Goal: Task Accomplishment & Management: Use online tool/utility

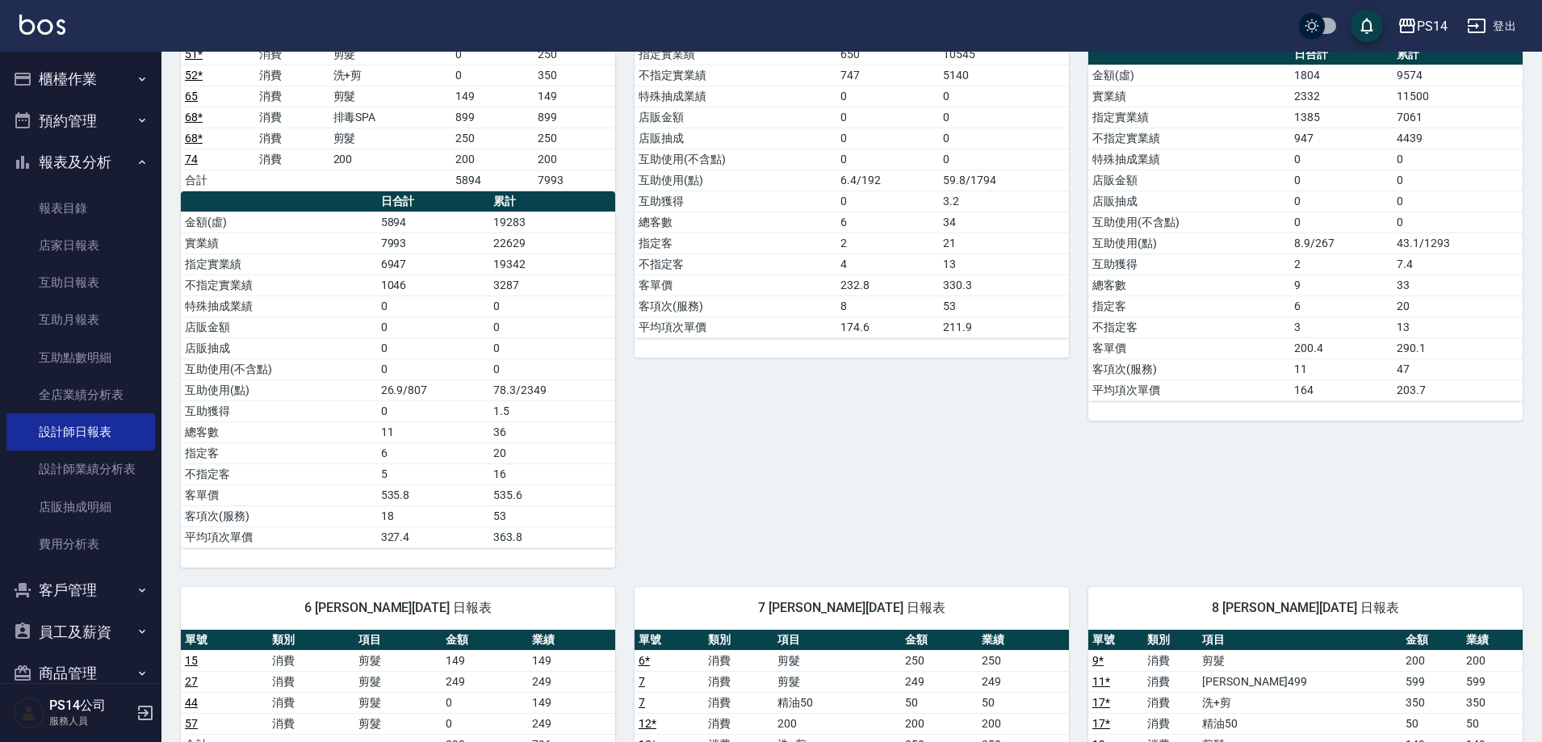
scroll to position [404, 0]
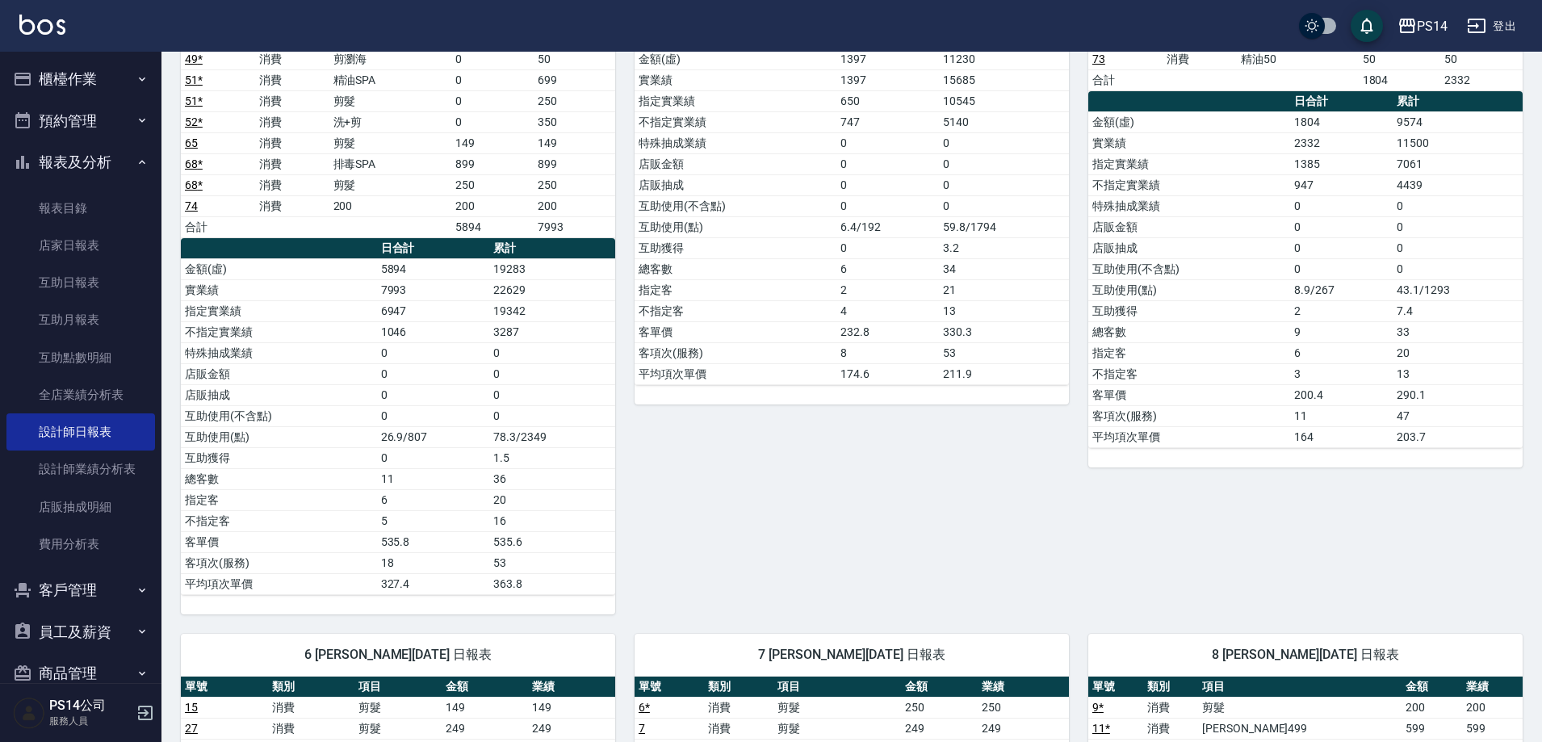
click at [96, 76] on button "櫃檯作業" at bounding box center [80, 79] width 149 height 42
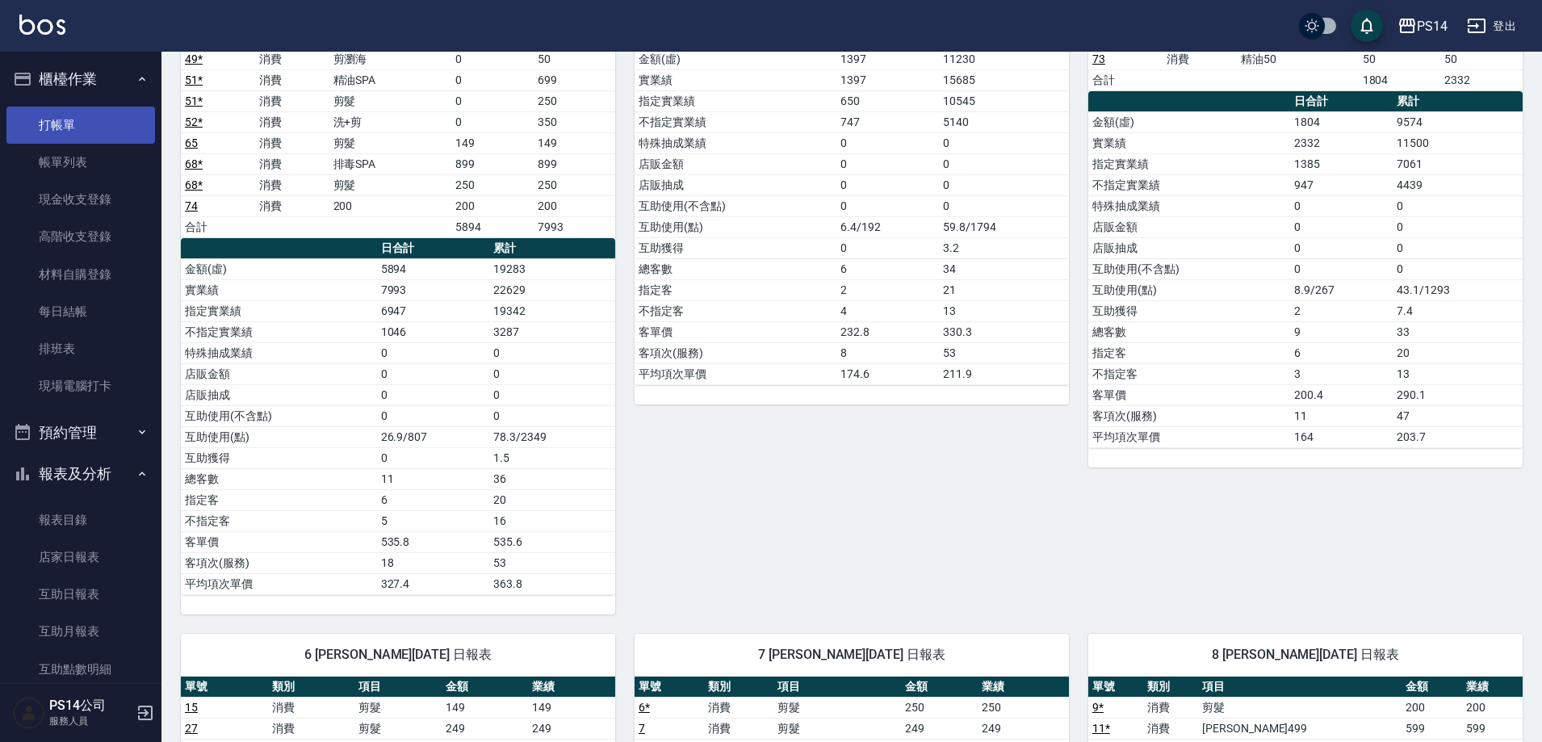
click at [108, 130] on link "打帳單" at bounding box center [80, 125] width 149 height 37
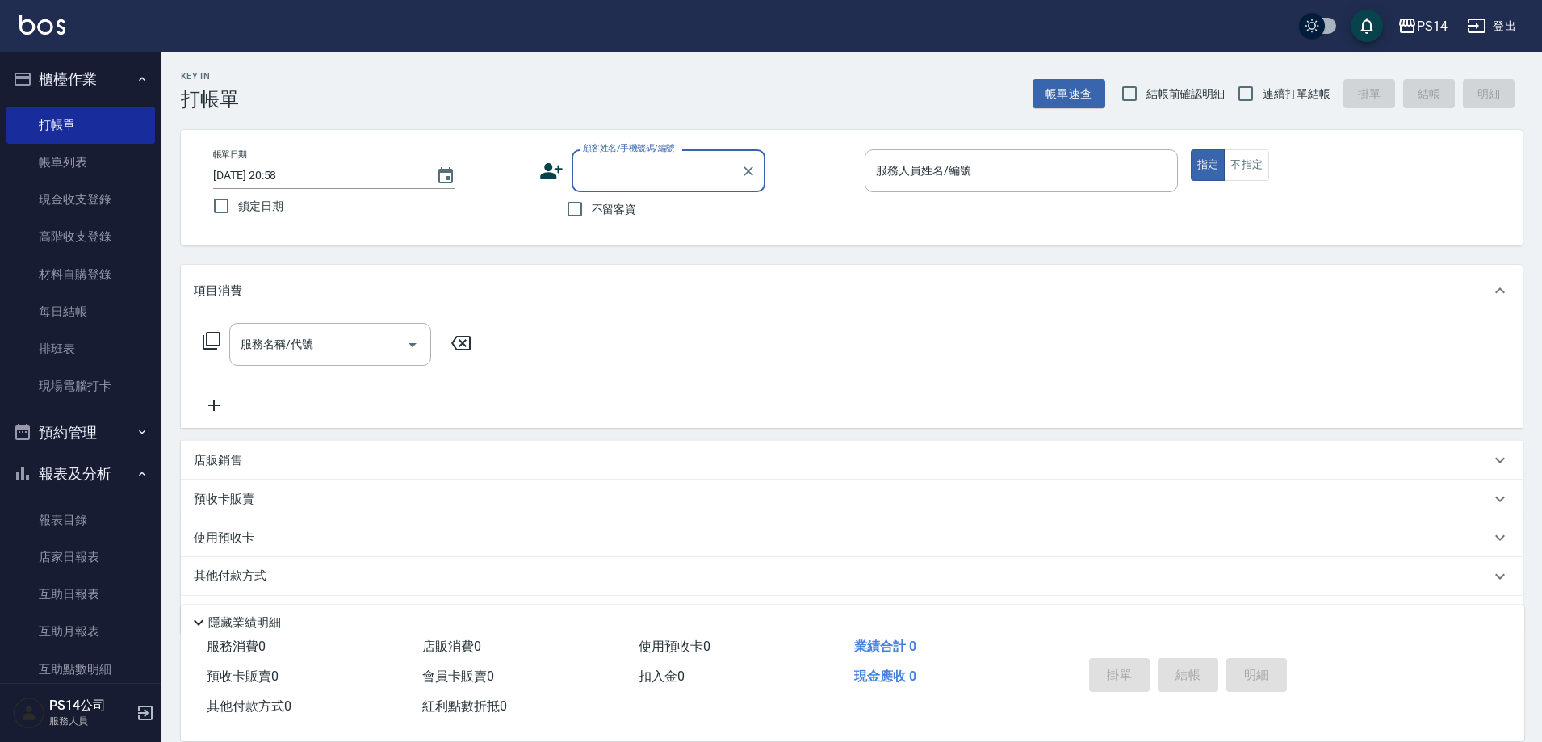
click at [602, 198] on label "不留客資" at bounding box center [597, 209] width 79 height 34
click at [592, 198] on input "不留客資" at bounding box center [575, 209] width 34 height 34
checkbox input "true"
click at [1329, 90] on span "連續打單結帳" at bounding box center [1297, 94] width 68 height 17
click at [1263, 90] on input "連續打單結帳" at bounding box center [1246, 94] width 34 height 34
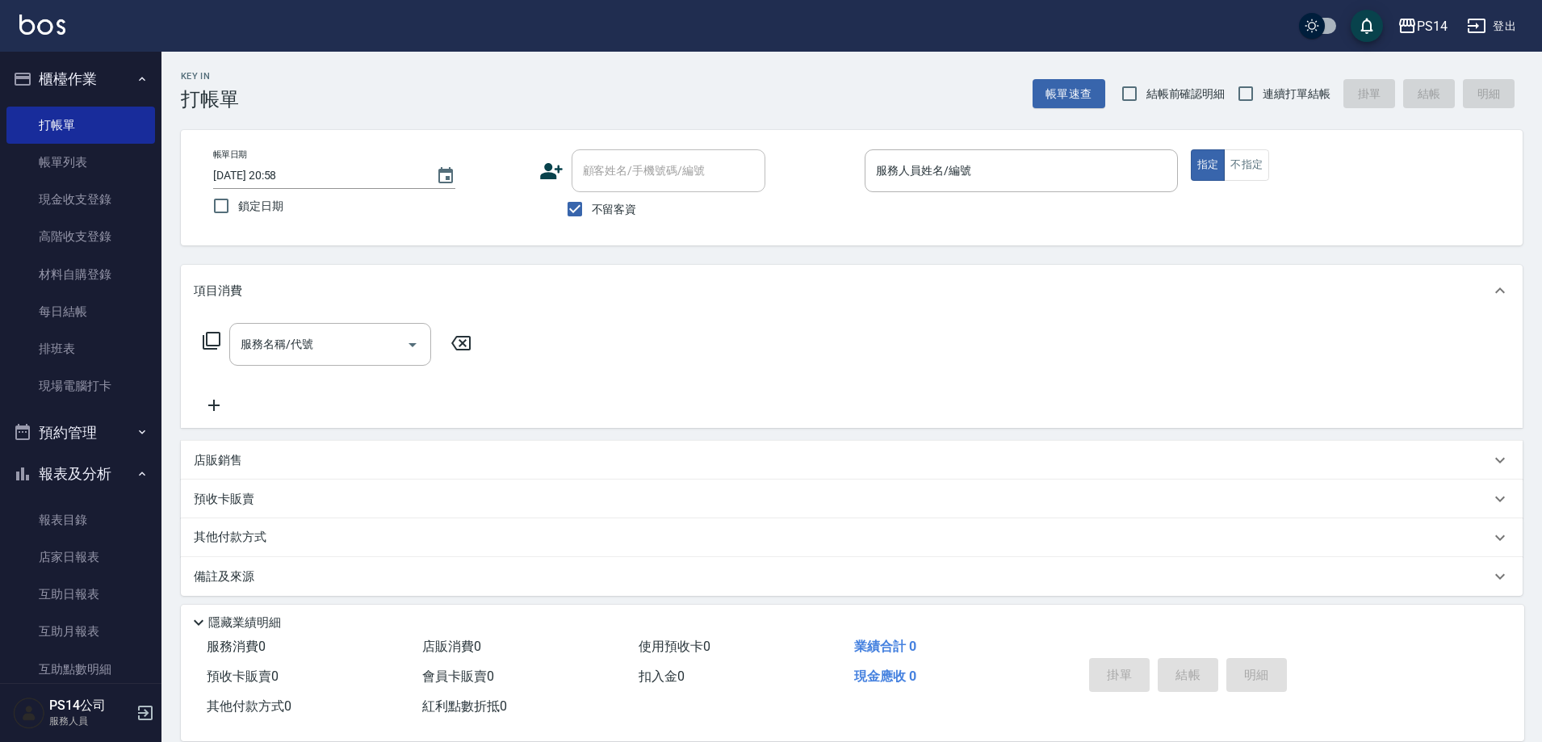
checkbox input "true"
click at [991, 195] on p at bounding box center [1021, 200] width 313 height 17
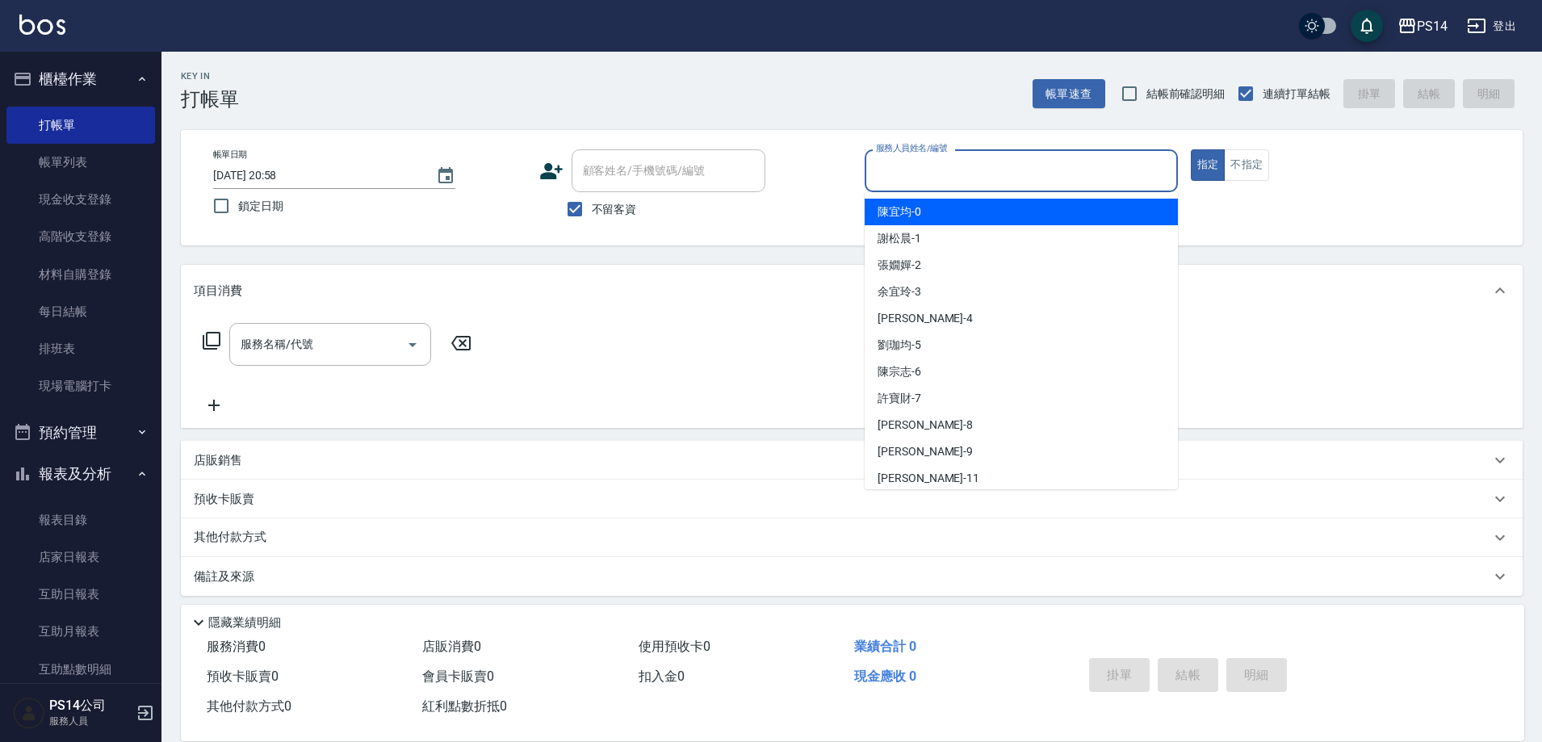
click at [991, 179] on input "服務人員姓名/編號" at bounding box center [1021, 171] width 299 height 28
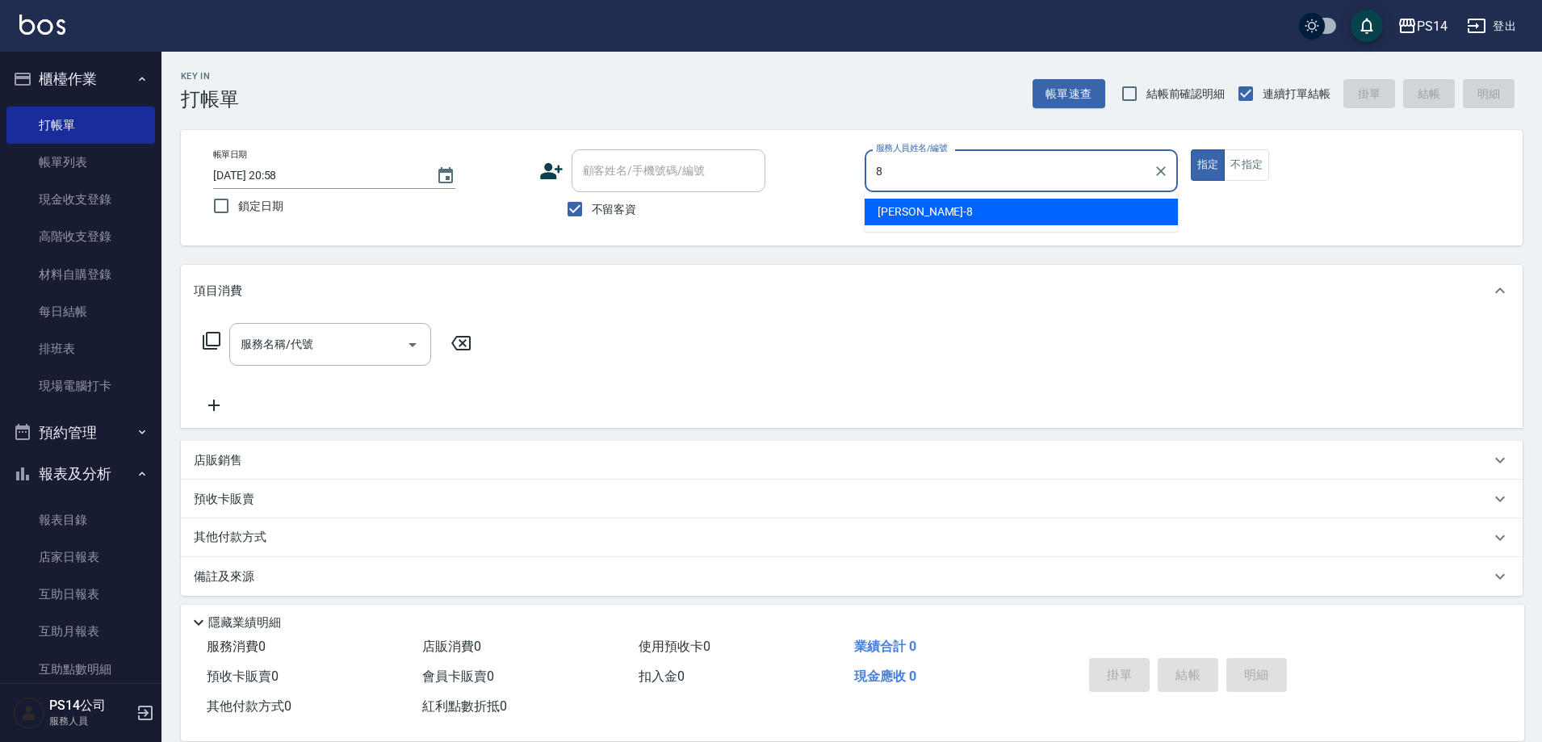
type input "[PERSON_NAME]-8"
type button "true"
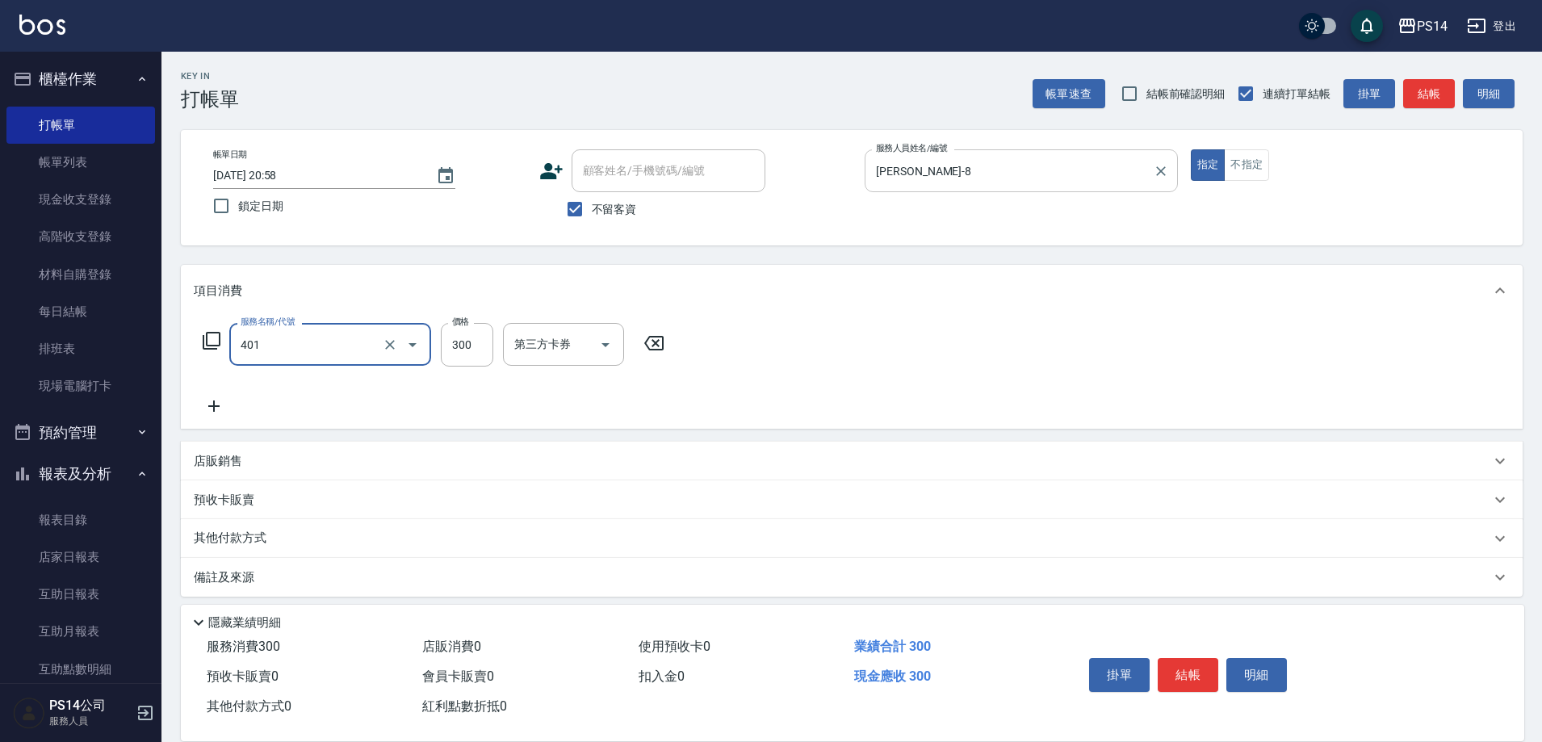
type input "300護(401)"
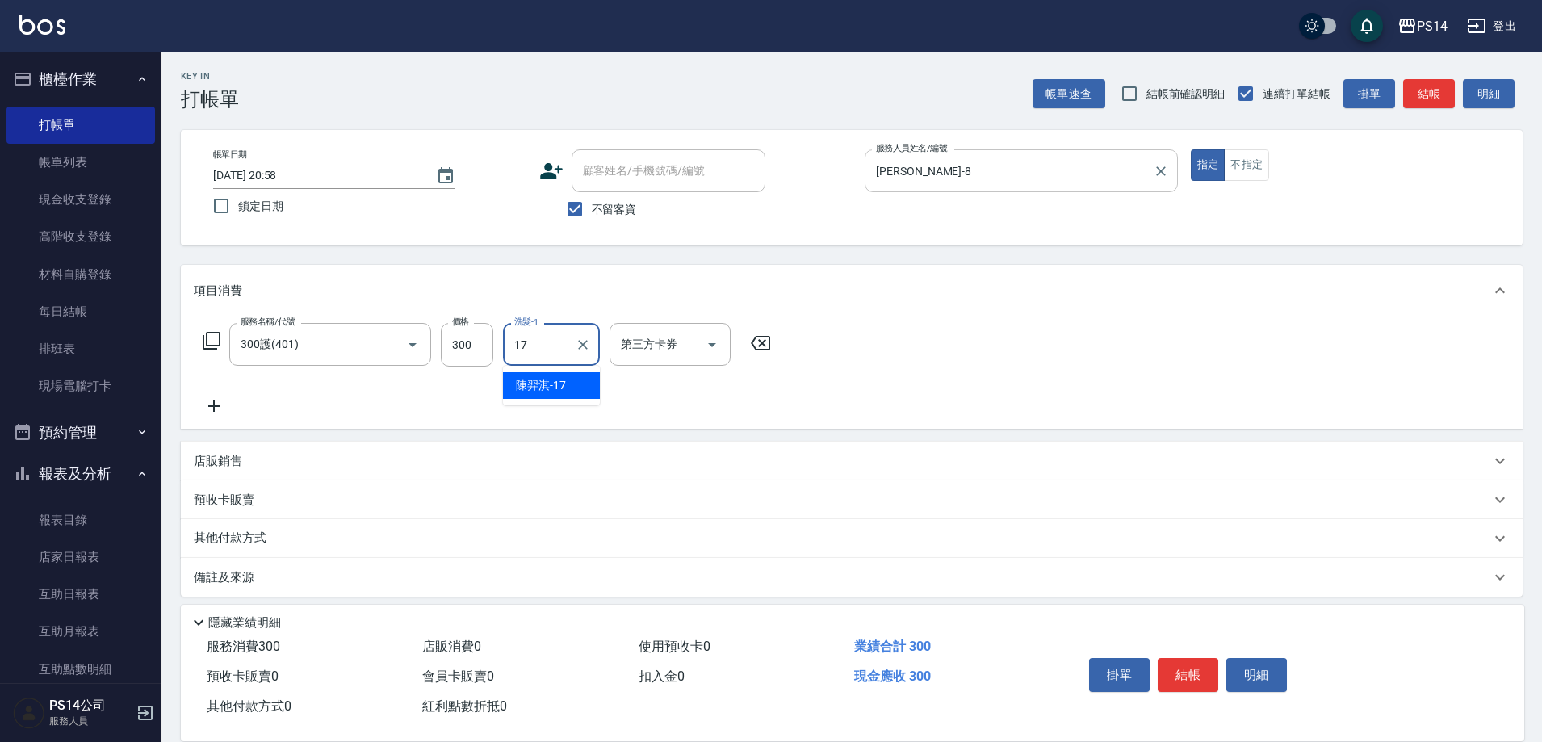
type input "陳羿淇-17"
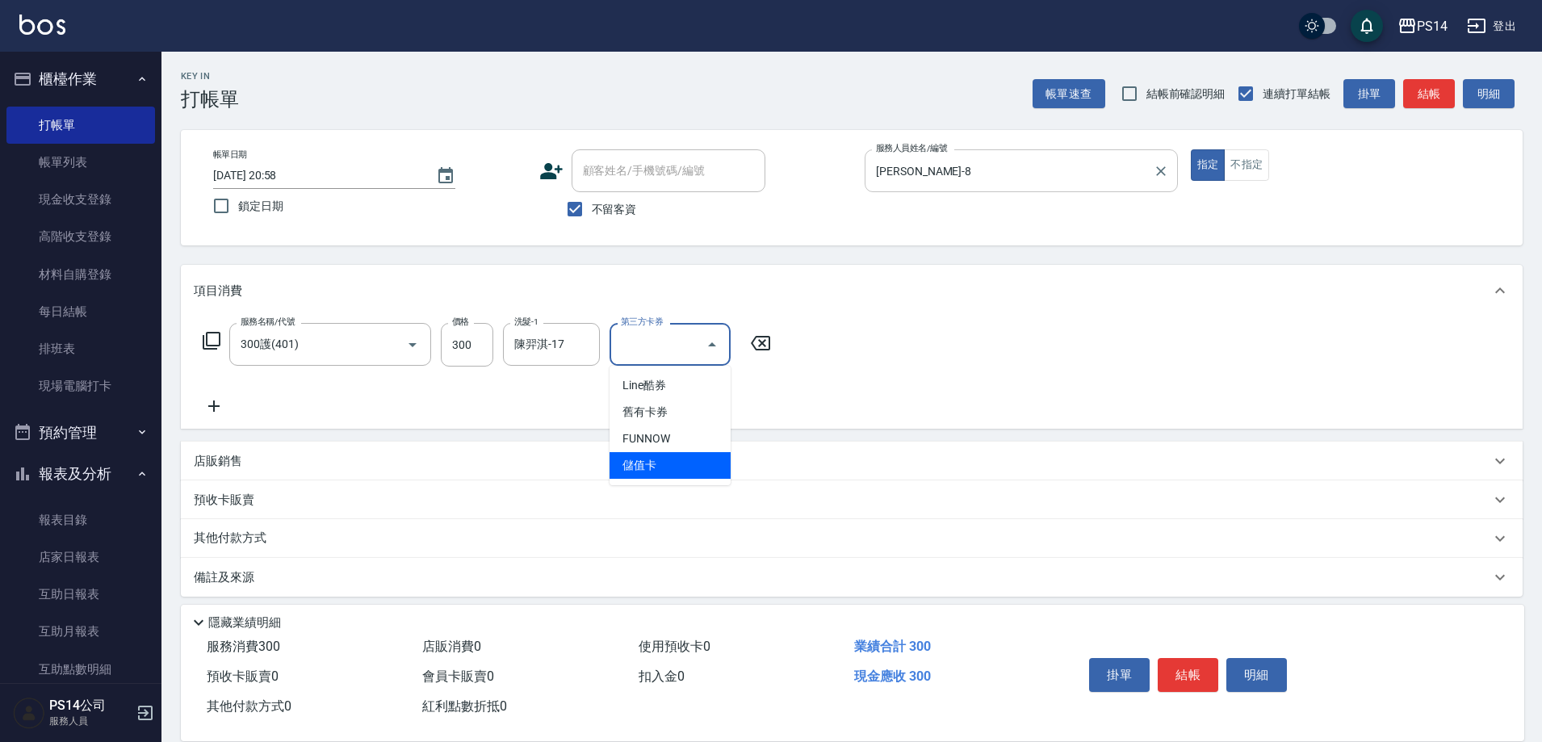
type input "儲值卡"
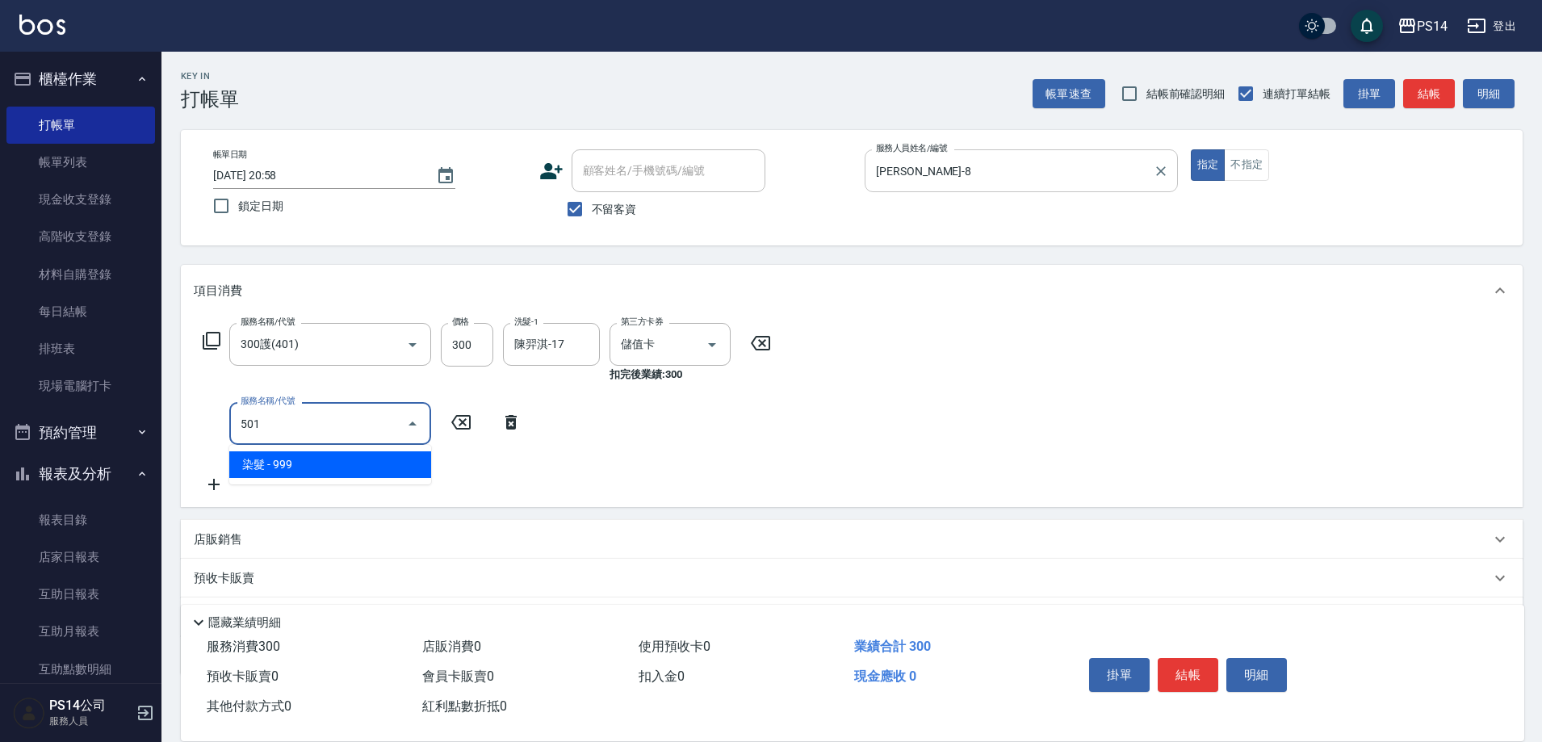
type input "染髮(501)"
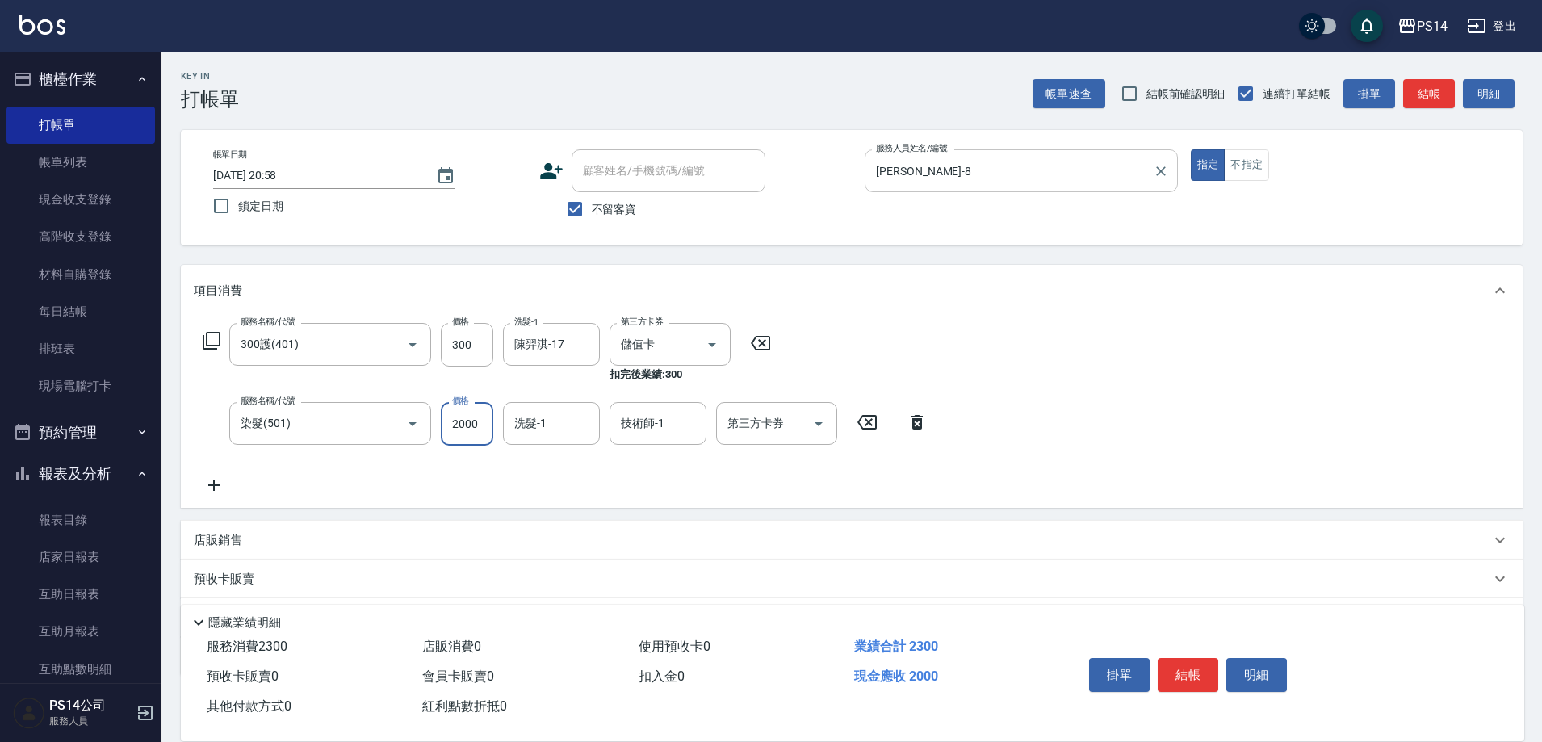
type input "2000"
type input "陳羿淇-17"
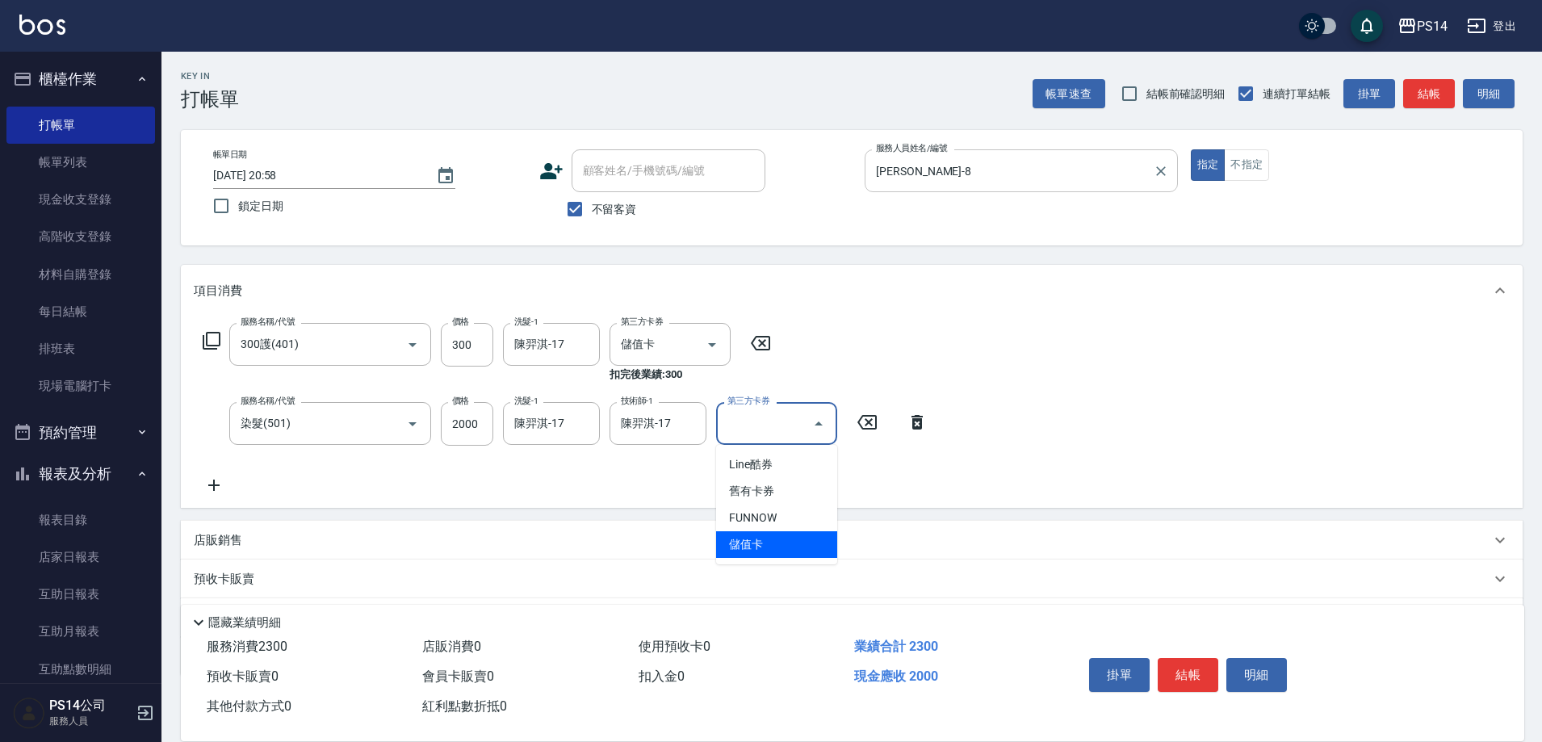
type input "儲值卡"
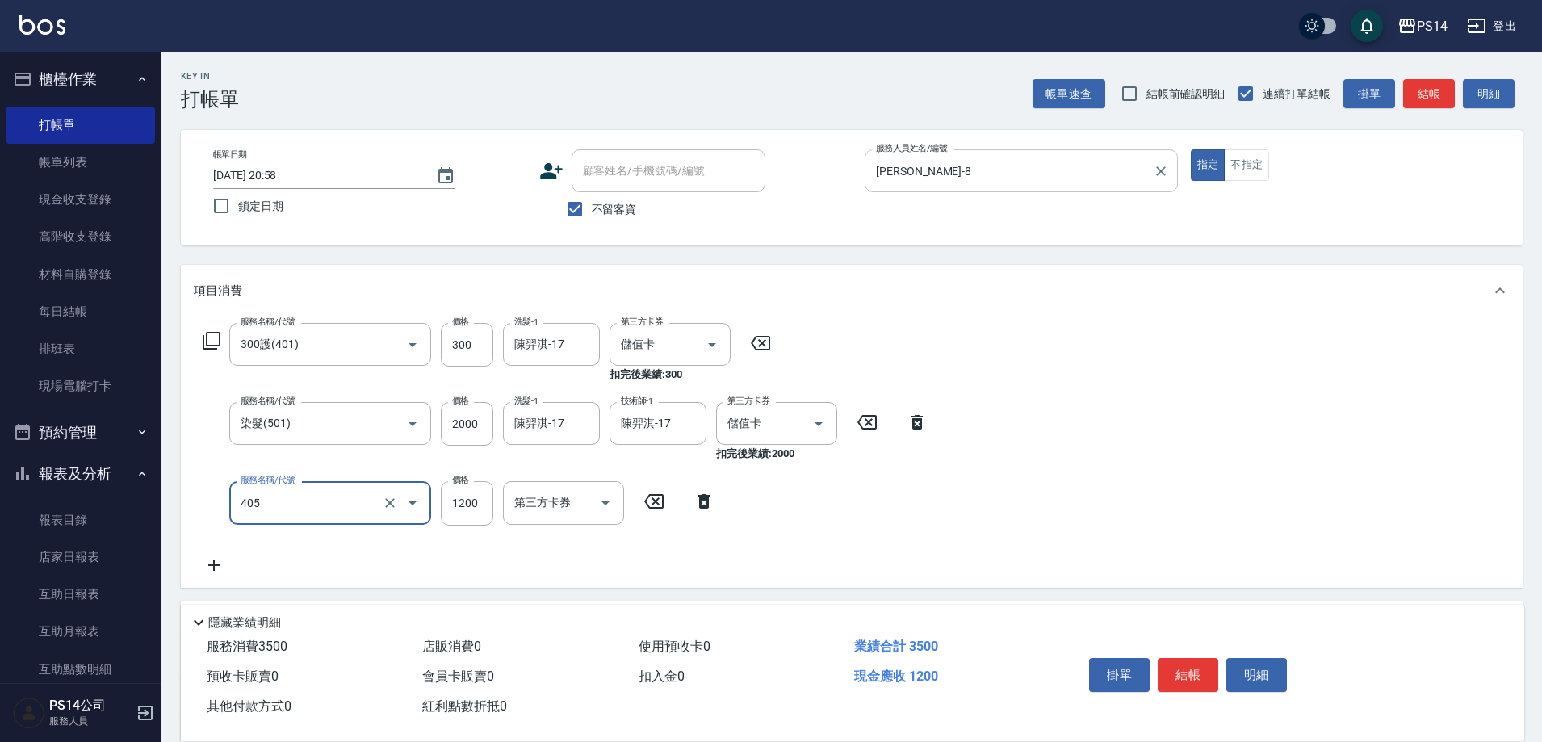
type input "1200護(405)"
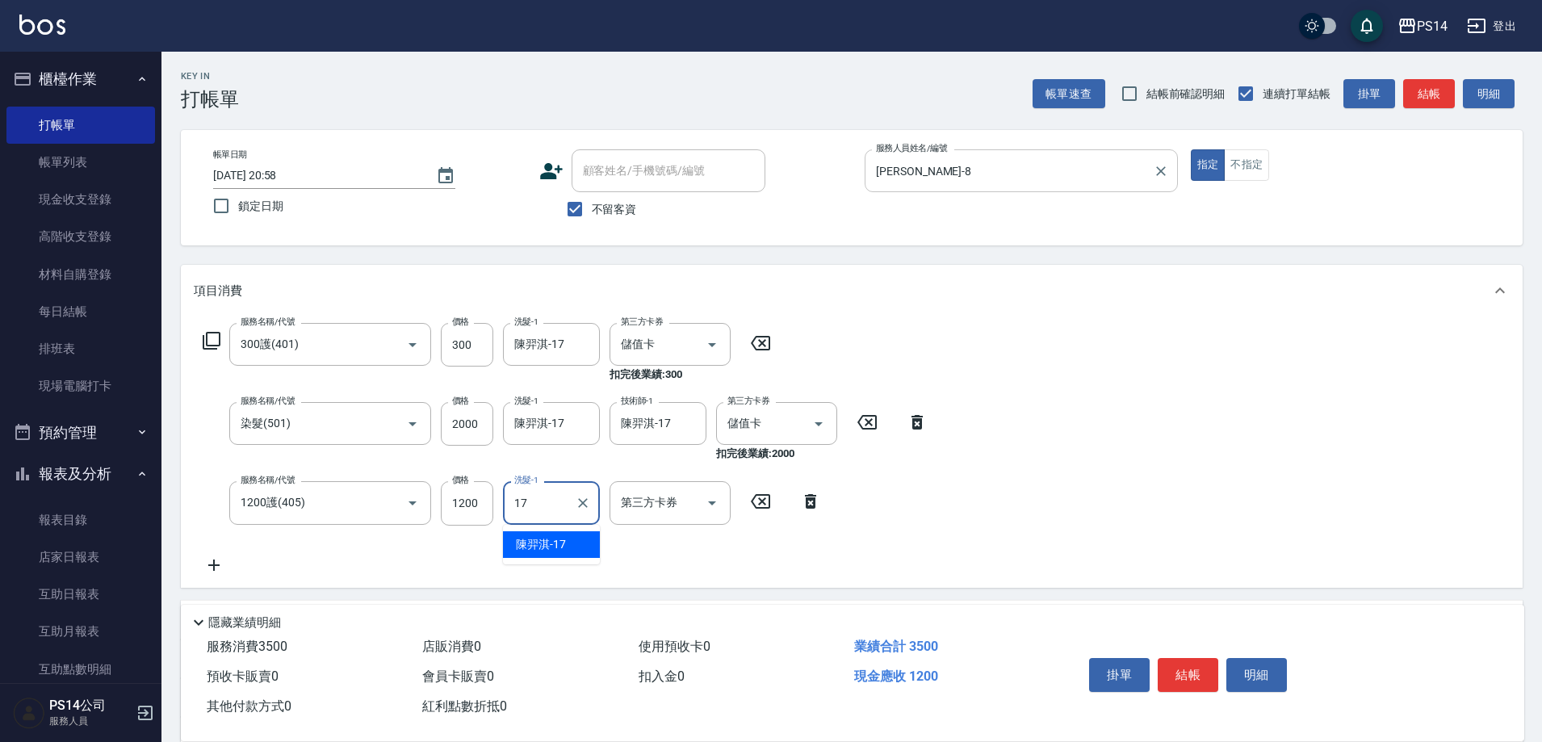
type input "陳羿淇-17"
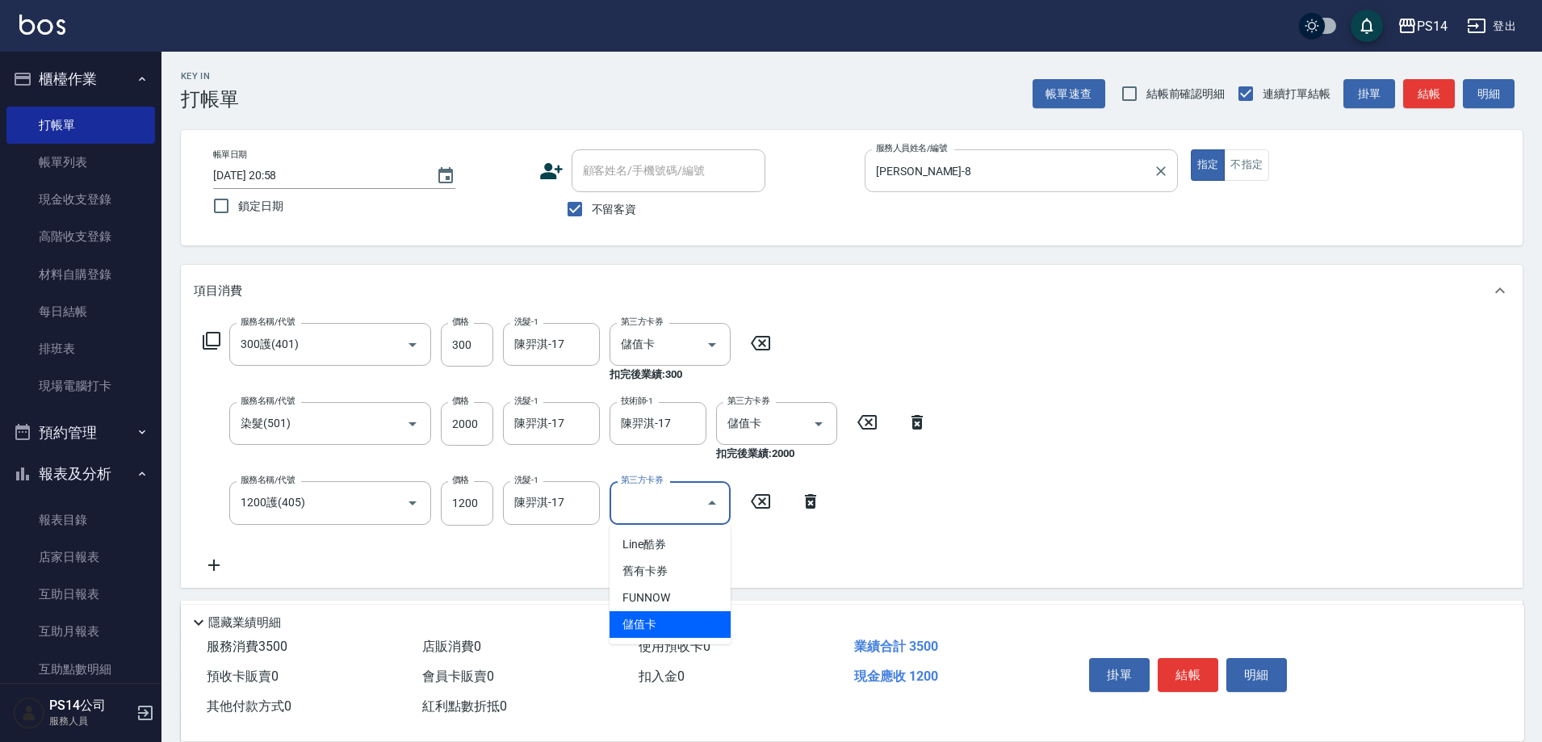
type input "儲值卡"
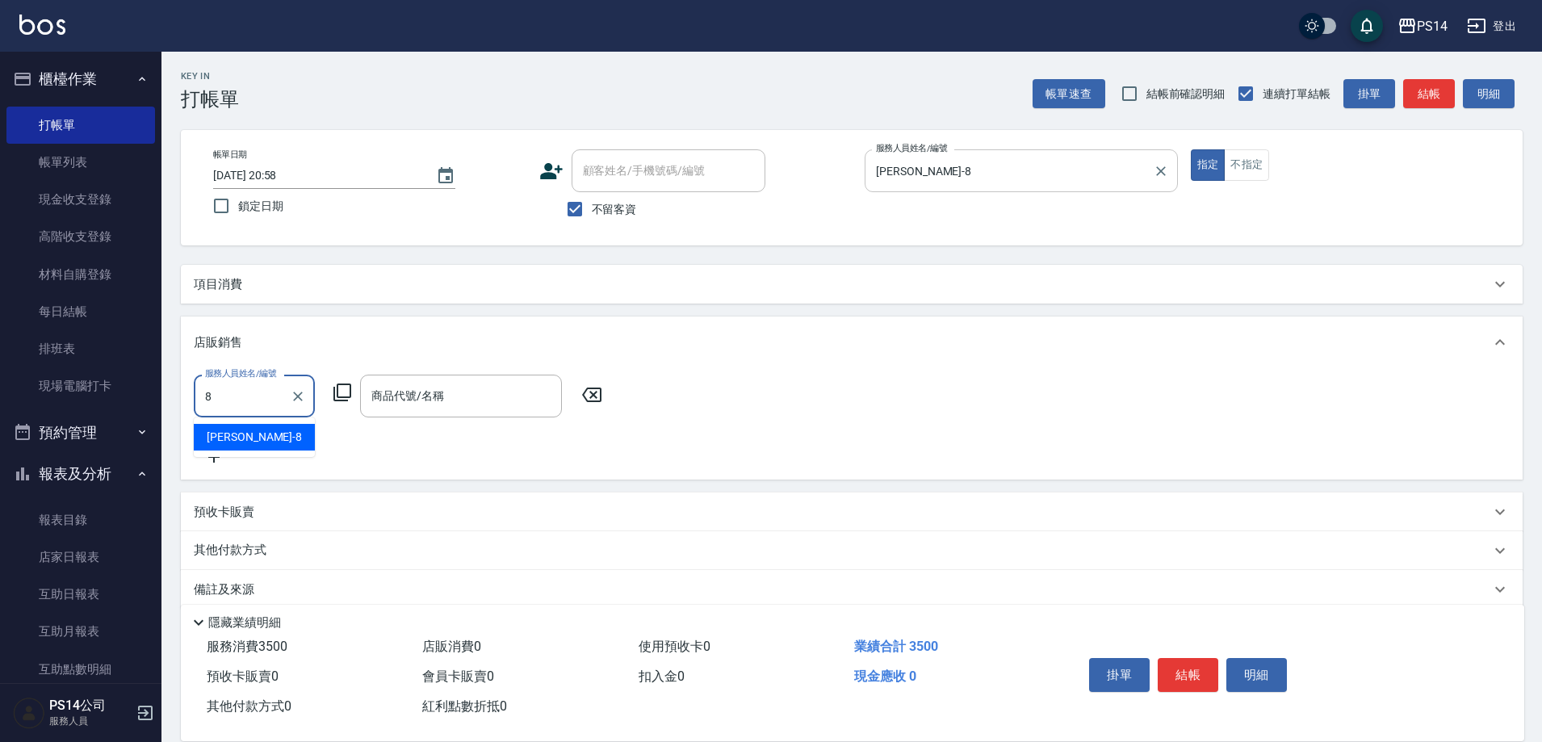
type input "[PERSON_NAME]-8"
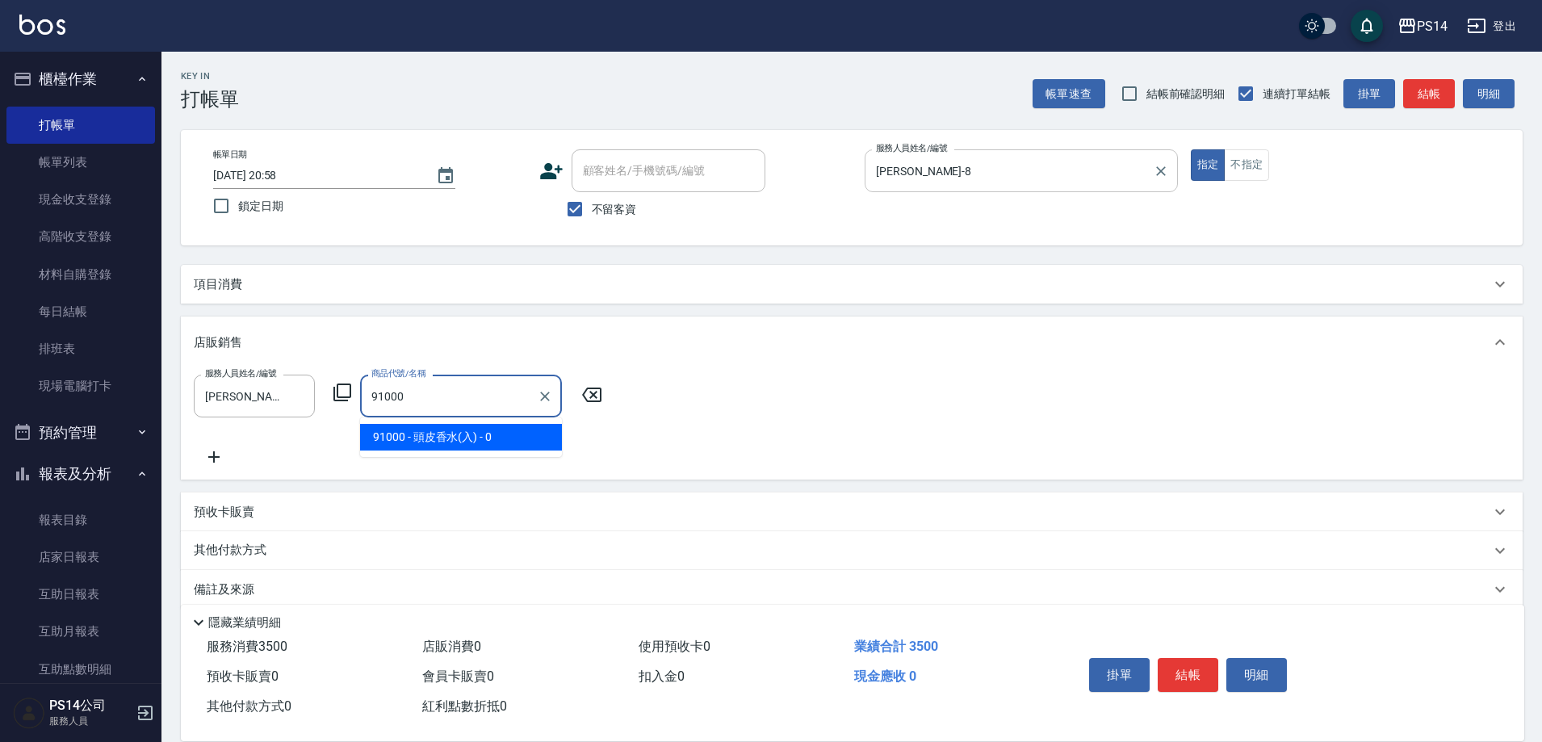
type input "頭皮香水(入)"
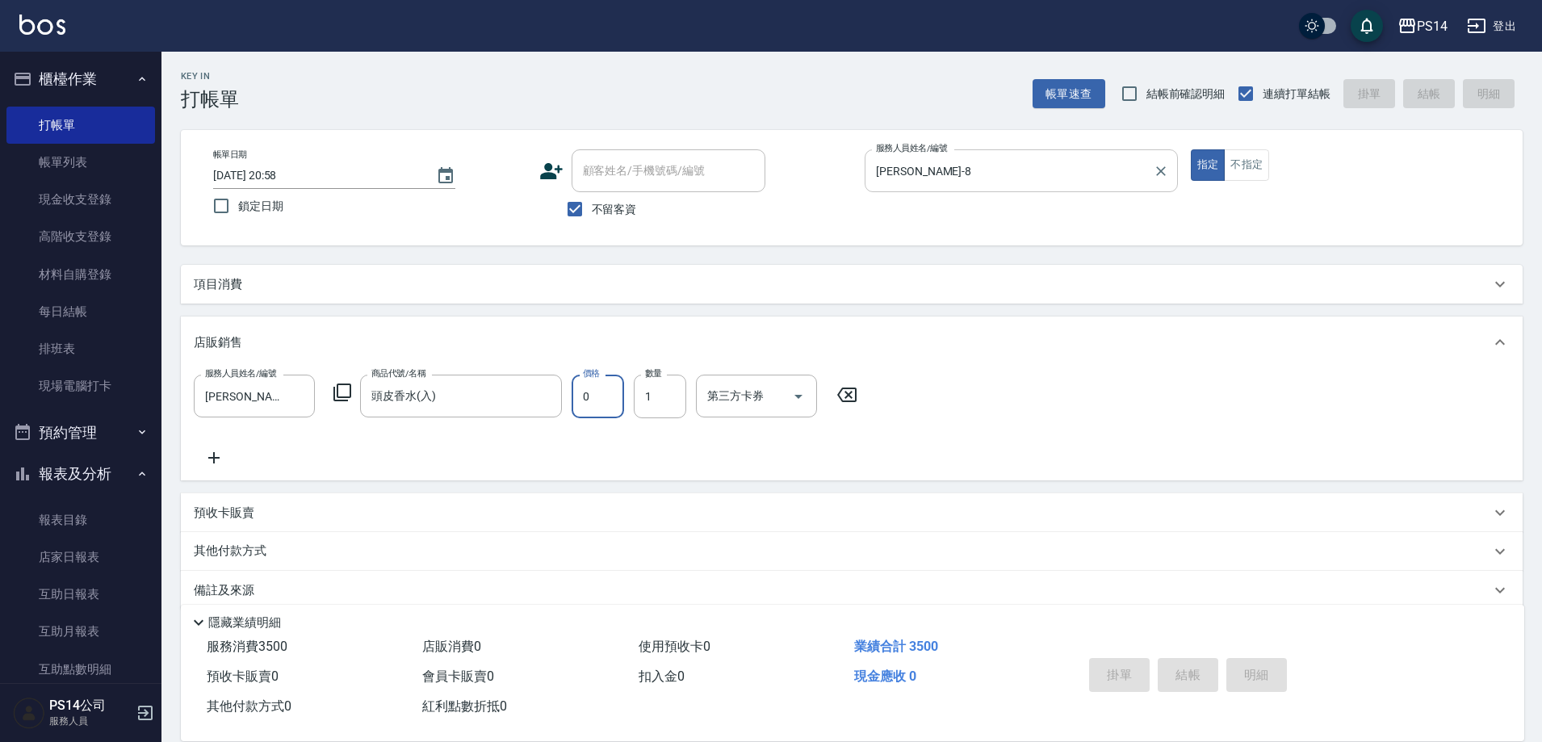
type input "8"
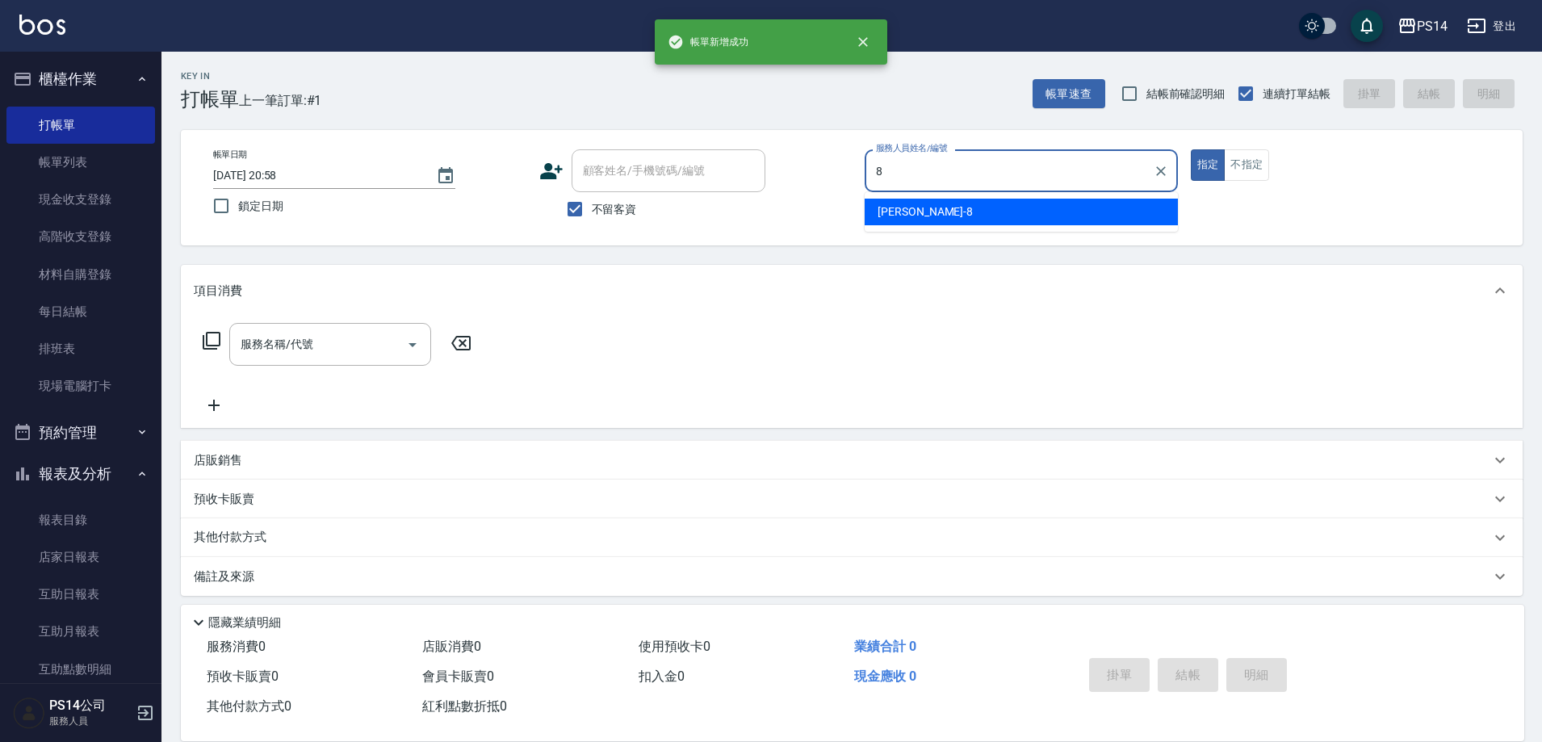
type input "[PERSON_NAME]-8"
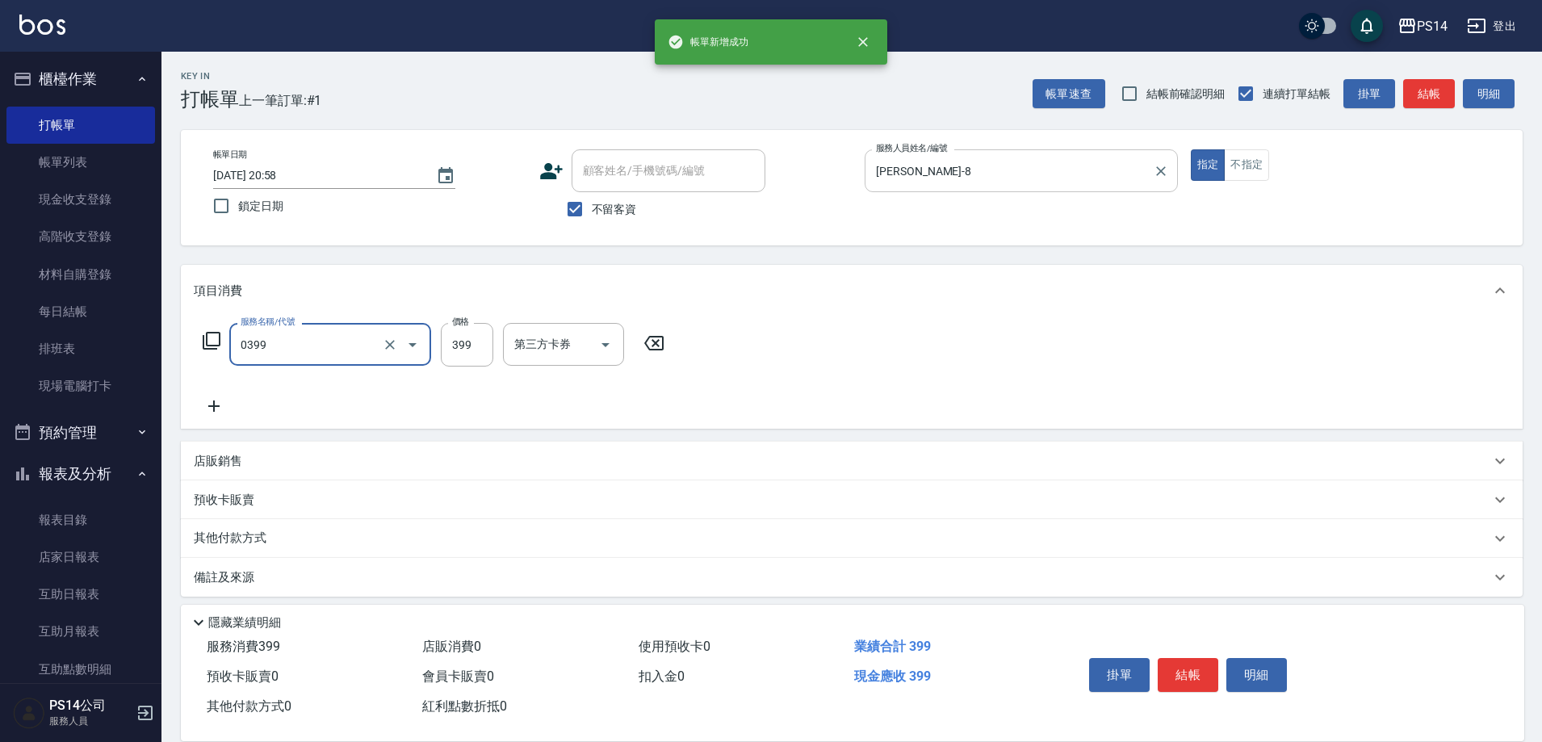
type input "海鹽399(0399)"
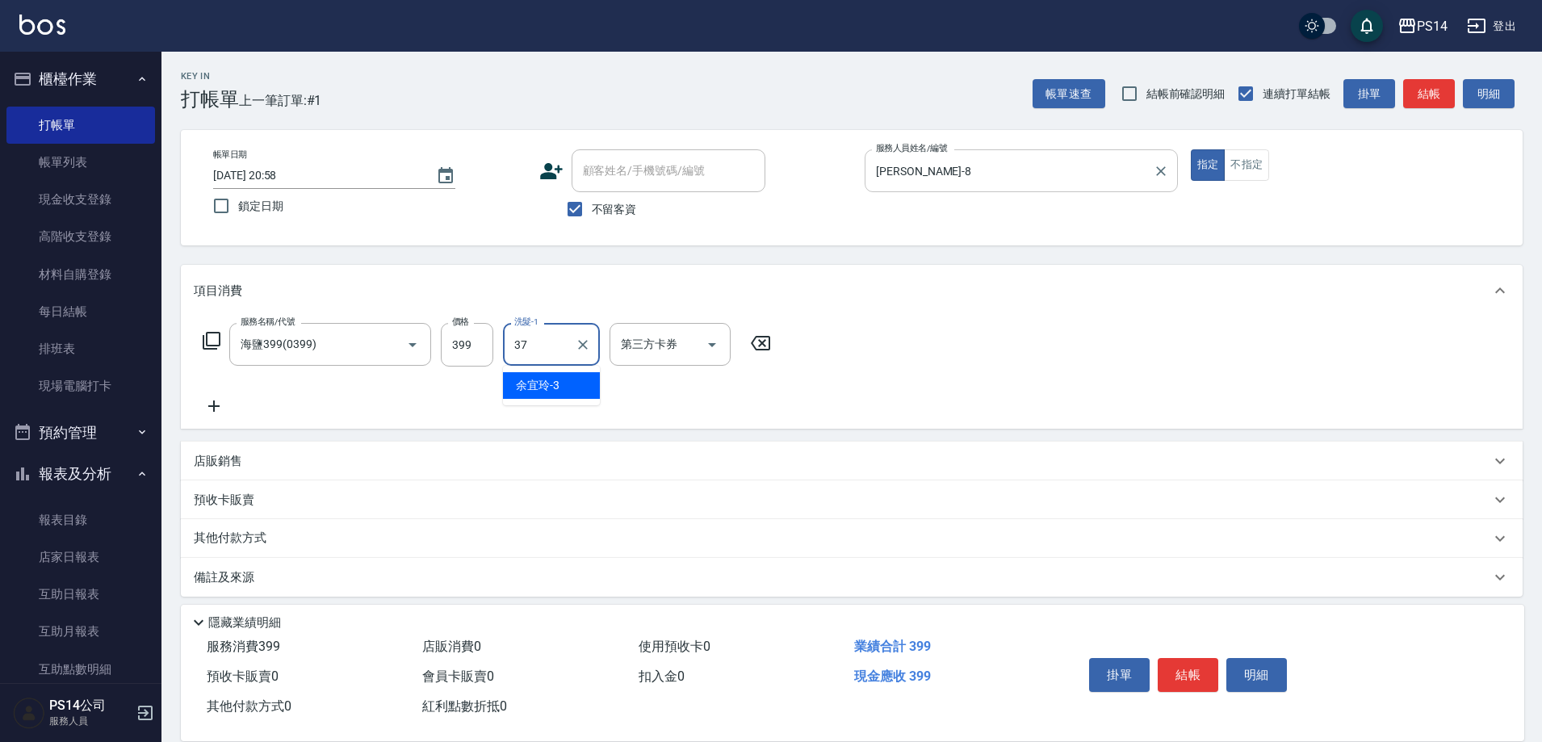
type input "李祥君 -37"
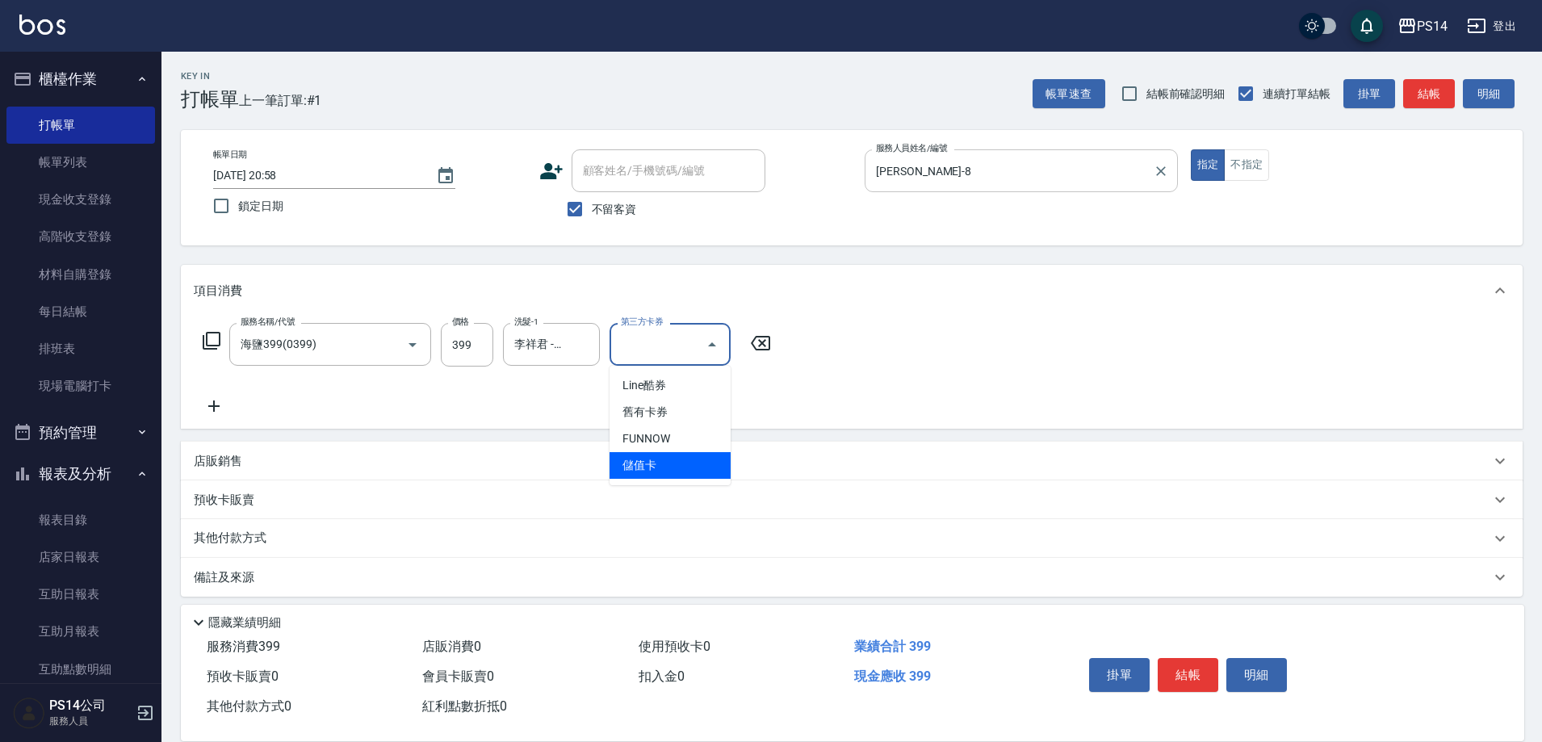
type input "儲值卡"
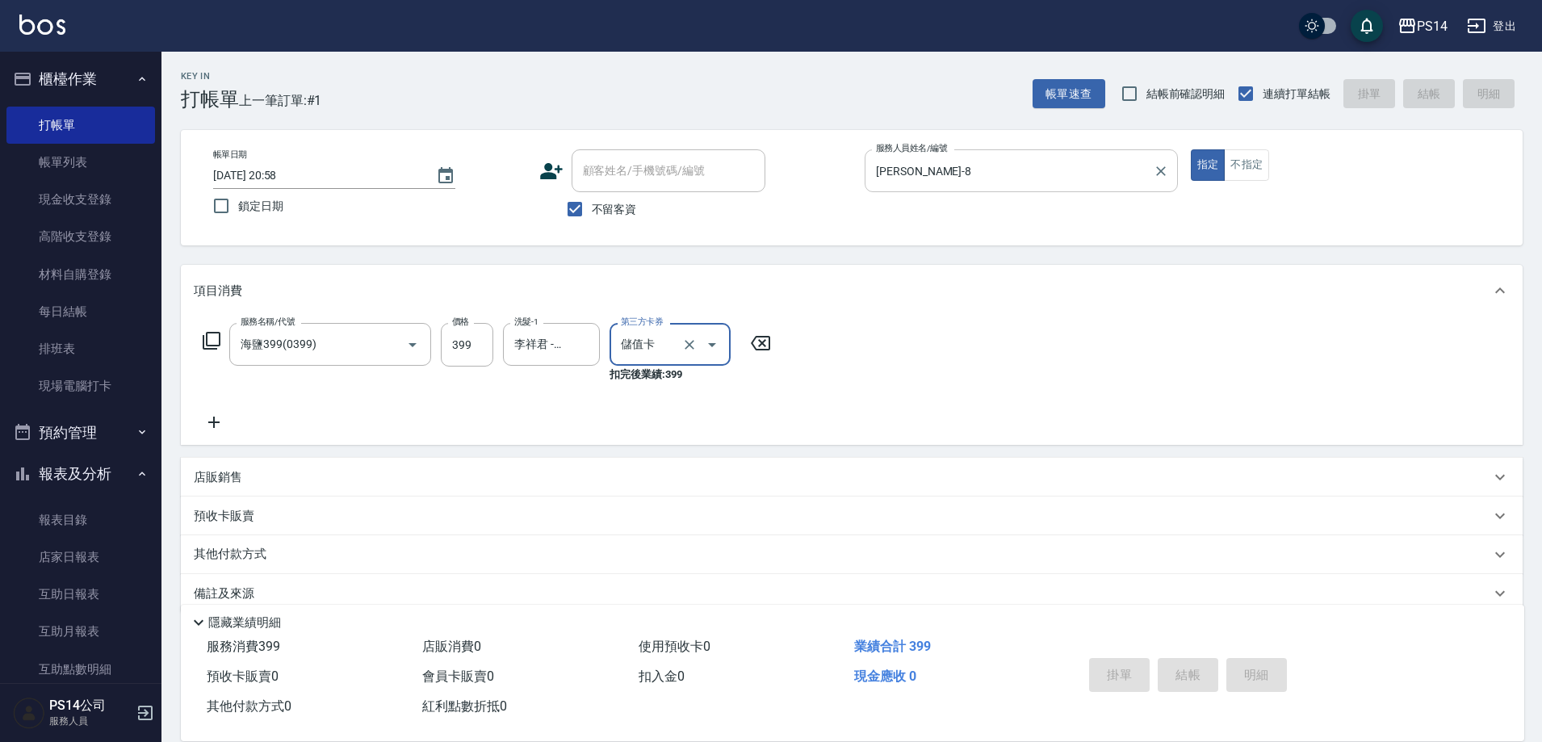
type input "[DATE] 20:59"
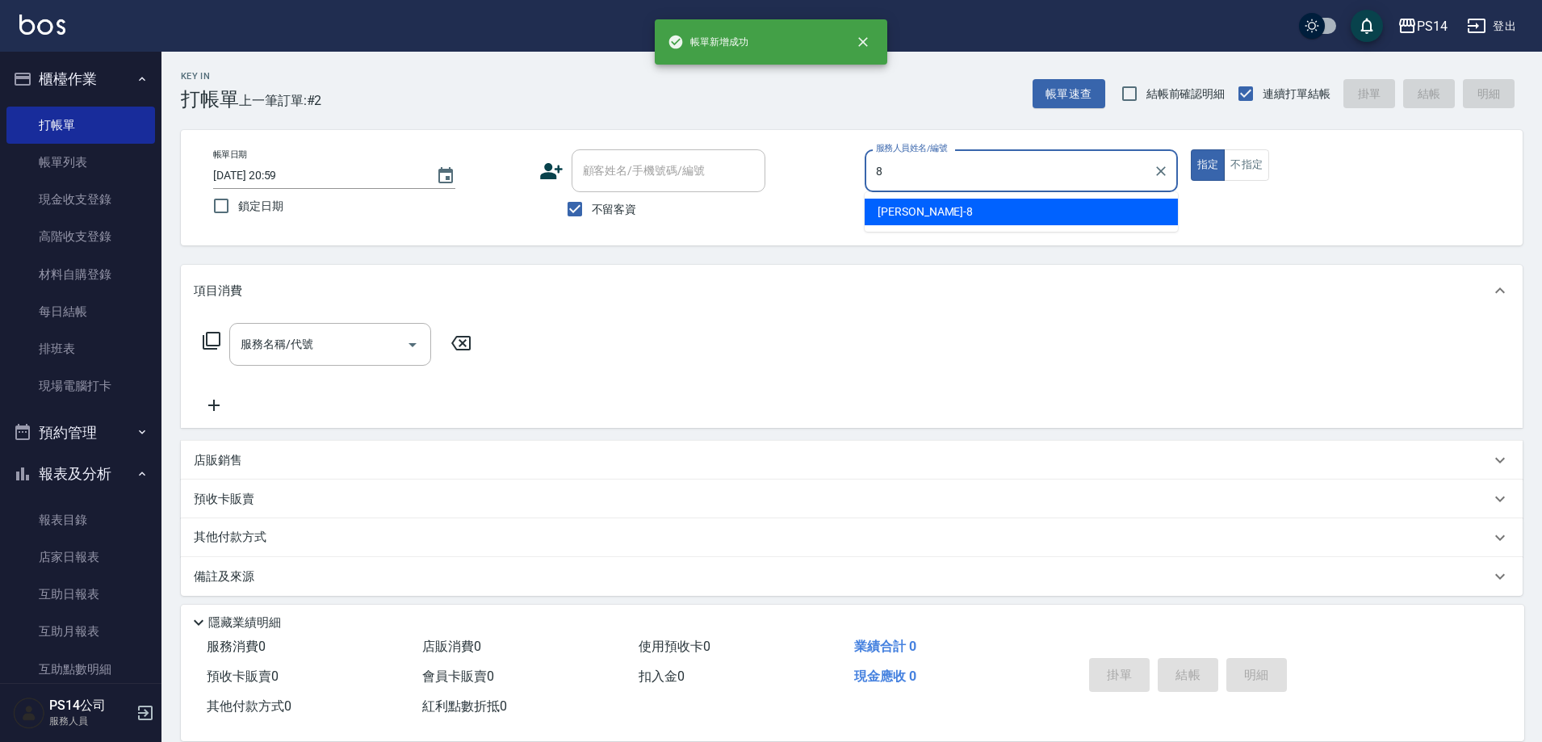
type input "[PERSON_NAME]-8"
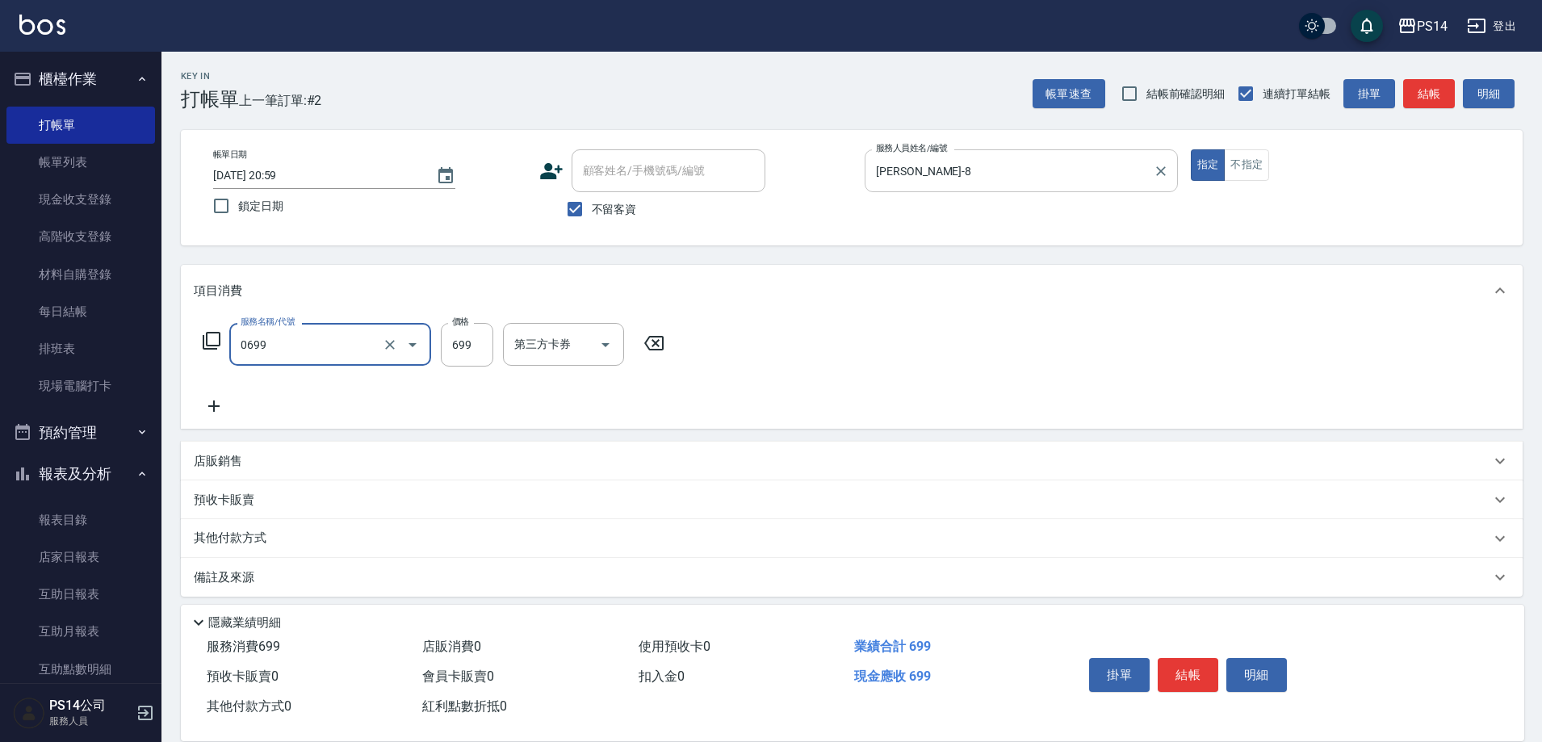
type input "精油SPA(0699)"
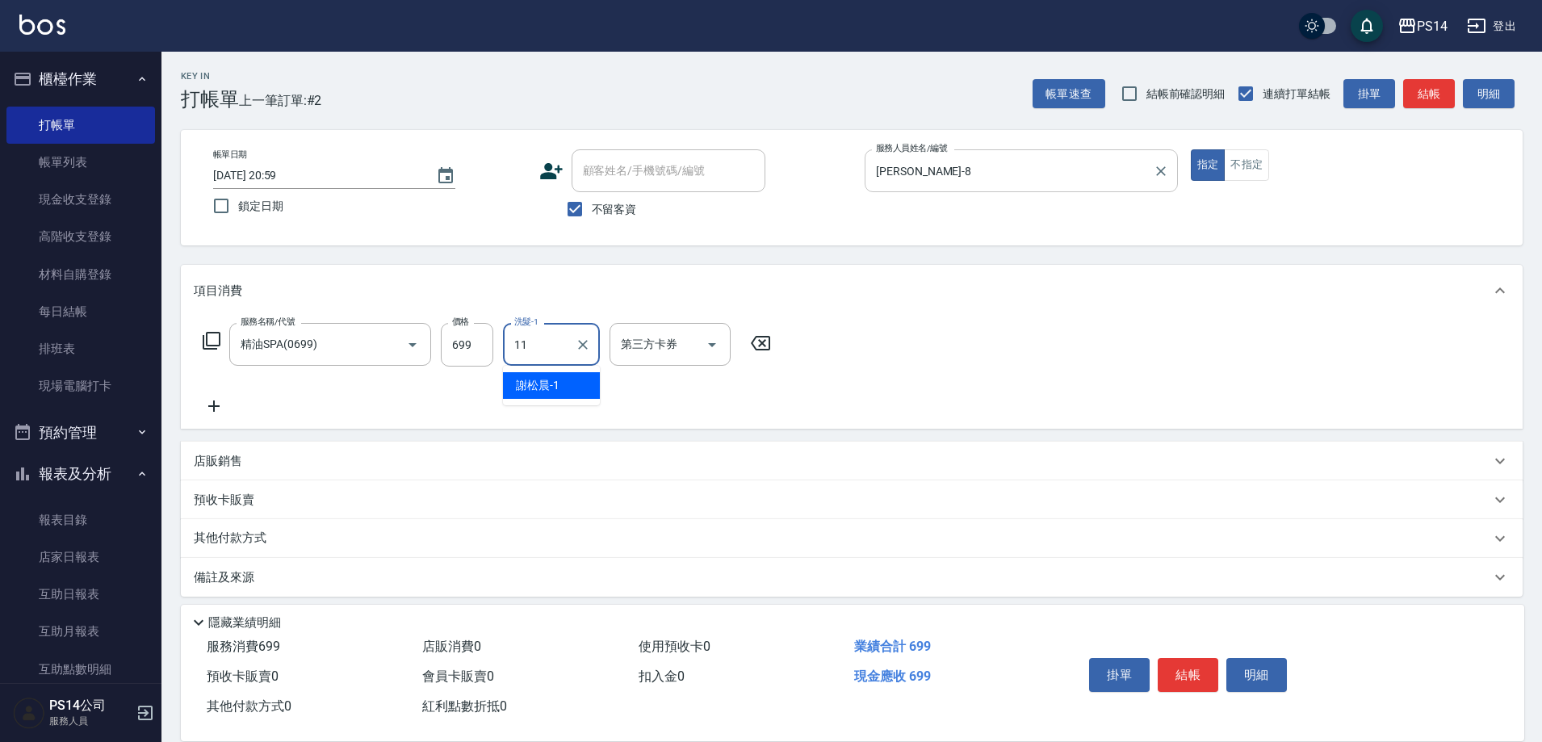
type input "[PERSON_NAME]-11"
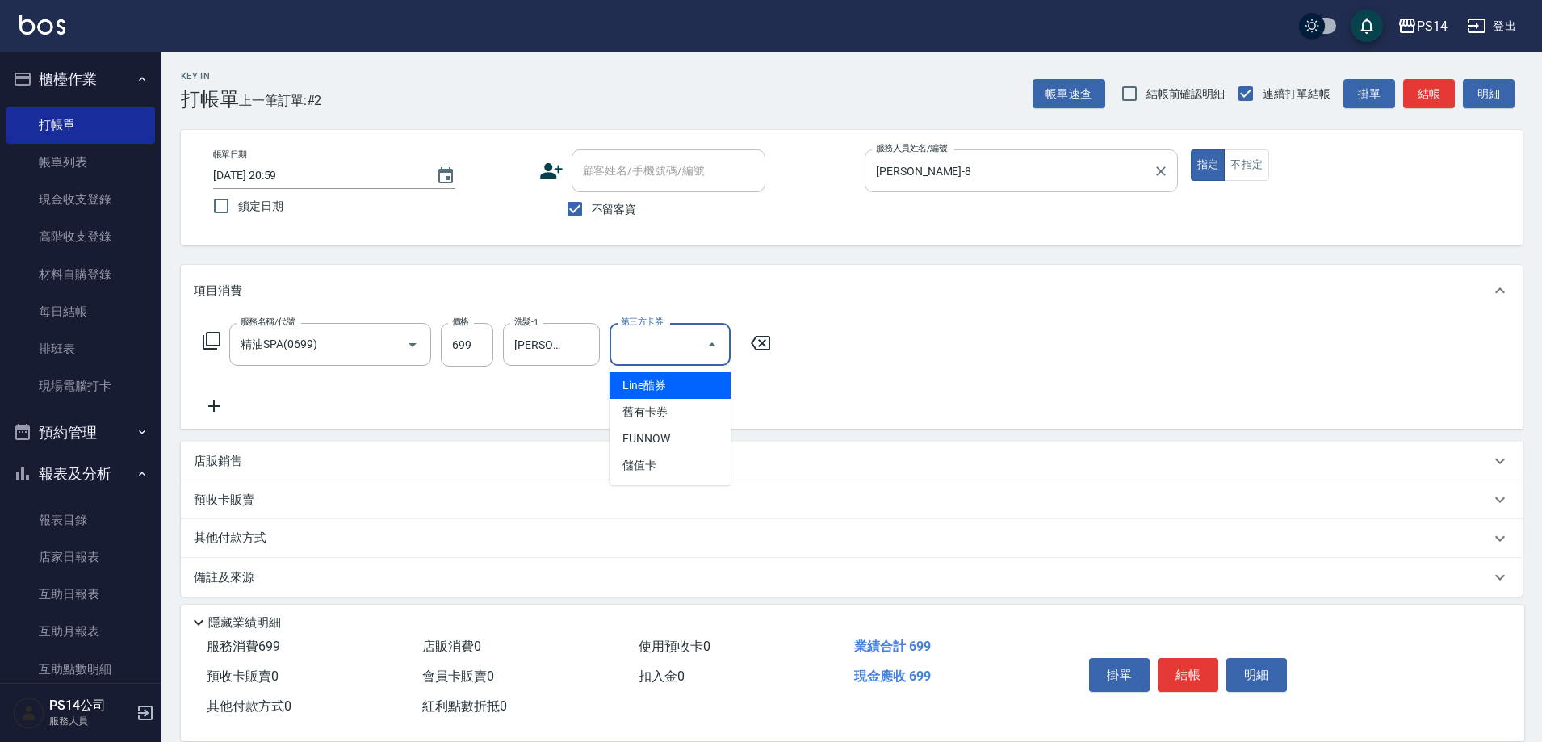
type input "儲值卡"
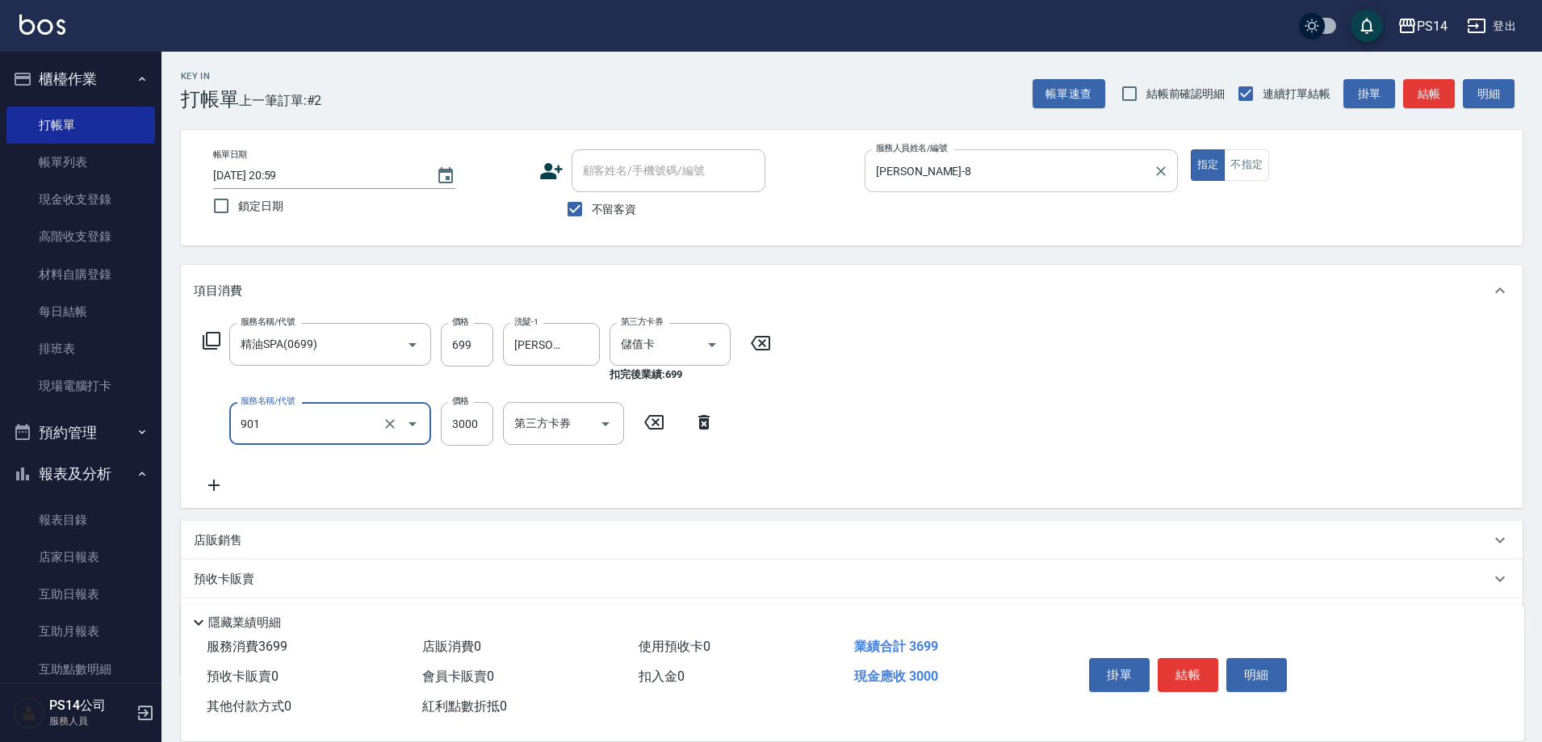
type input "儲值3000(901)"
type input "1000"
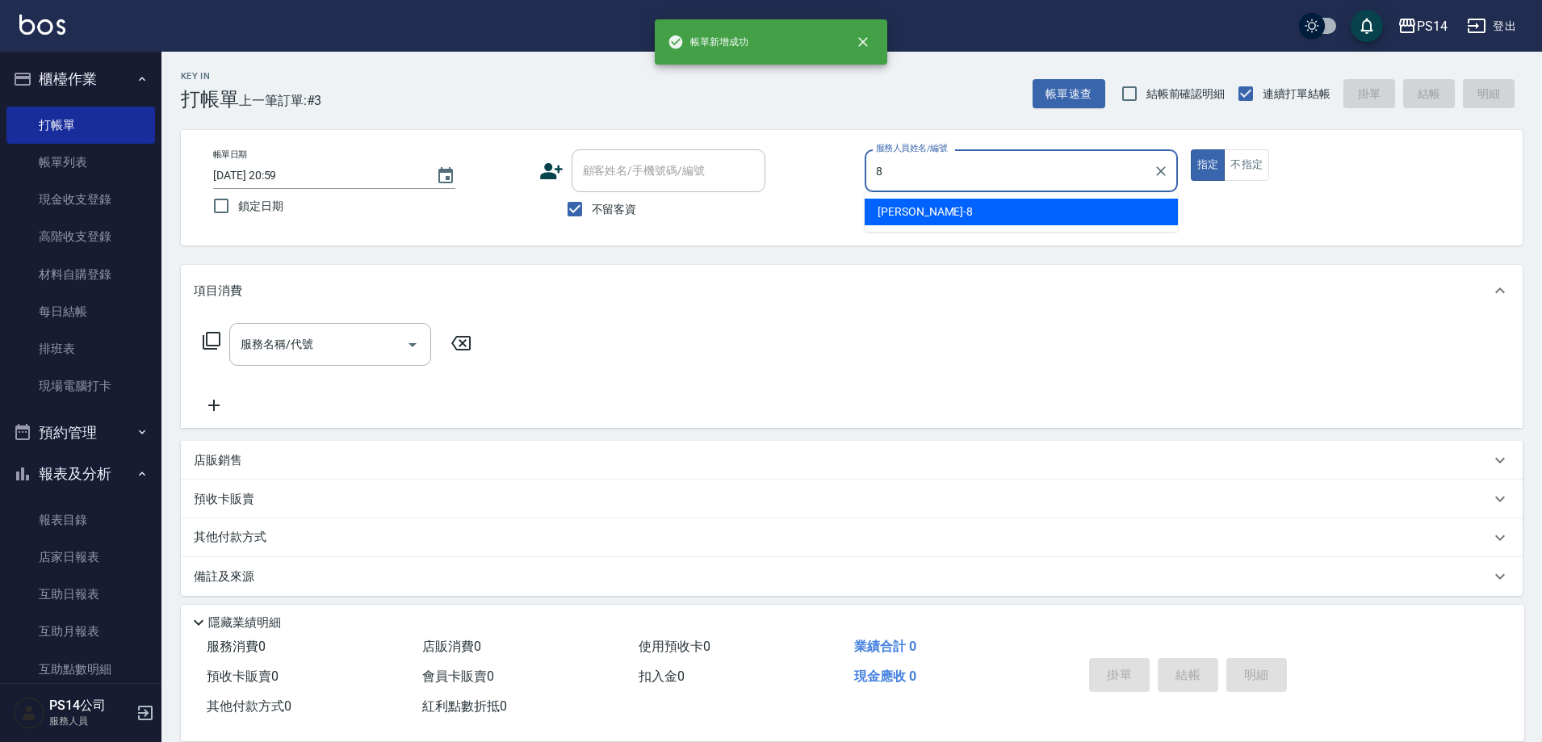
type input "[PERSON_NAME]-8"
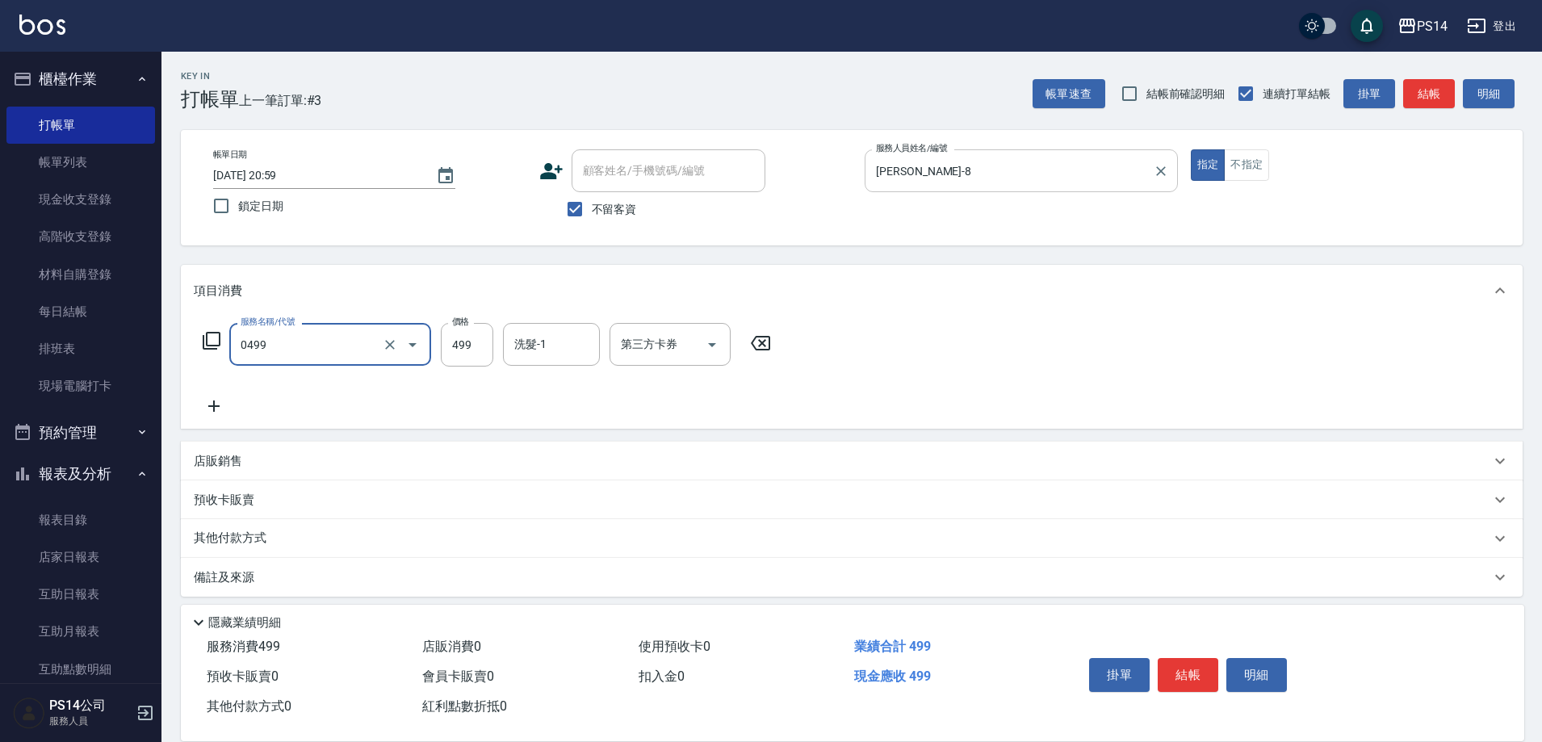
type input "[PERSON_NAME]499(0499)"
type input "500"
type input "陳羿淇-17"
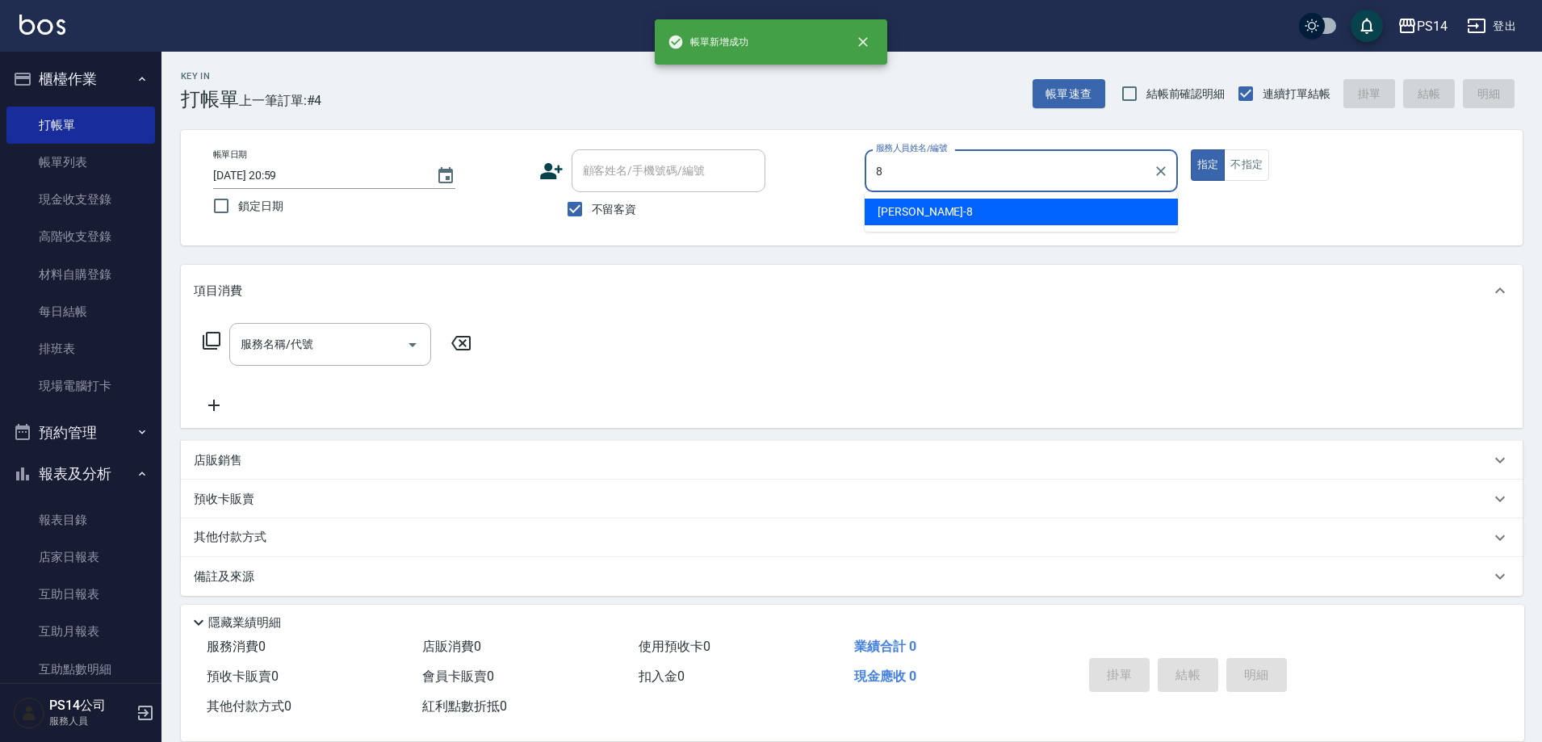
type input "[PERSON_NAME]-8"
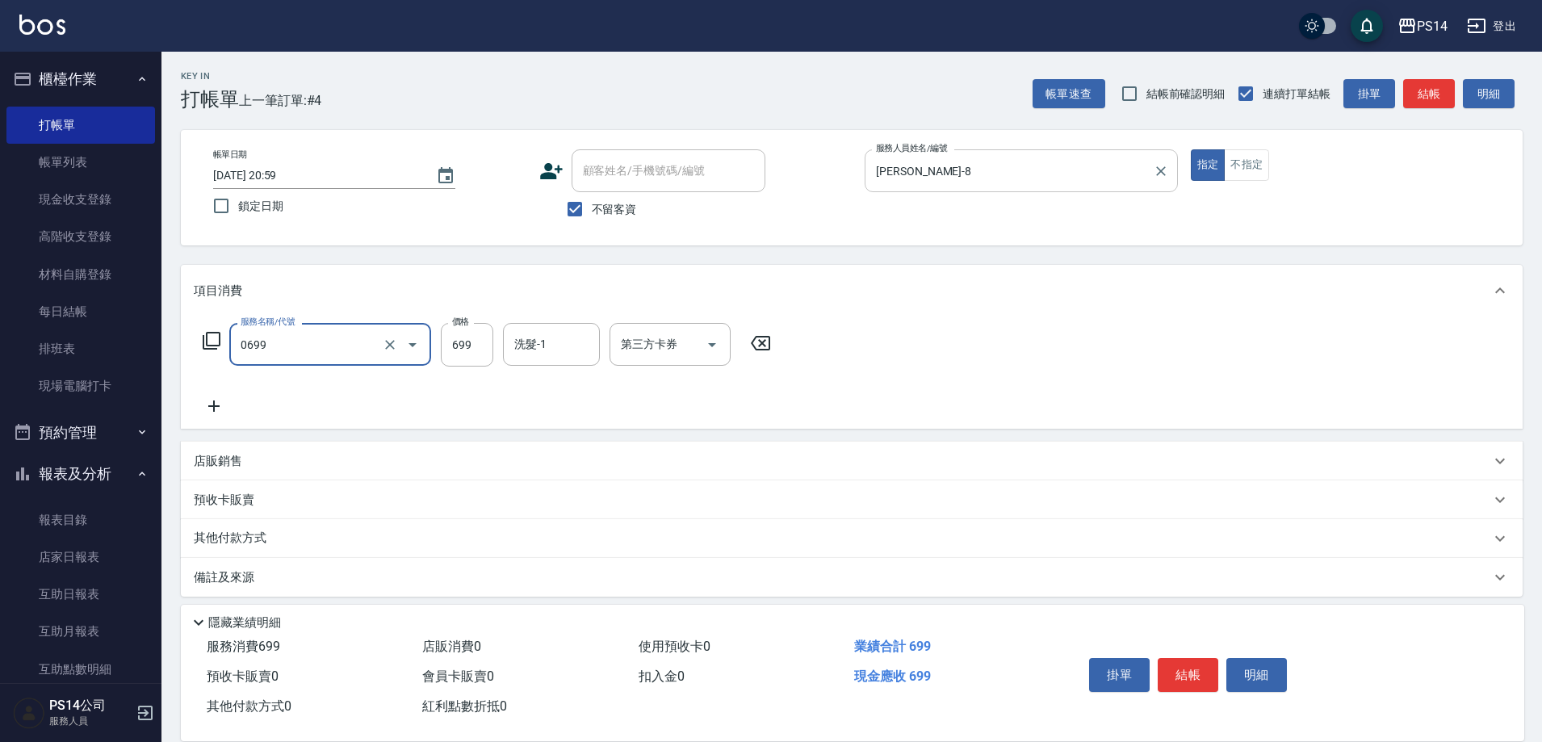
type input "精油SPA(0699)"
type input "李祥君 -37"
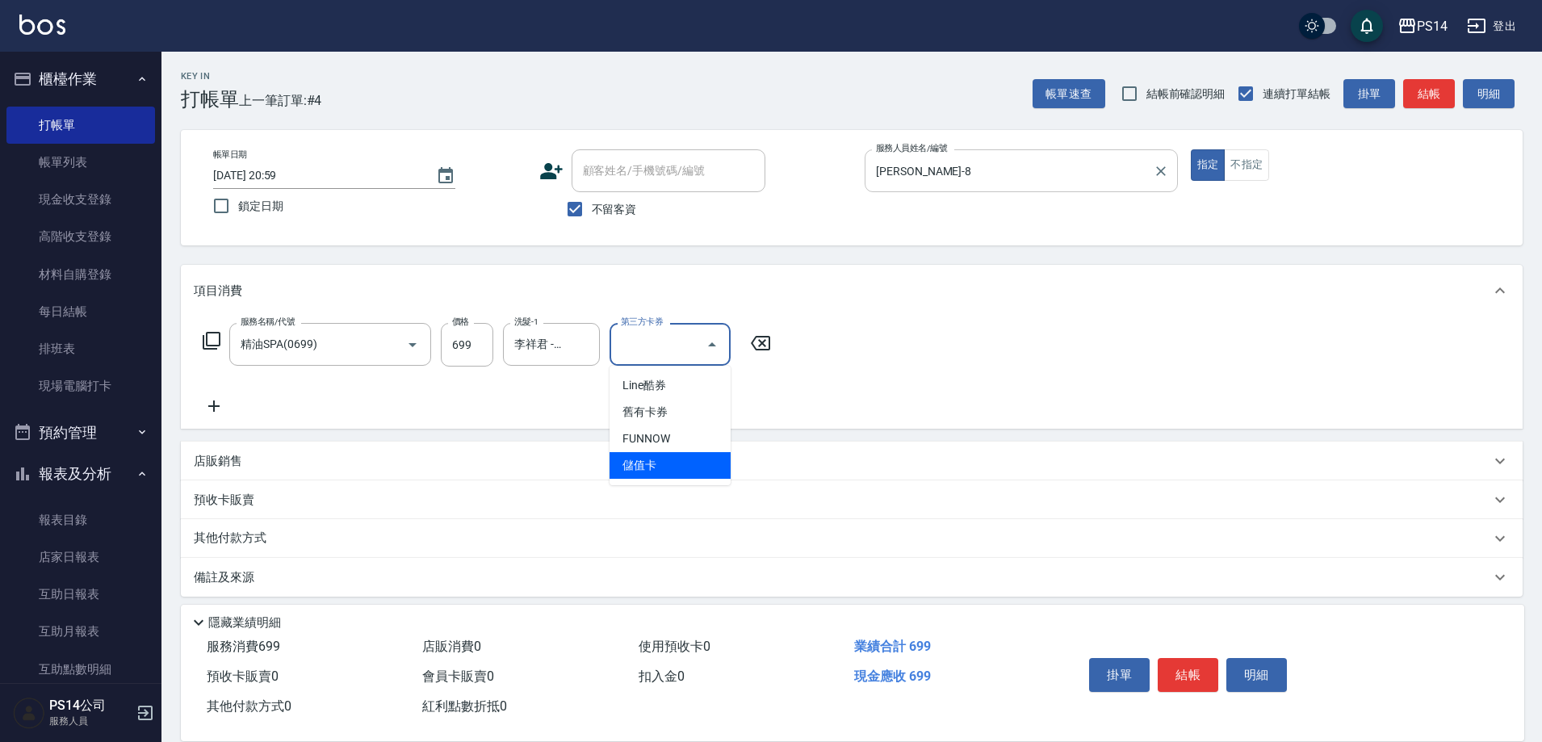
type input "儲值卡"
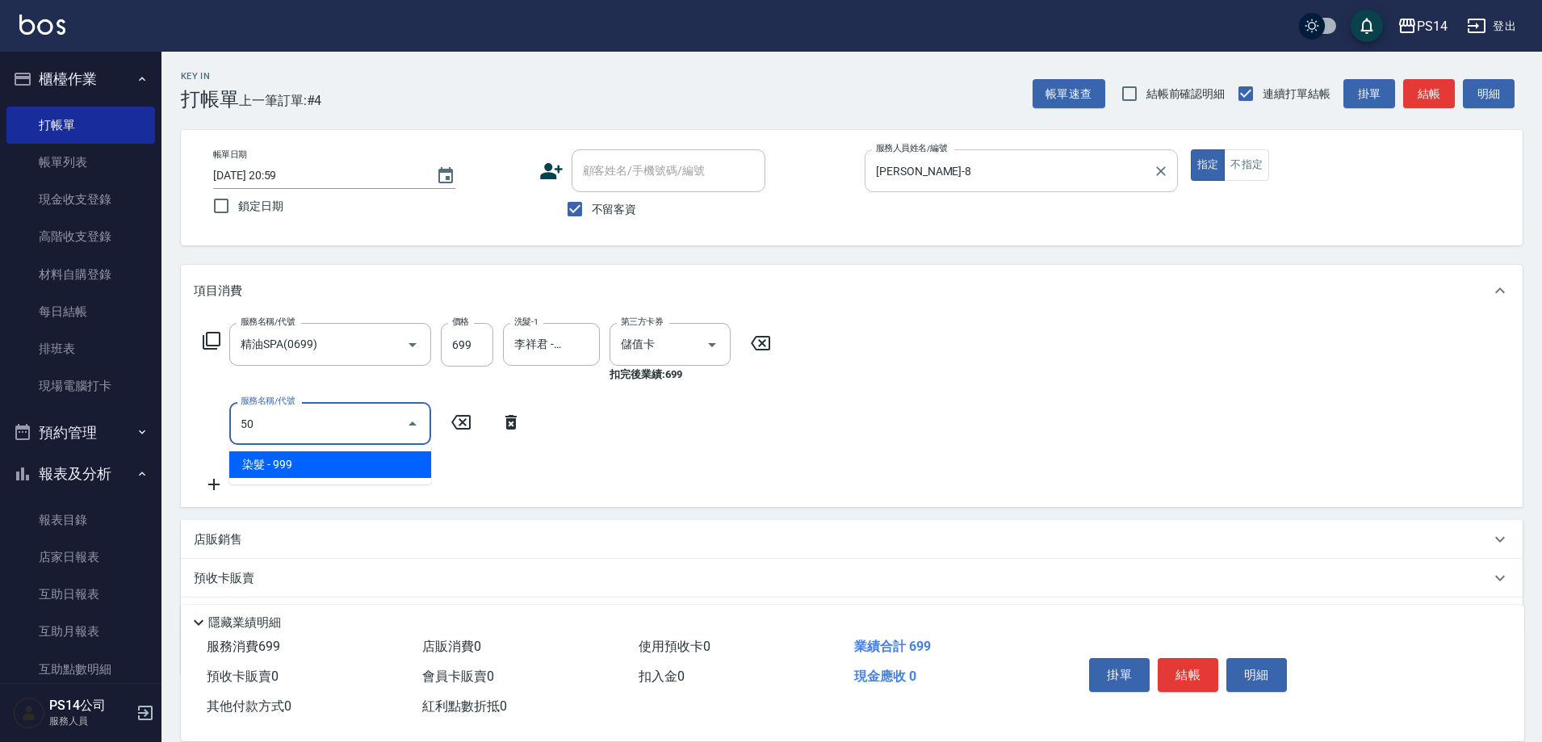
type input "5"
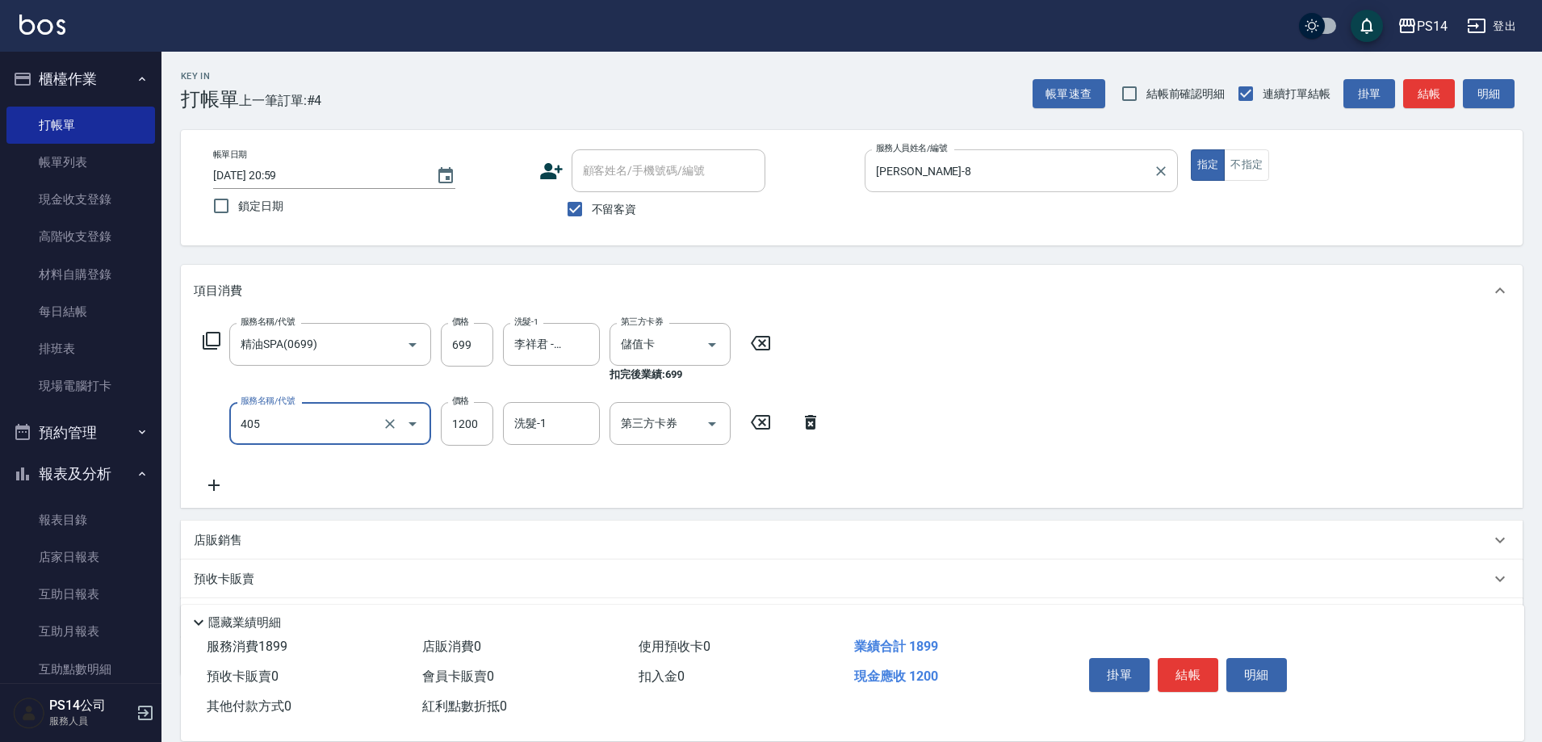
type input "1200護(405)"
type input "李祥君 -37"
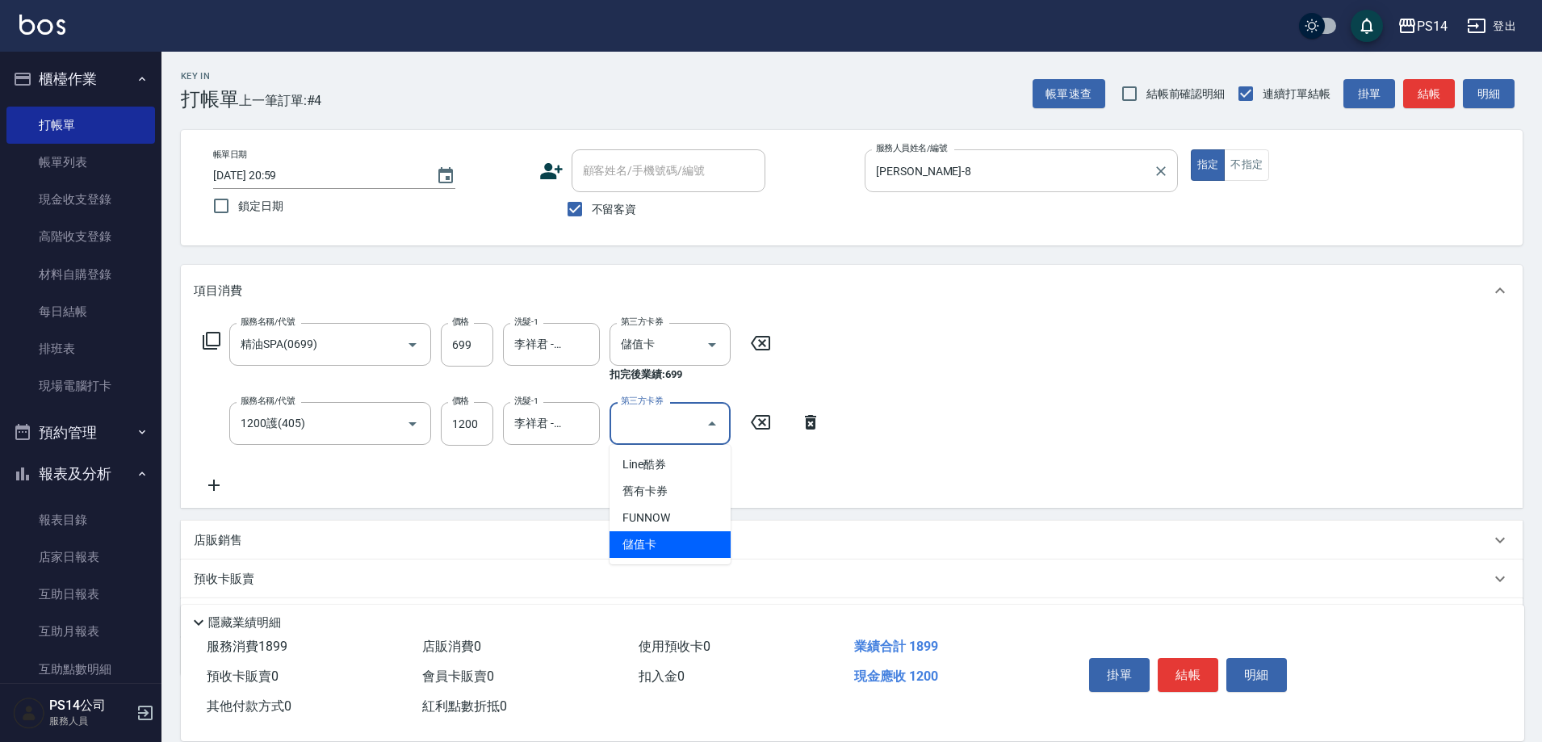
type input "儲值卡"
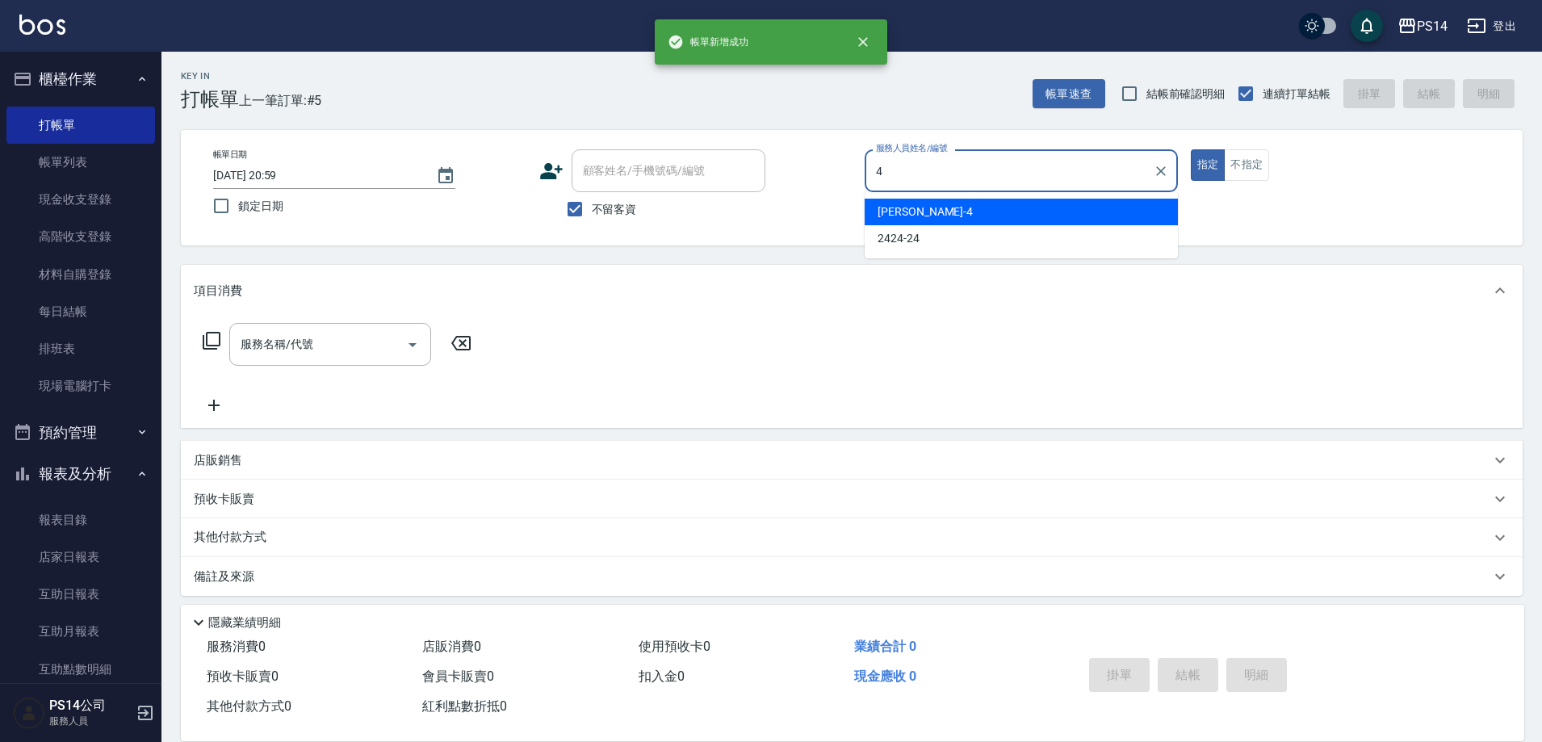
type input "[PERSON_NAME]-4"
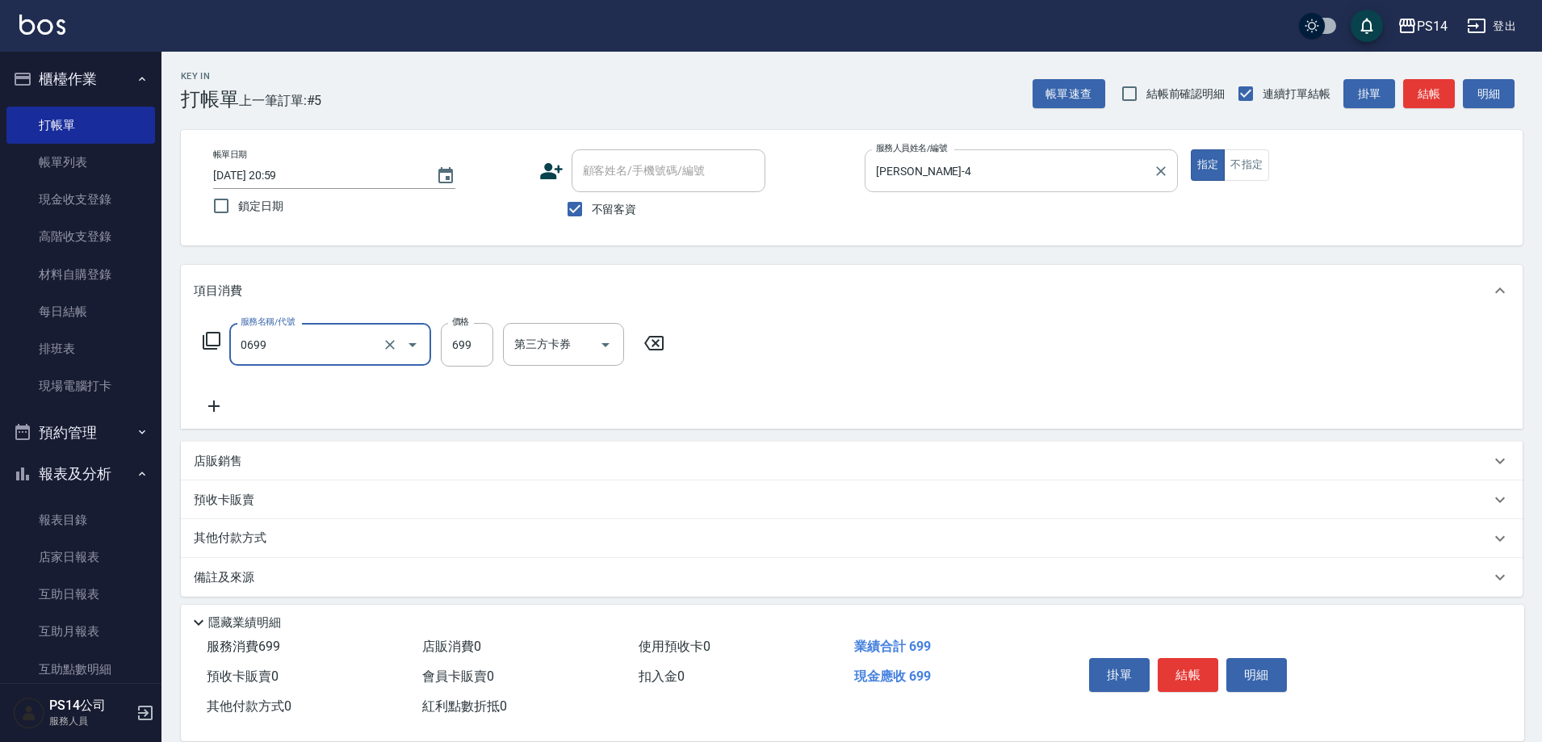
type input "精油SPA(0699)"
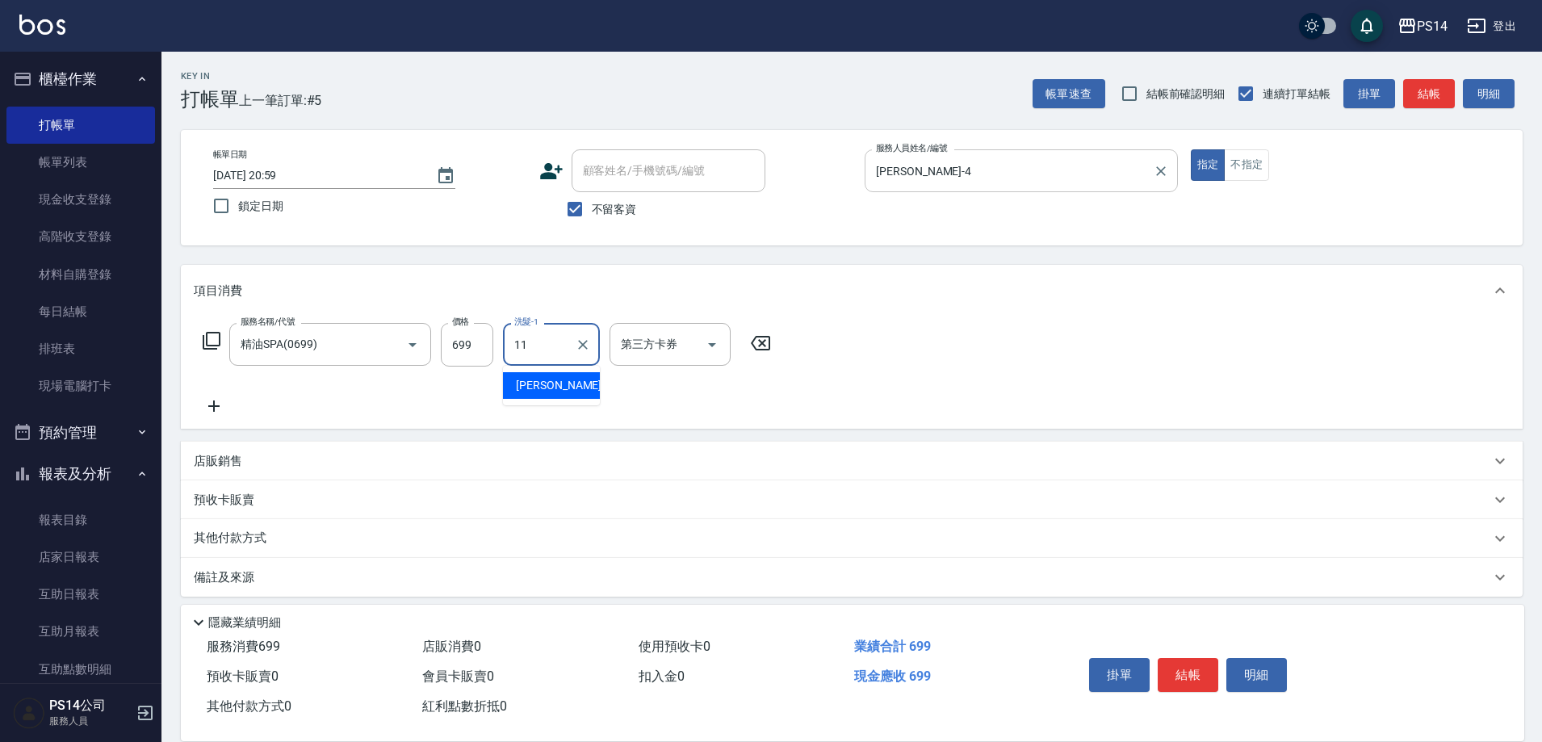
type input "[PERSON_NAME]-11"
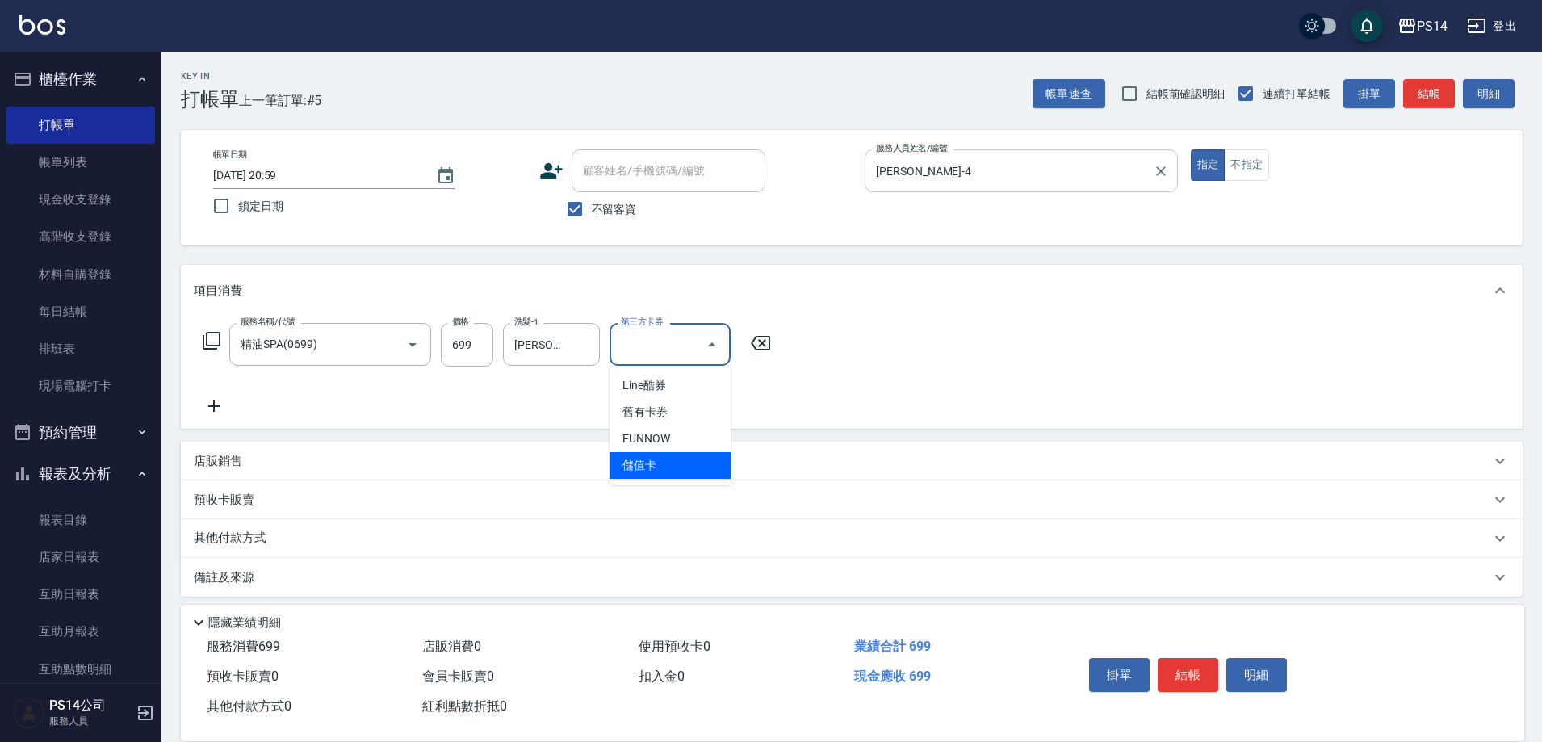
type input "儲值卡"
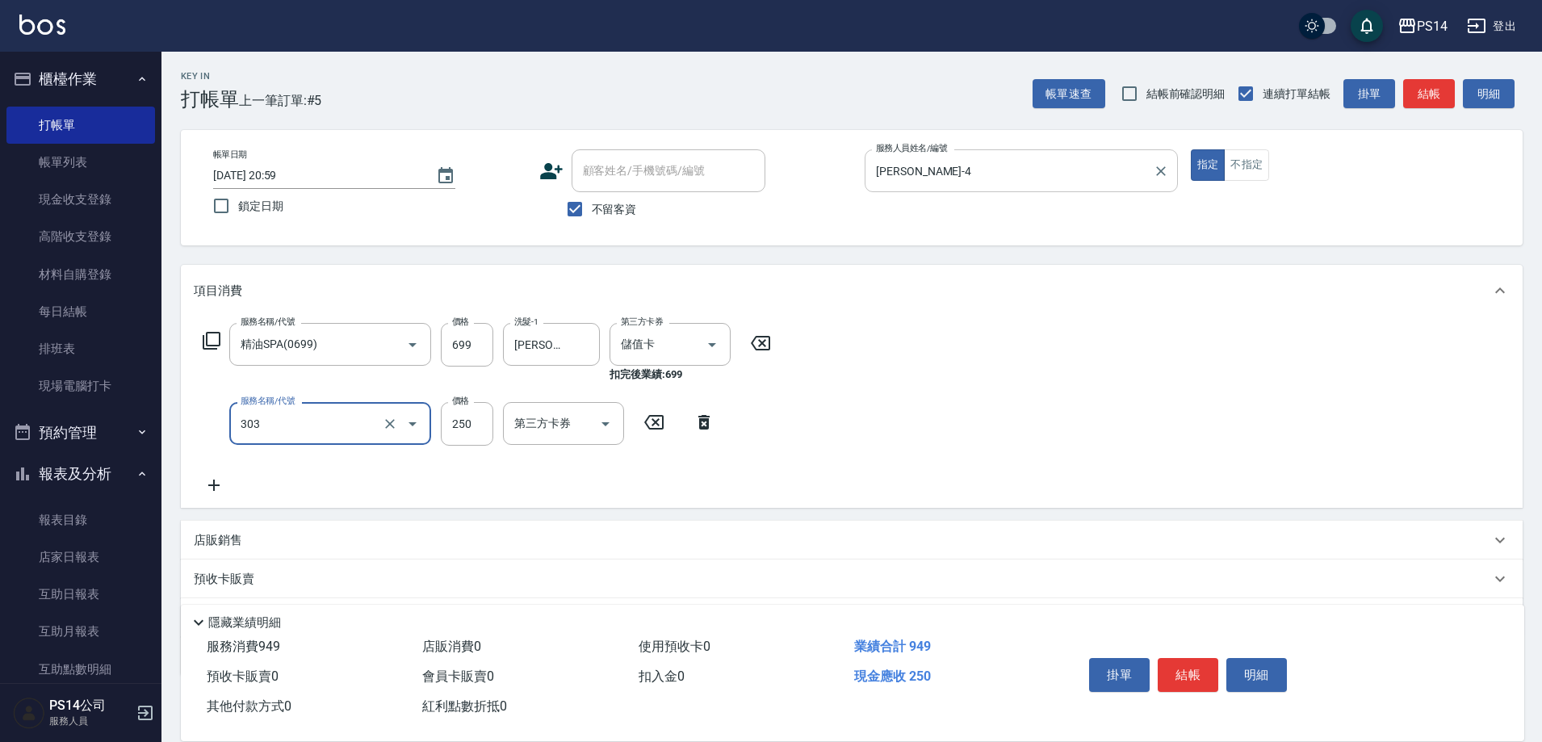
type input "剪髮(303)"
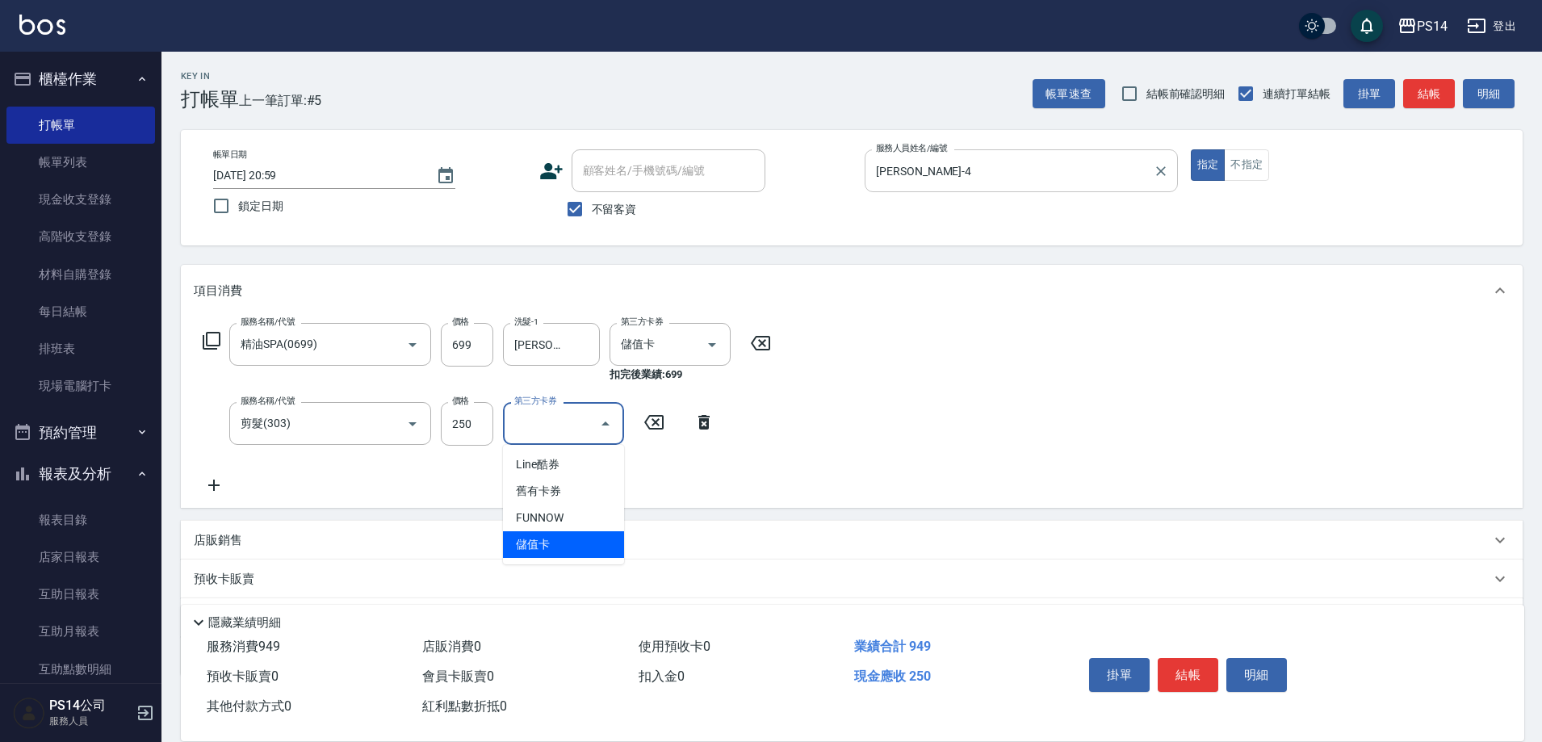
type input "儲值卡"
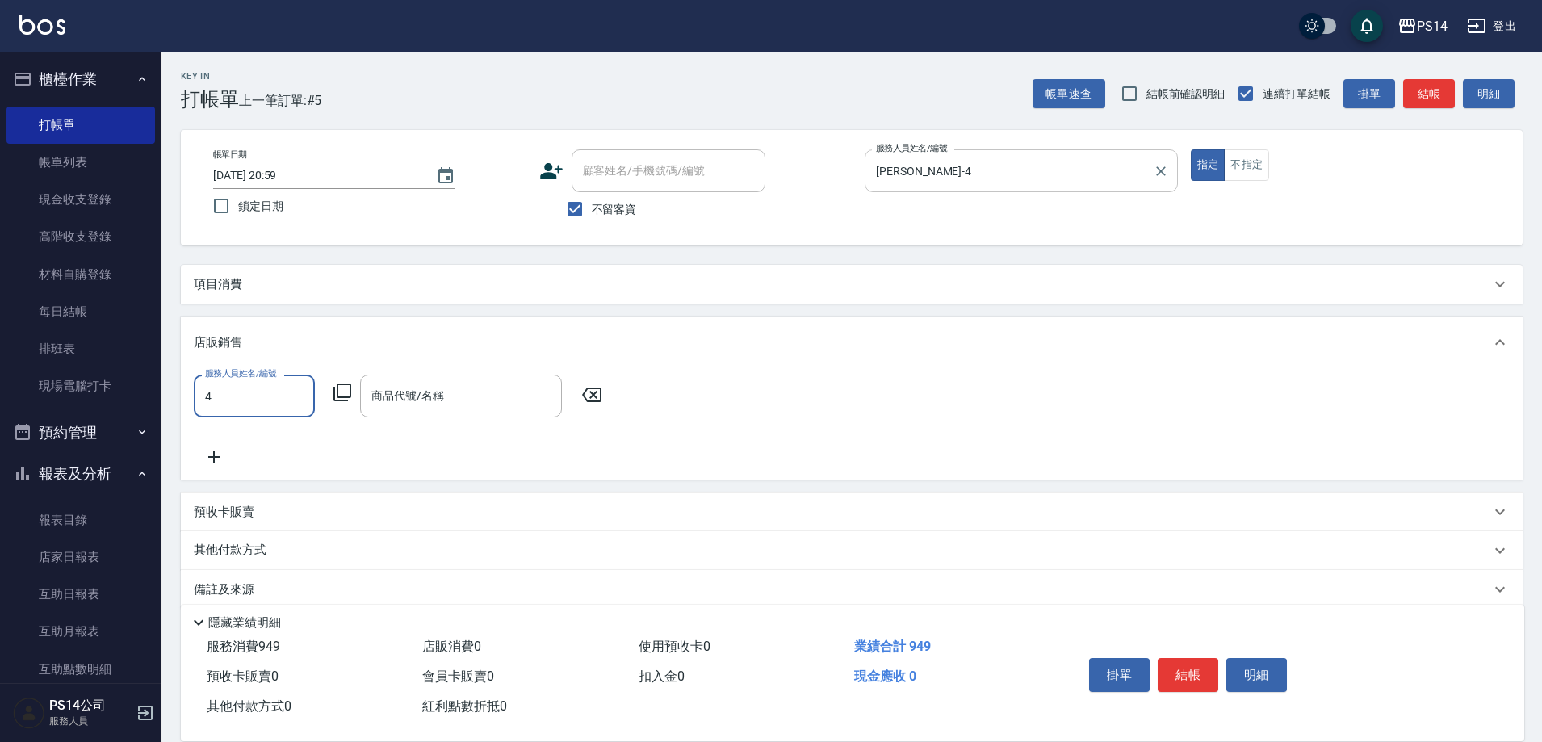
type input "[PERSON_NAME]-4"
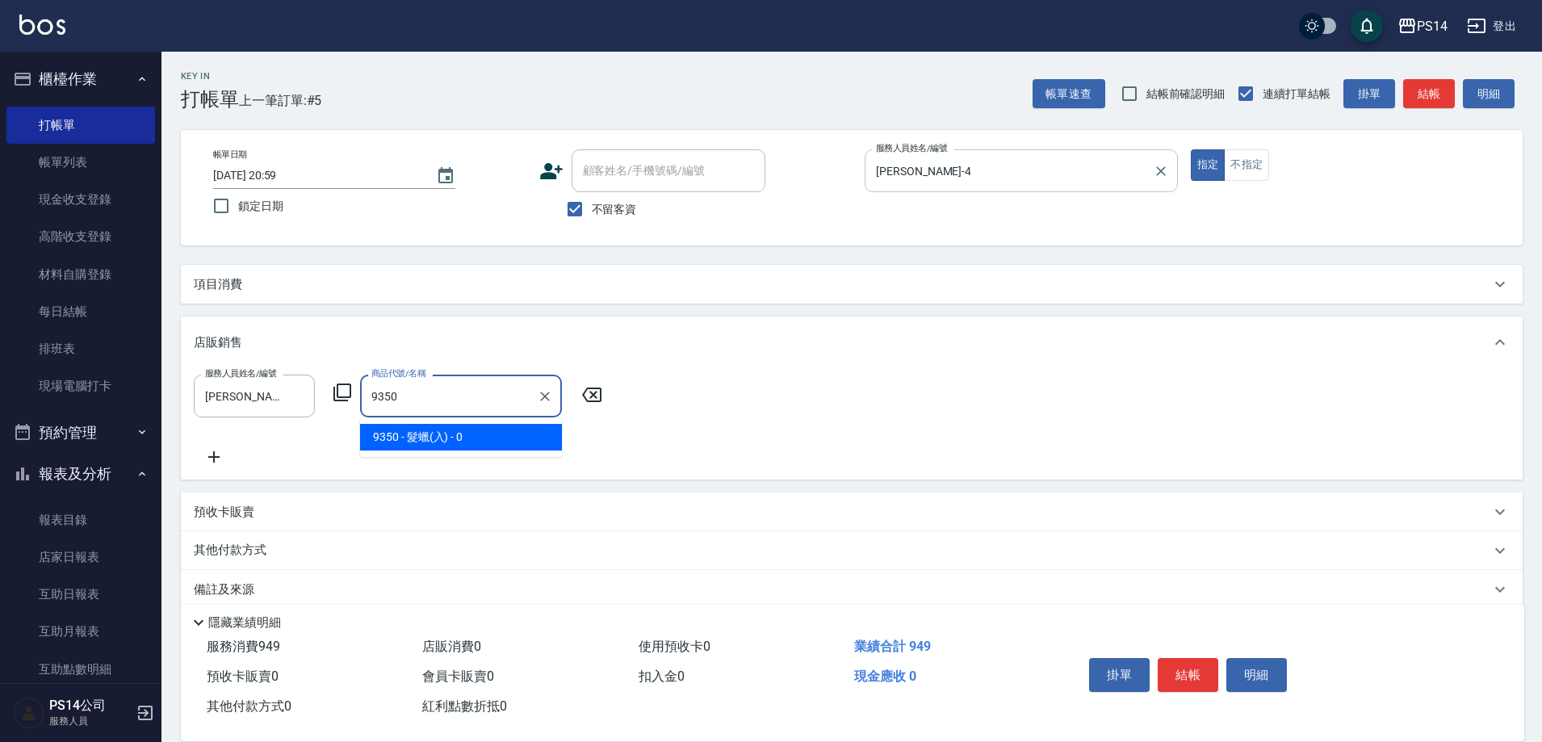
type input "髮蠟(入)"
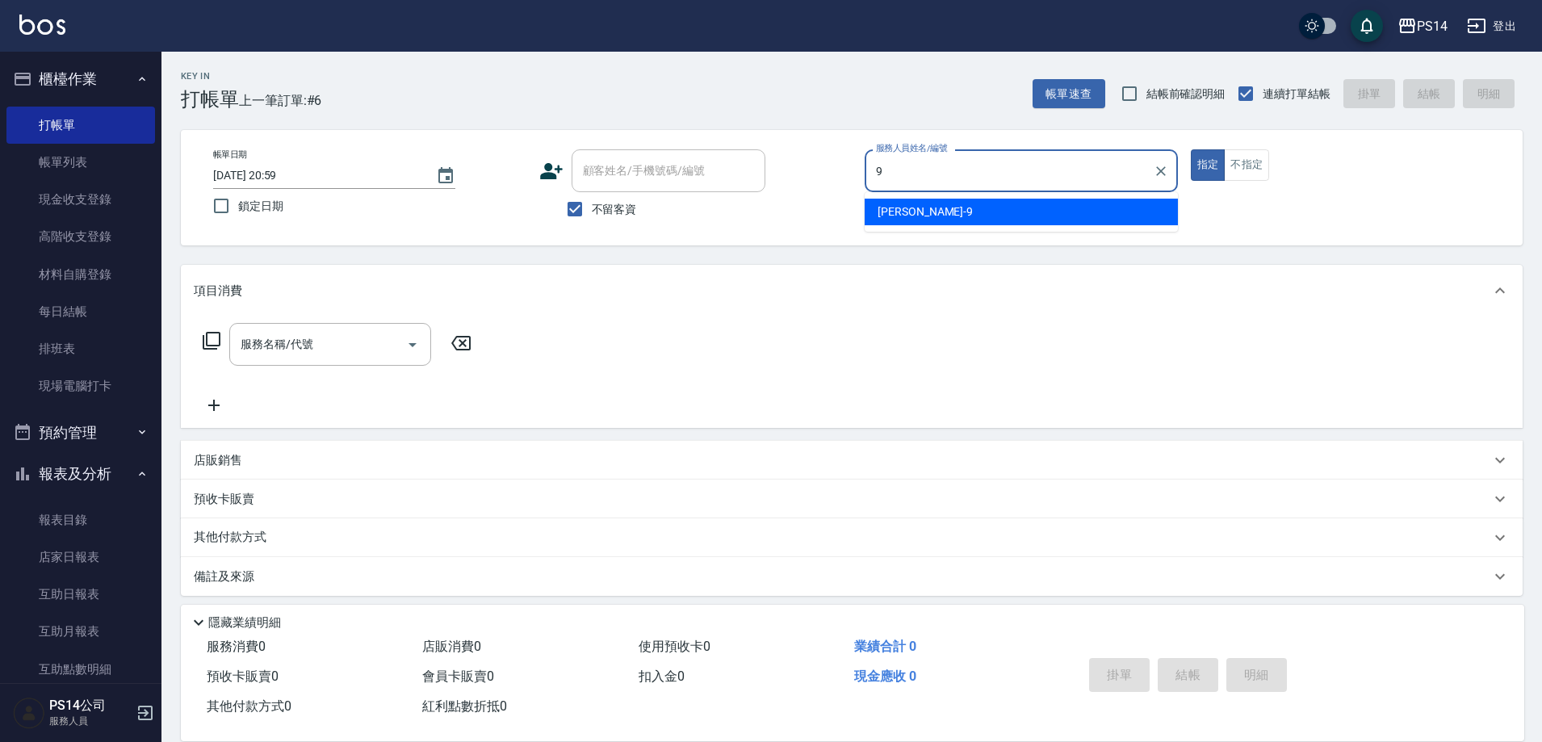
type input "[PERSON_NAME]-9"
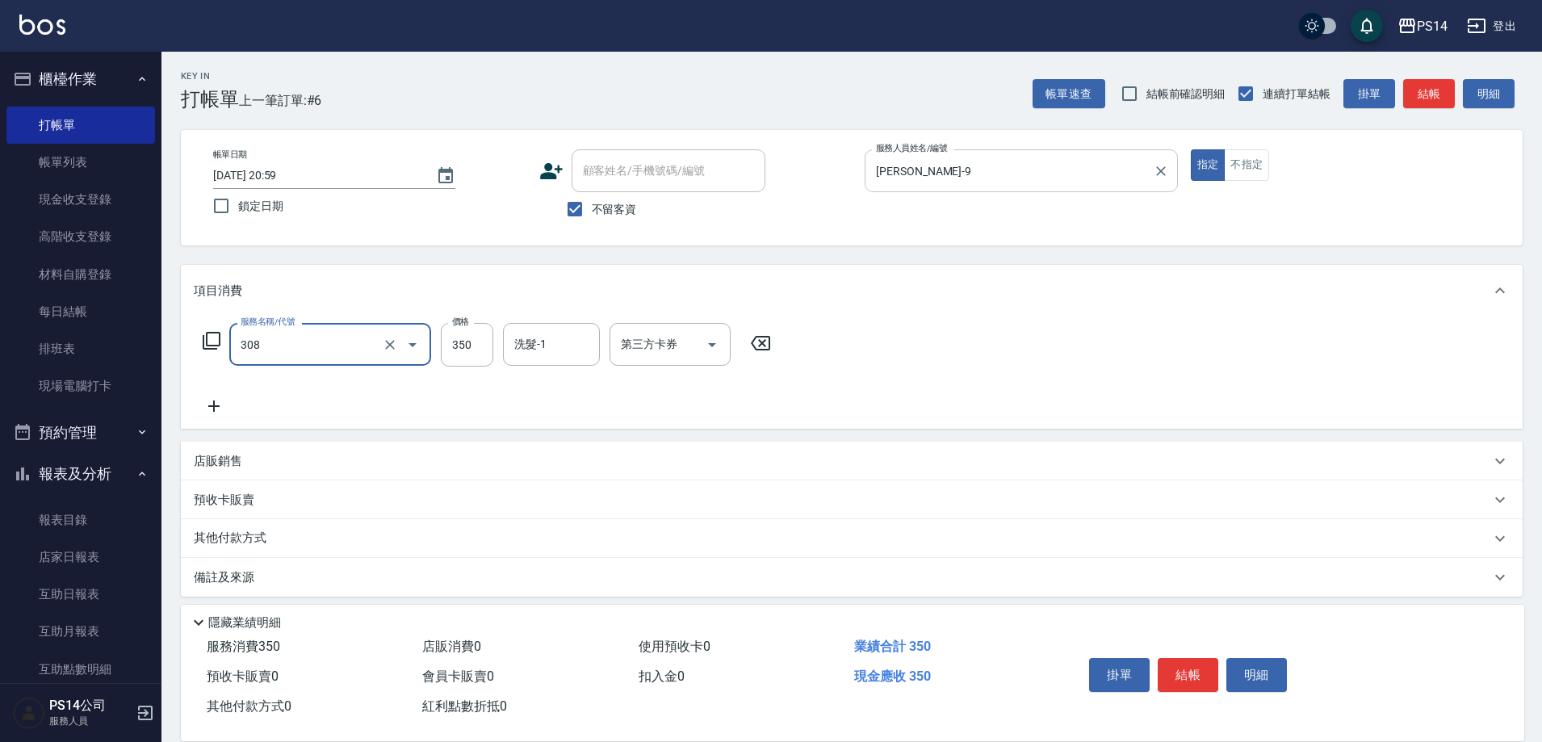
type input "洗+剪(308)"
type input "陳羿淇-17"
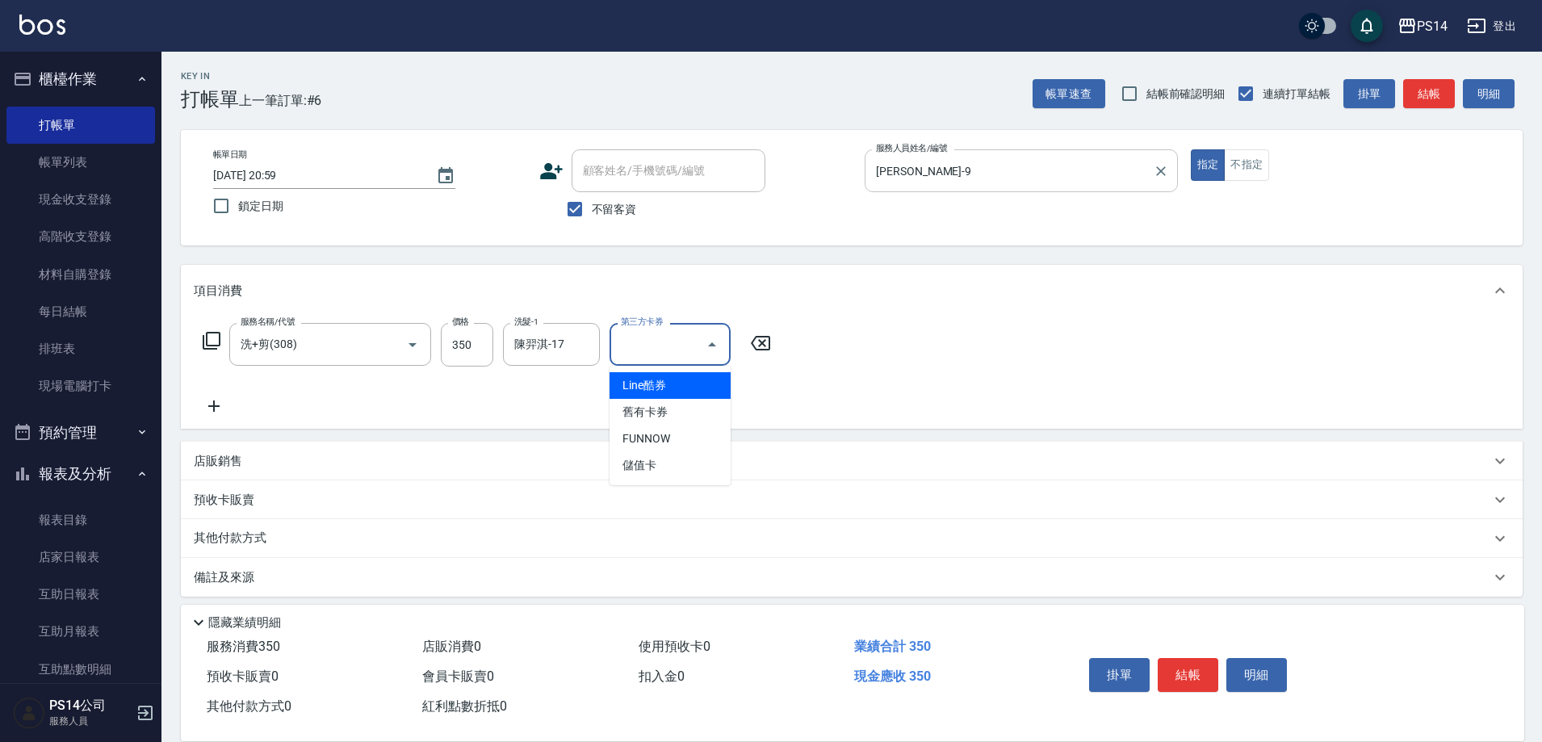
type input "儲值卡"
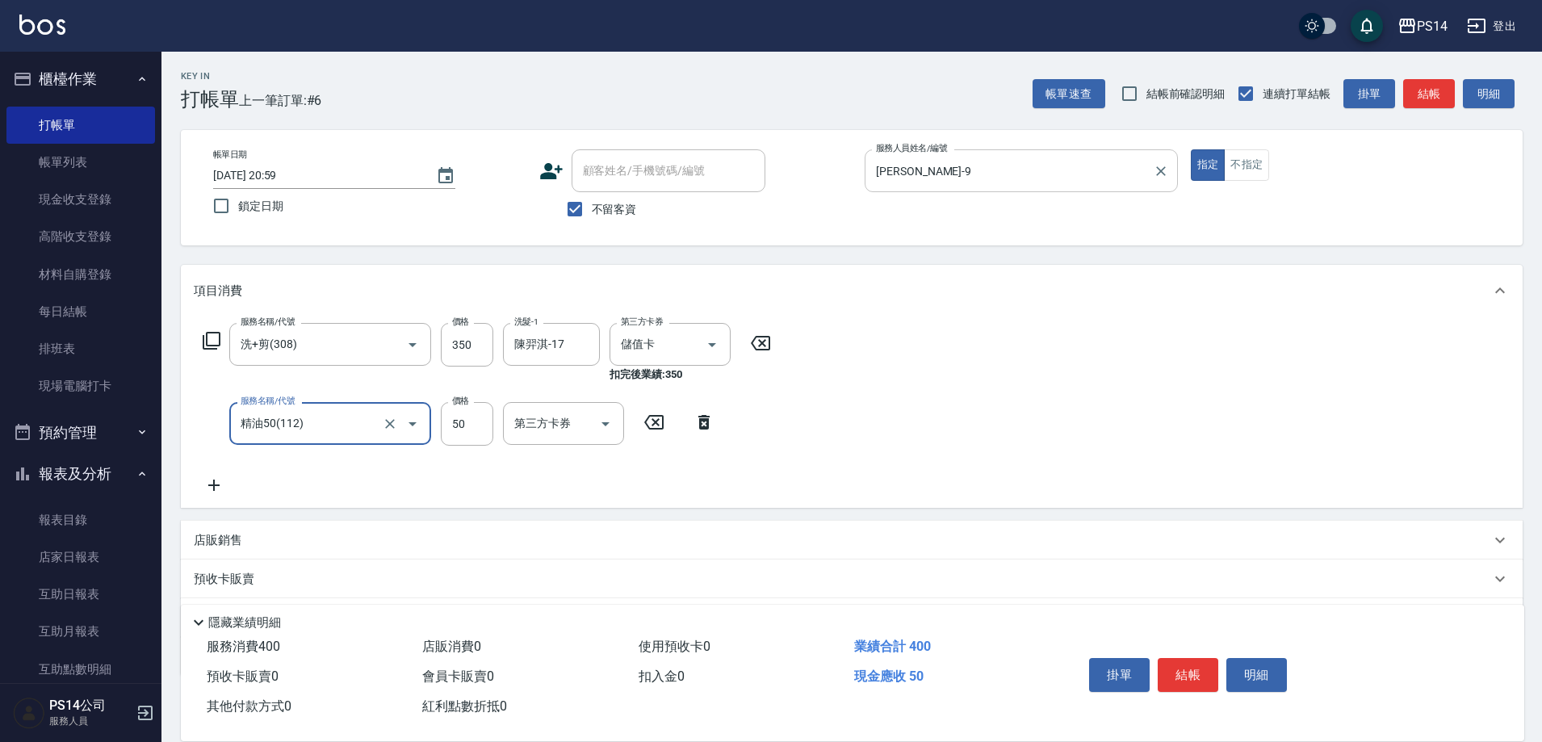
type input "精油50(112)"
type input "陳羿淇-17"
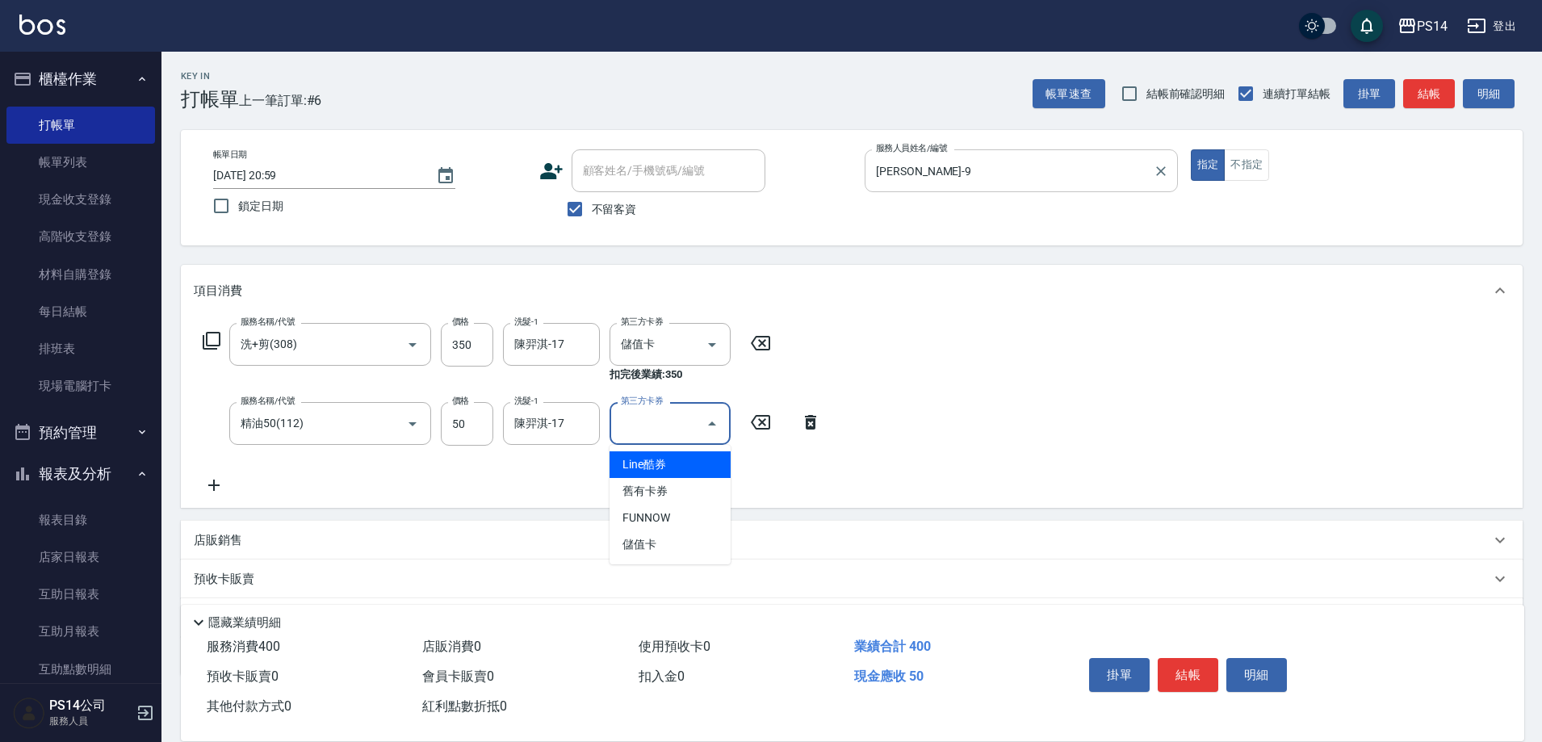
type input "儲值卡"
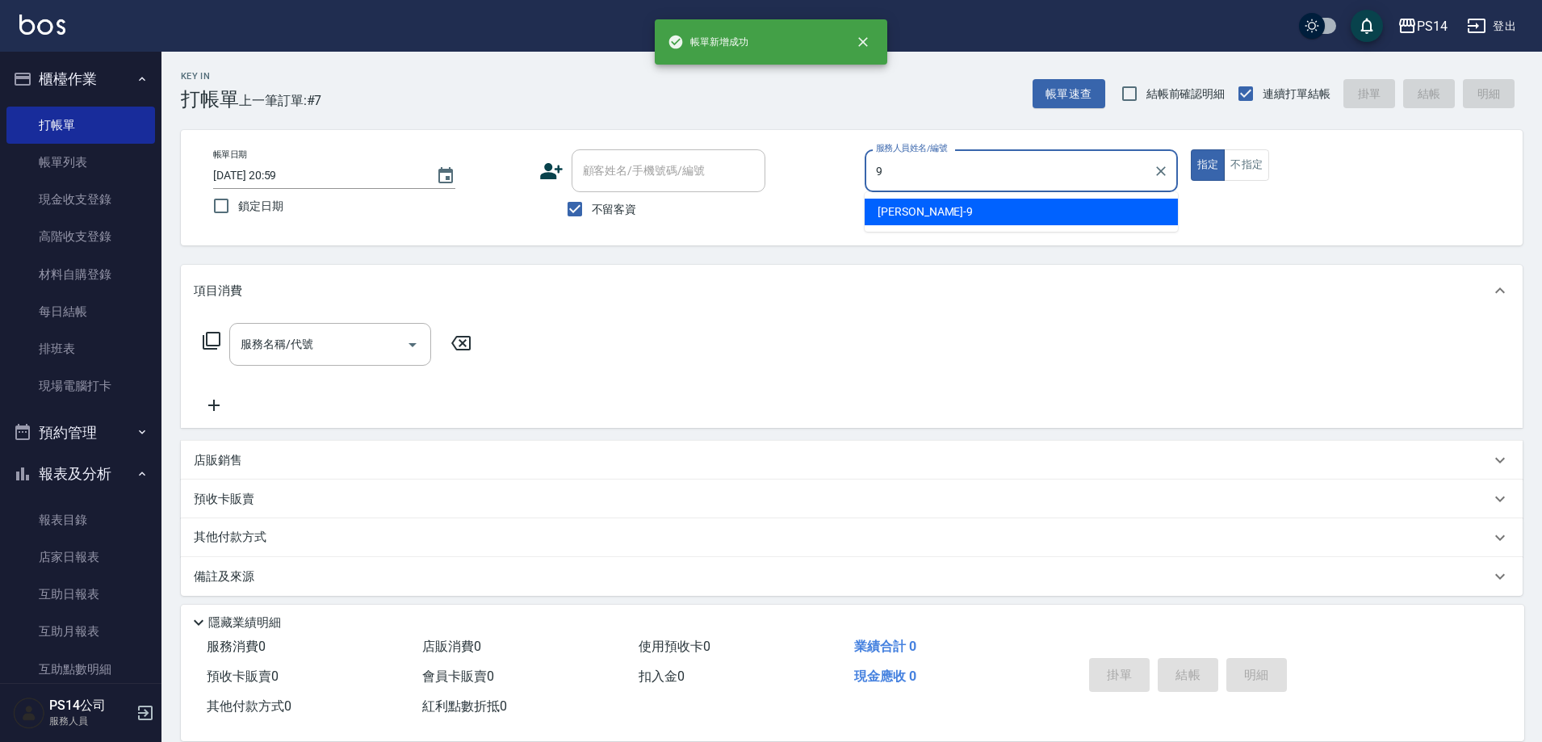
type input "[PERSON_NAME]-9"
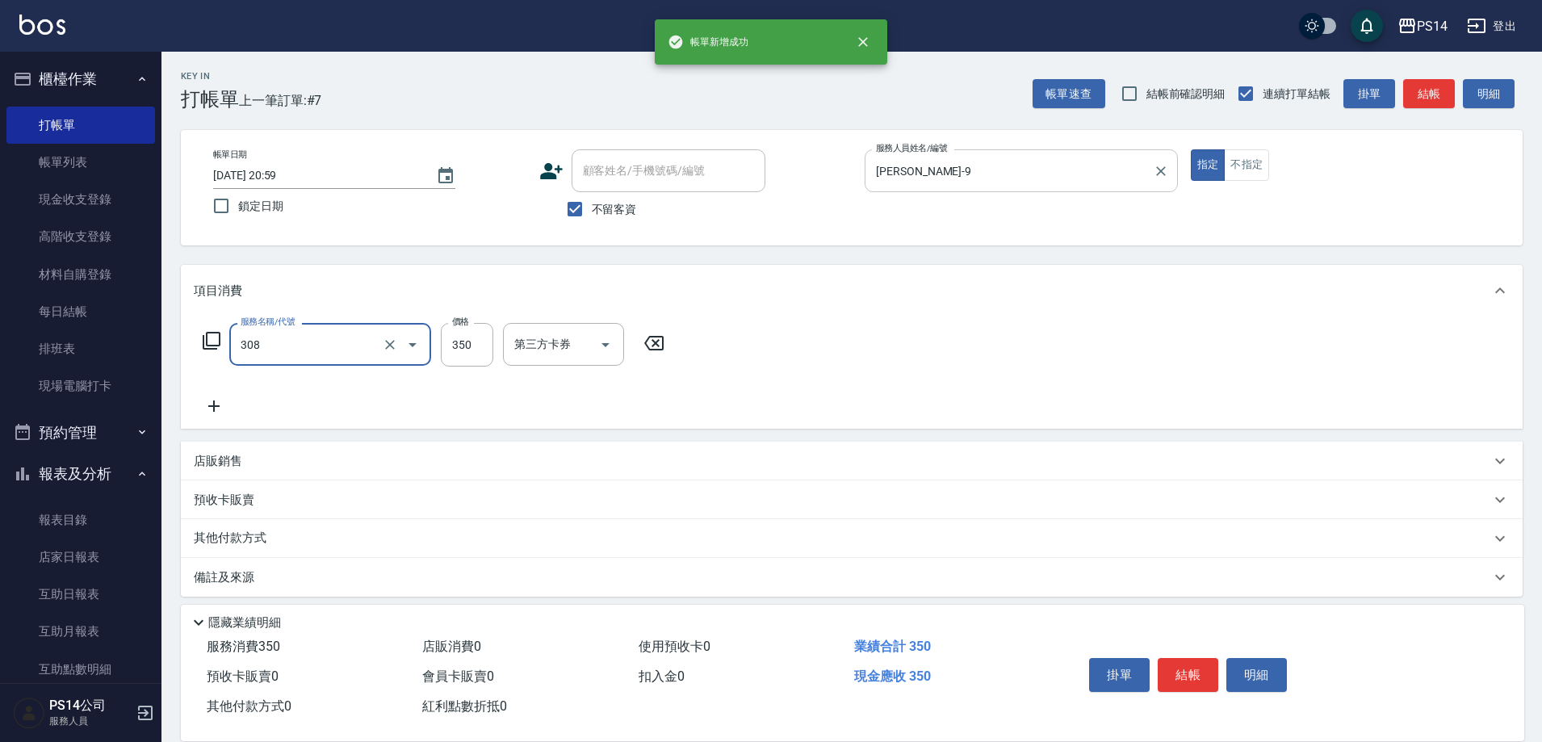
type input "洗+剪(308)"
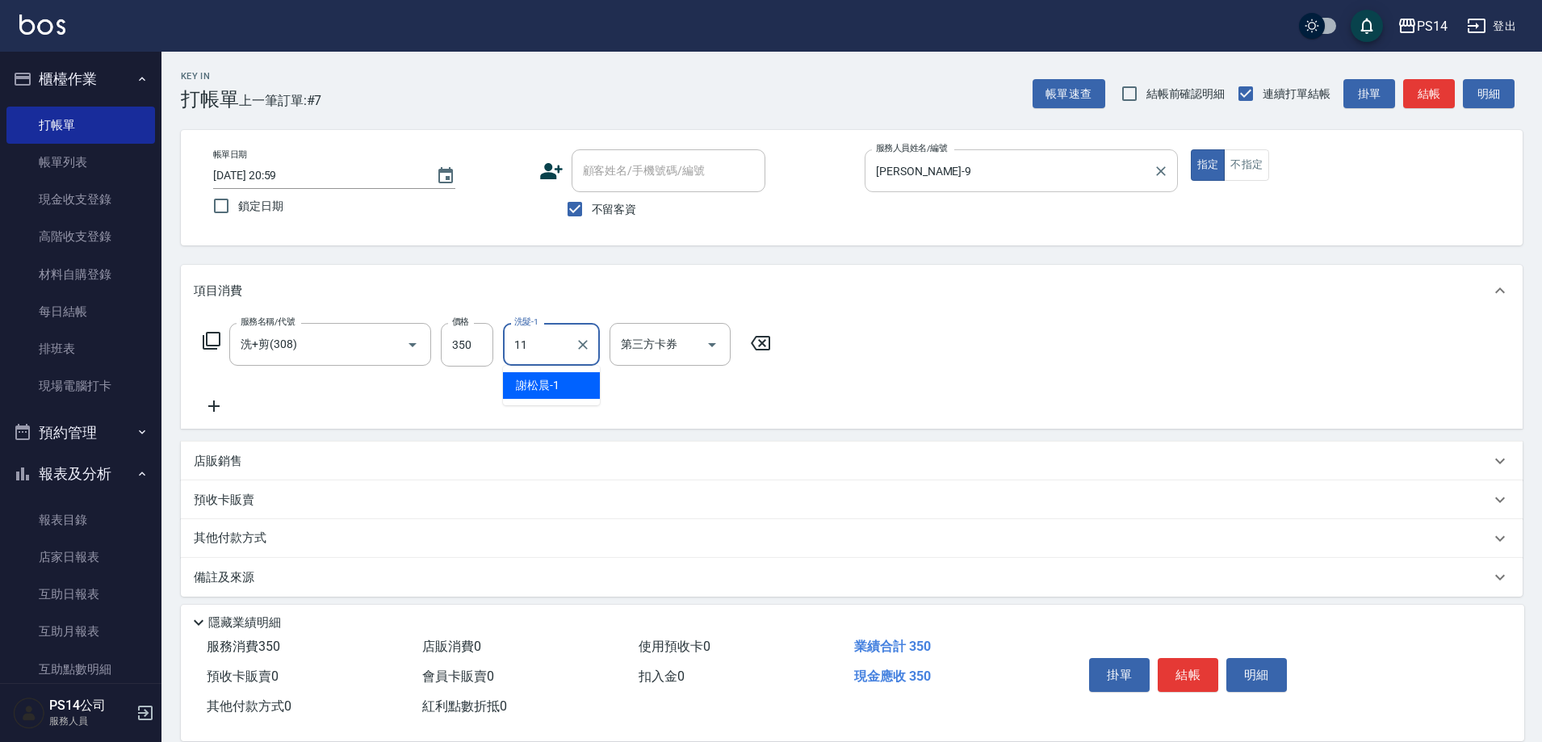
type input "[PERSON_NAME]-11"
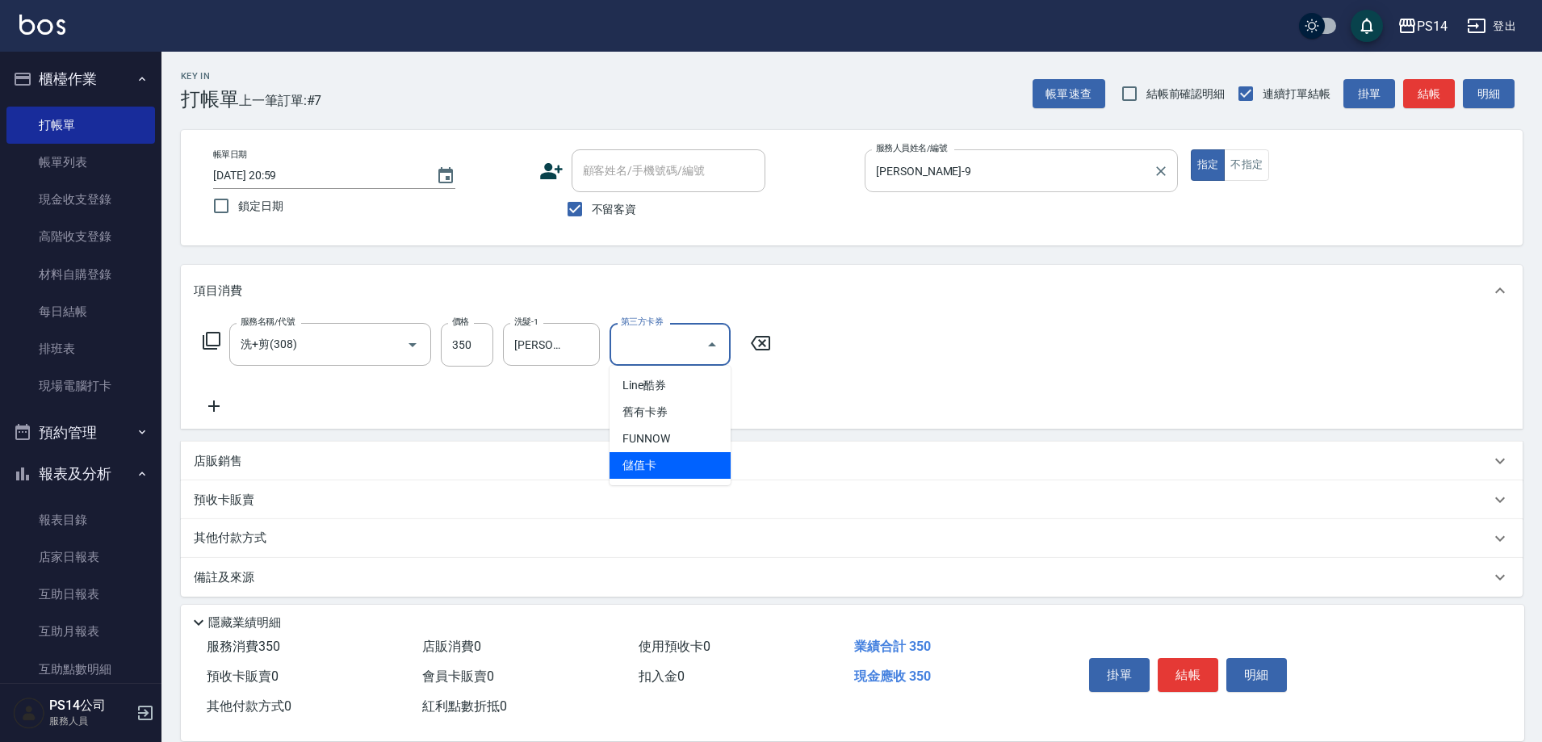
type input "儲值卡"
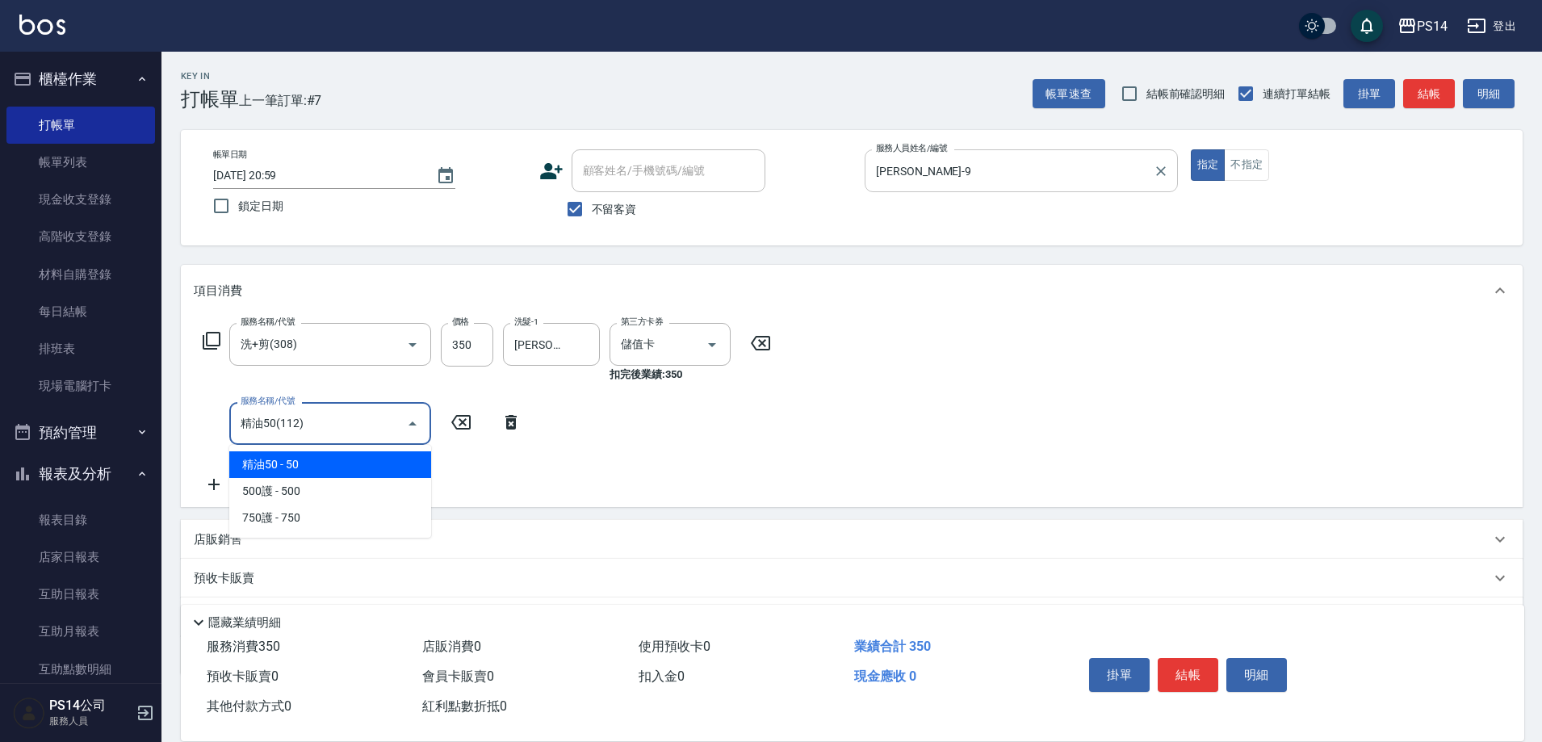
type input "精油50(112)"
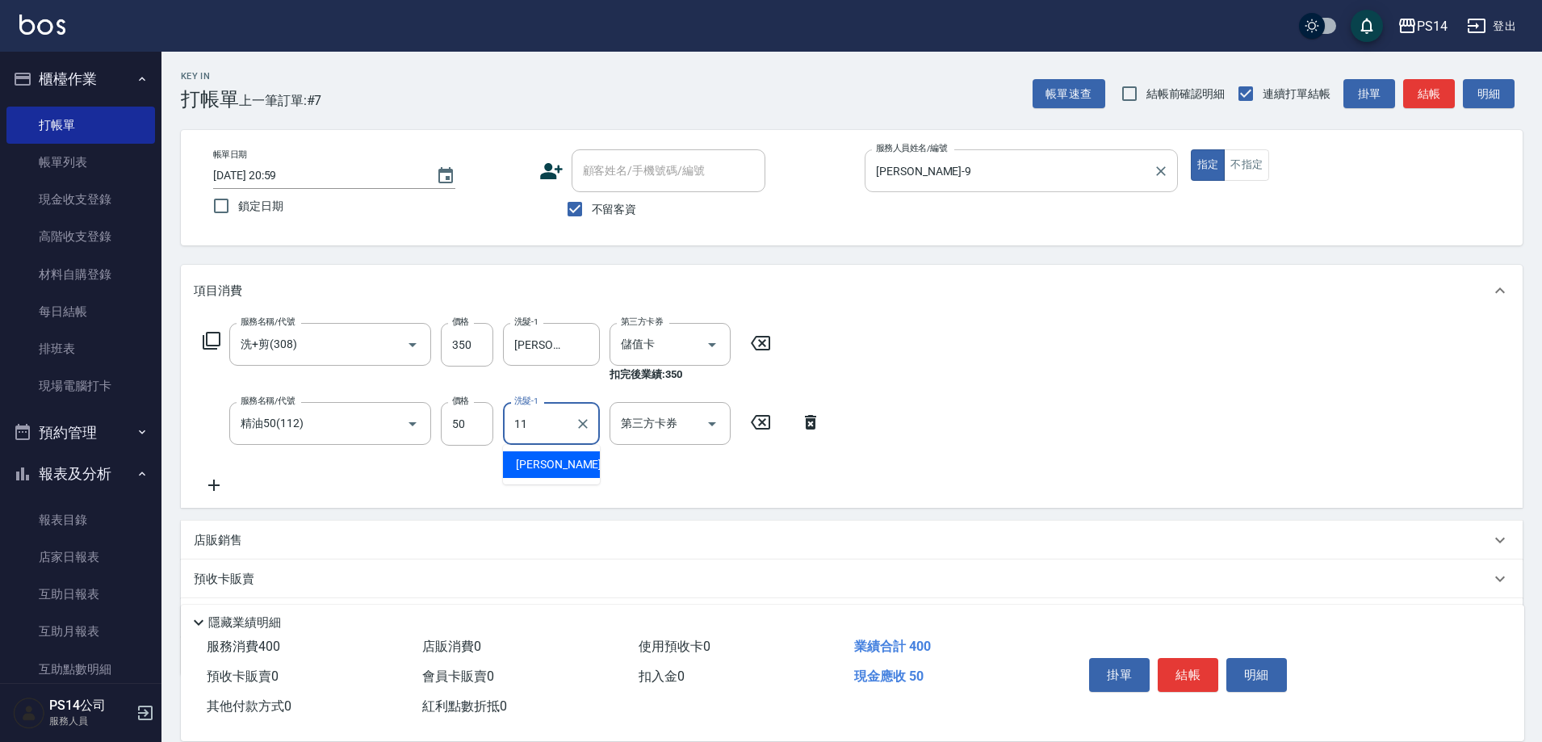
type input "[PERSON_NAME]-11"
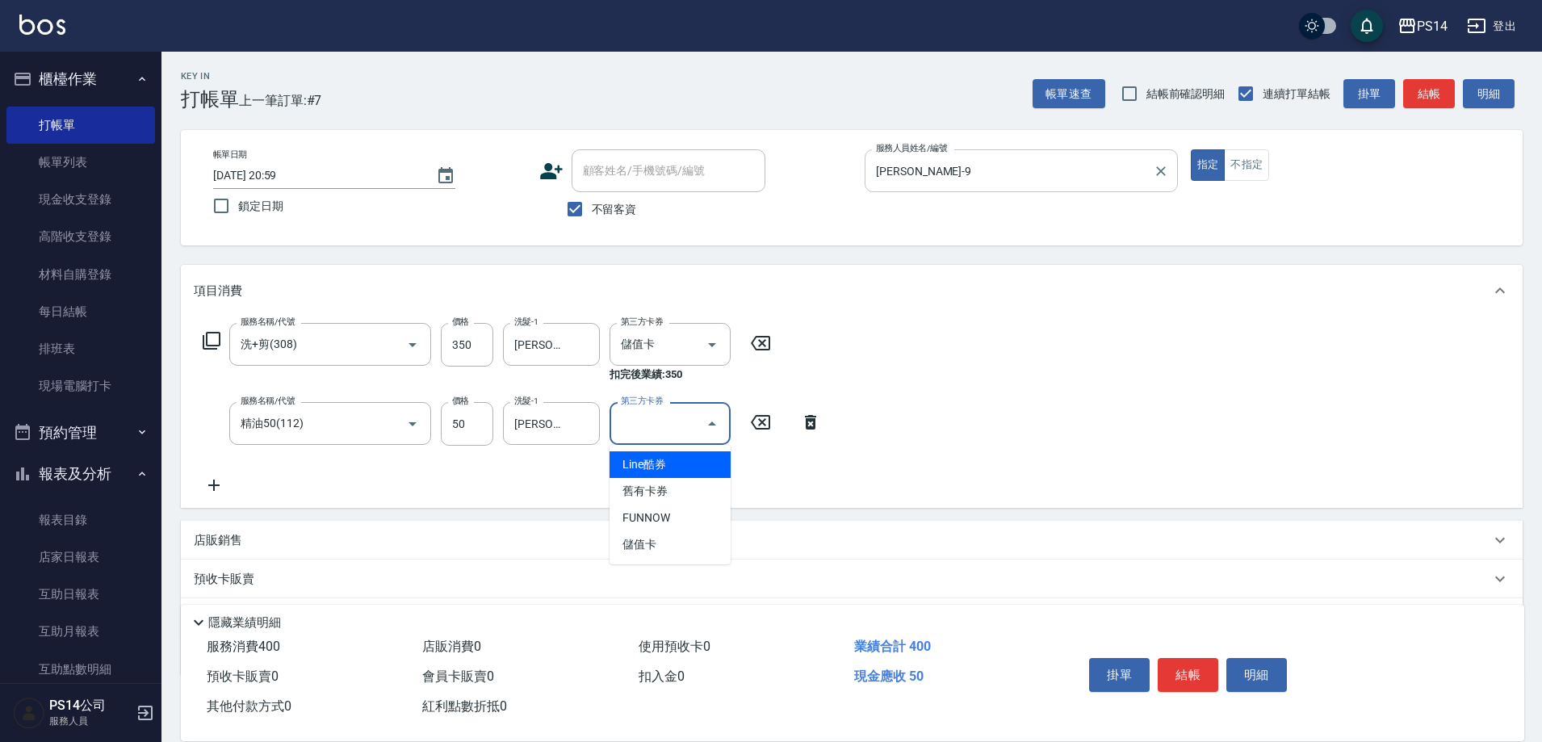
type input "儲值卡"
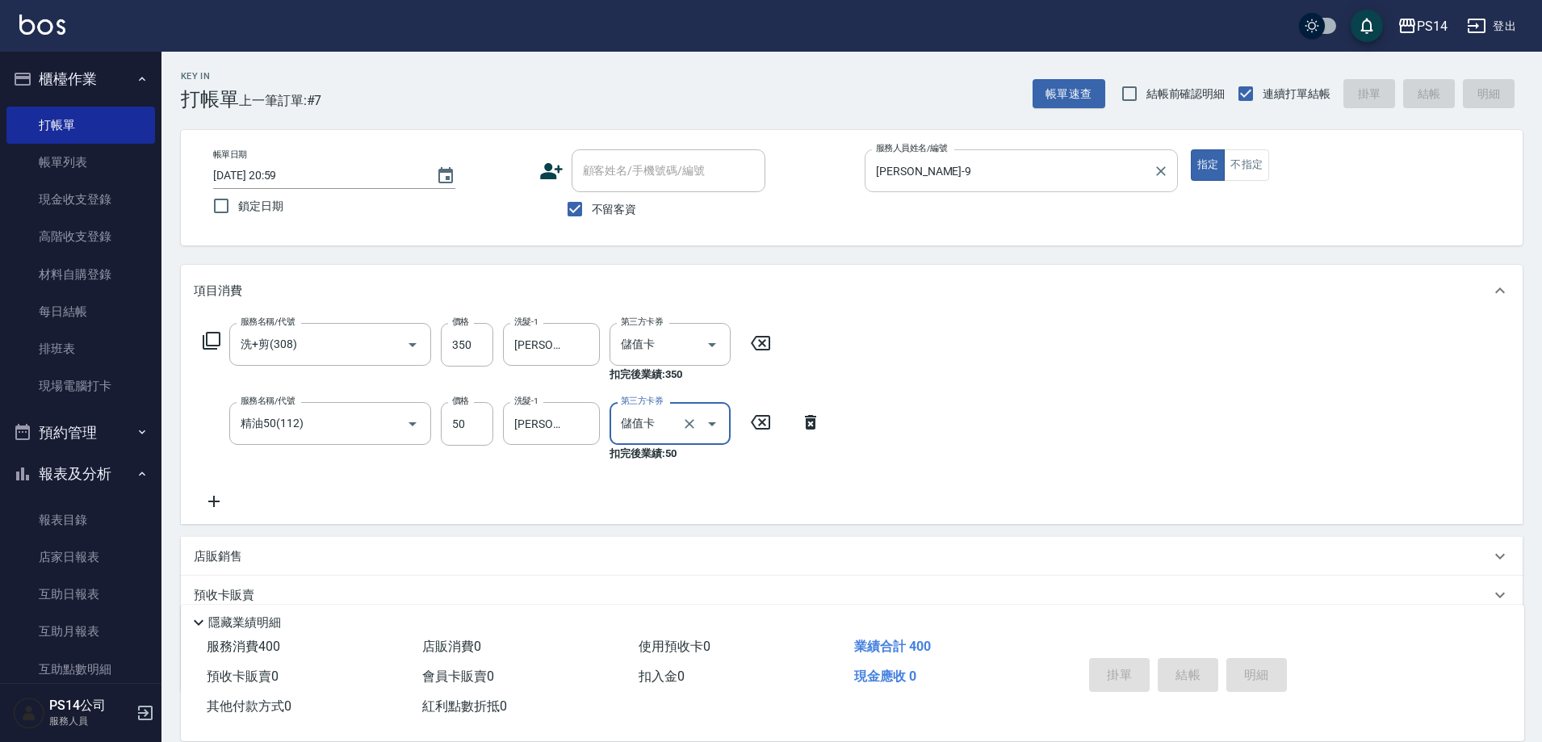
type input "[DATE] 21:00"
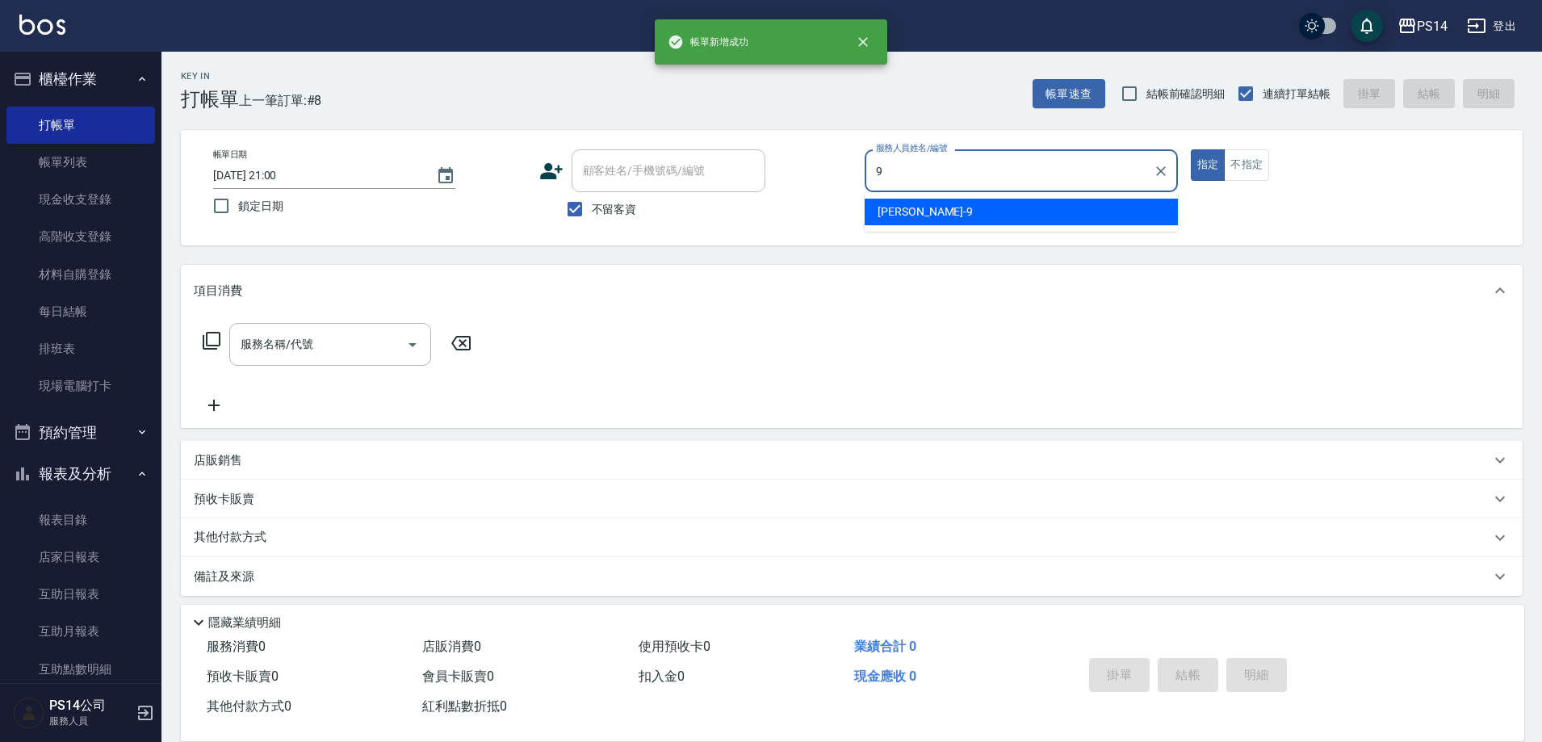
type input "[PERSON_NAME]-9"
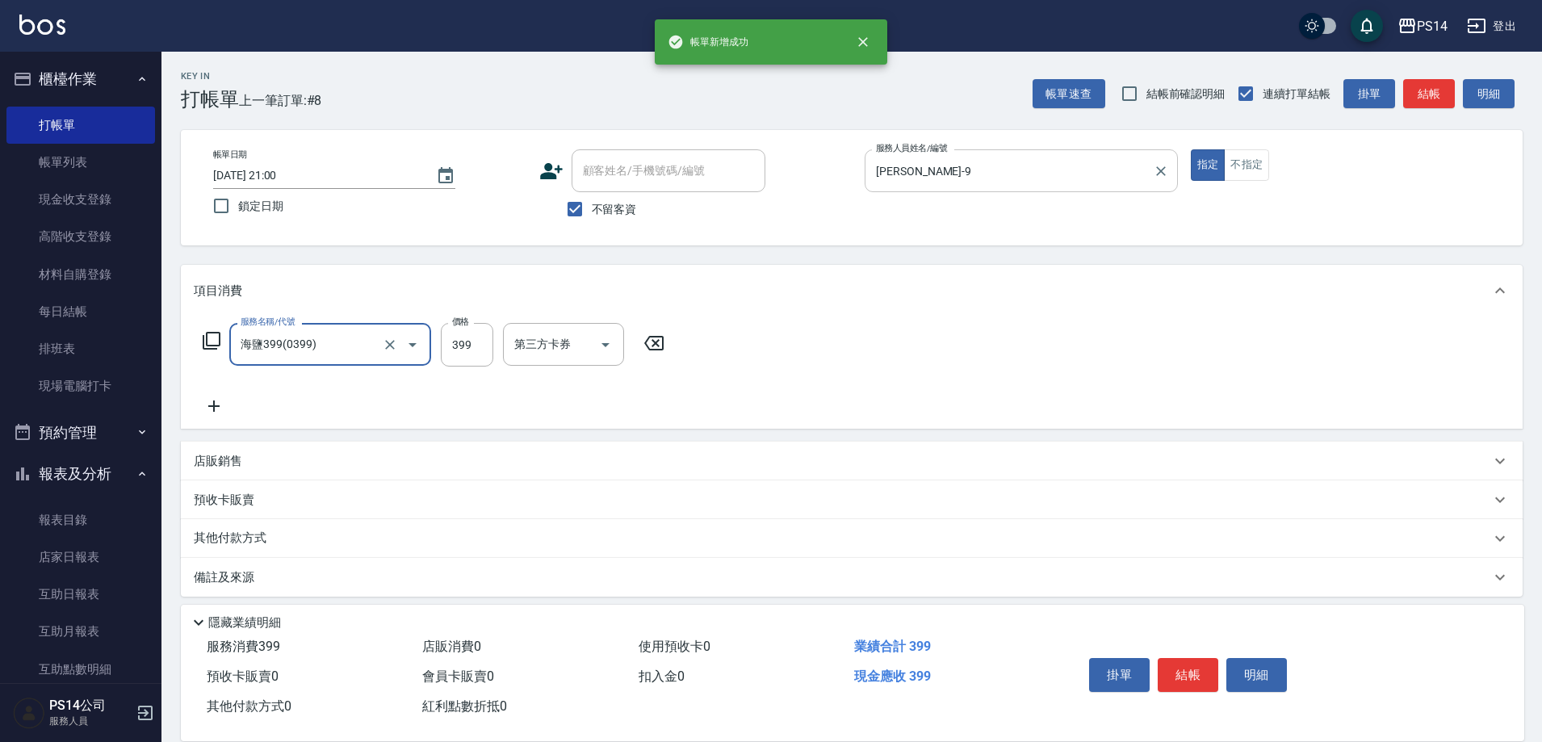
type input "0"
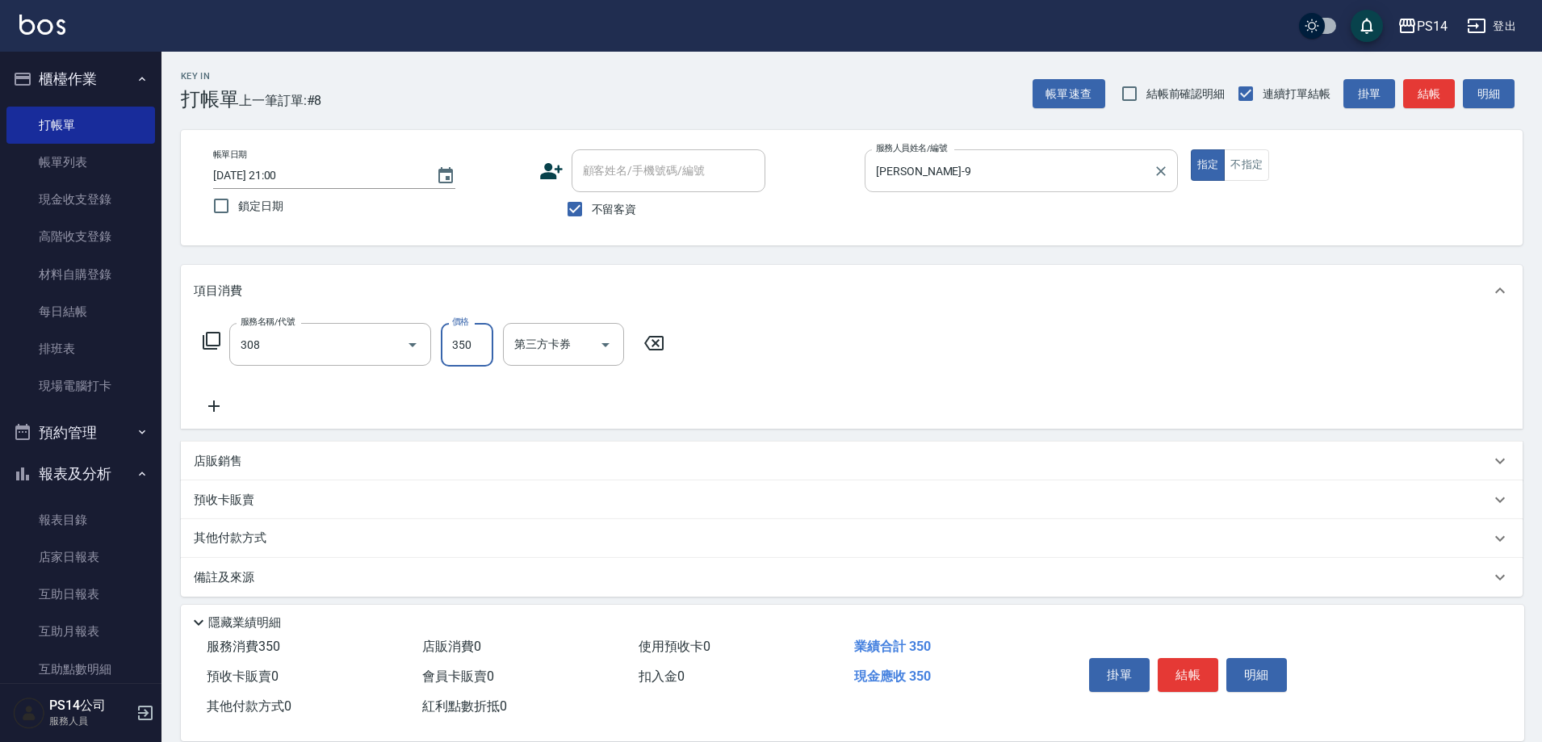
type input "洗+剪(308)"
type input "[PERSON_NAME]-9"
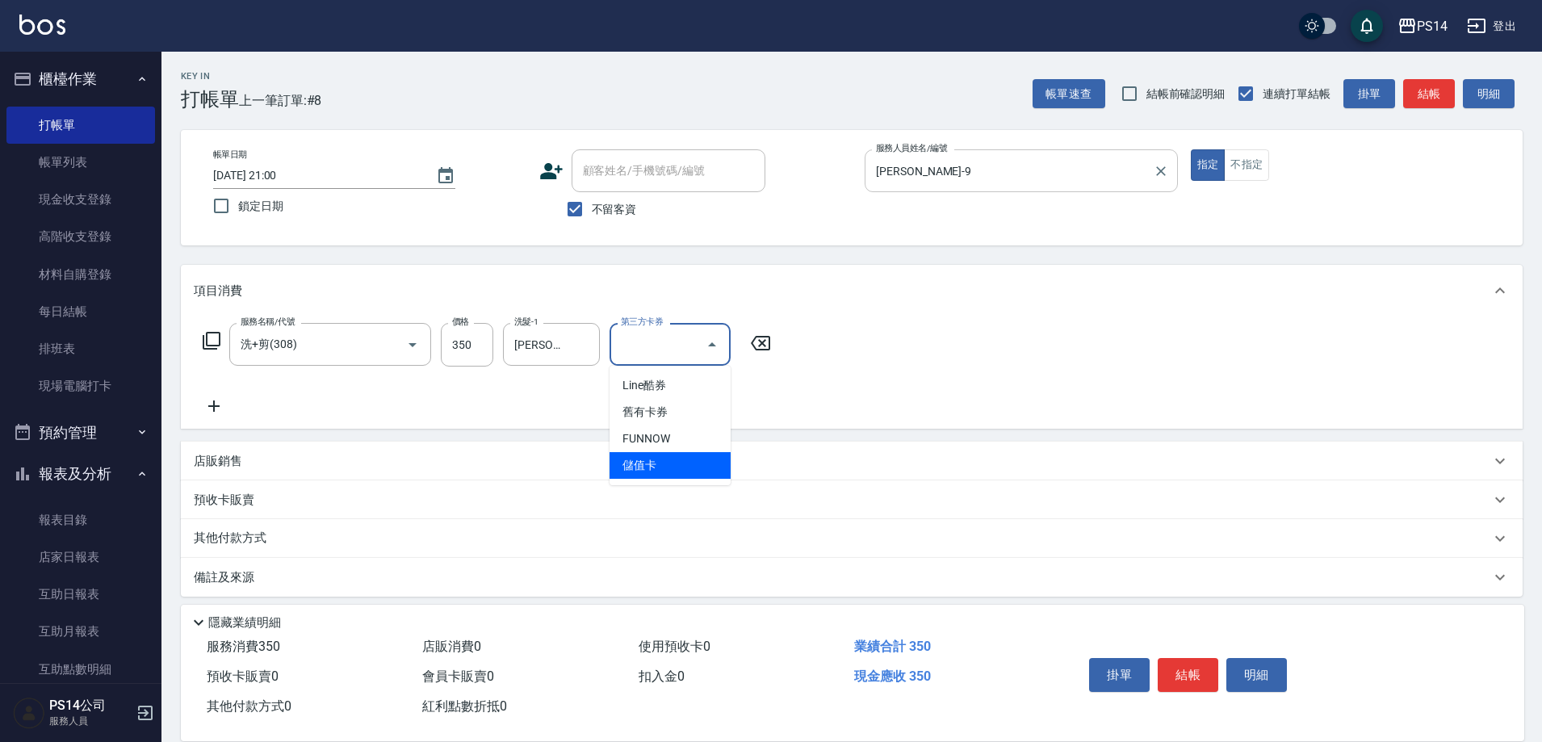
type input "儲值卡"
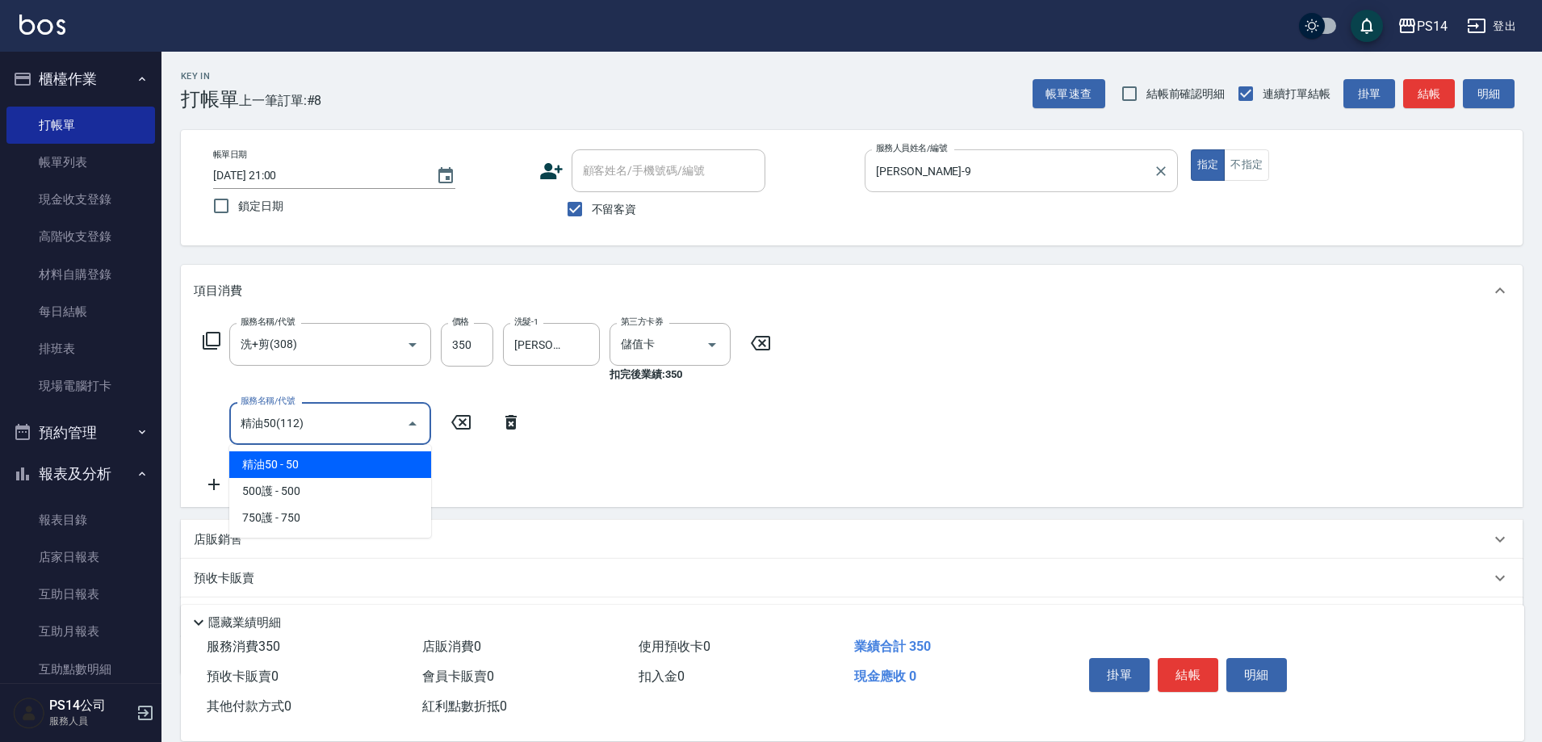
type input "精油50(112)"
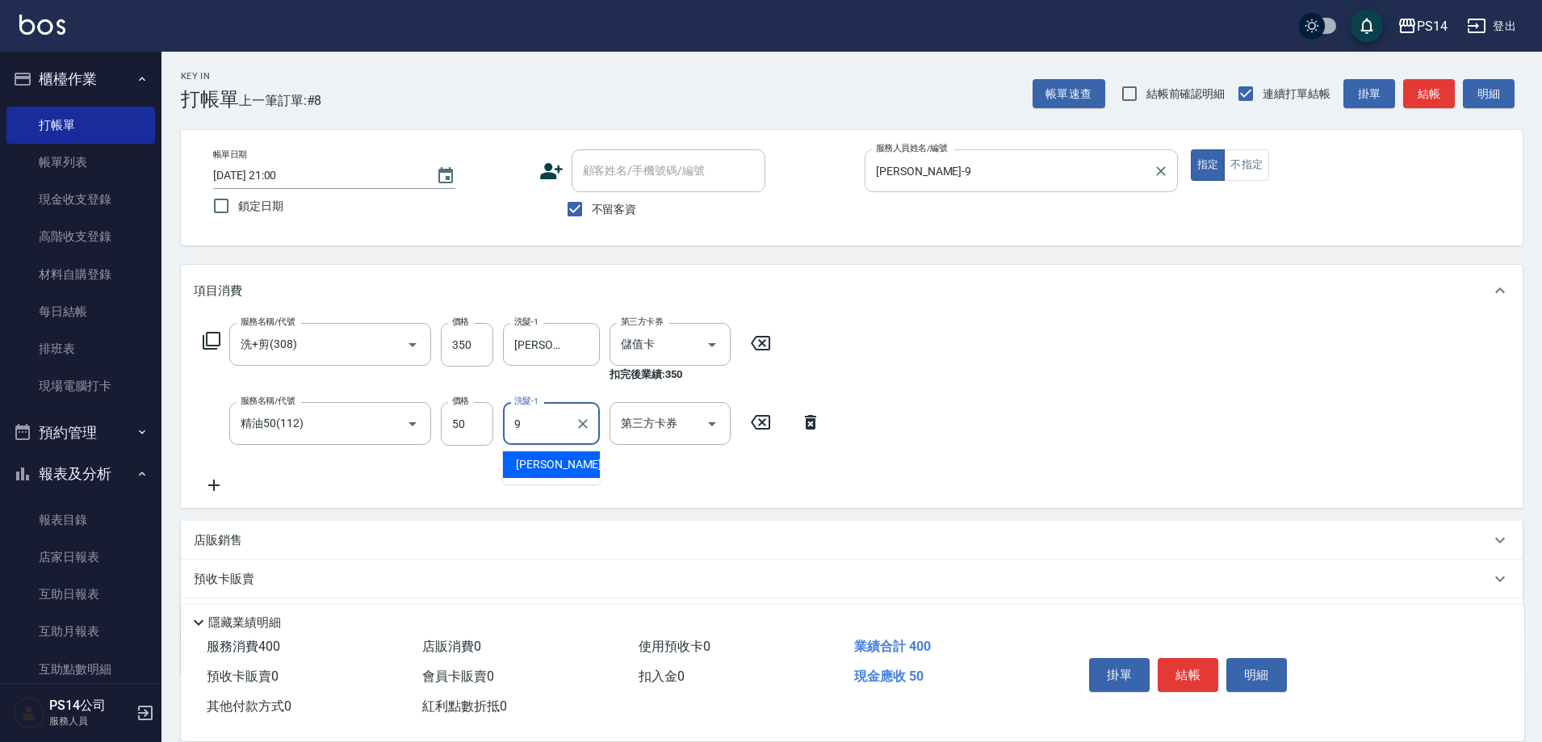
type input "[PERSON_NAME]-9"
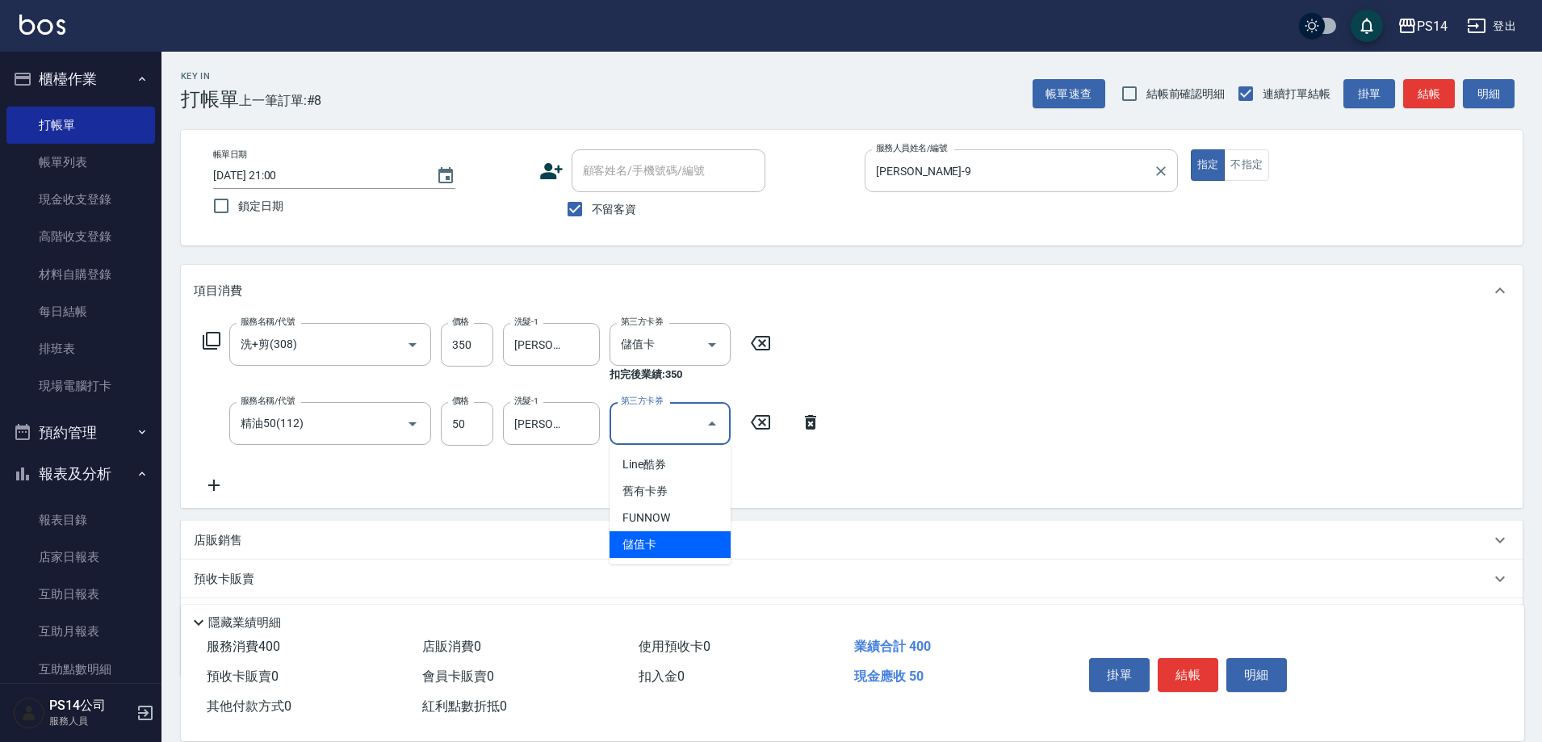
type input "儲值卡"
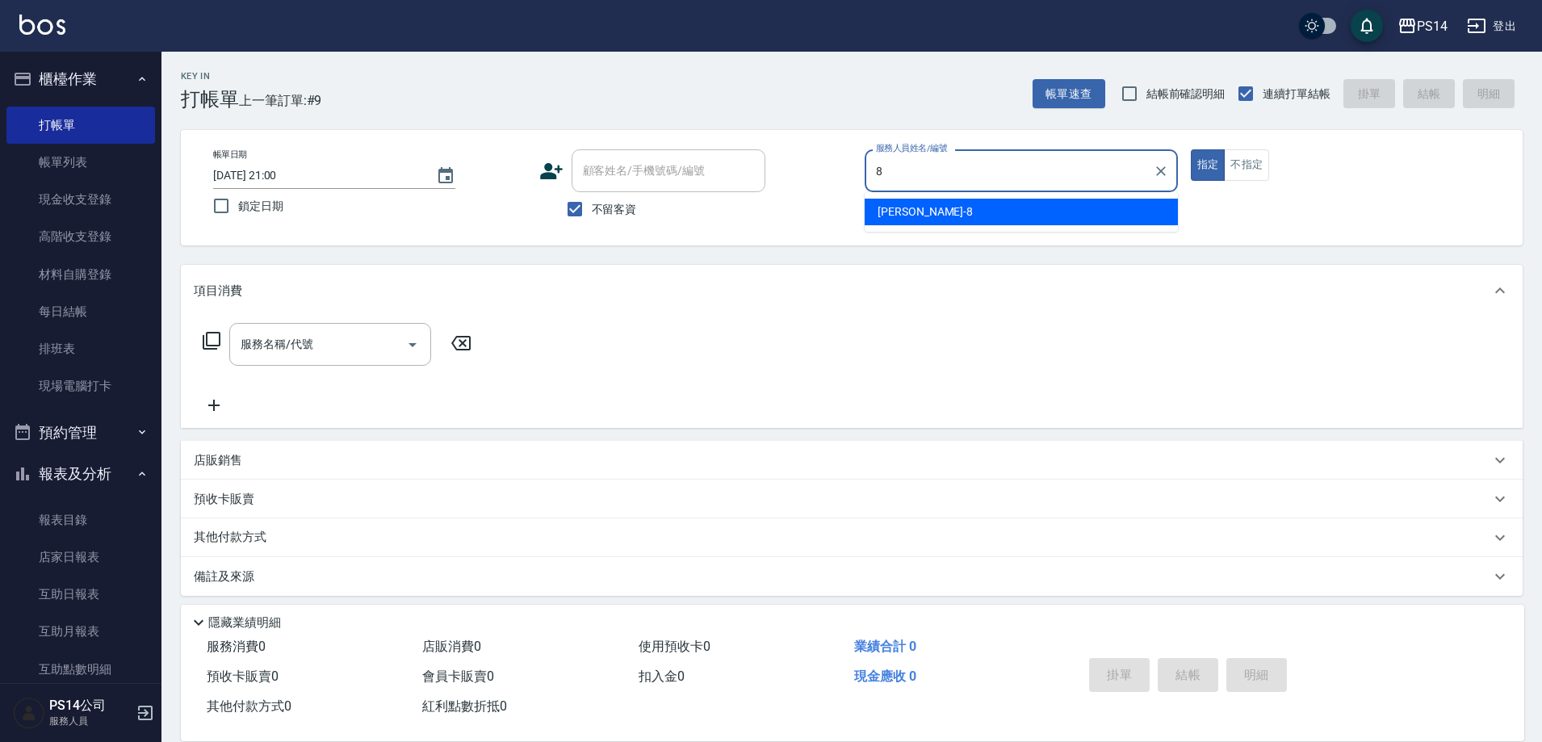
type input "[PERSON_NAME]-8"
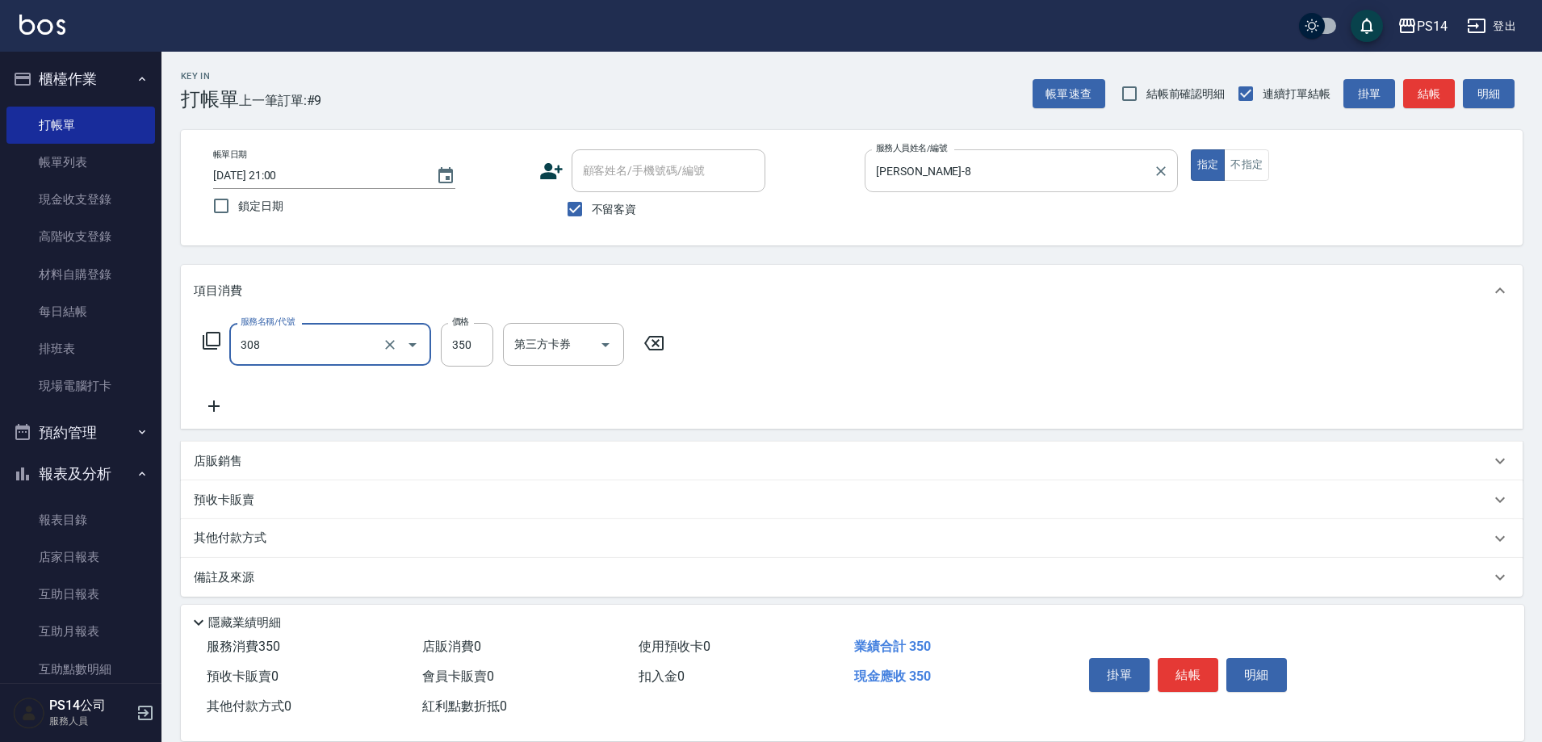
type input "洗+剪(308)"
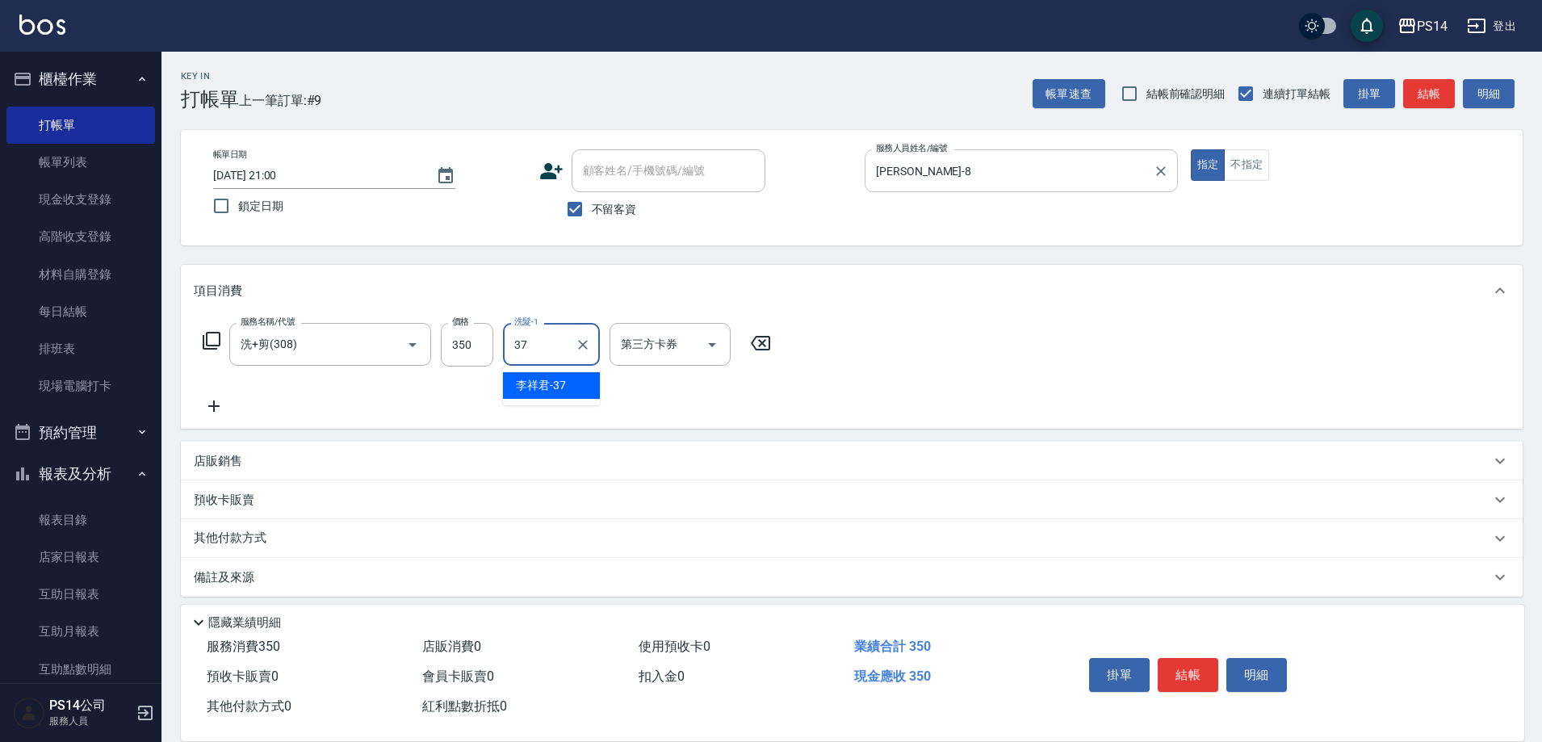
type input "李祥君 -37"
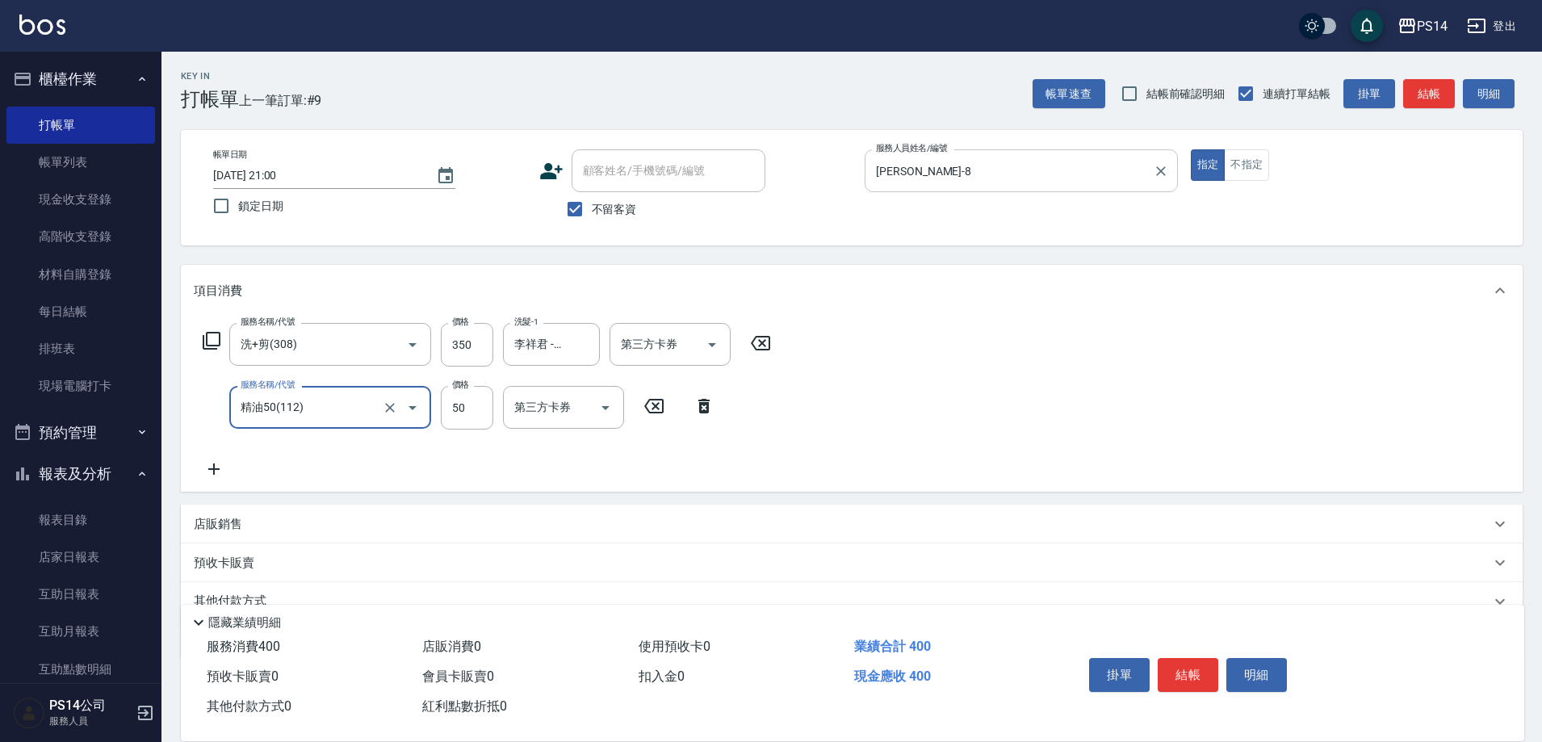
type input "精油50(112)"
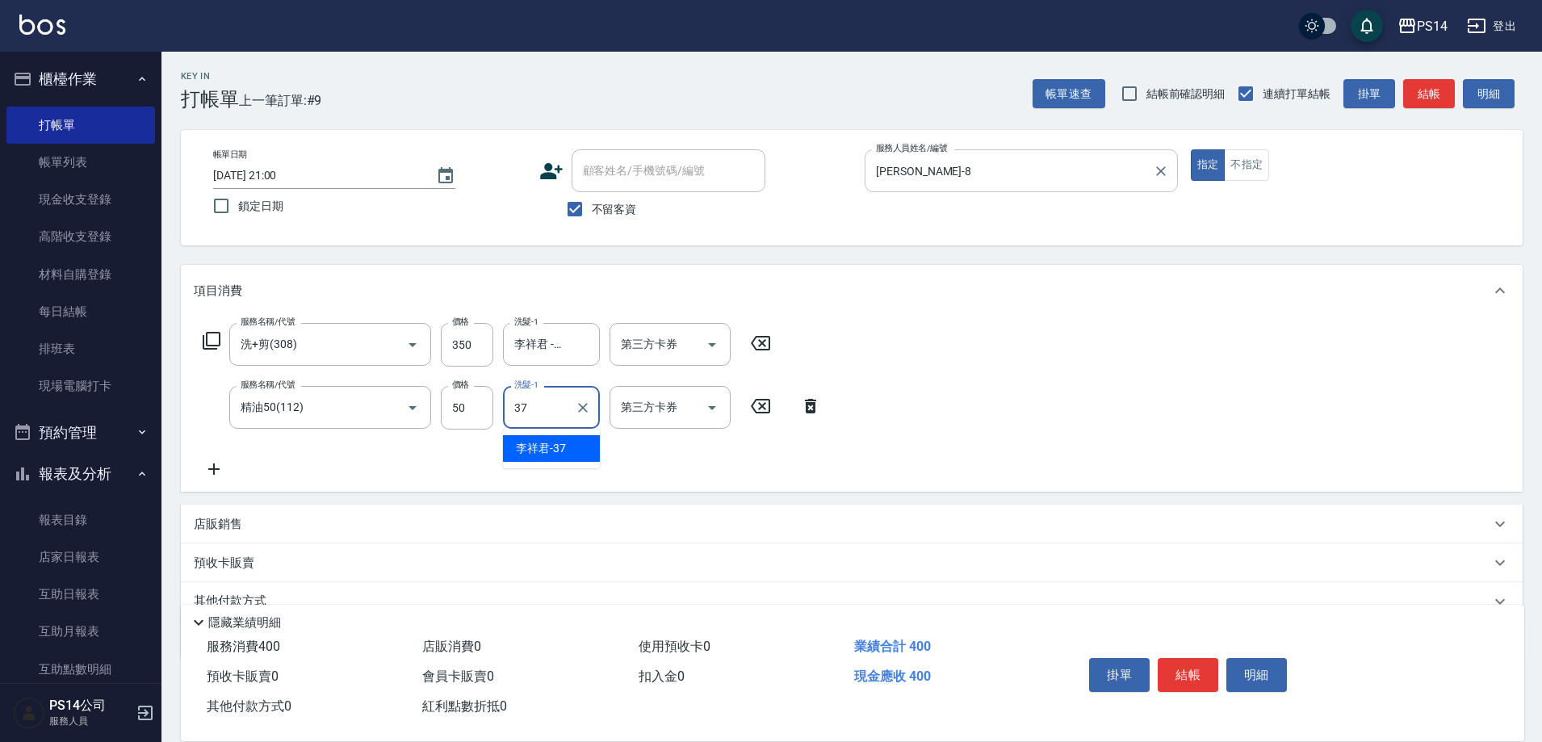
type input "李祥君 -37"
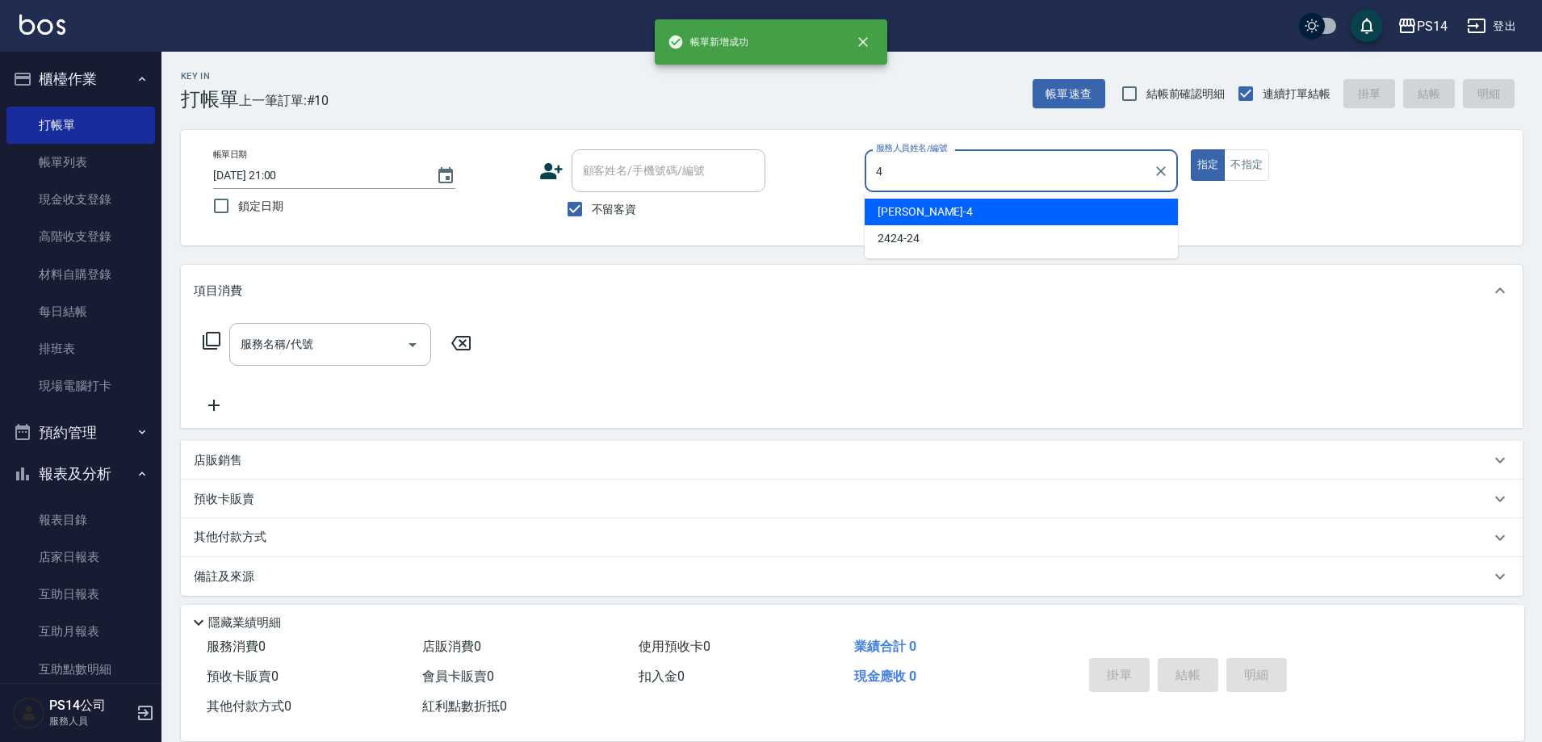
type input "[PERSON_NAME]-4"
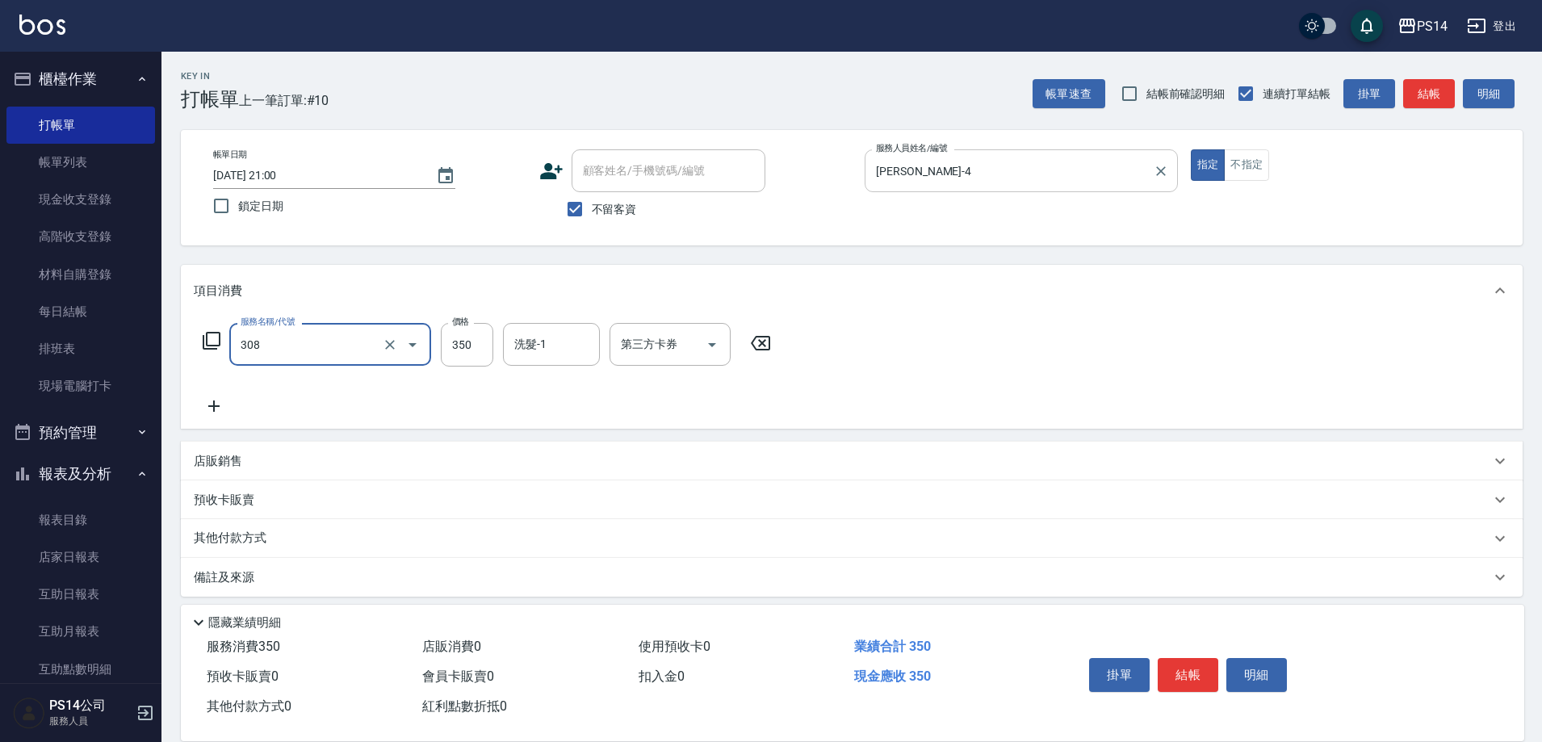
type input "洗+剪(308)"
type input "陳羿淇-17"
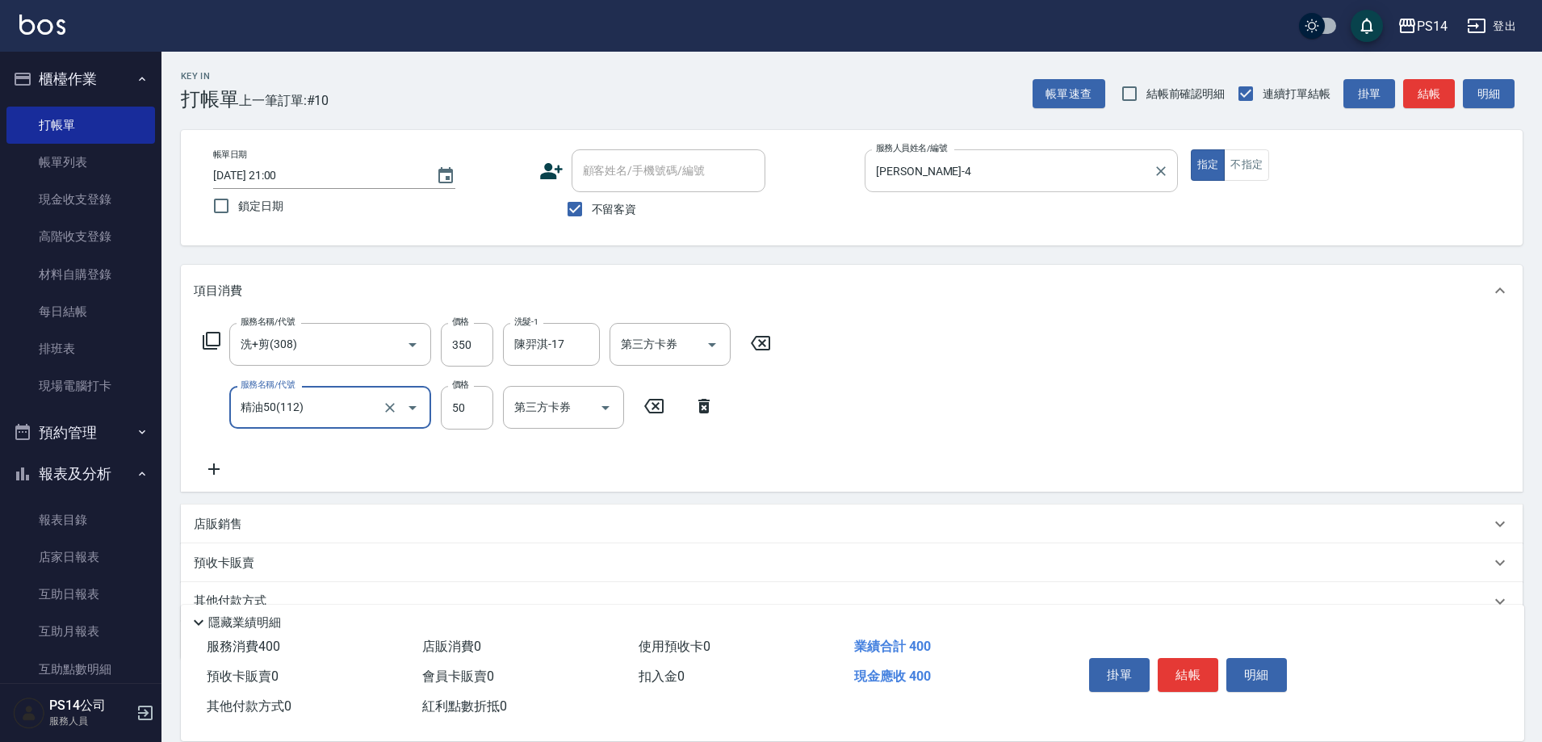
type input "精油50(112)"
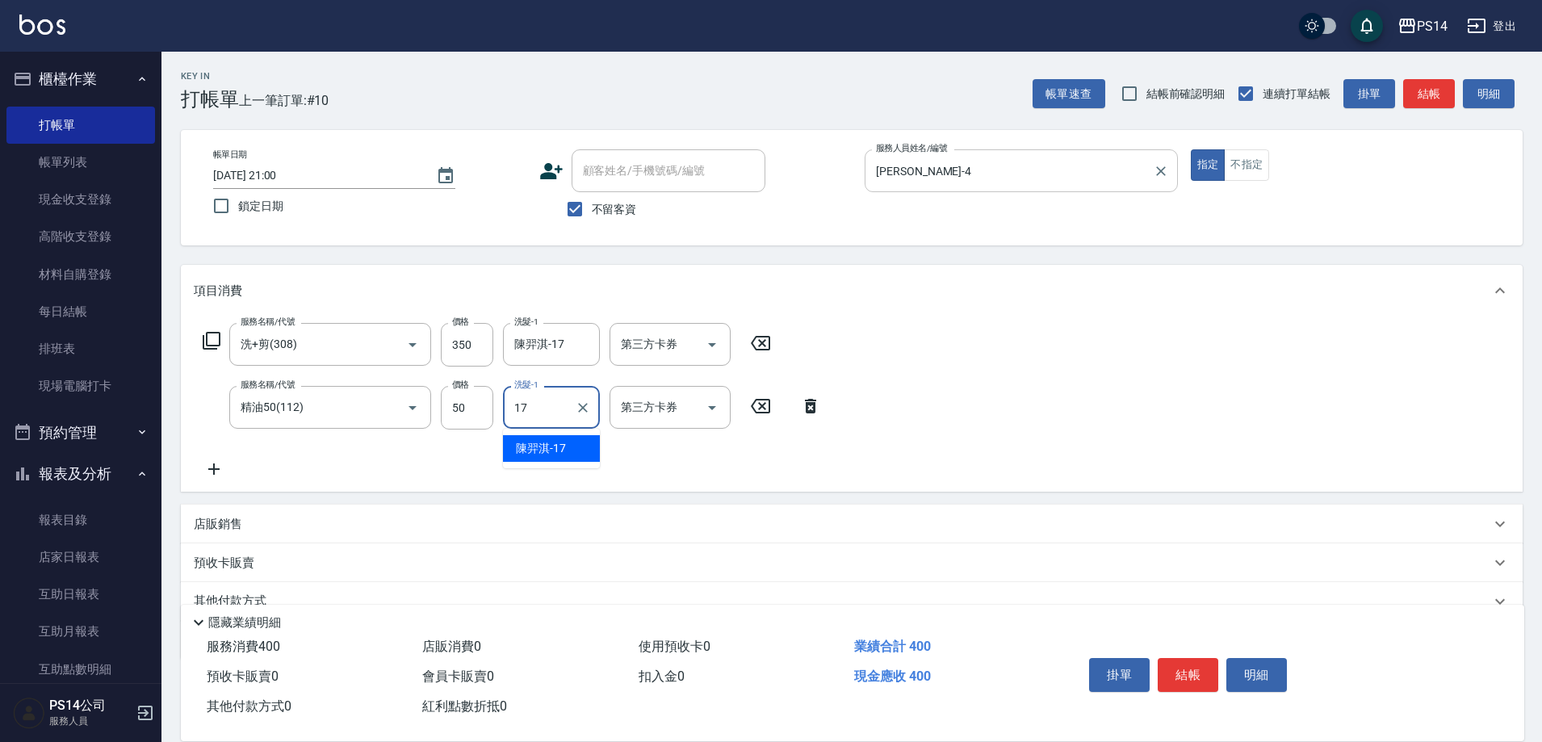
type input "陳羿淇-17"
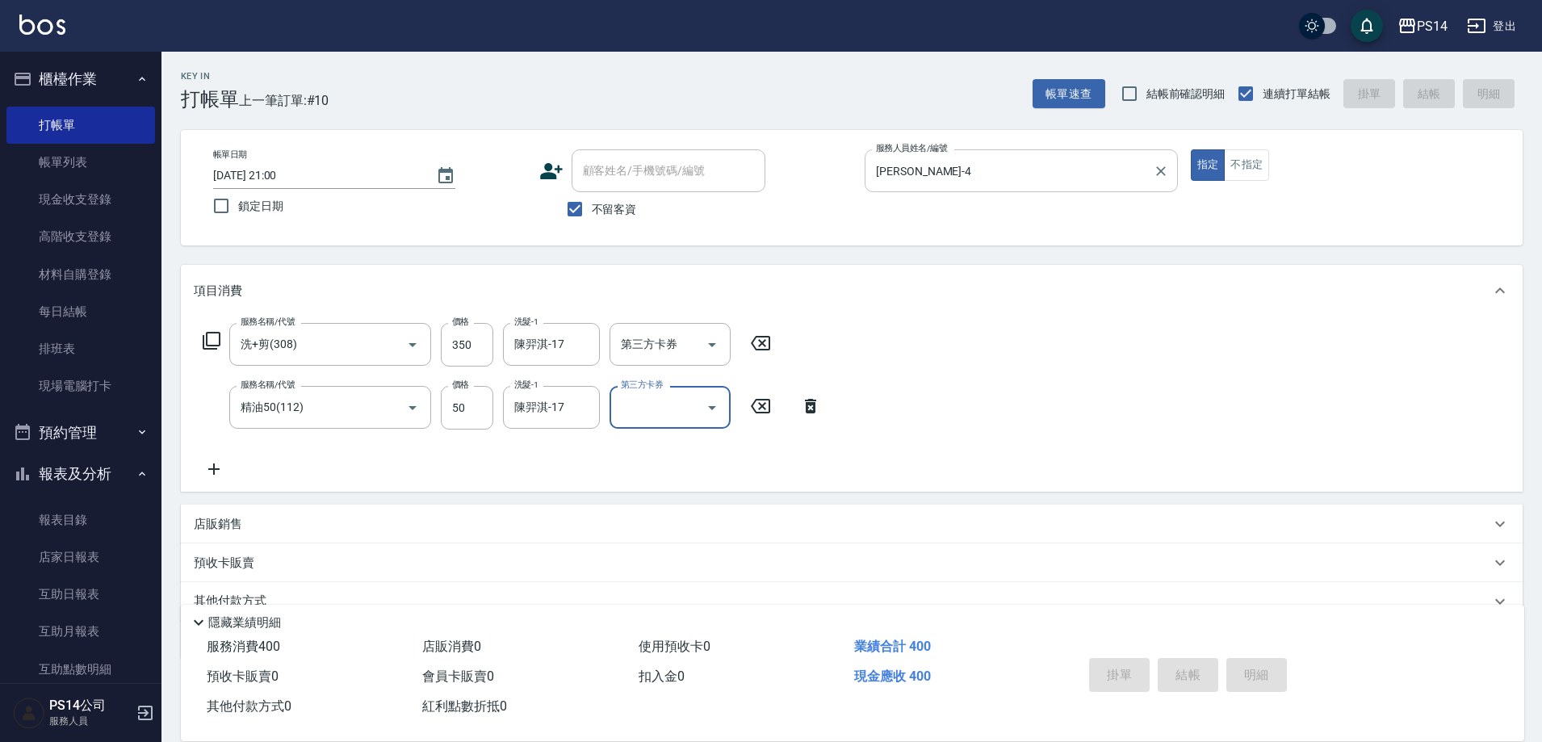
type input "[DATE] 21:01"
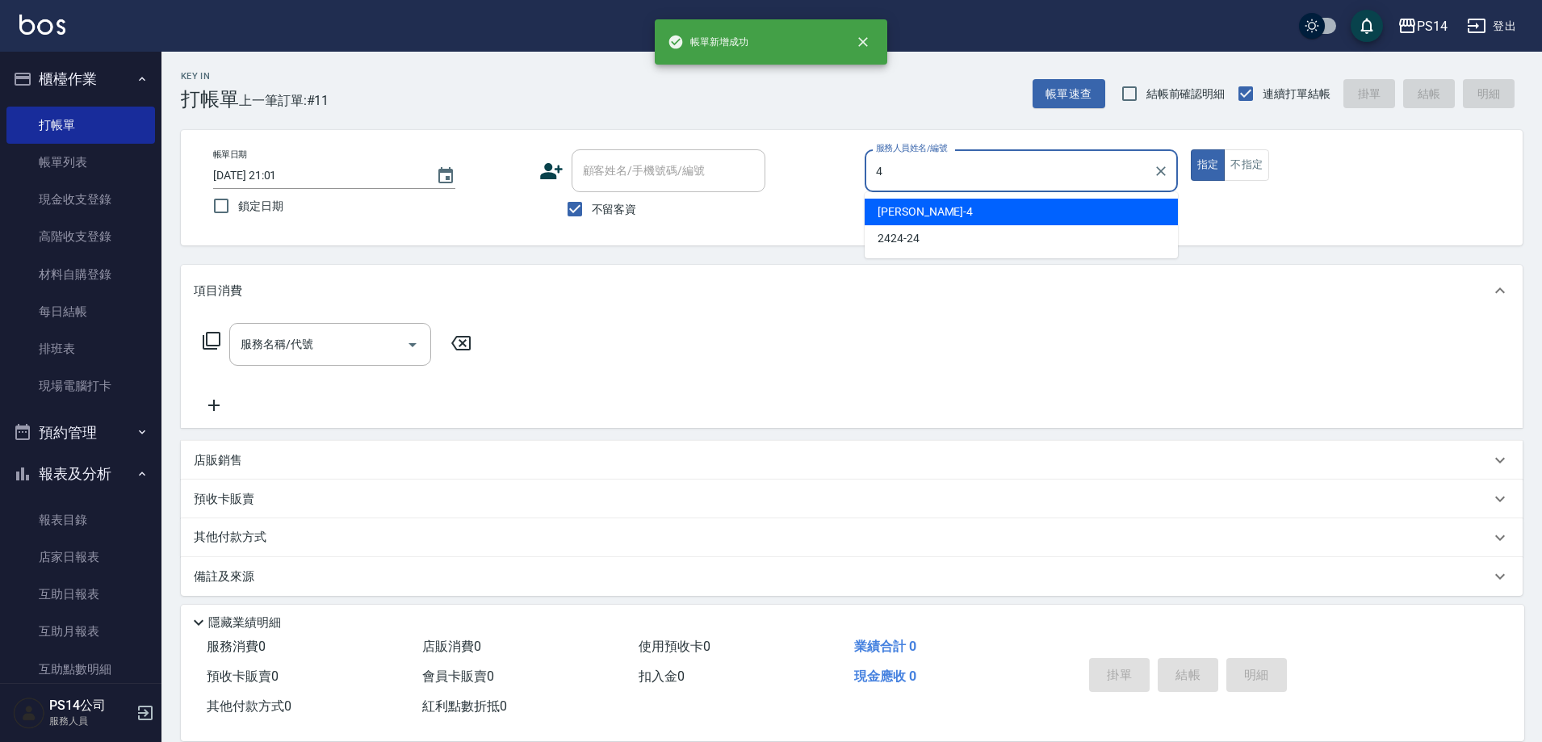
type input "[PERSON_NAME]-4"
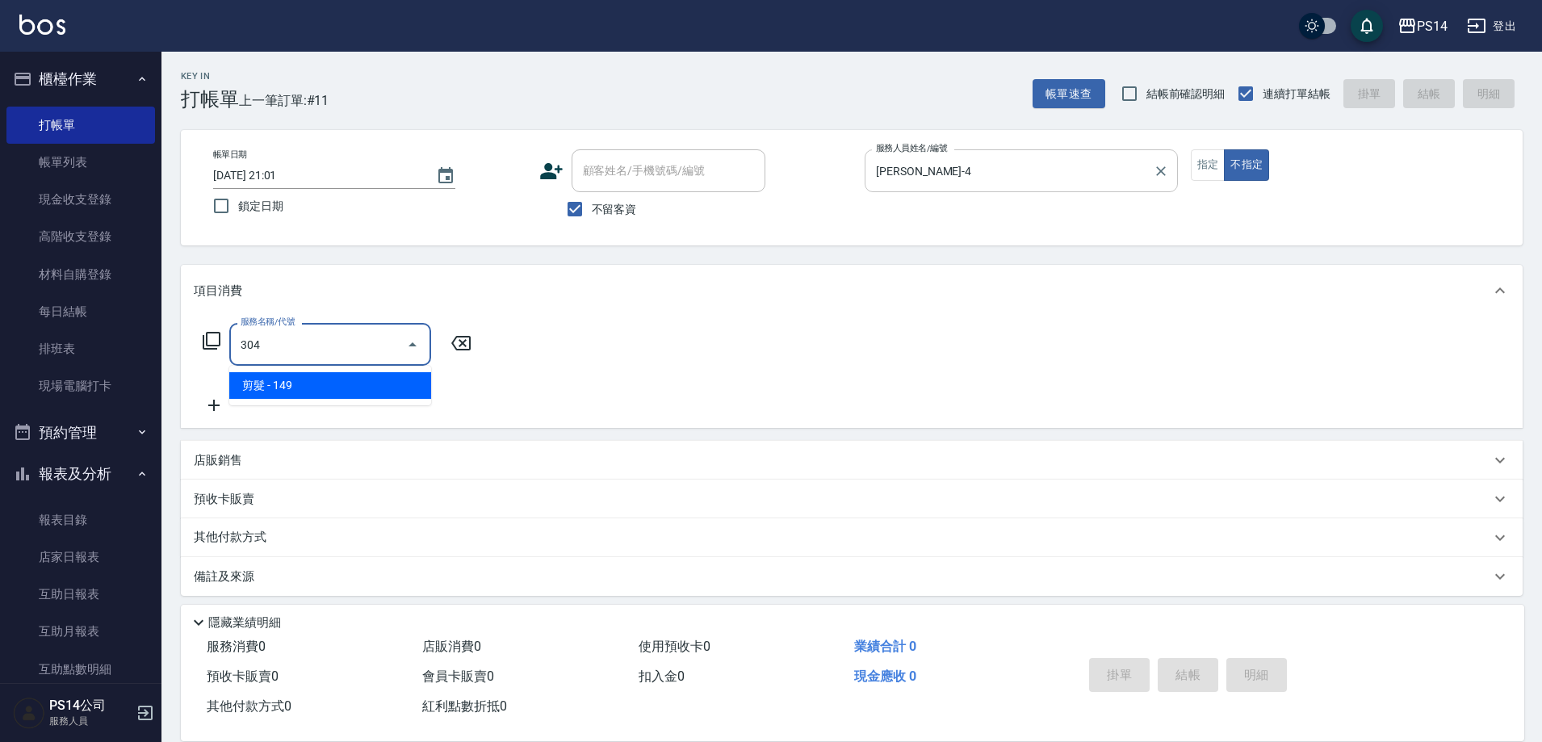
type input "剪髮(304)"
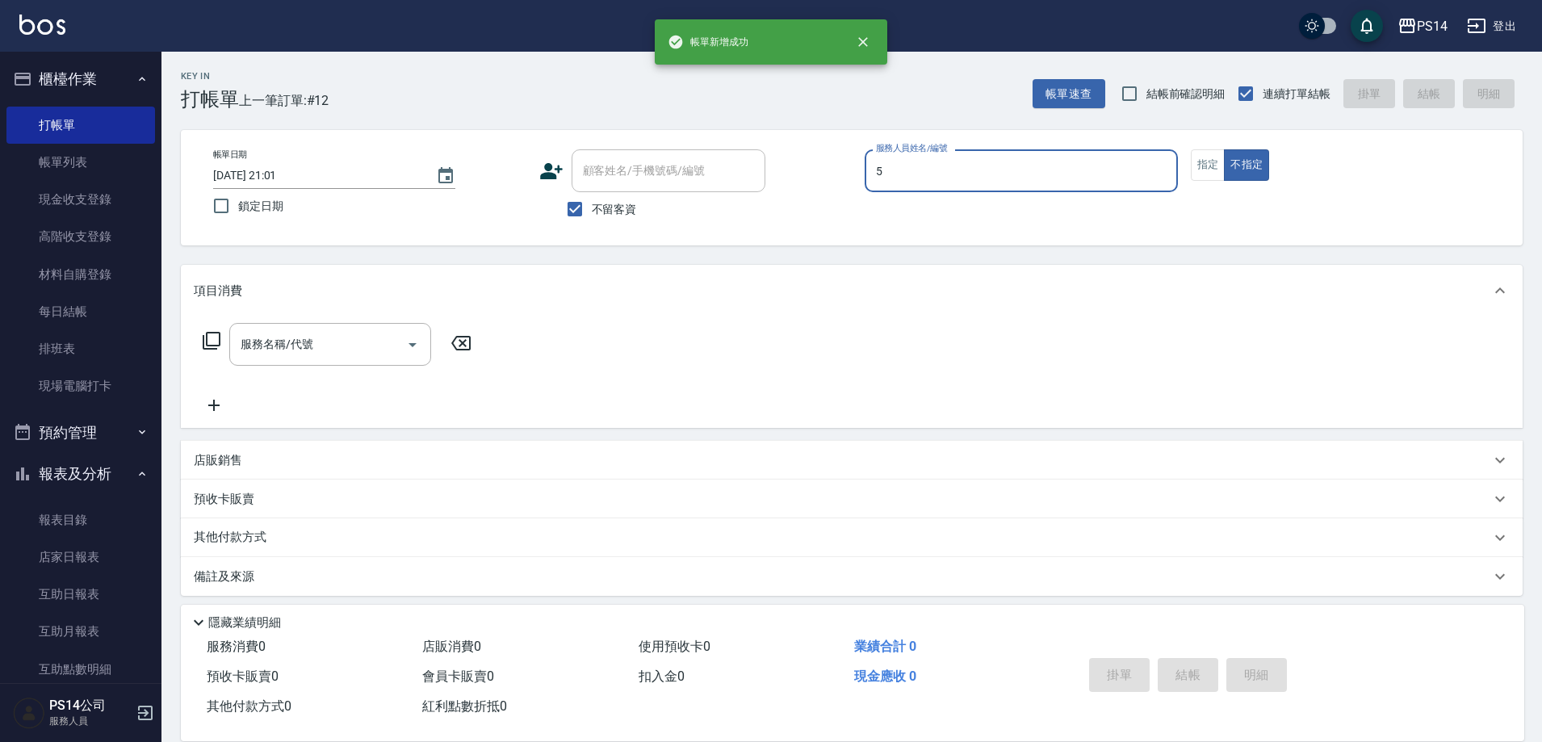
type input "[PERSON_NAME]-5"
type button "false"
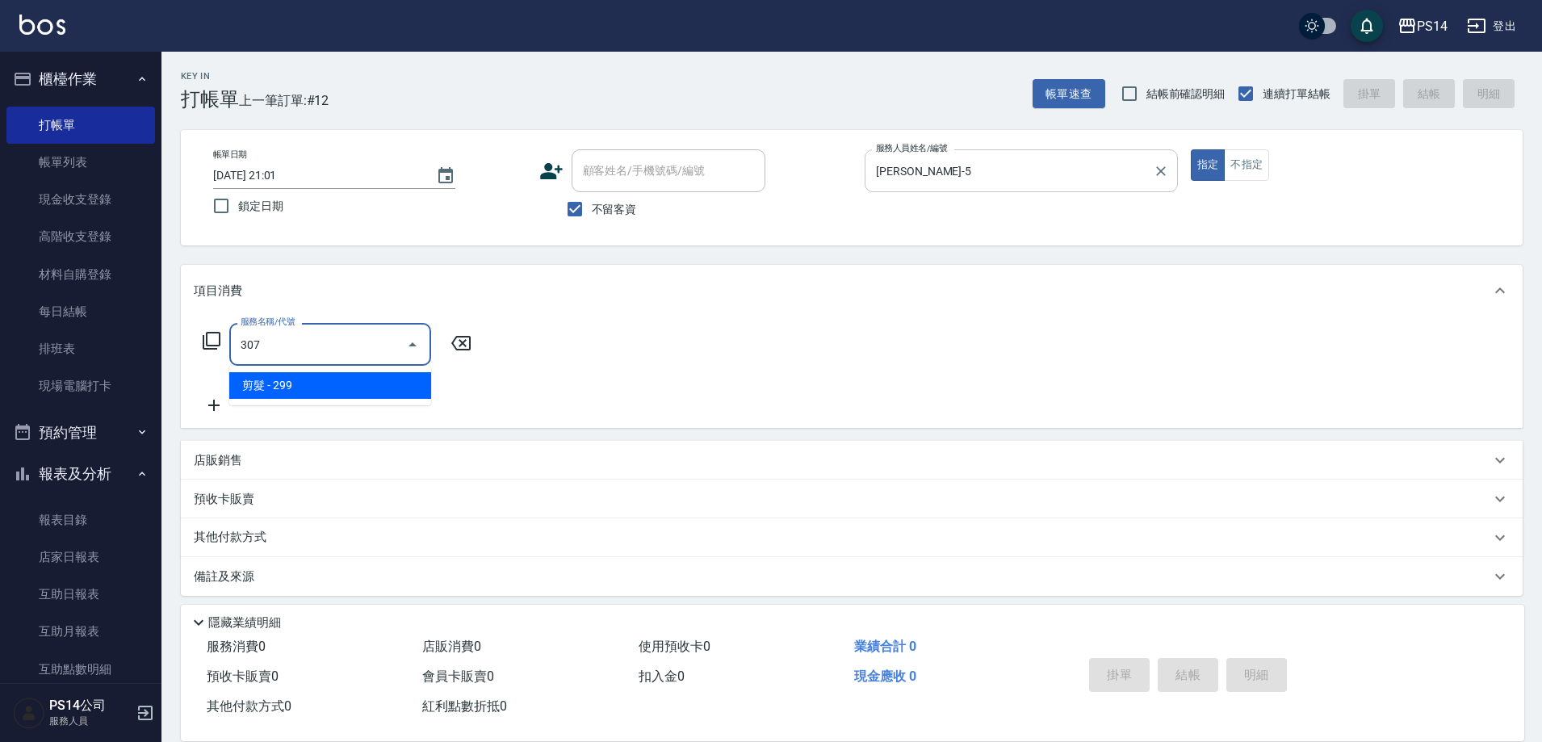
type input "剪髮(307)"
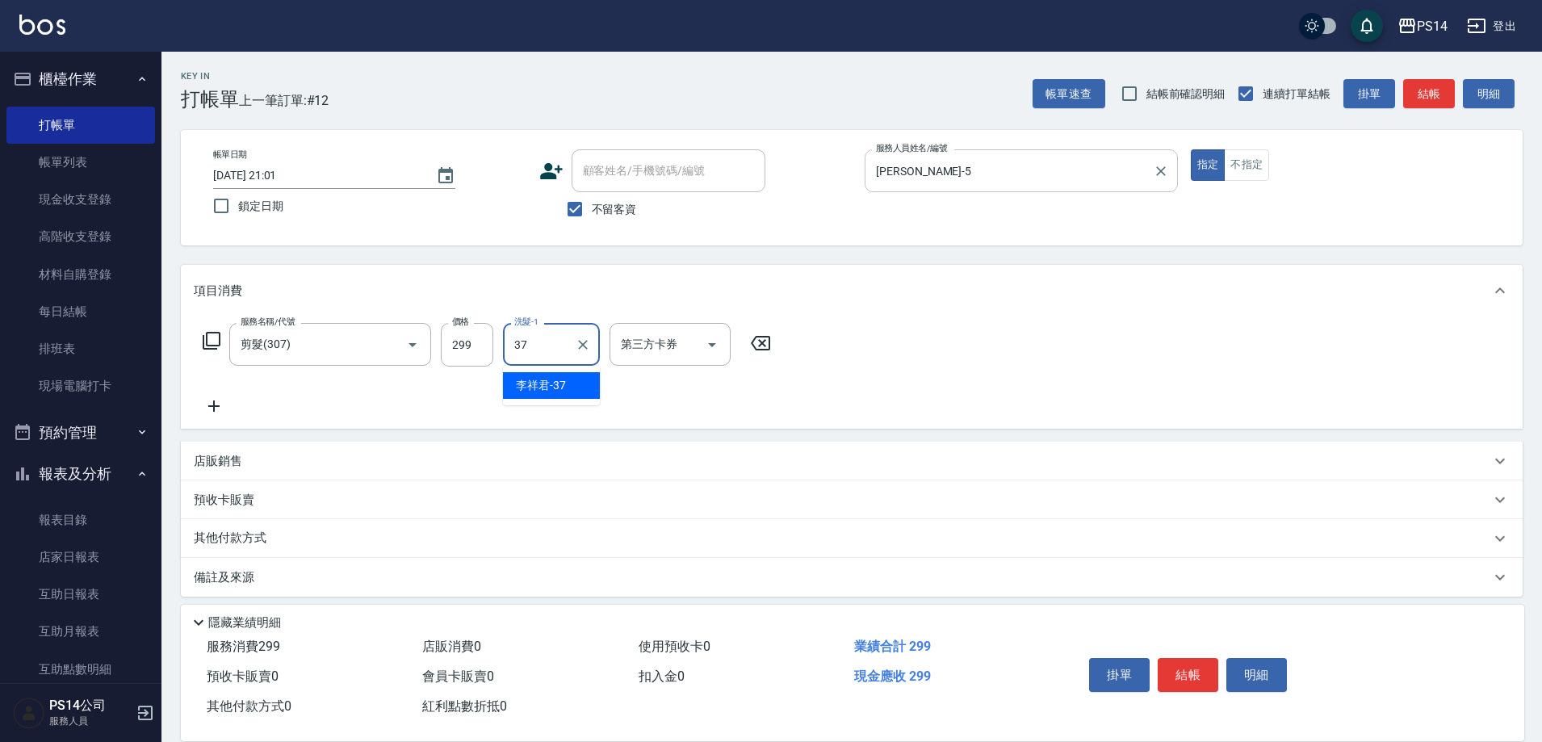
type input "李祥君 -37"
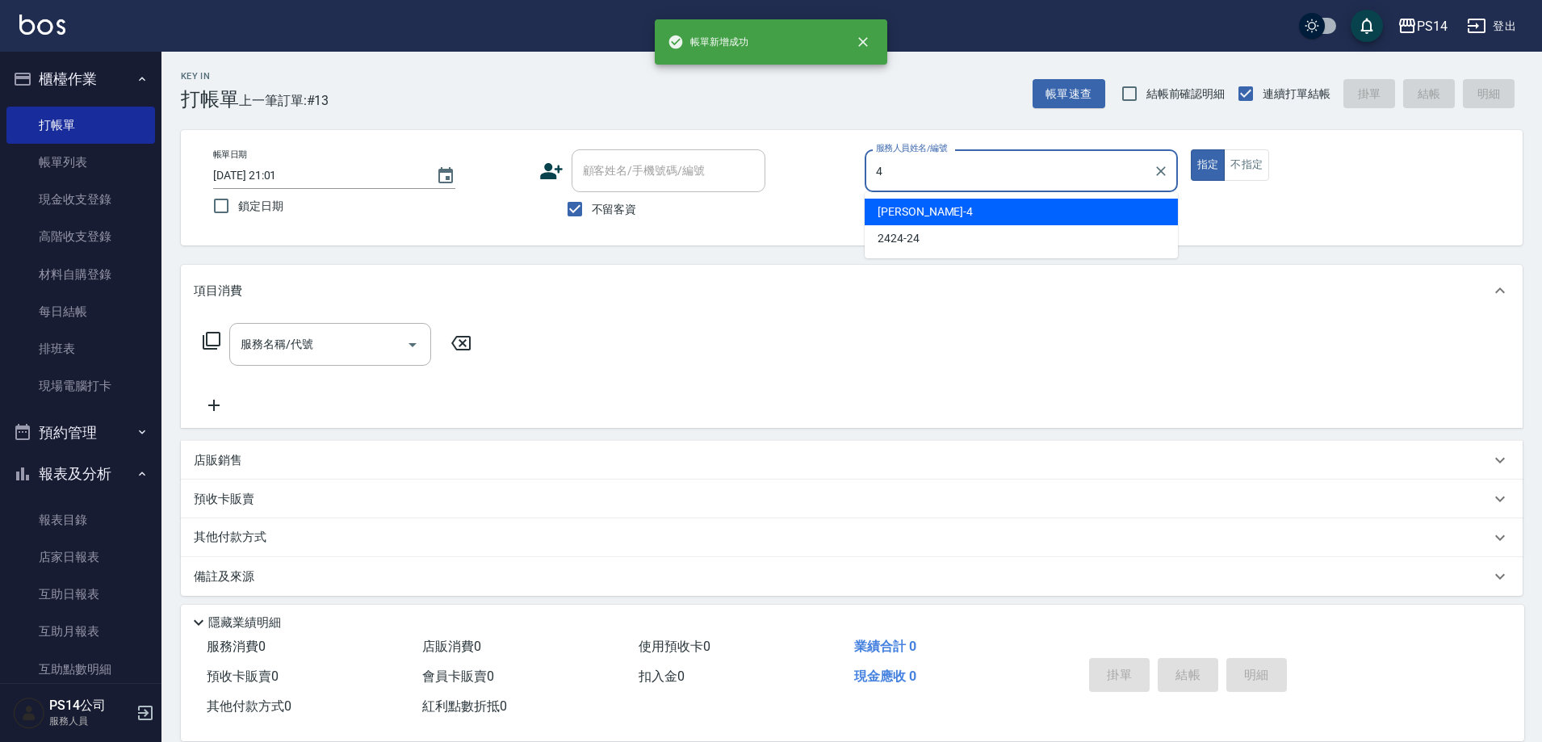
type input "[PERSON_NAME]-4"
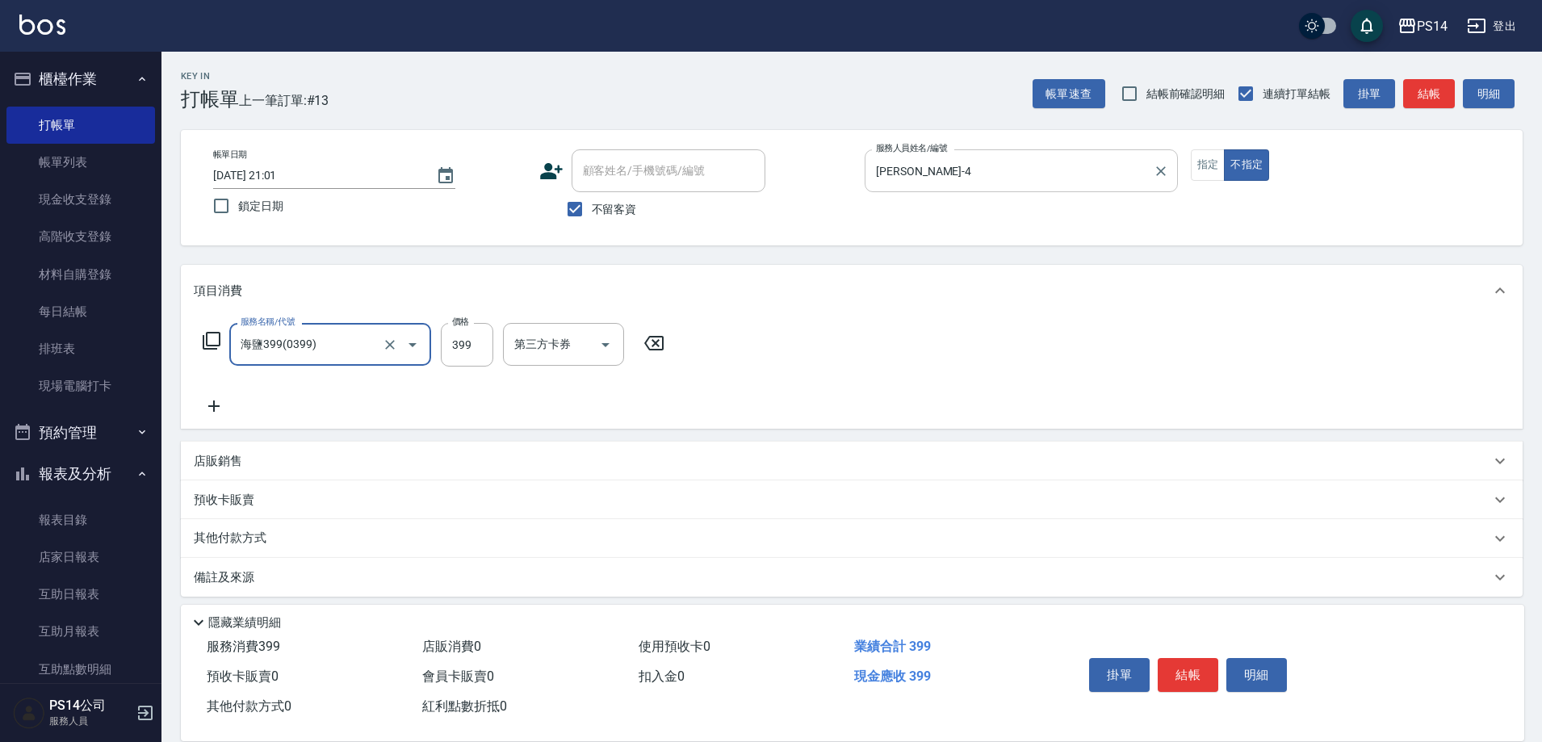
type input "0"
type input "剪髮(306)"
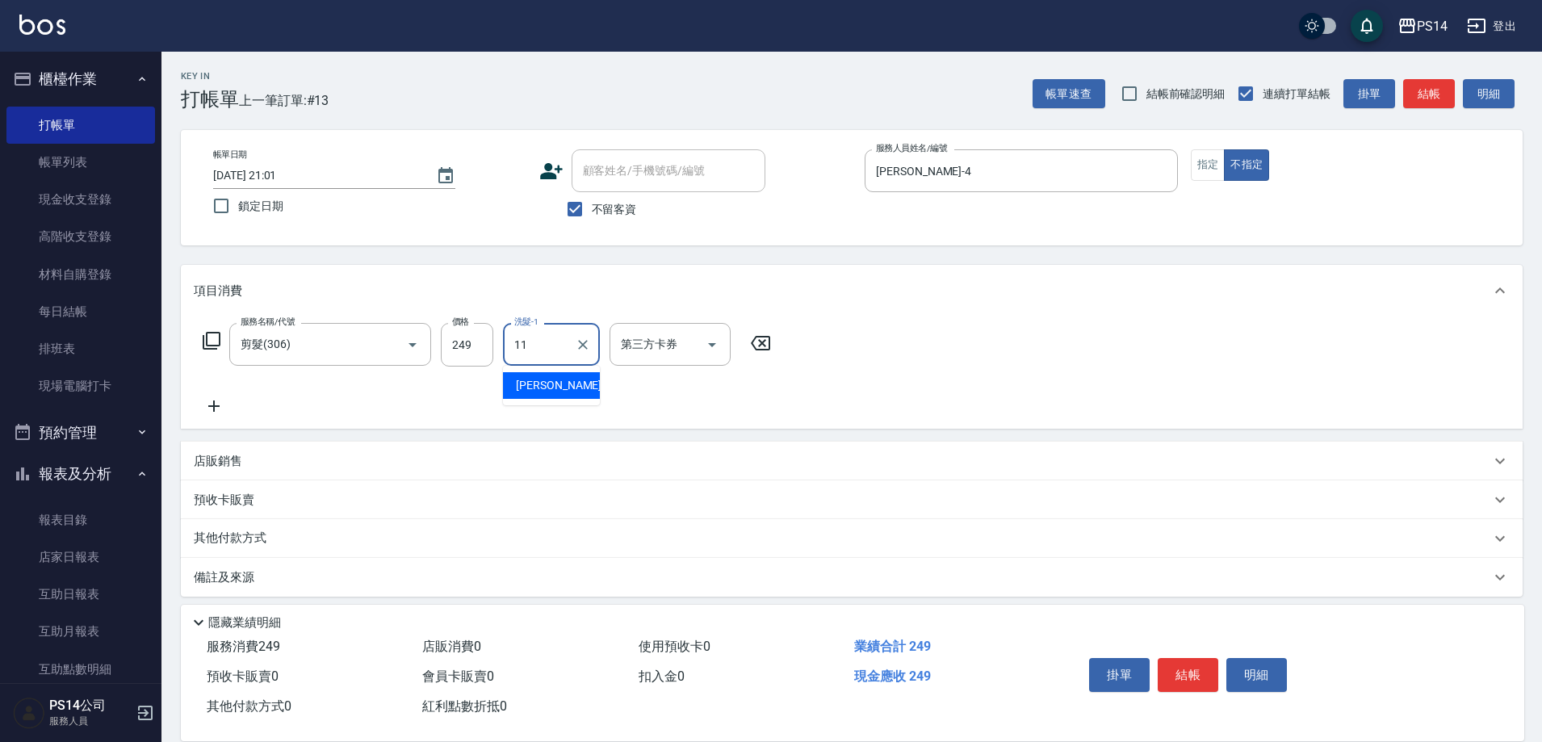
type input "[PERSON_NAME]-11"
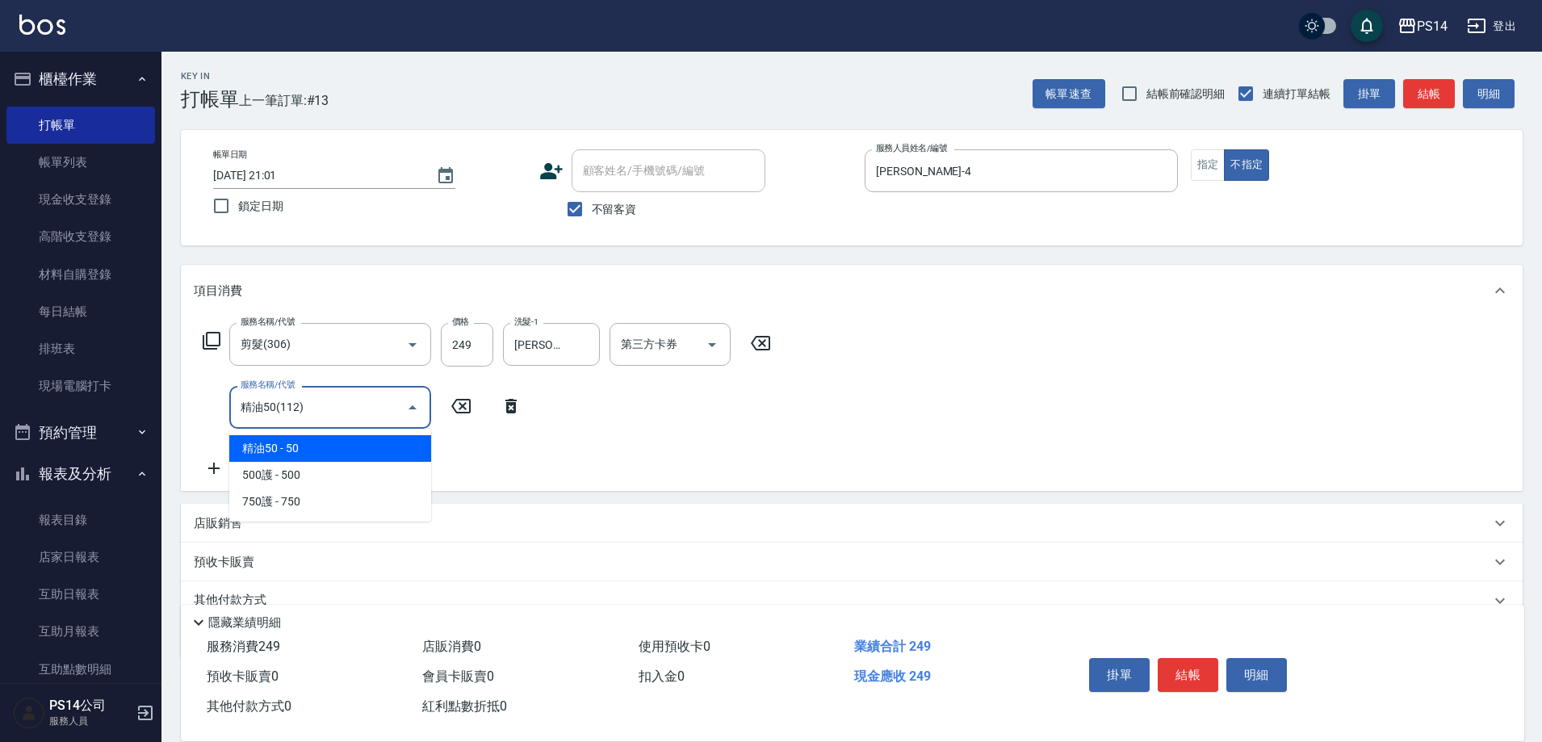
type input "精油50(112)"
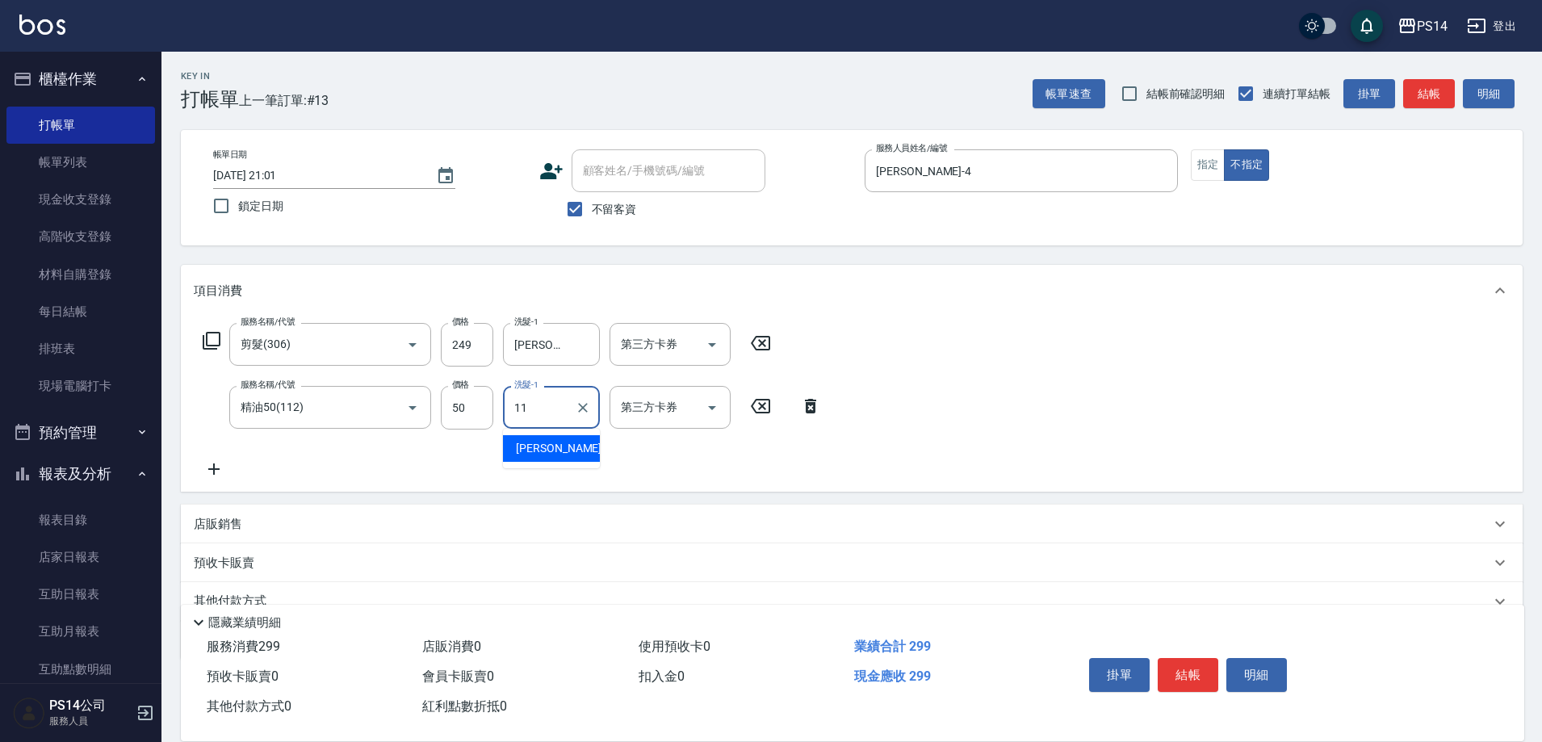
type input "[PERSON_NAME]-11"
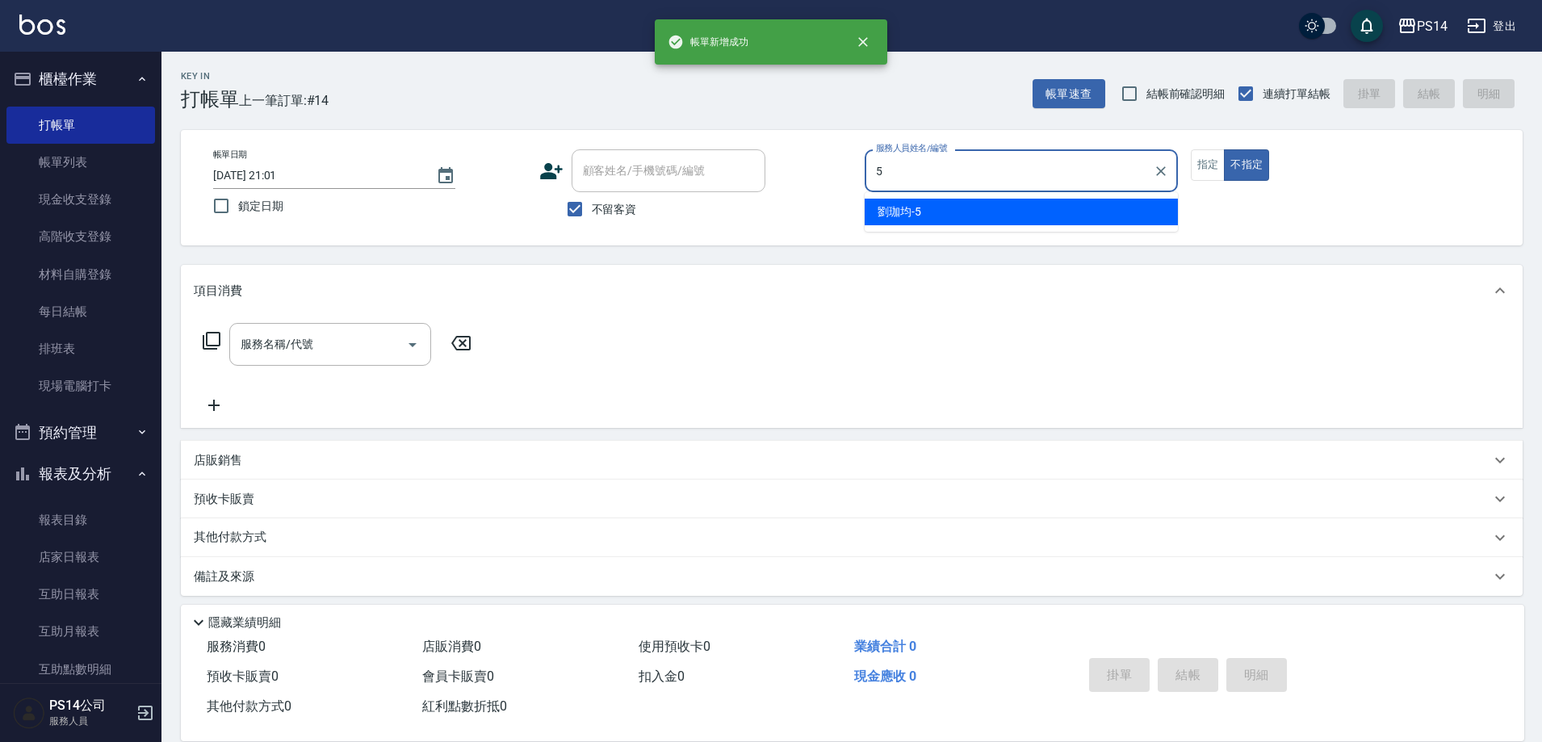
type input "[PERSON_NAME]-5"
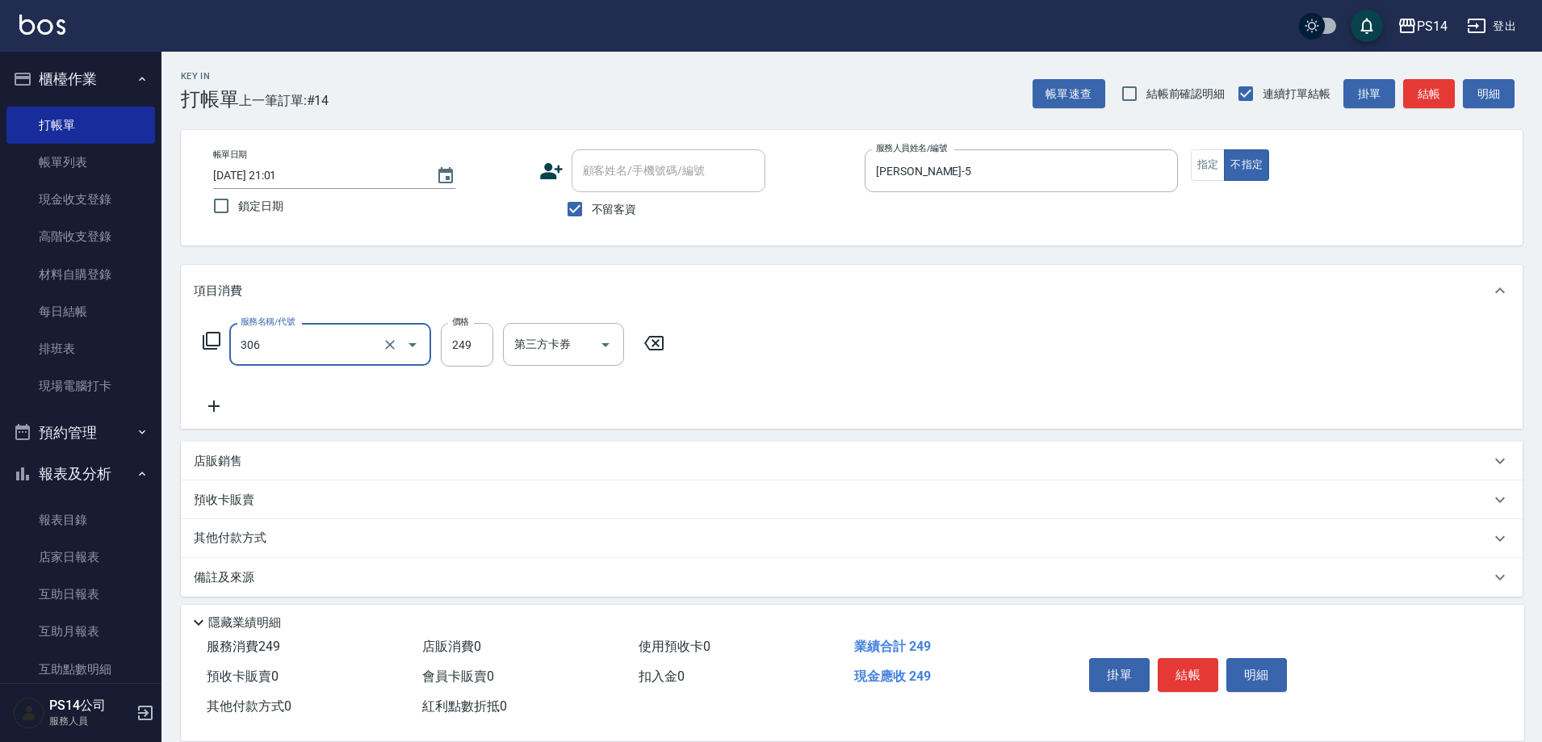
type input "剪髮(306)"
type input "李祥君 -37"
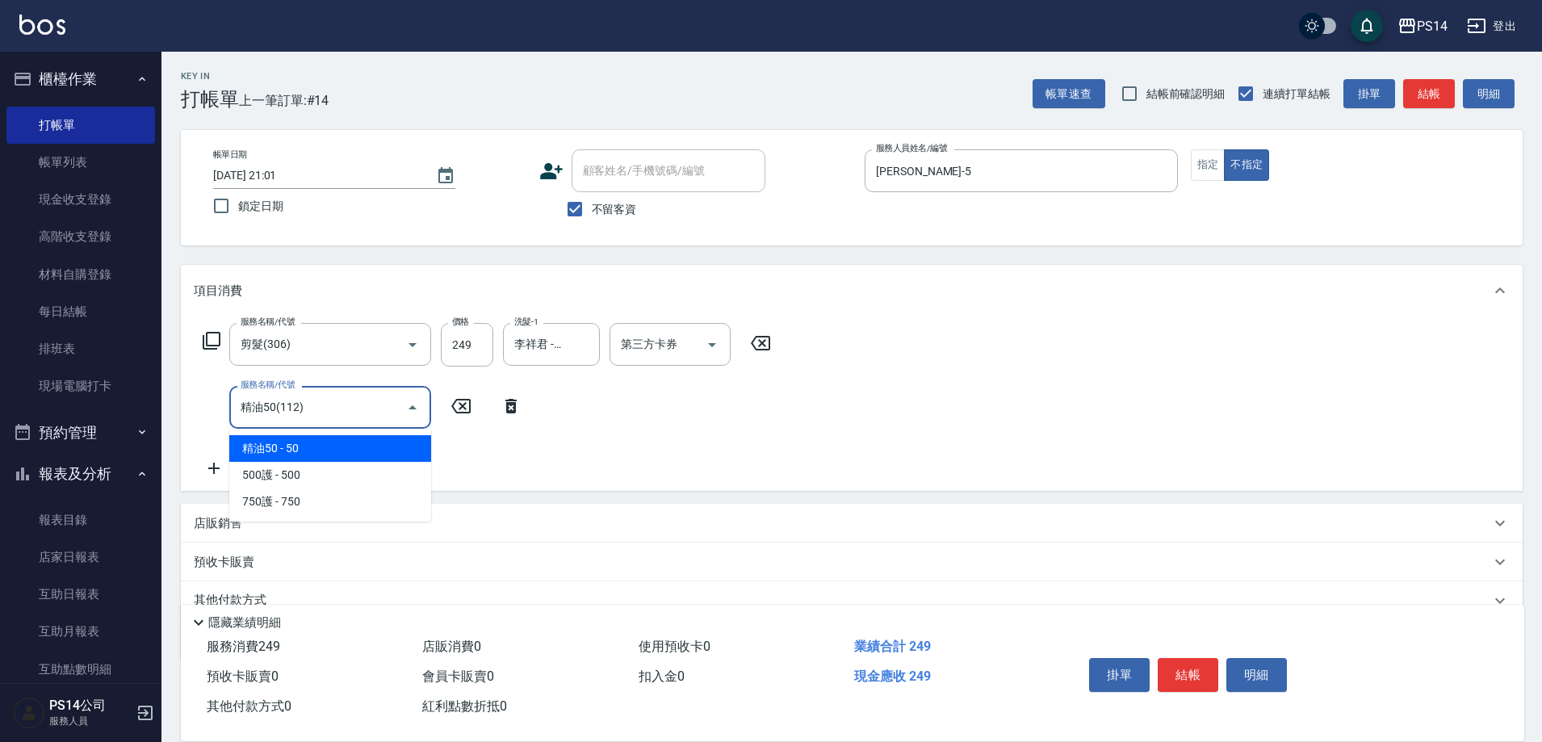
type input "精油50(112)"
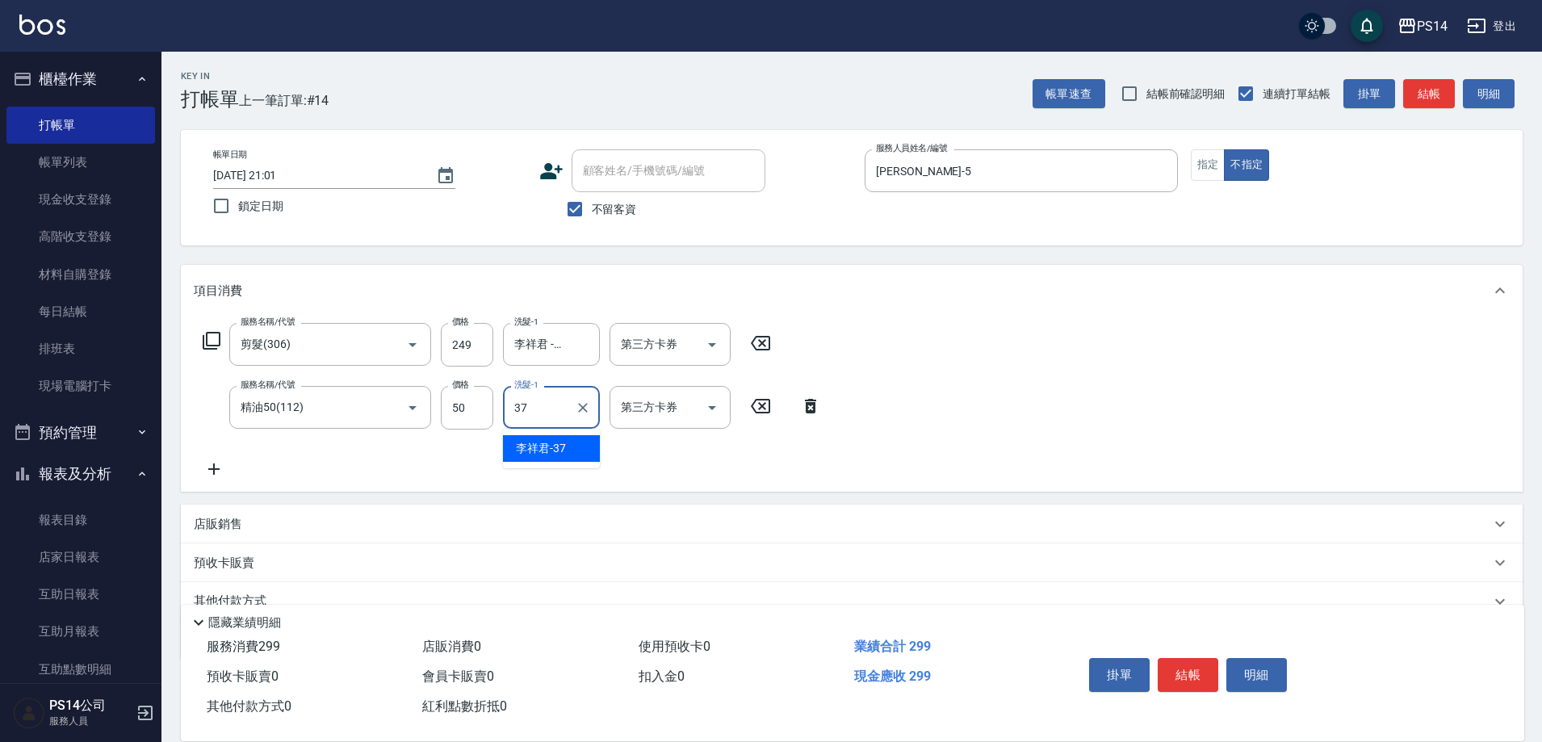
type input "李祥君 -37"
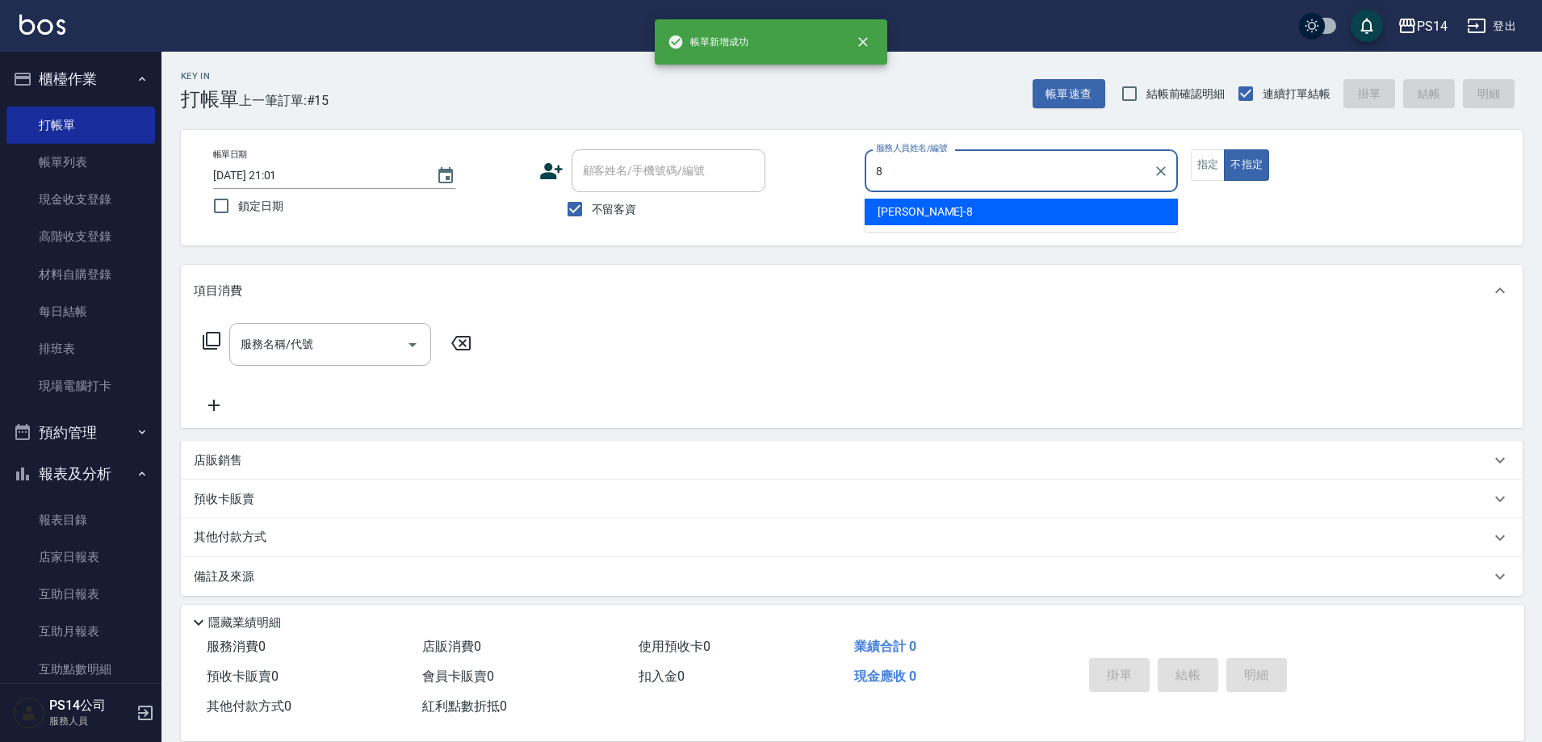
type input "[PERSON_NAME]-8"
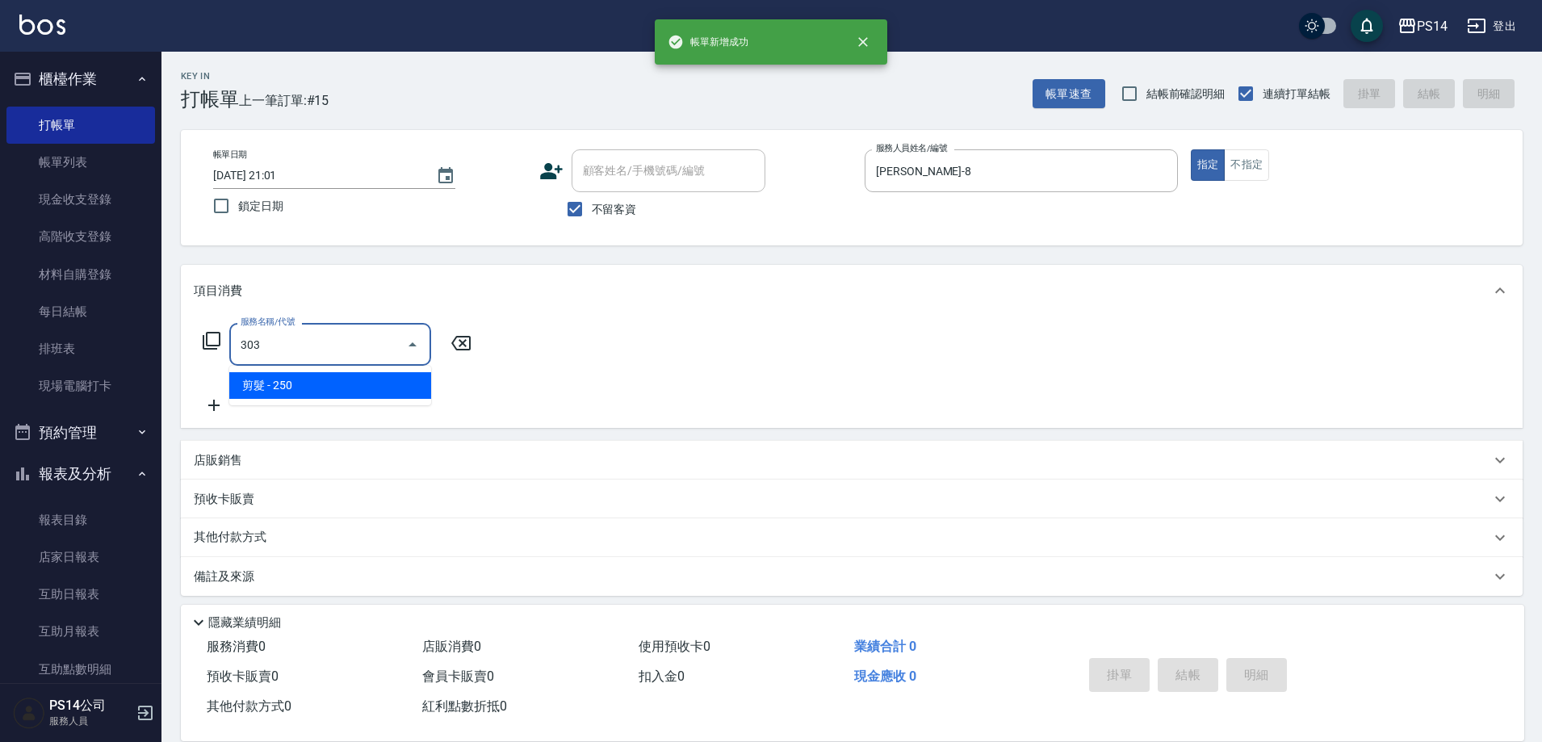
type input "剪髮(303)"
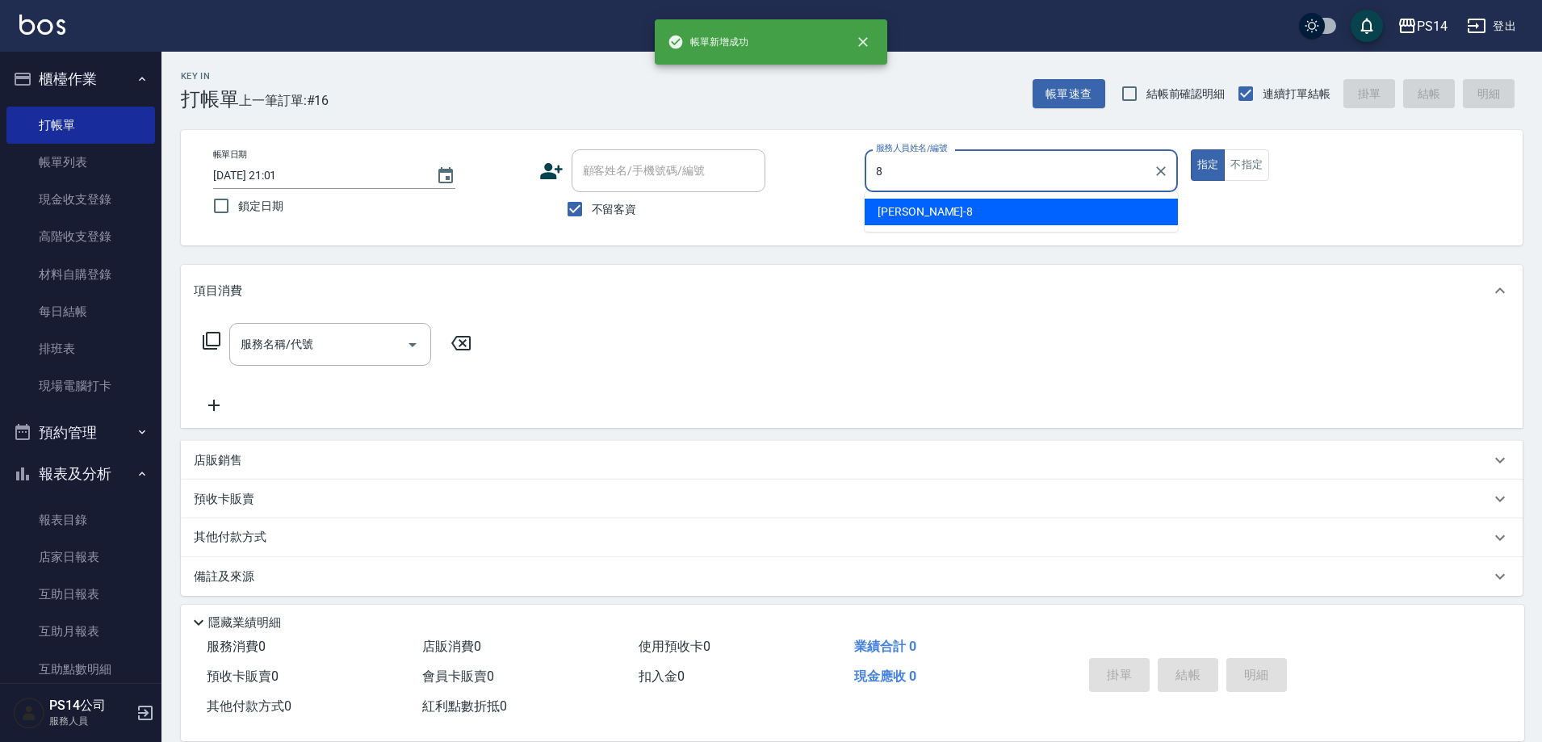
type input "[PERSON_NAME]-8"
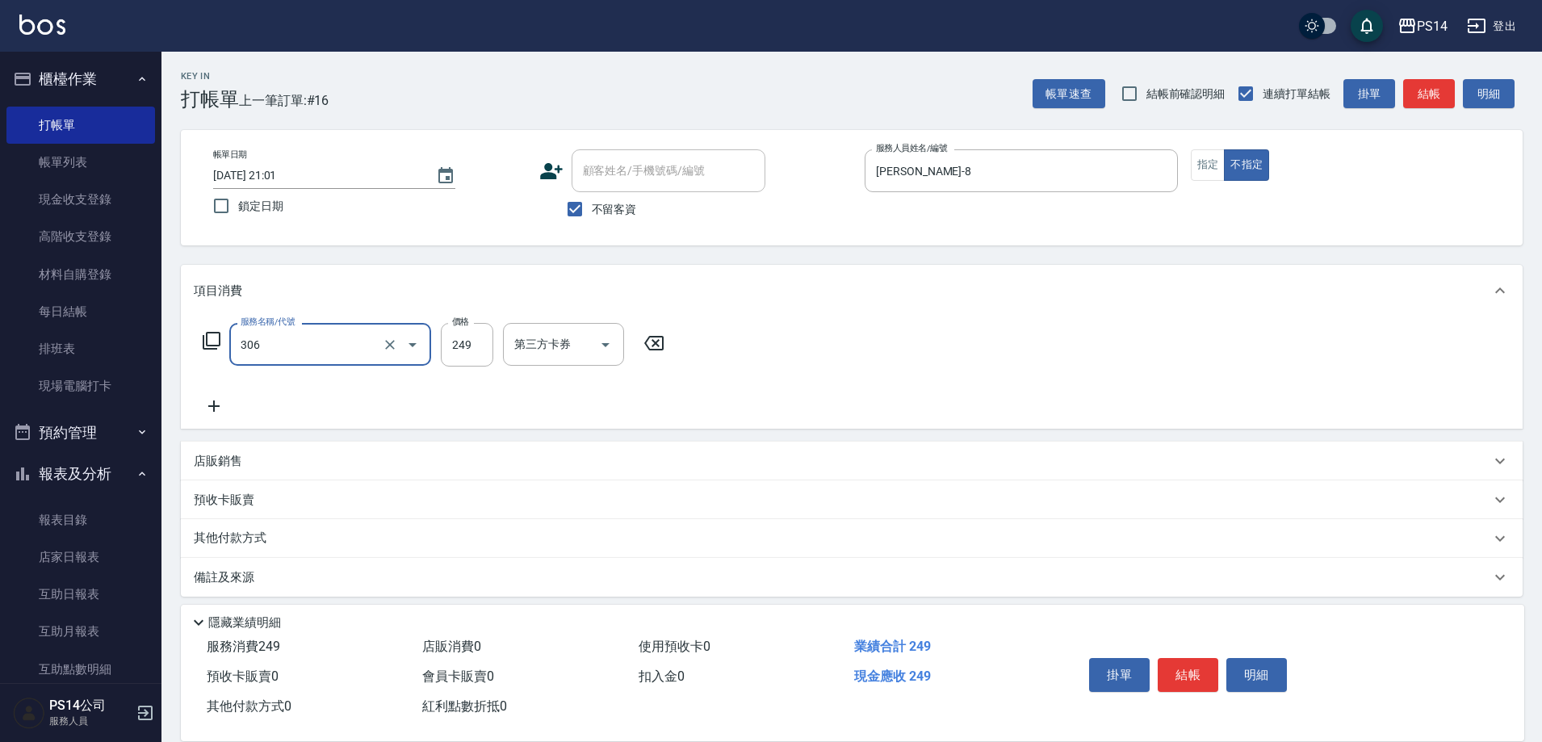
type input "剪髮(306)"
type input "李祥君 -37"
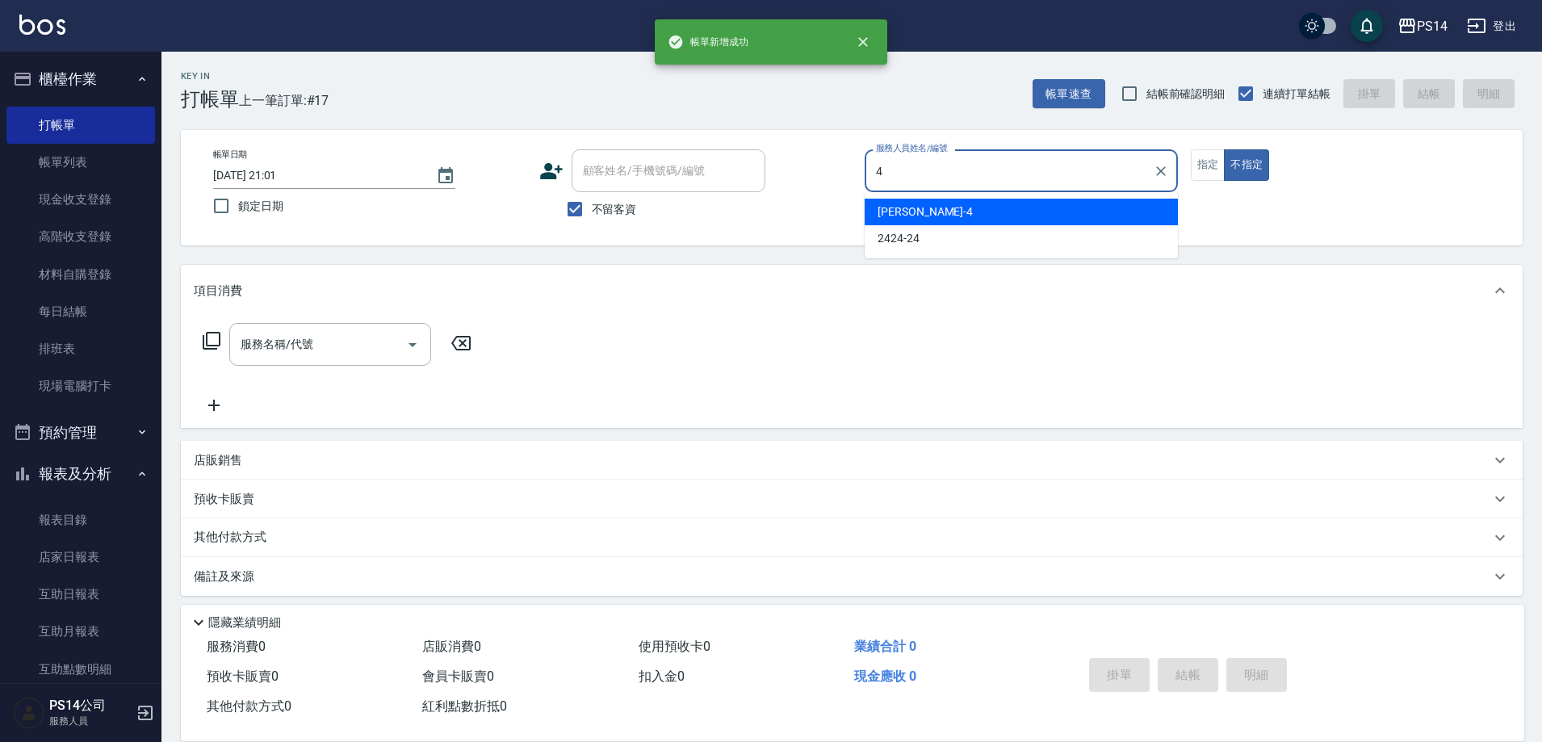
type input "[PERSON_NAME]-4"
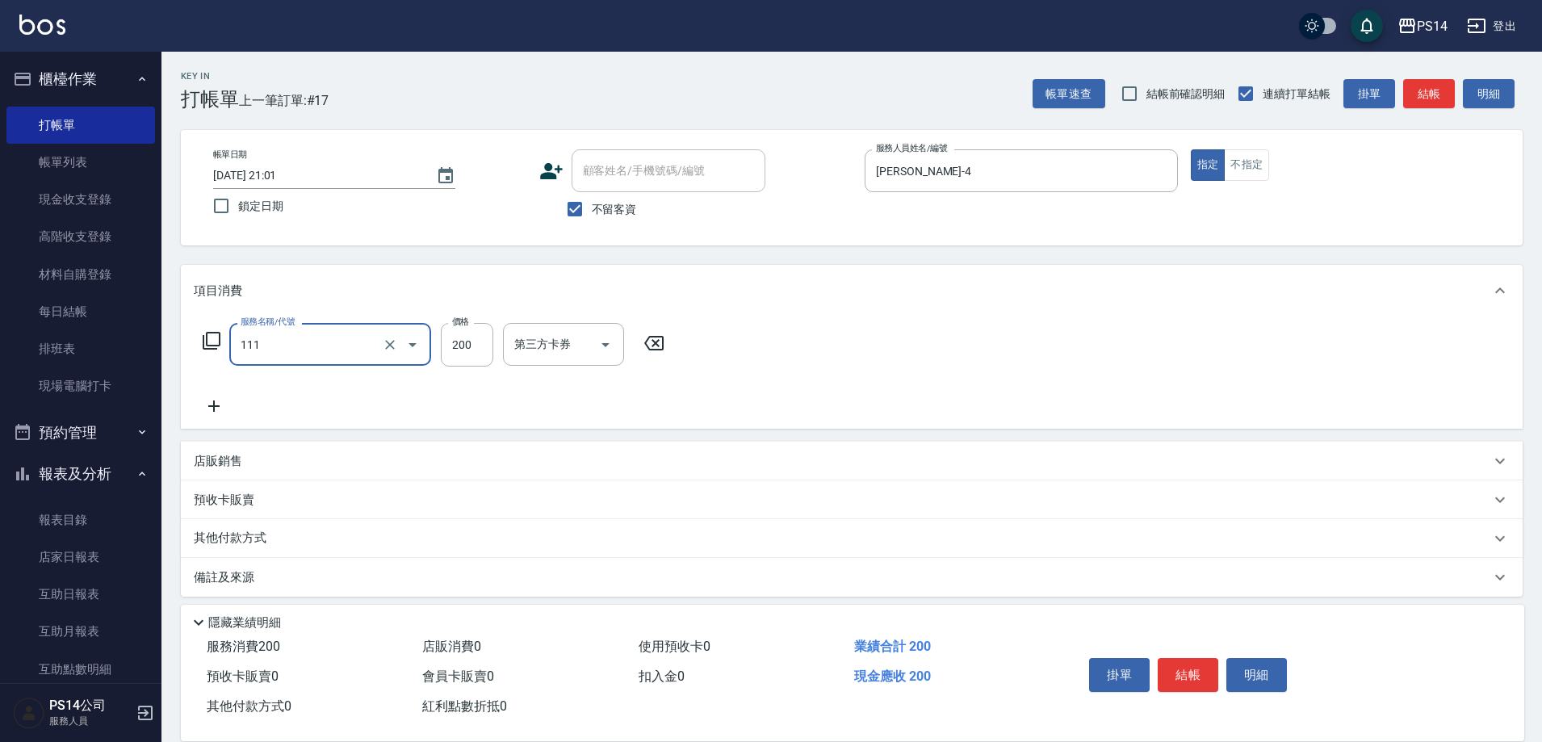
type input "200(111)"
type input "陳羿淇-17"
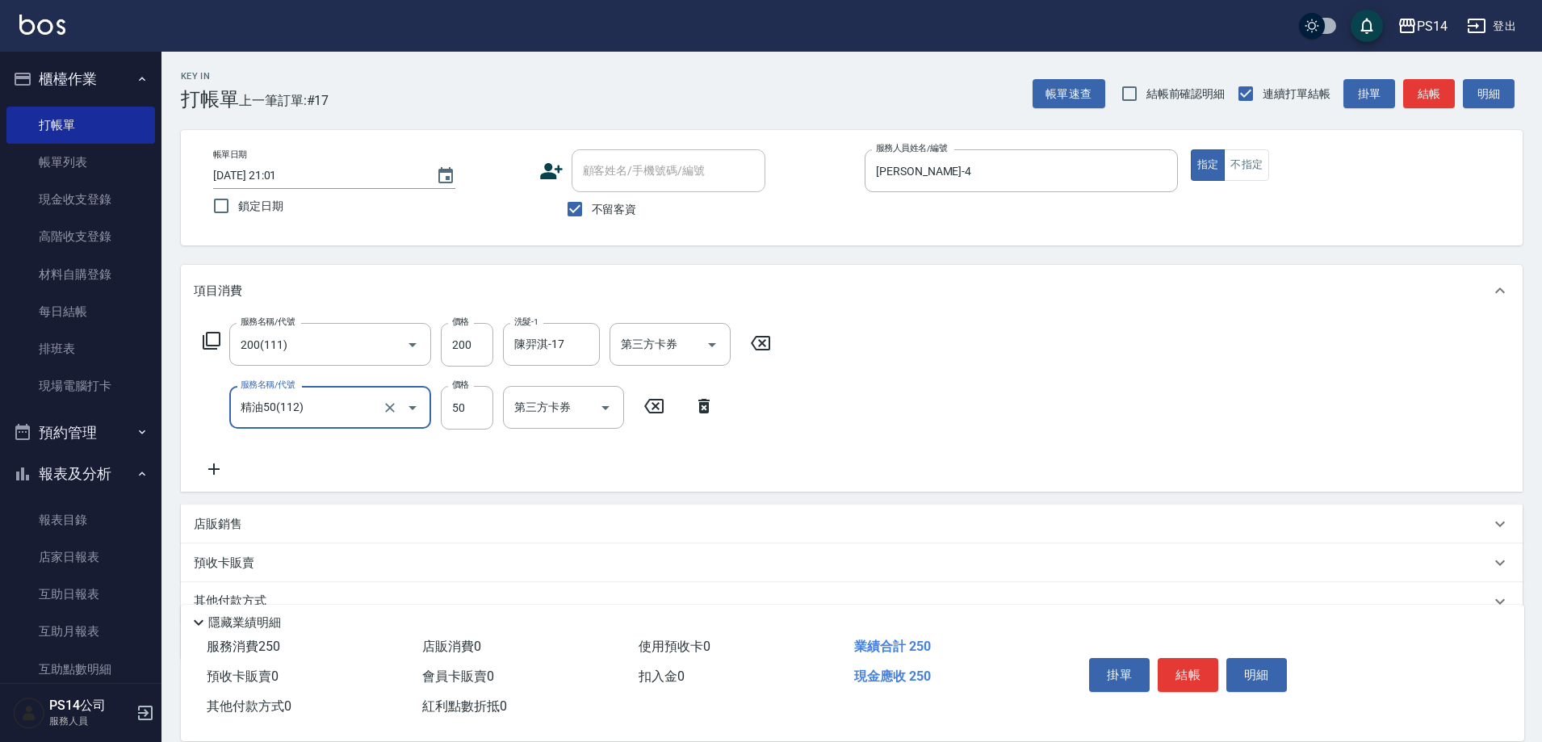
type input "精油50(112)"
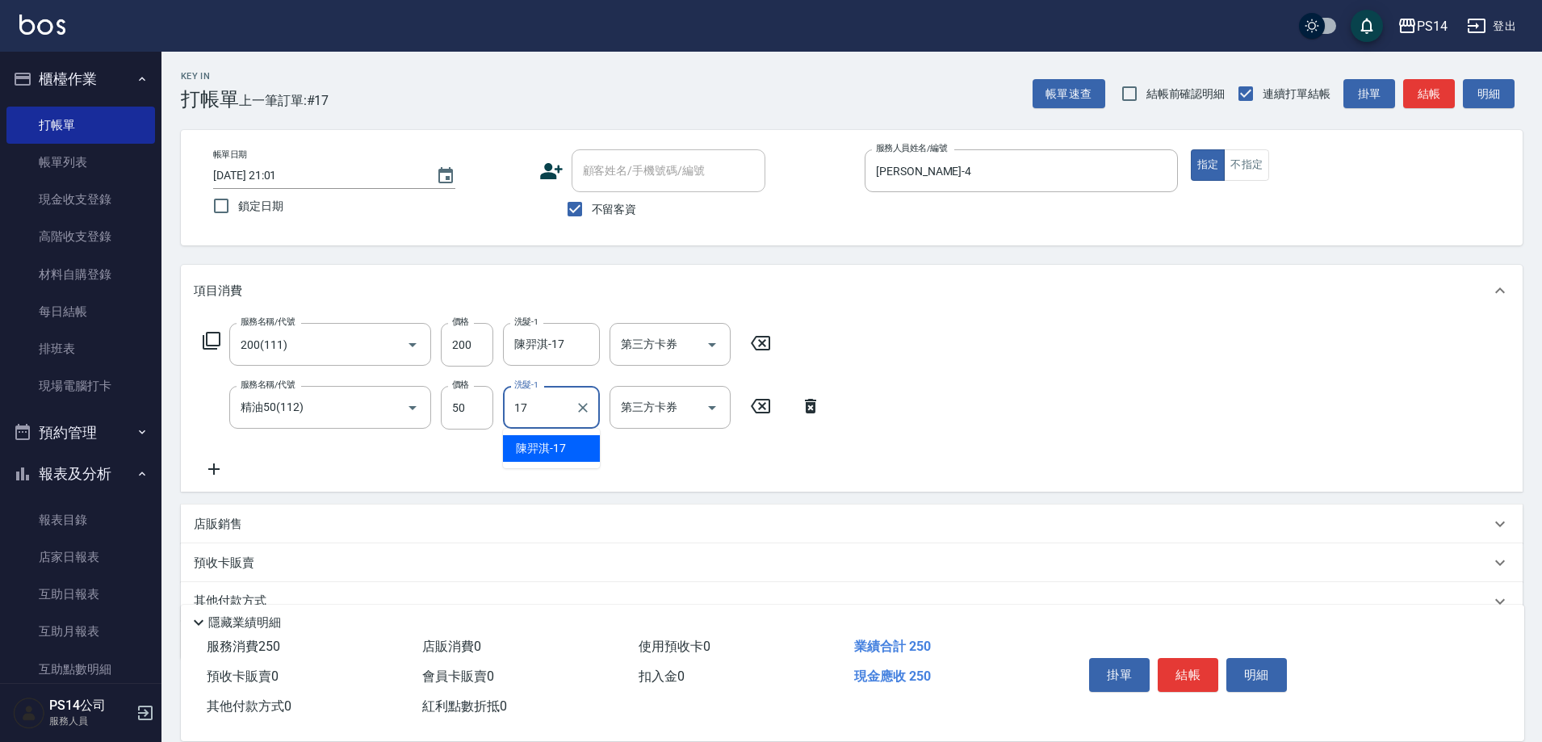
type input "陳羿淇-17"
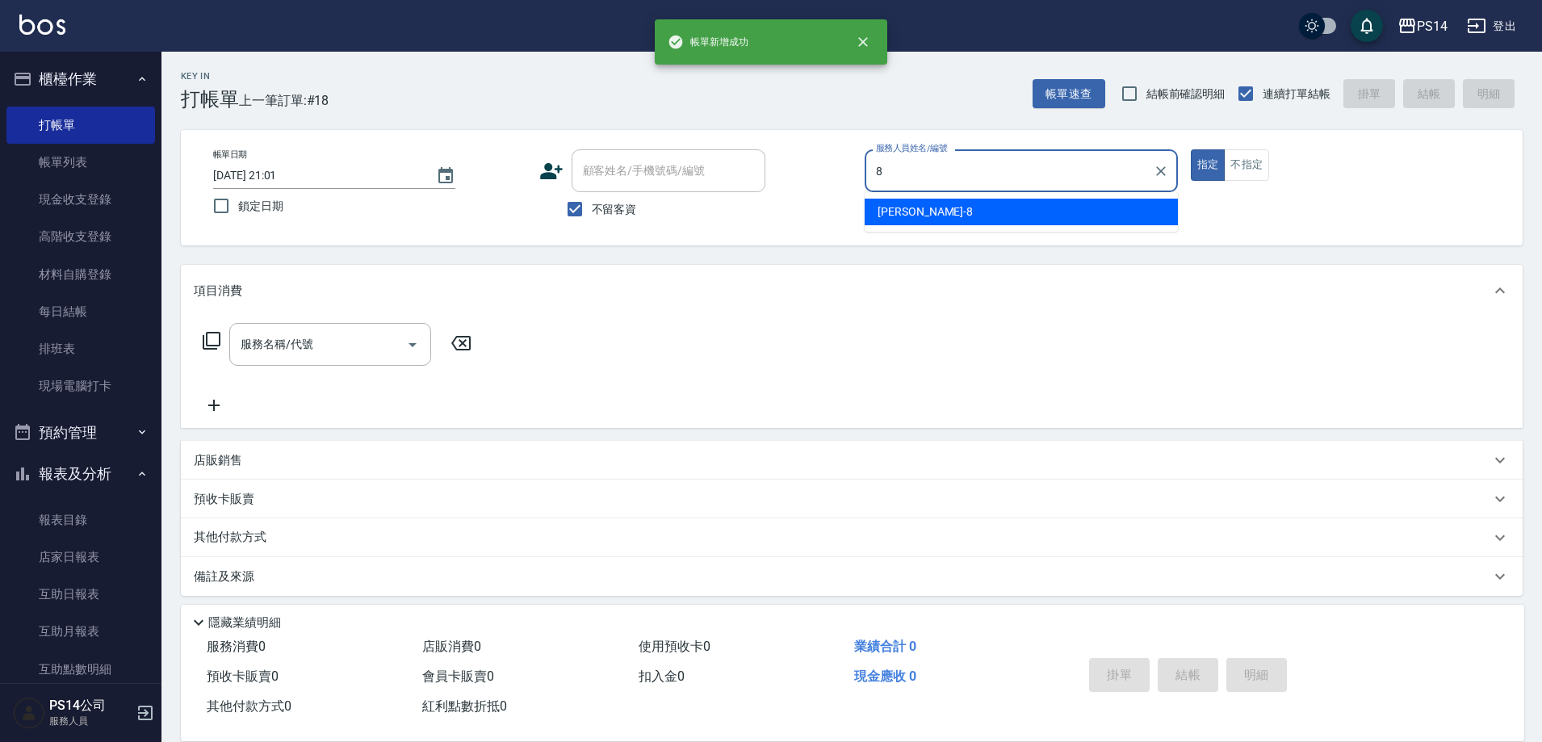
type input "[PERSON_NAME]-8"
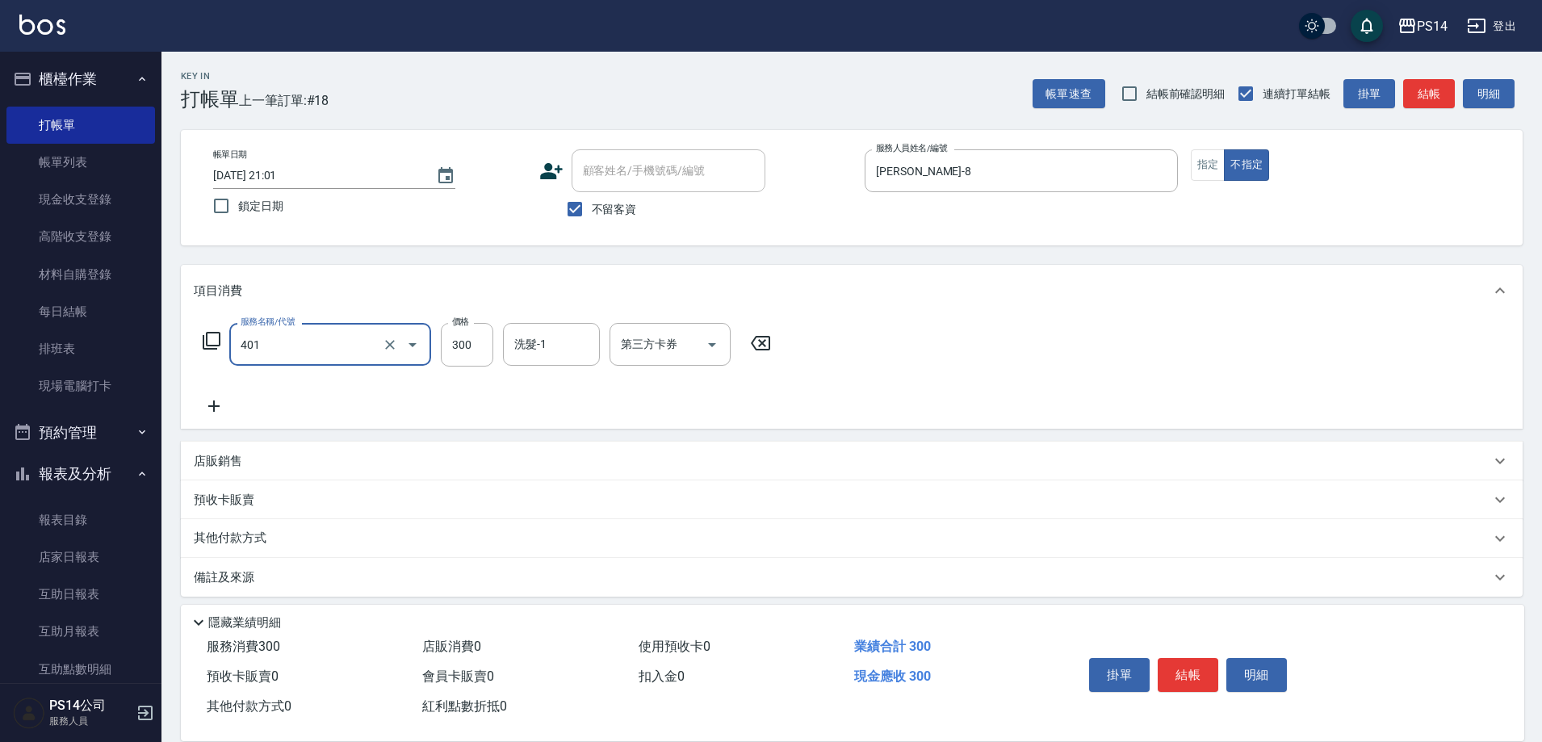
type input "300護(401)"
type input "李祥君 -37"
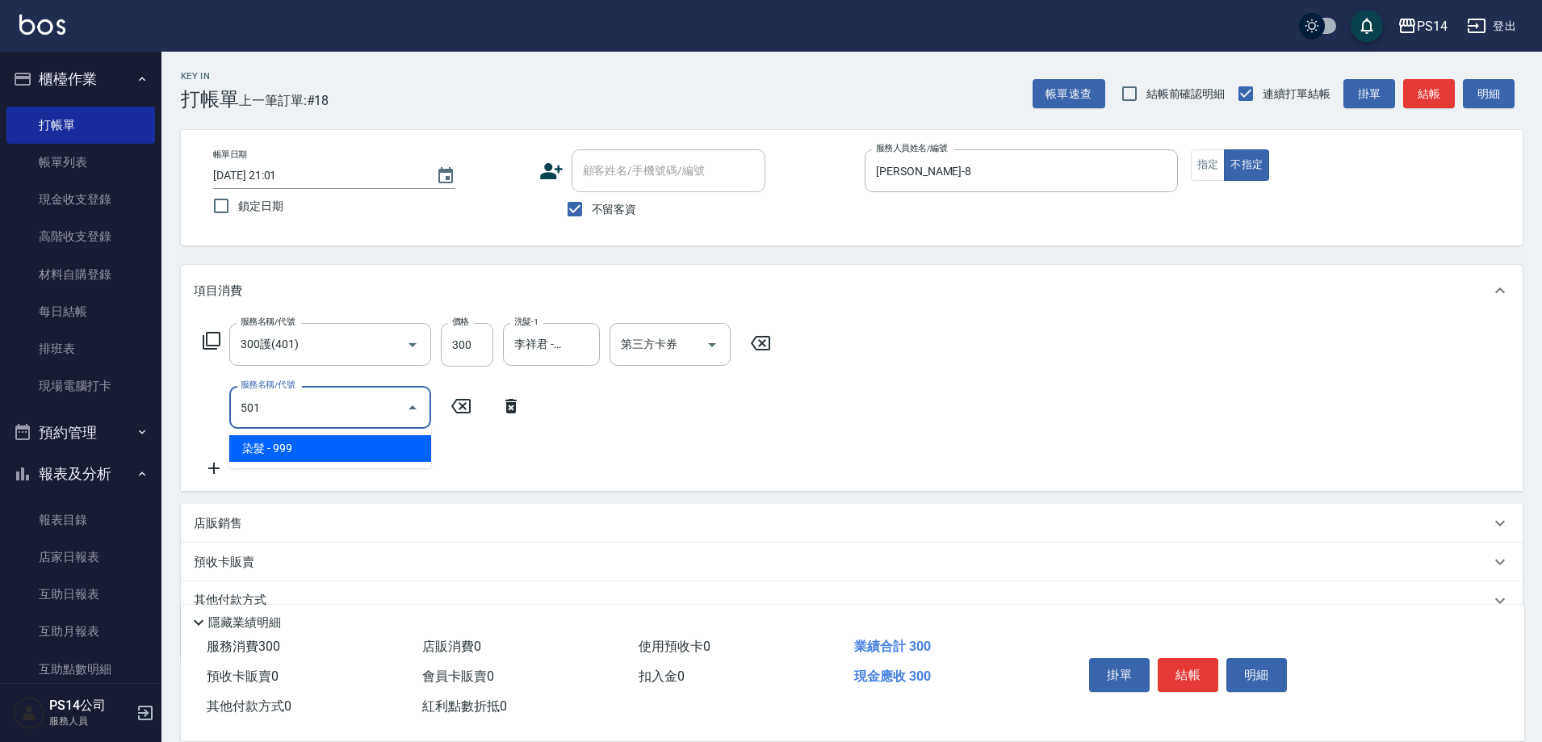
type input "染髮(501)"
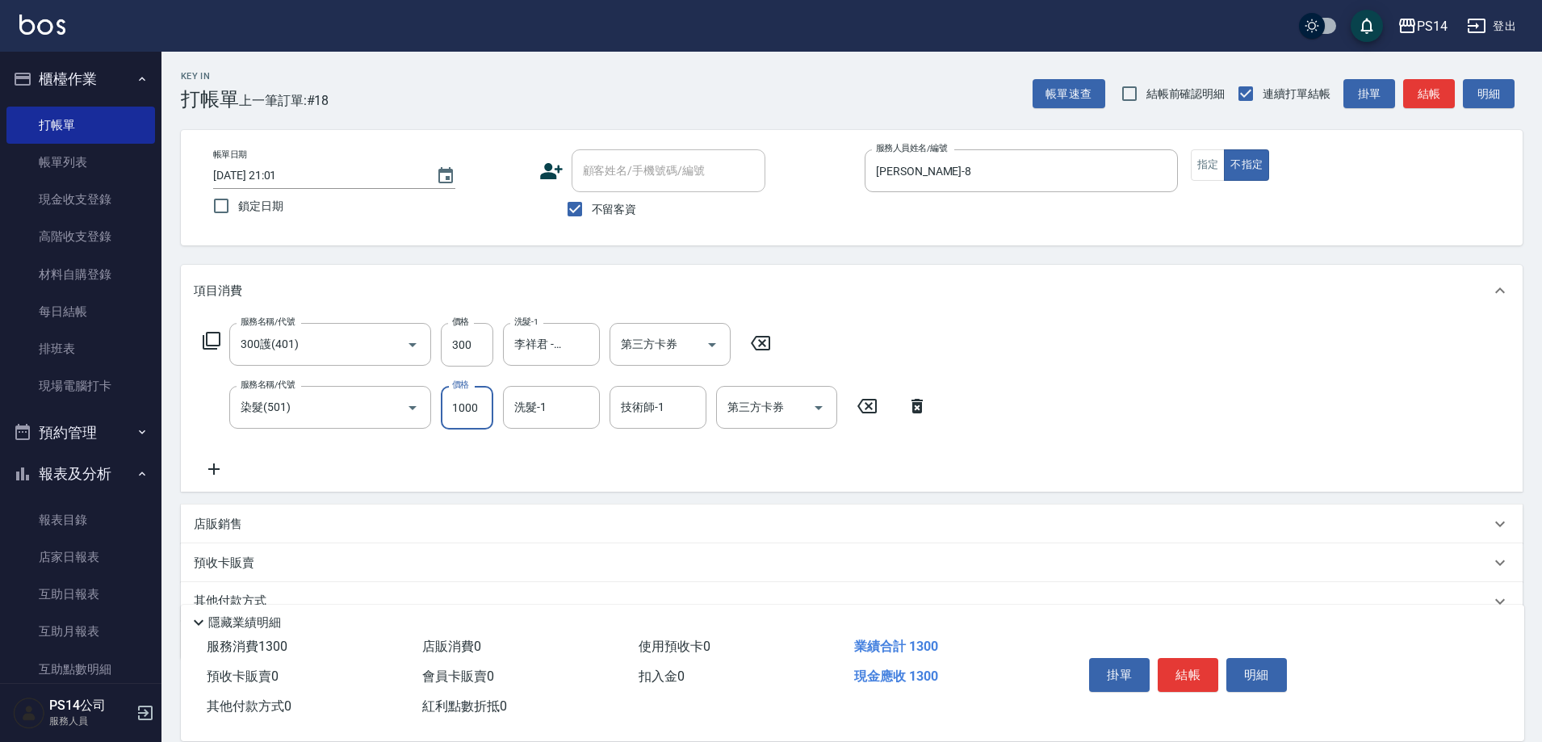
type input "1000"
type input "李祥君 -37"
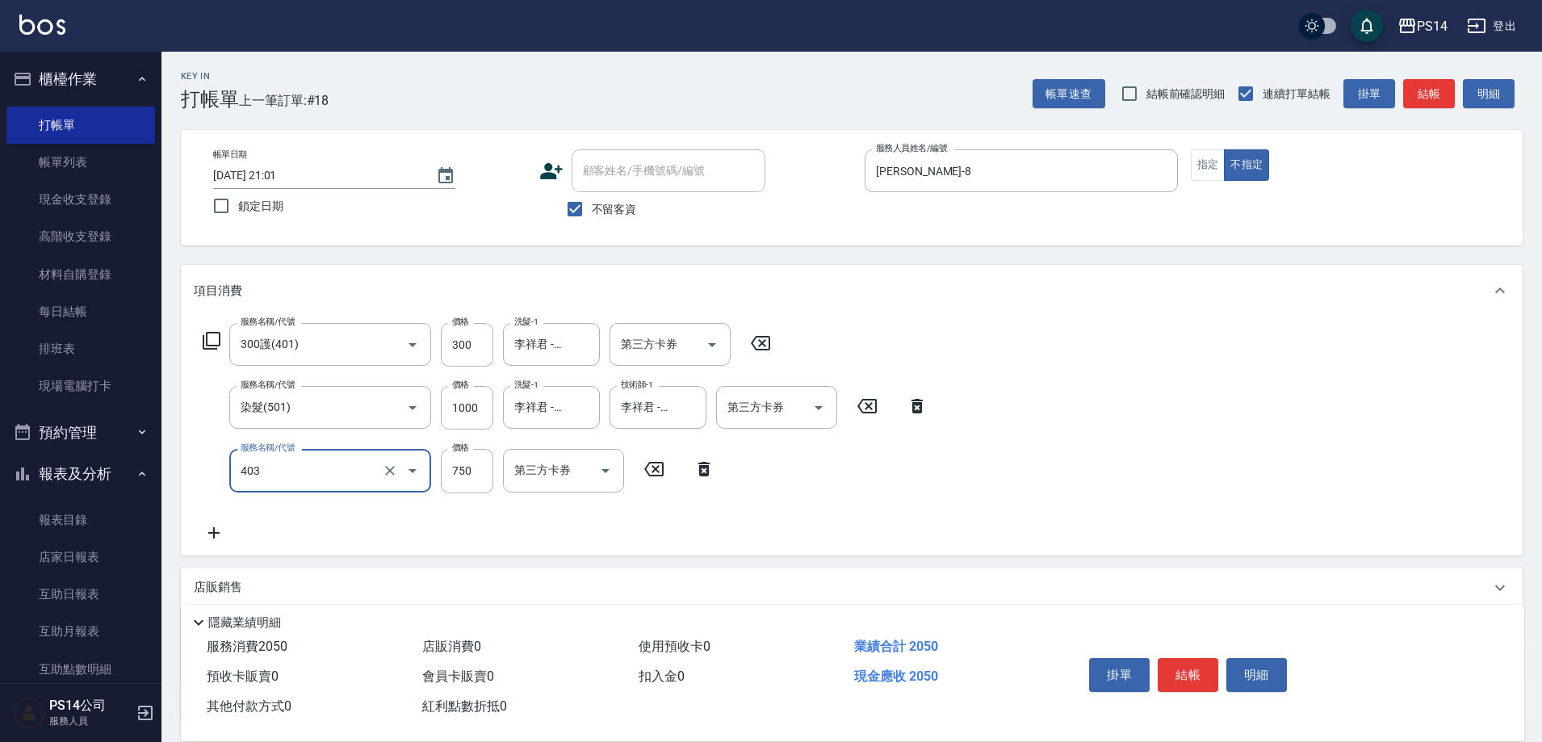
type input "750護(403)"
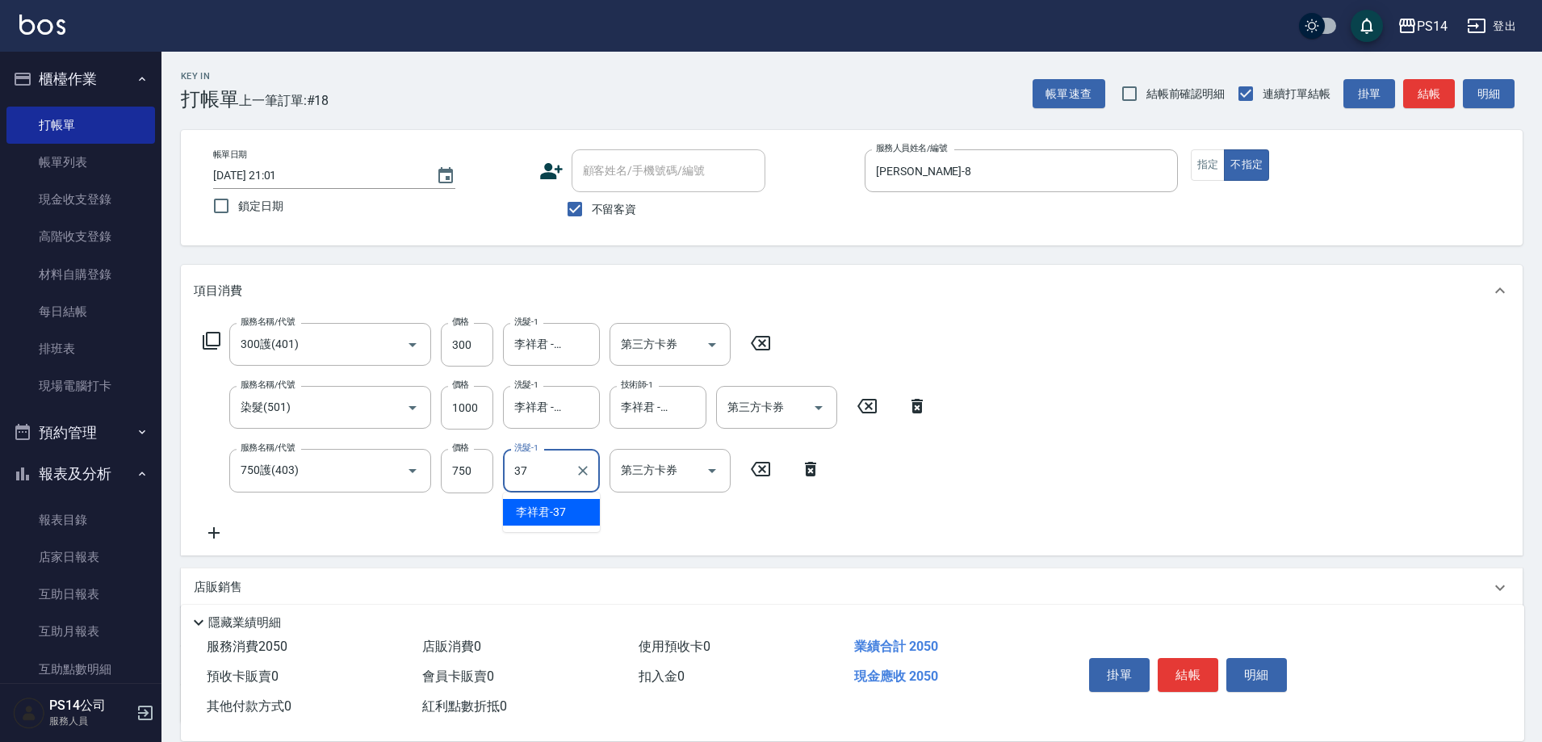
type input "李祥君 -37"
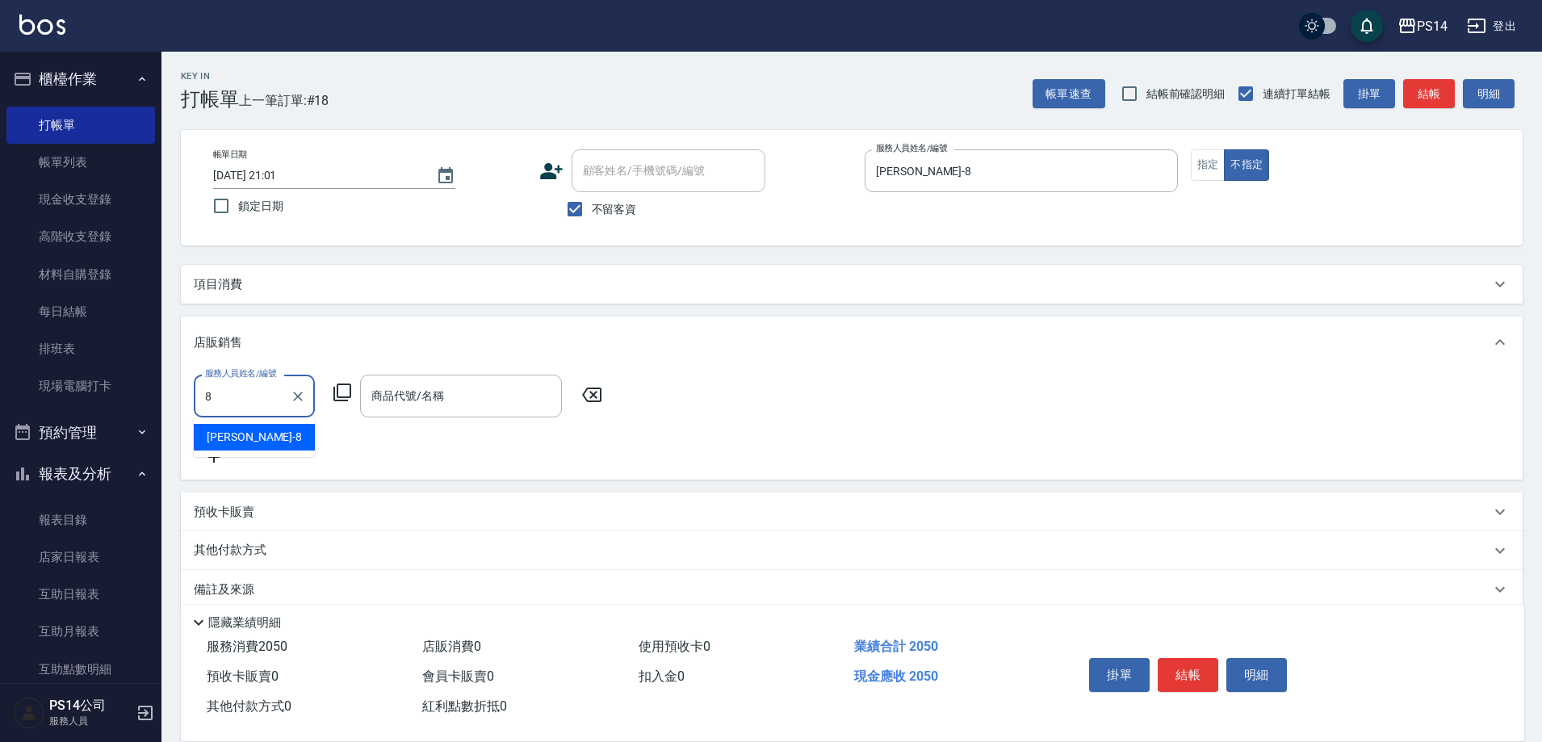
type input "[PERSON_NAME]-8"
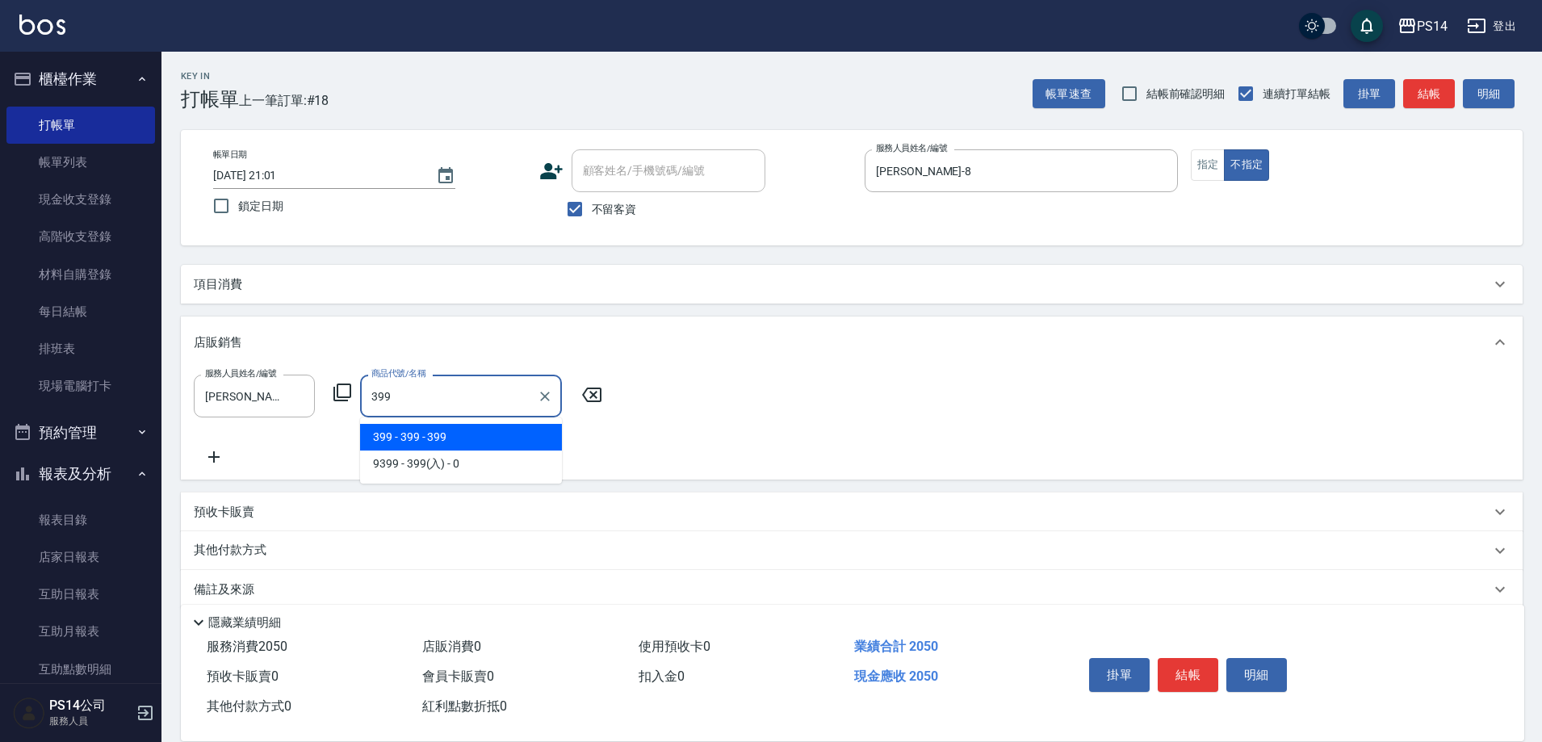
type input "399"
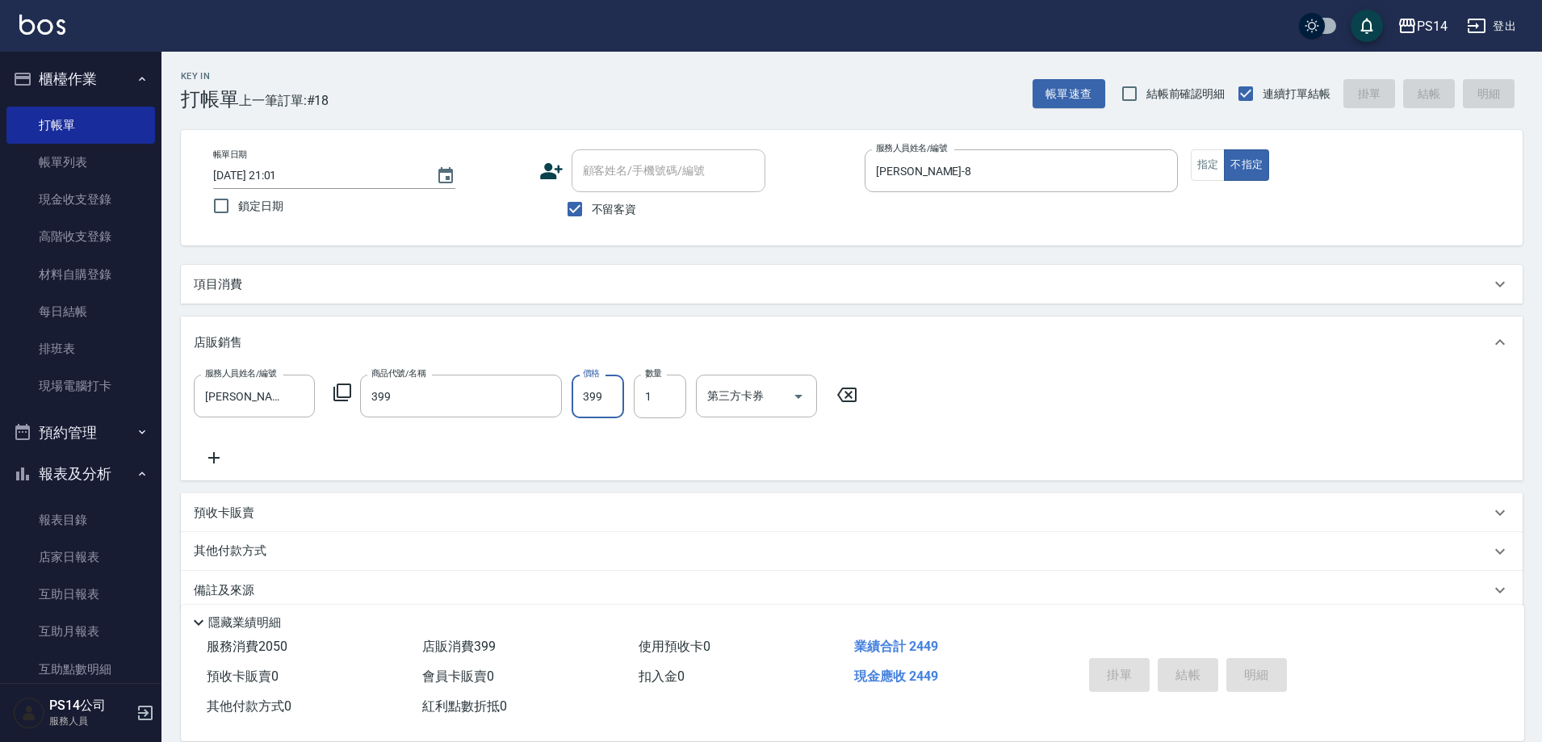
type input "[DATE] 21:02"
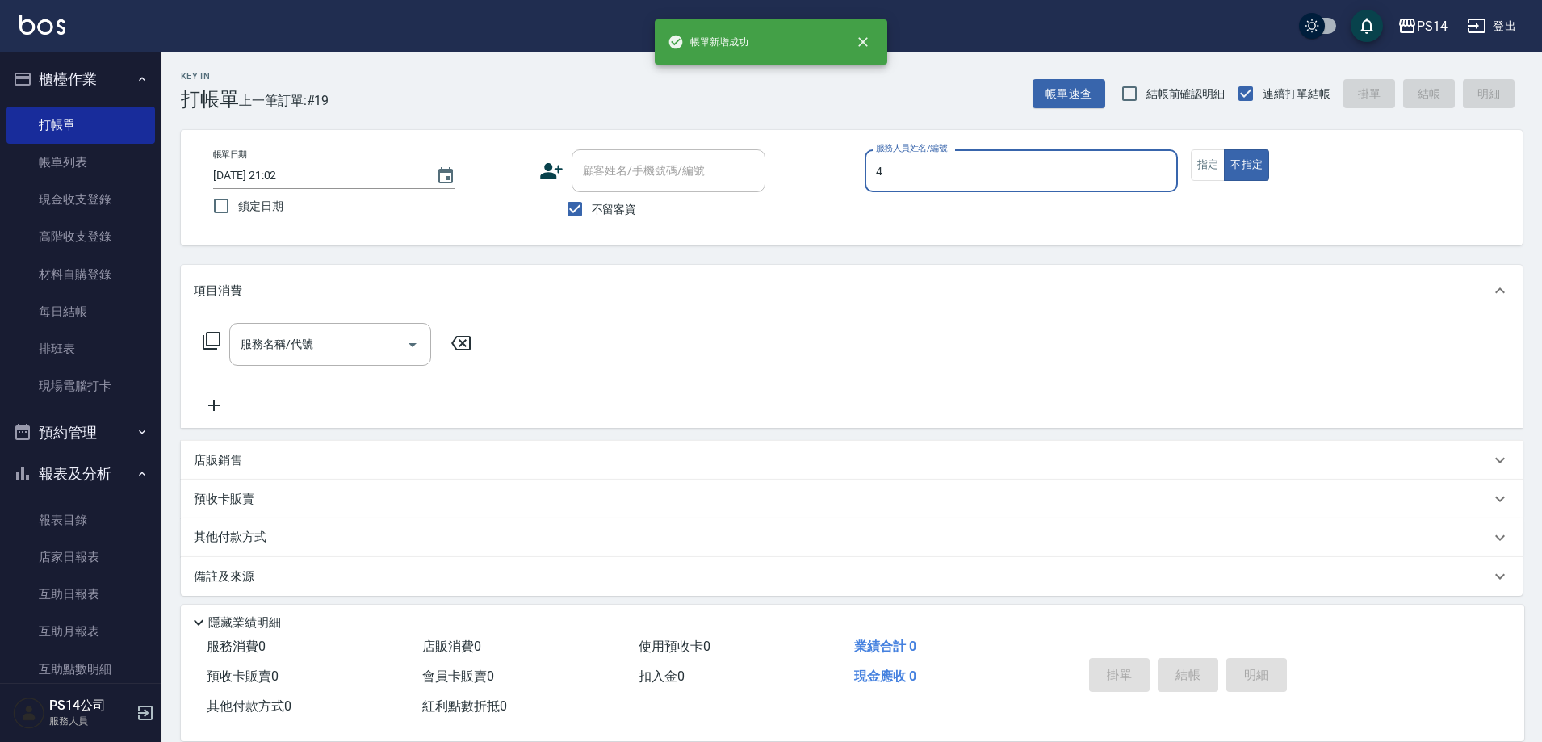
type input "[PERSON_NAME]-4"
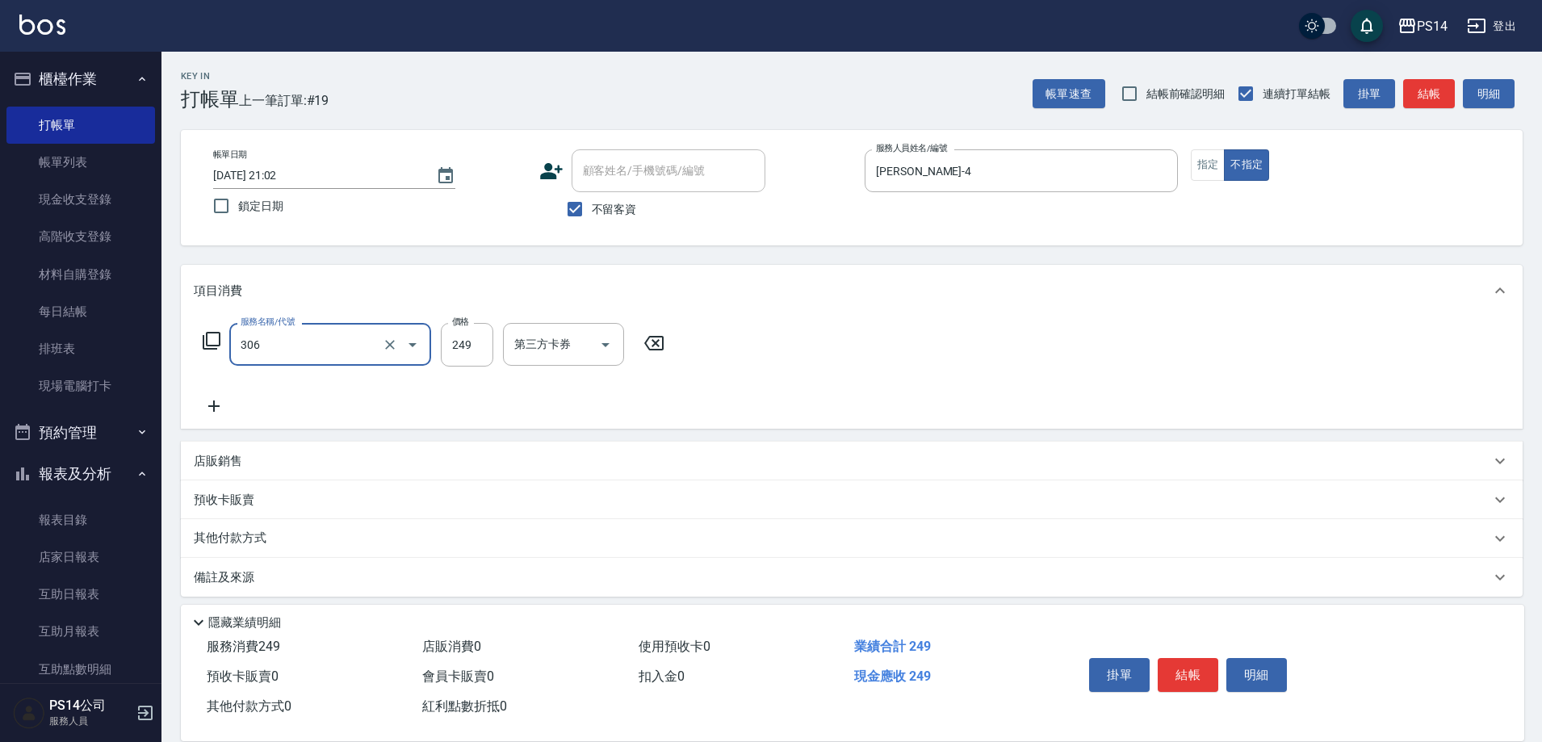
type input "剪髮(306)"
type input "陳羿淇-17"
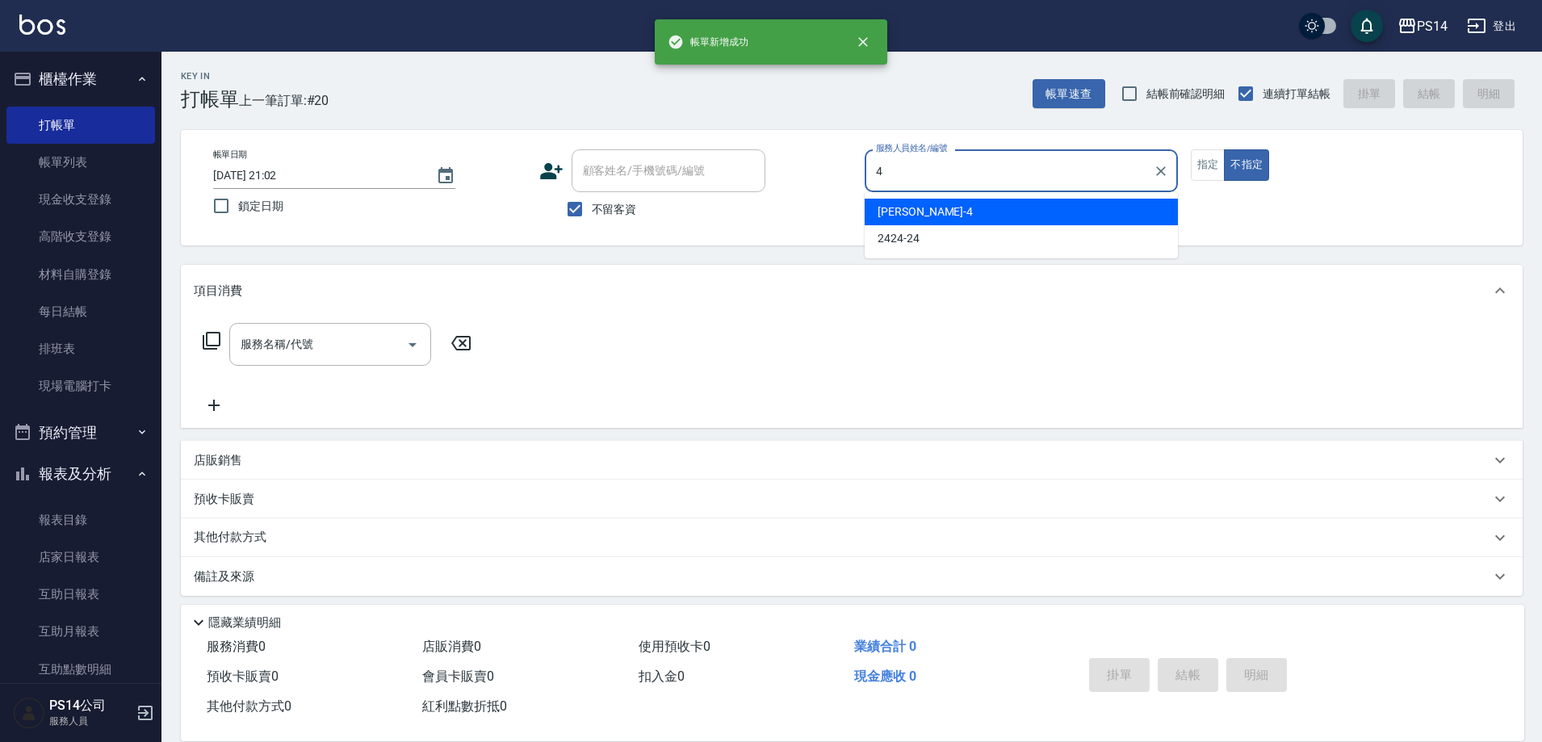
type input "[PERSON_NAME]-4"
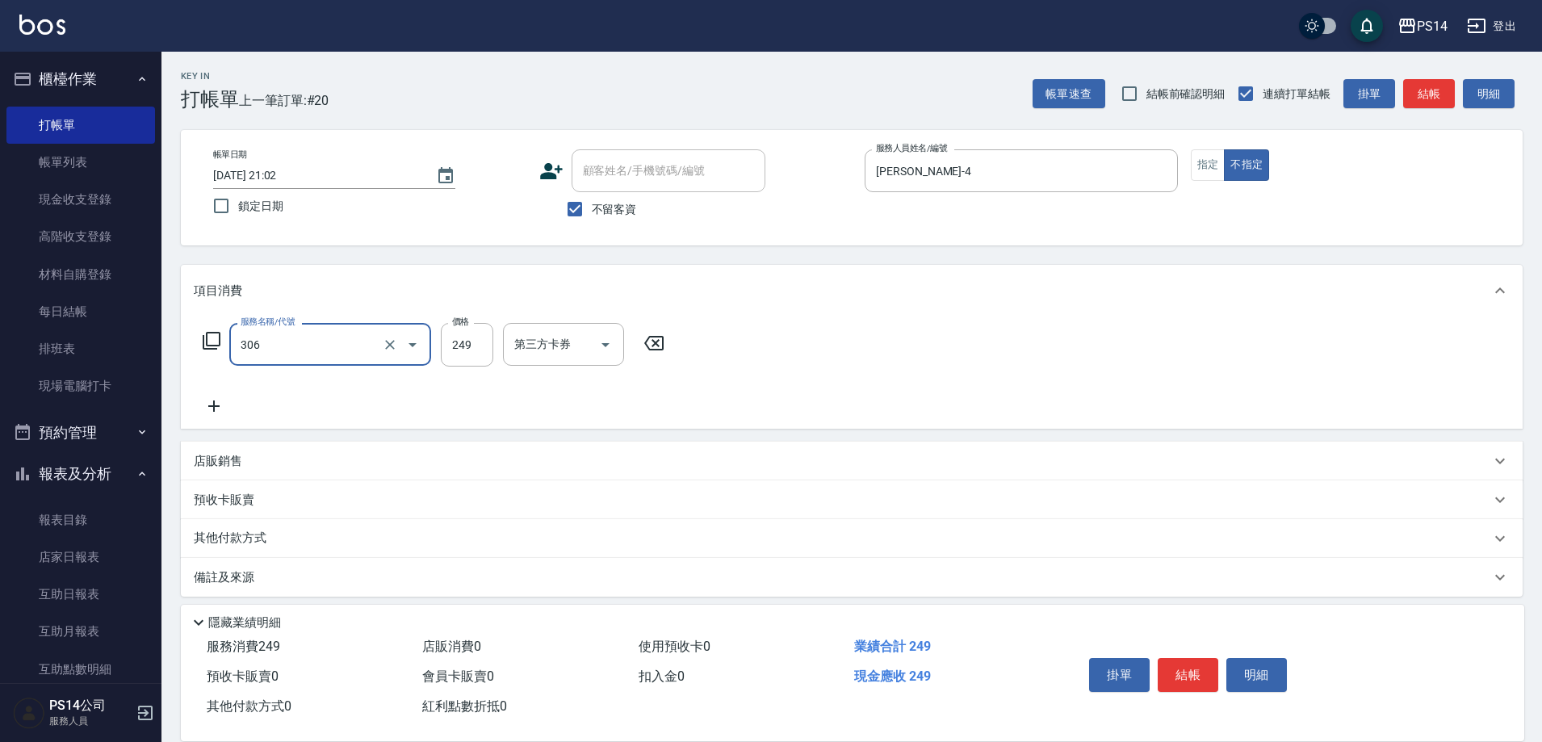
type input "剪髮(306)"
type input "[PERSON_NAME]-11"
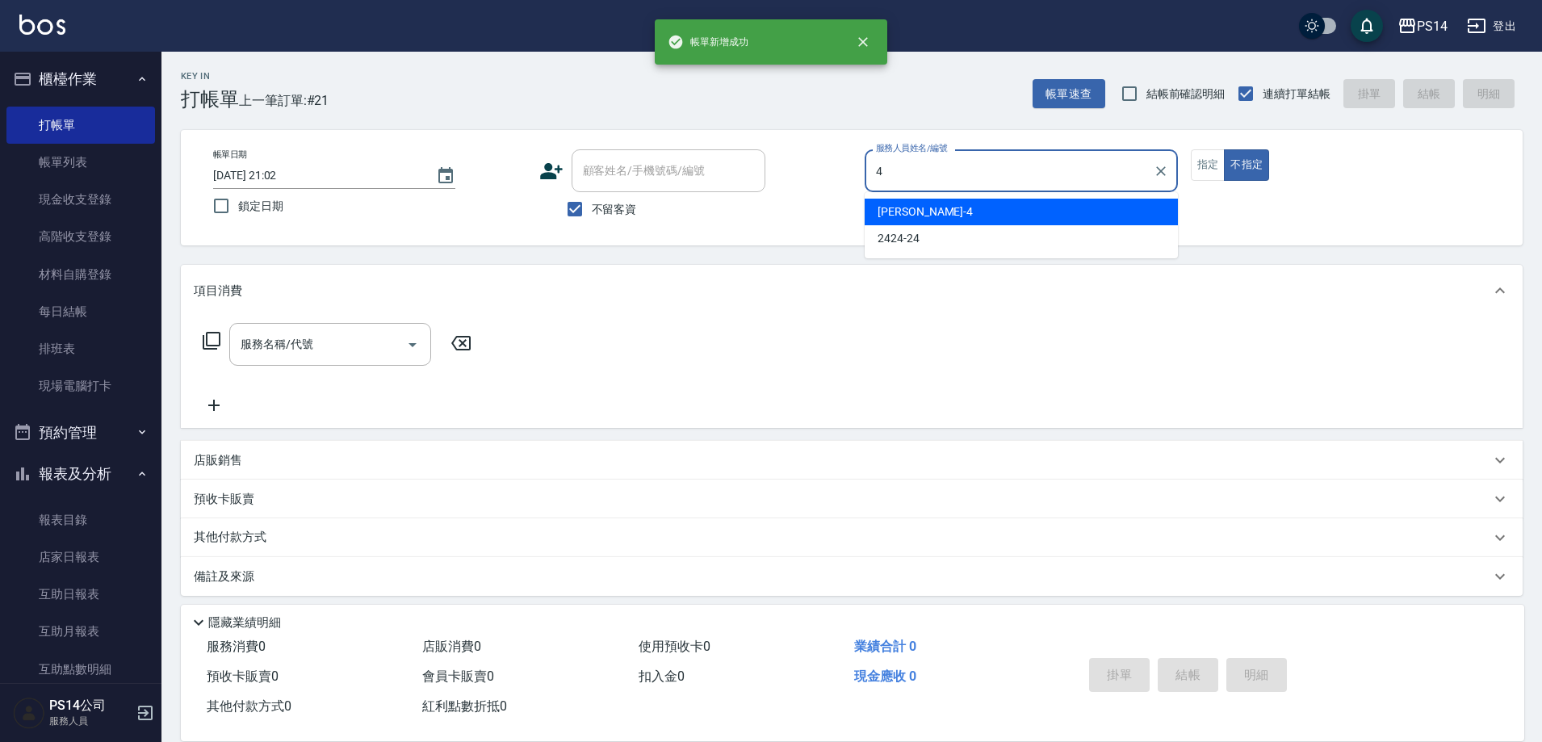
type input "[PERSON_NAME]-4"
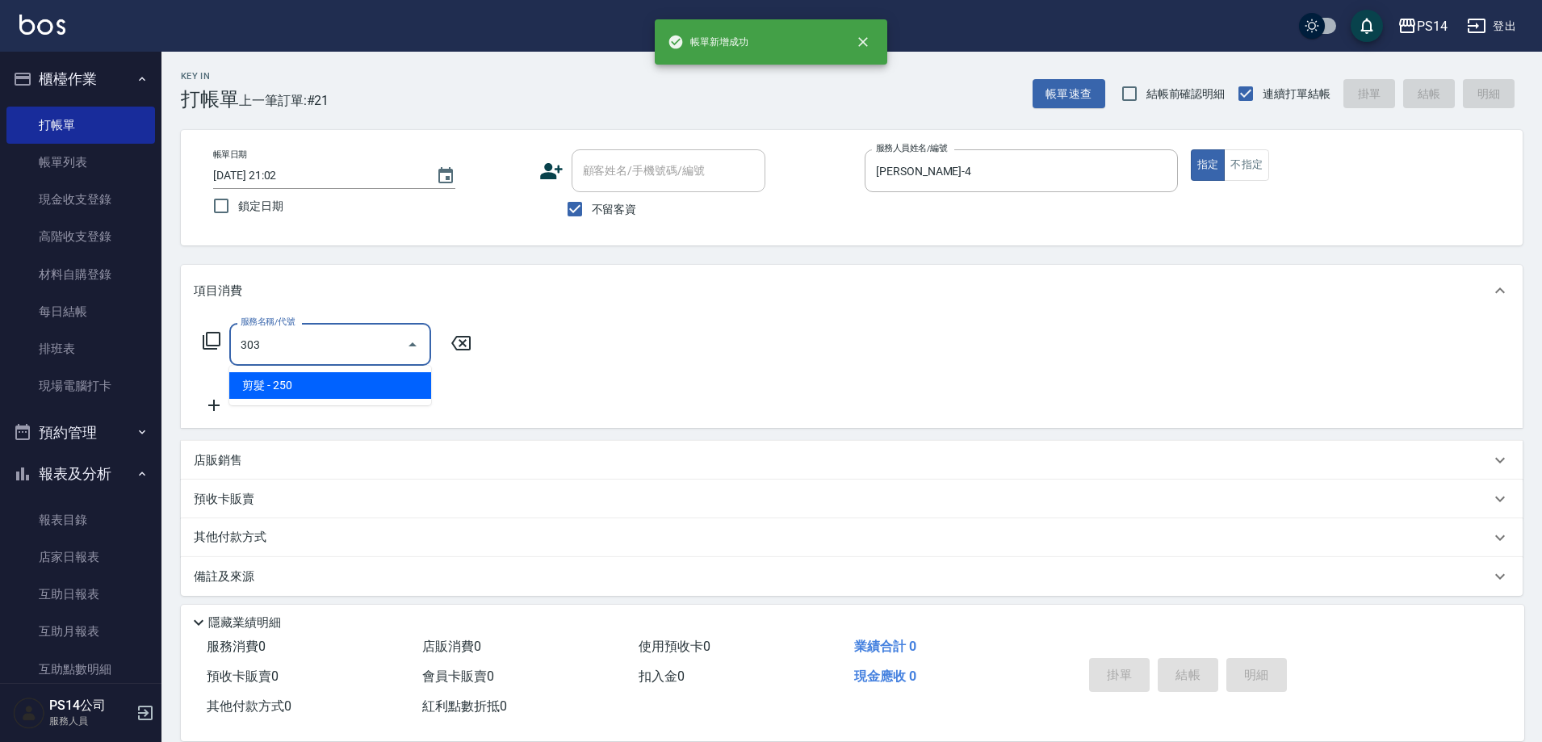
type input "剪髮(303)"
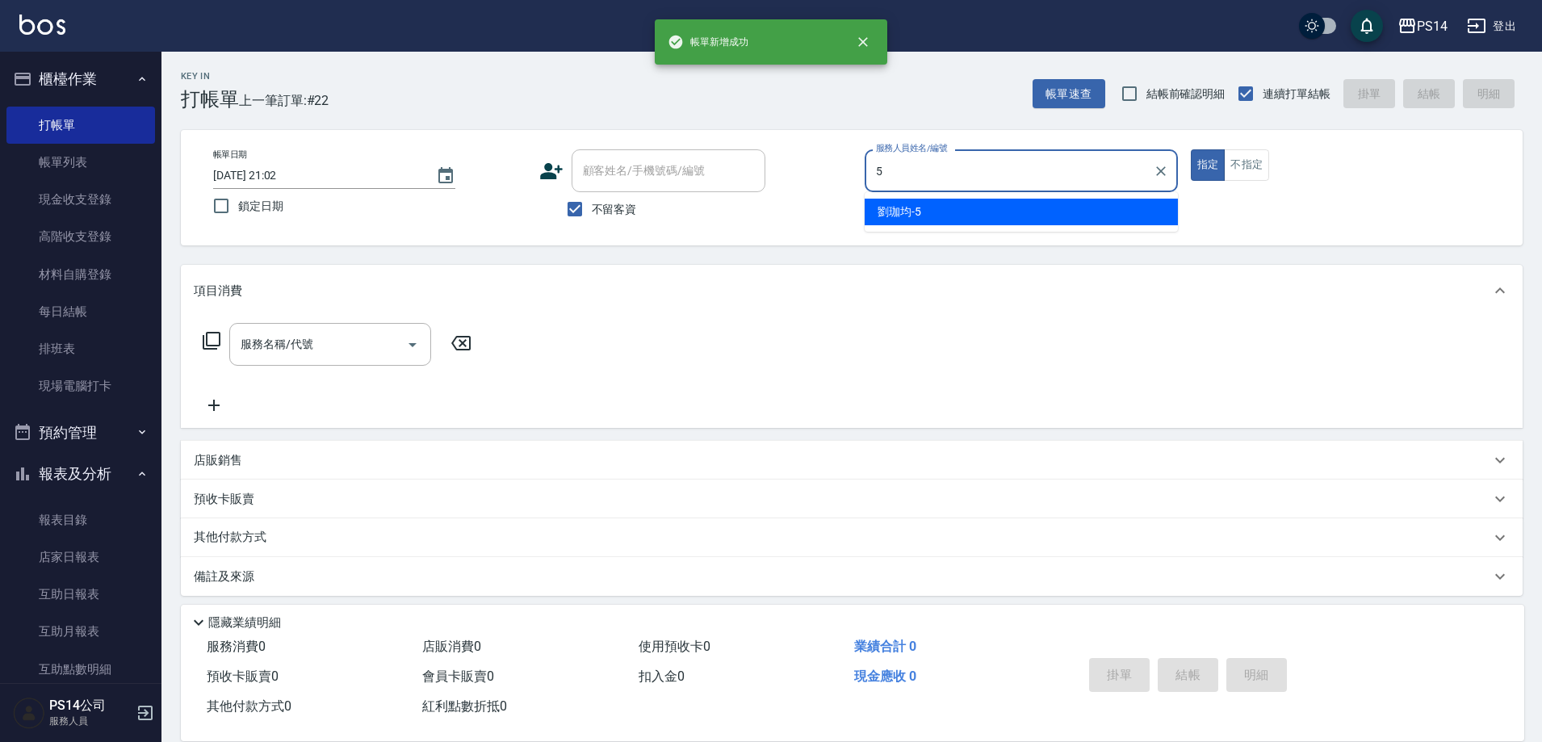
type input "[PERSON_NAME]-5"
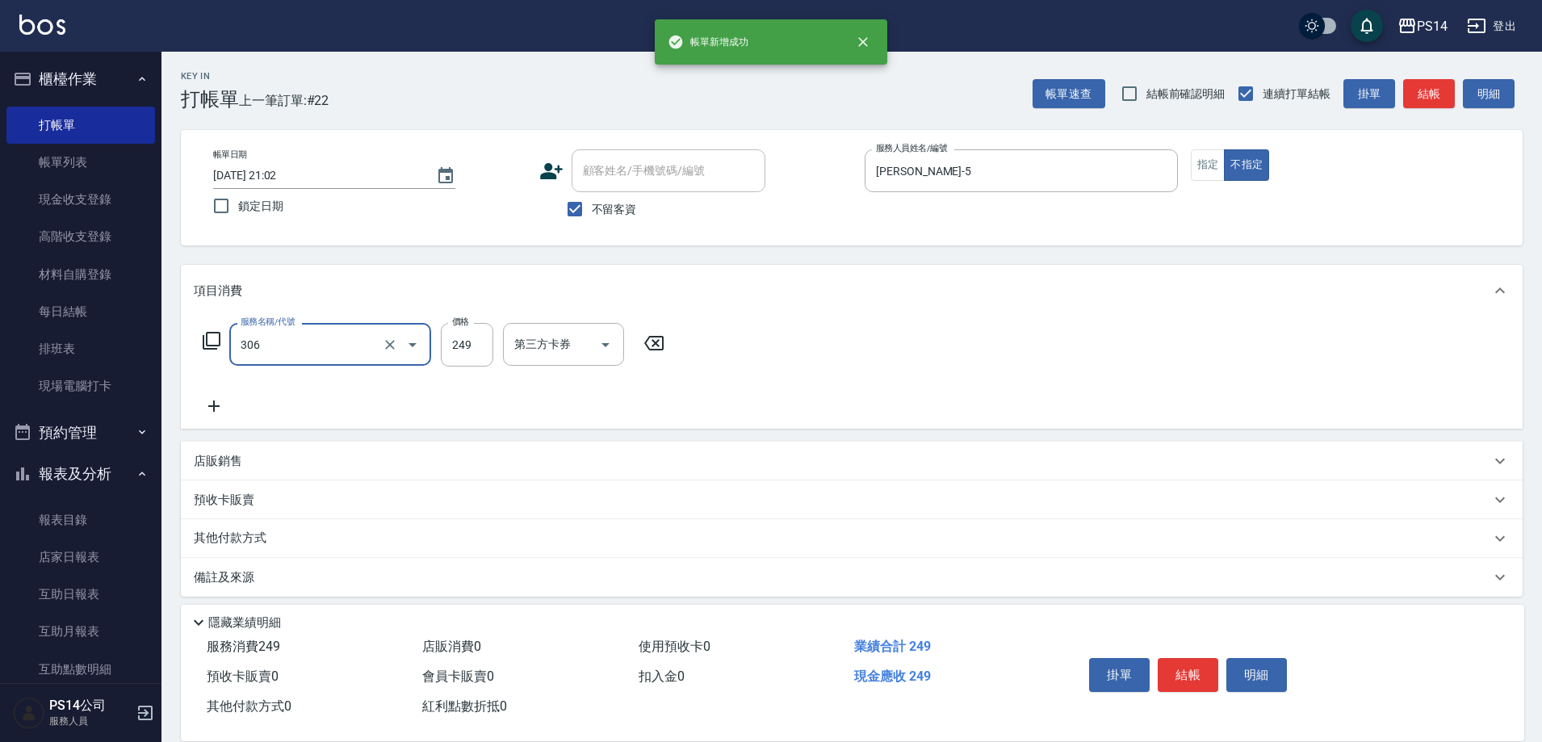
type input "剪髮(306)"
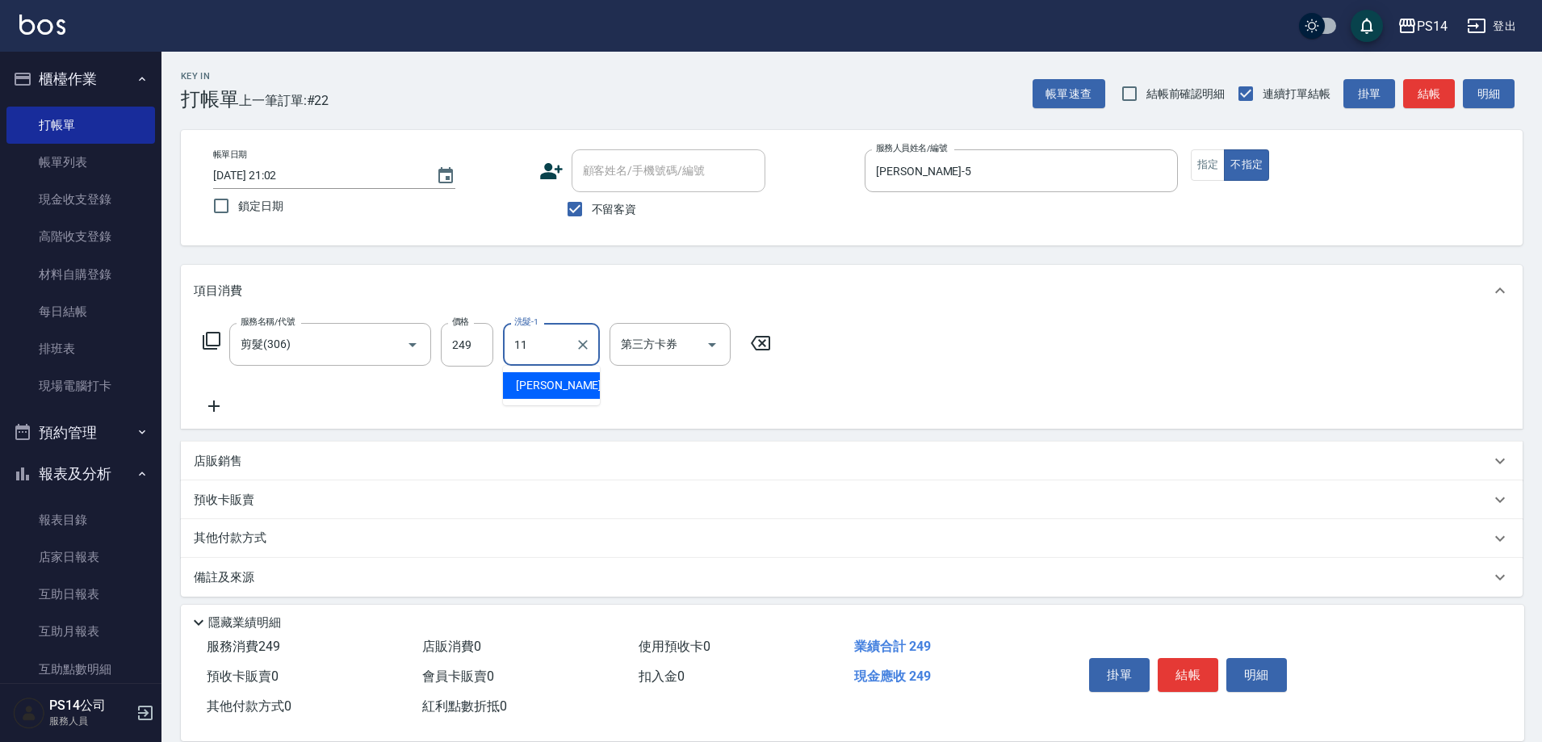
type input "[PERSON_NAME]-11"
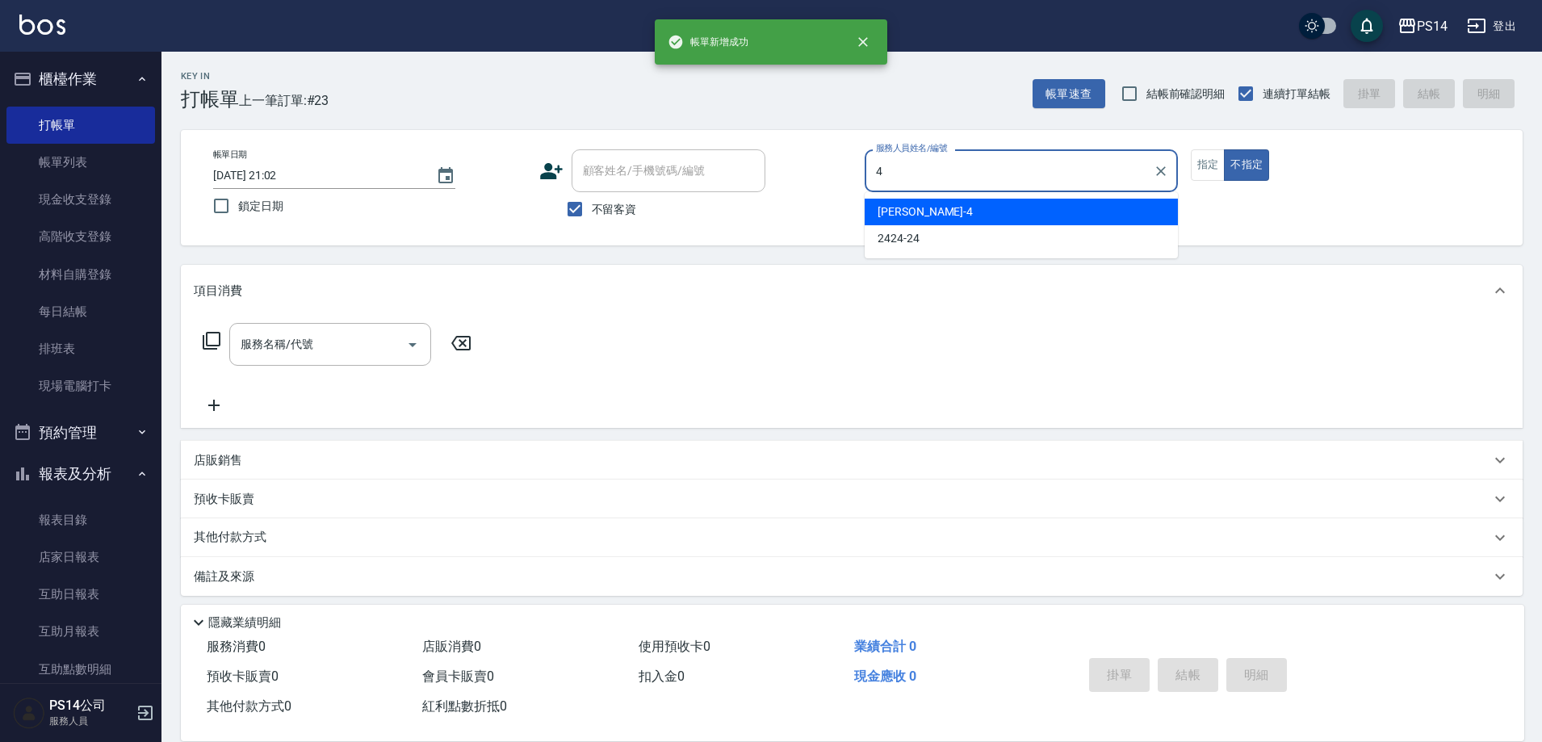
type input "[PERSON_NAME]-4"
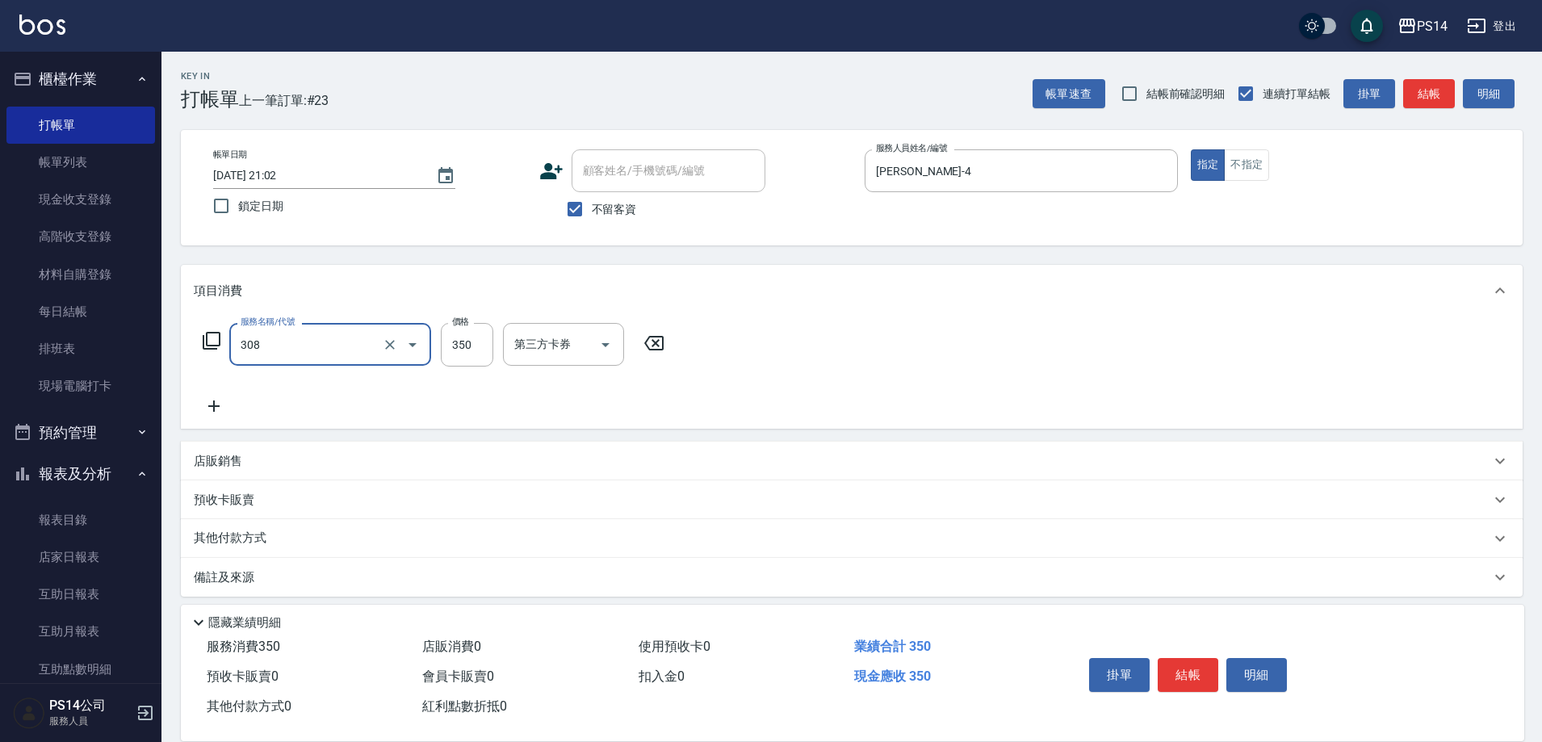
type input "洗+剪(308)"
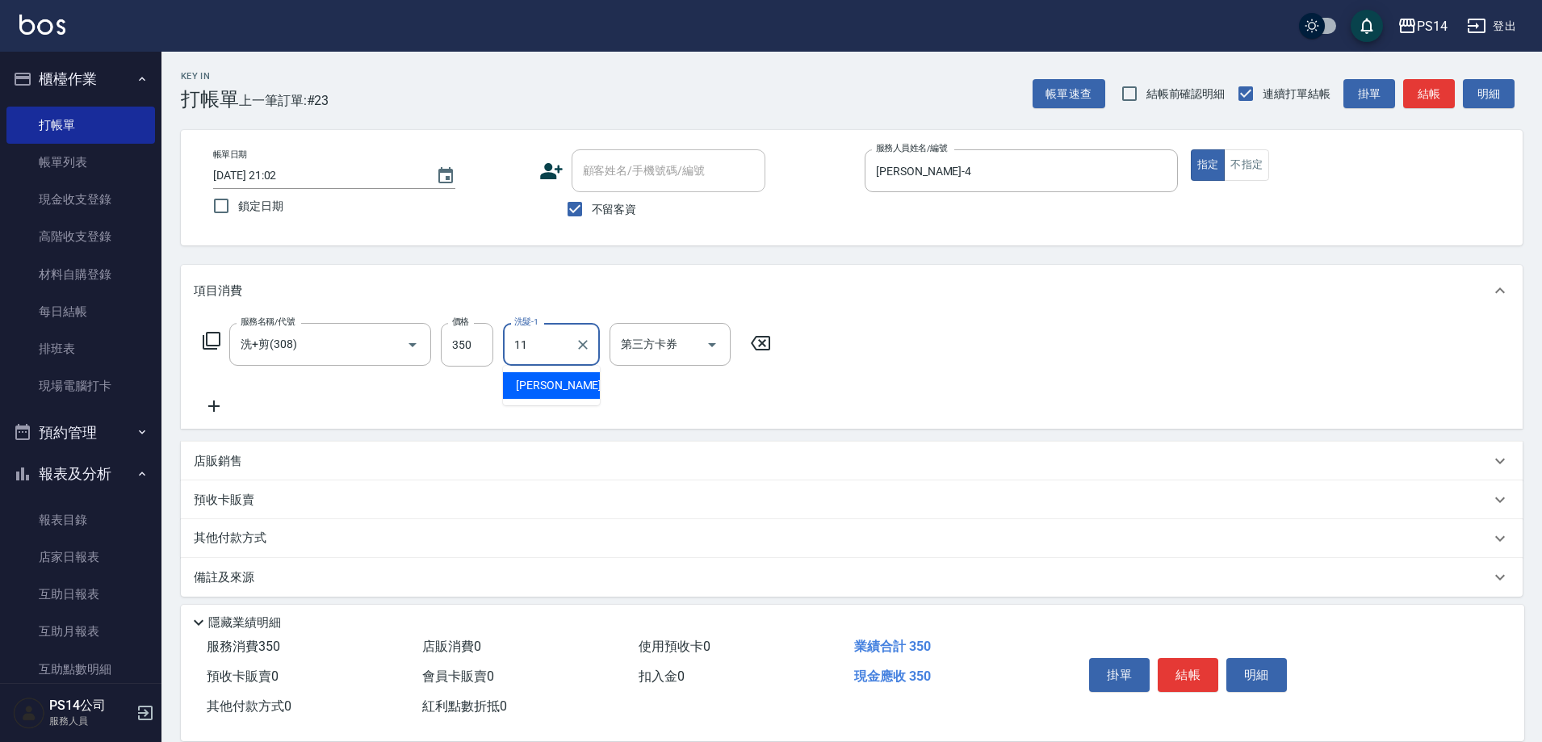
type input "[PERSON_NAME]-11"
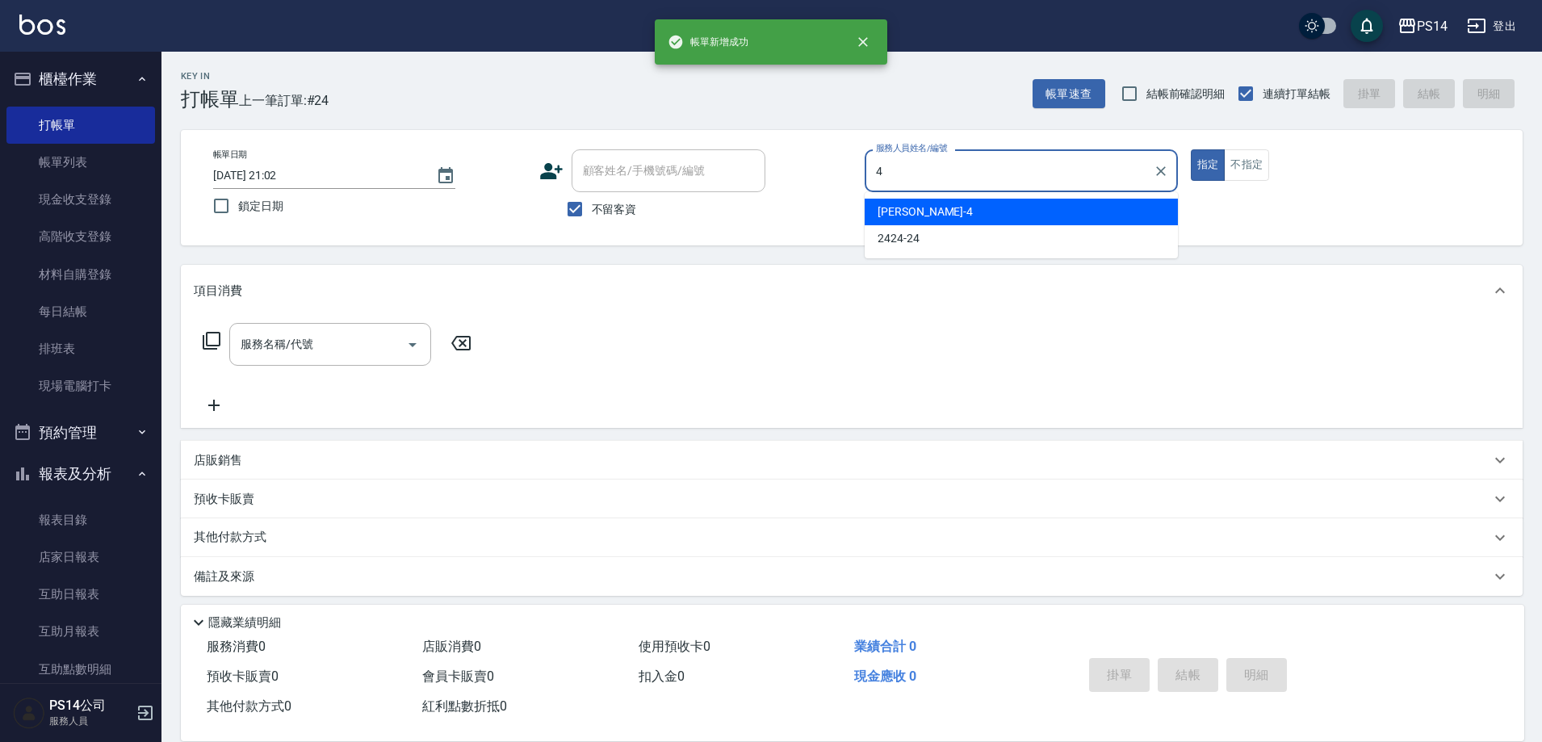
type input "[PERSON_NAME]-4"
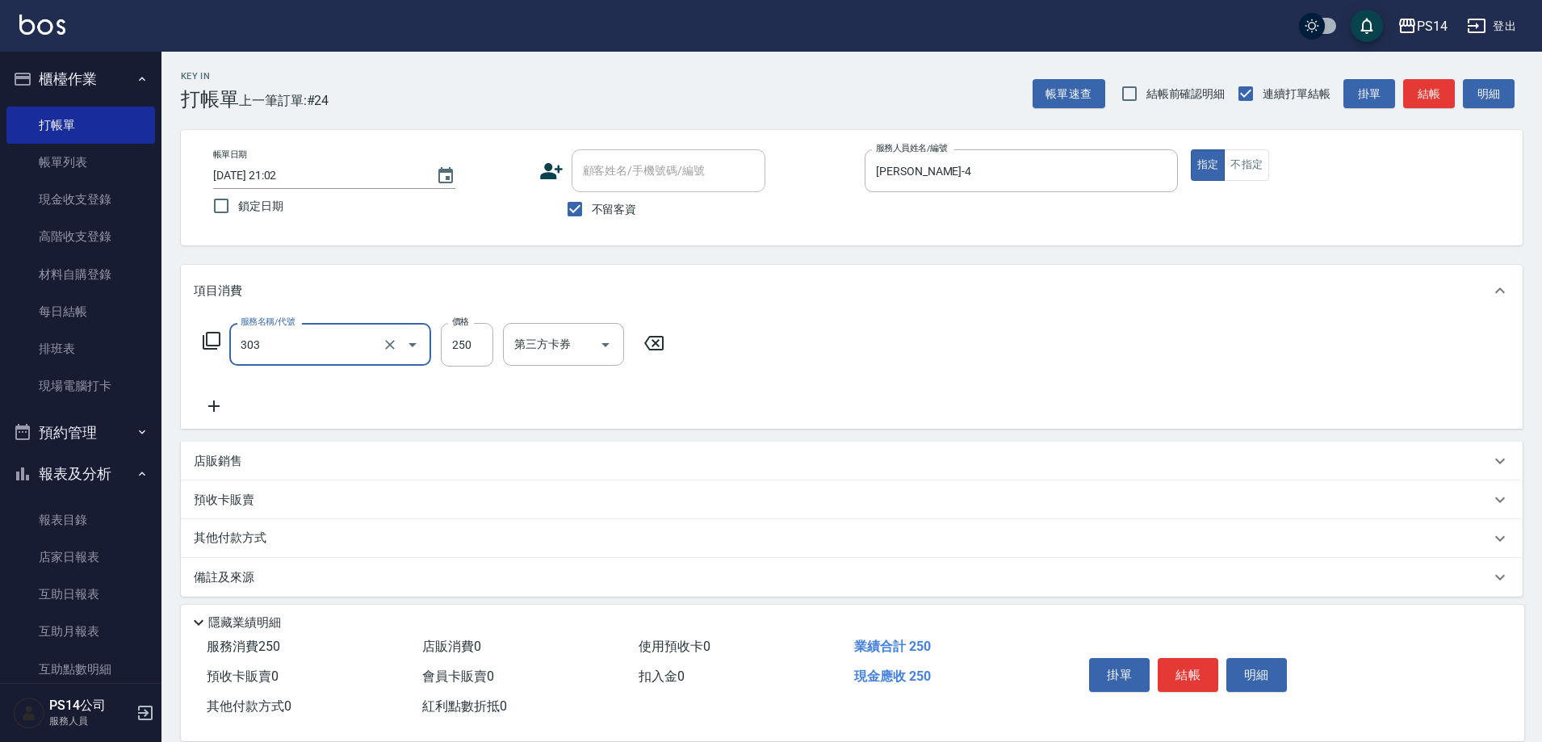
type input "剪髮(303)"
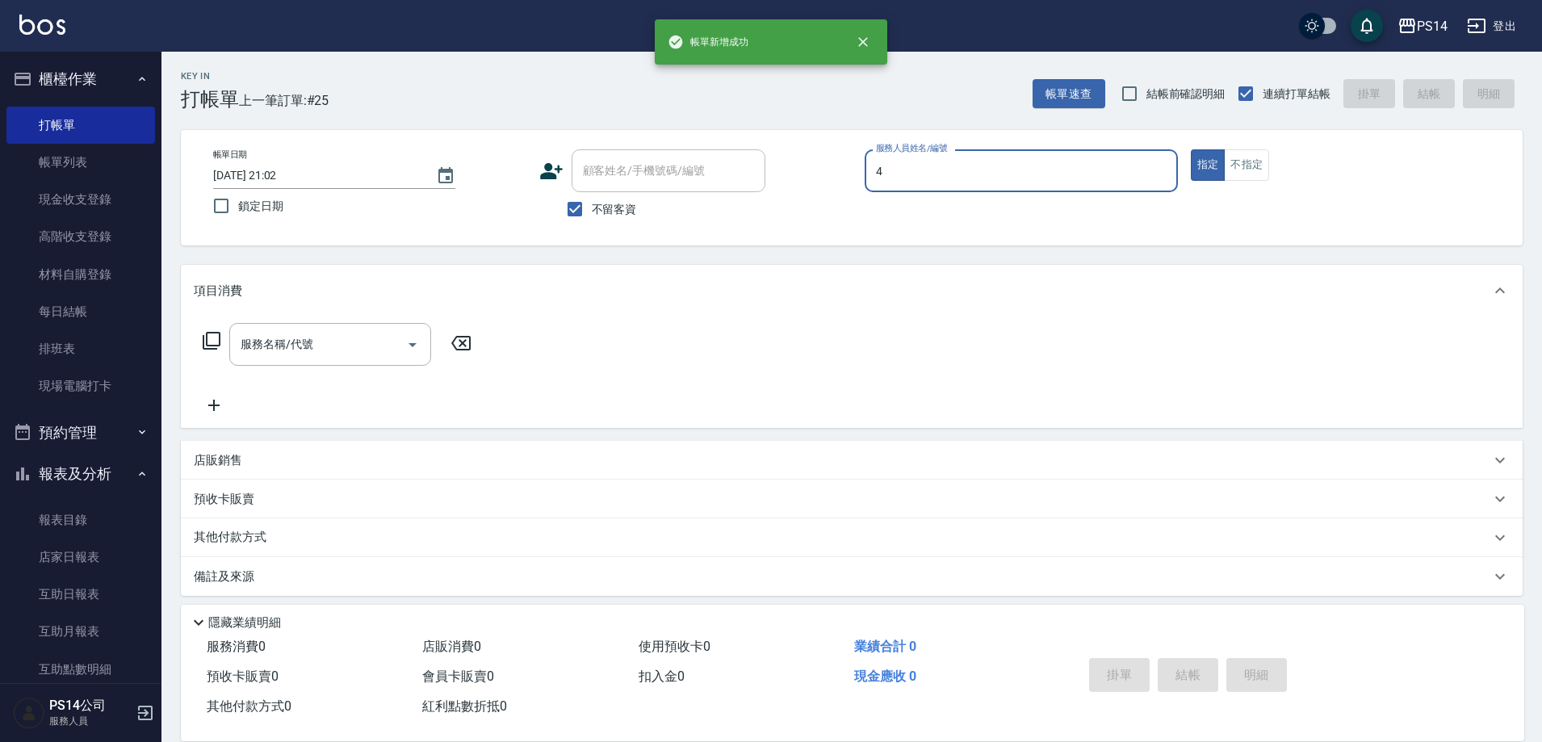
type input "[PERSON_NAME]-4"
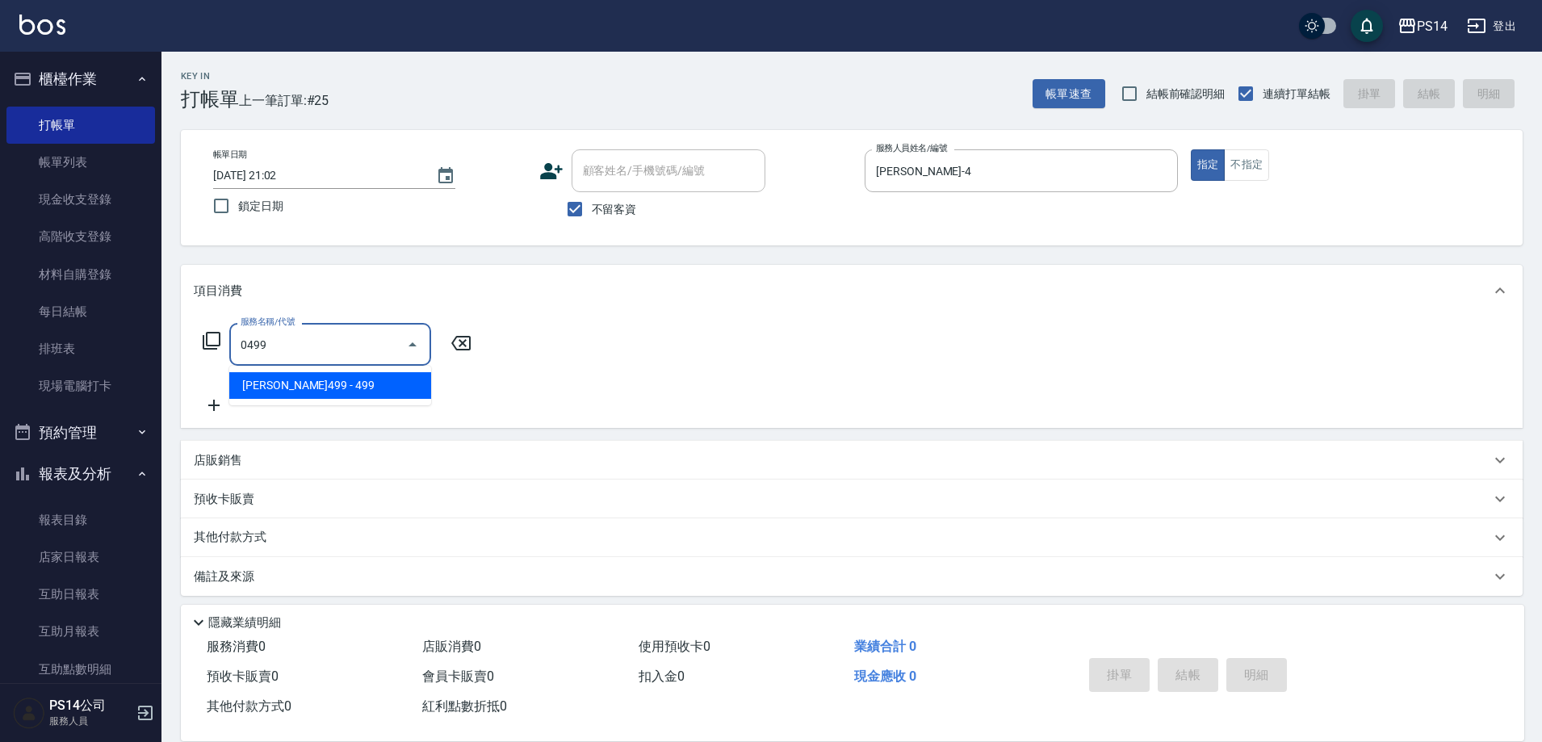
type input "[PERSON_NAME]499(0499)"
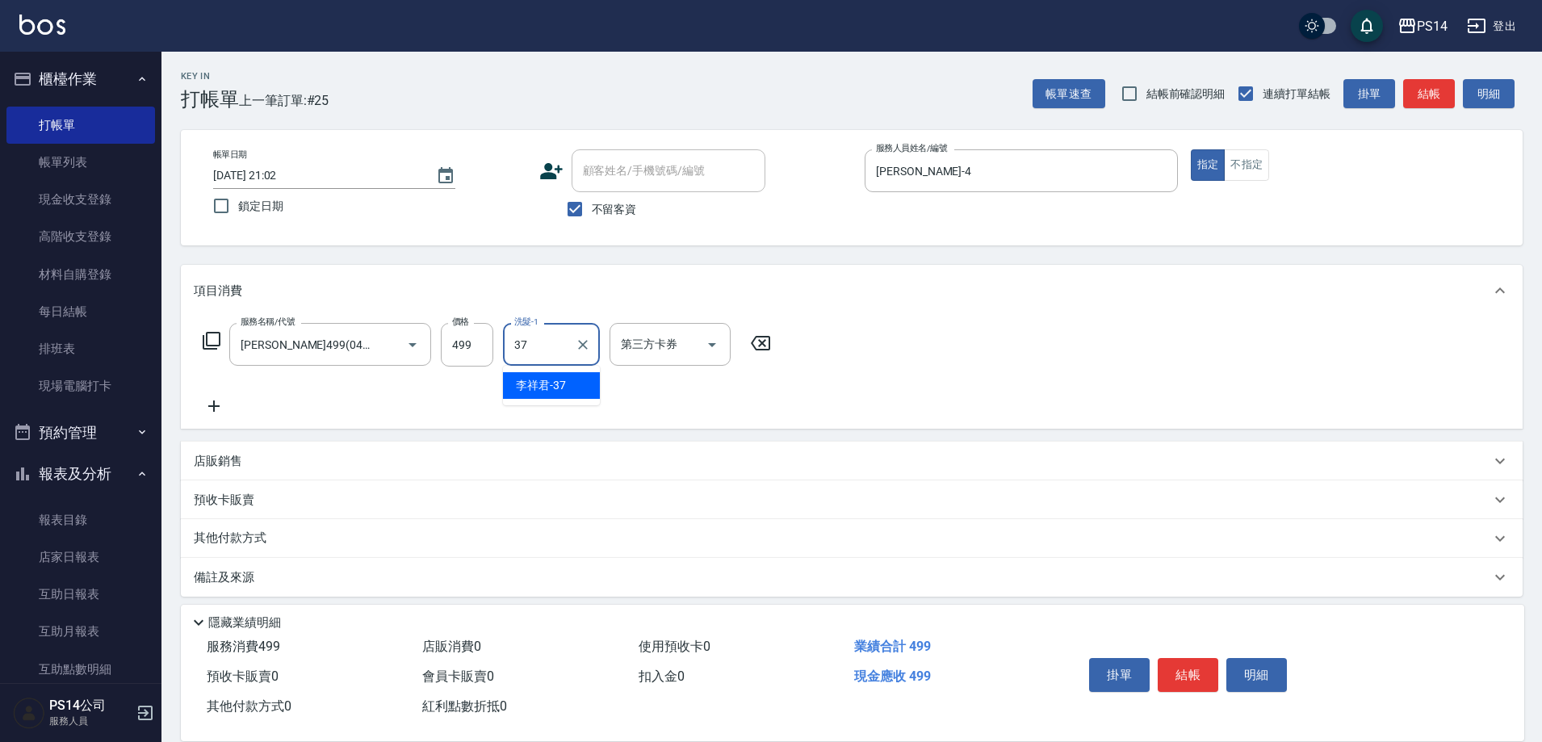
type input "李祥君 -37"
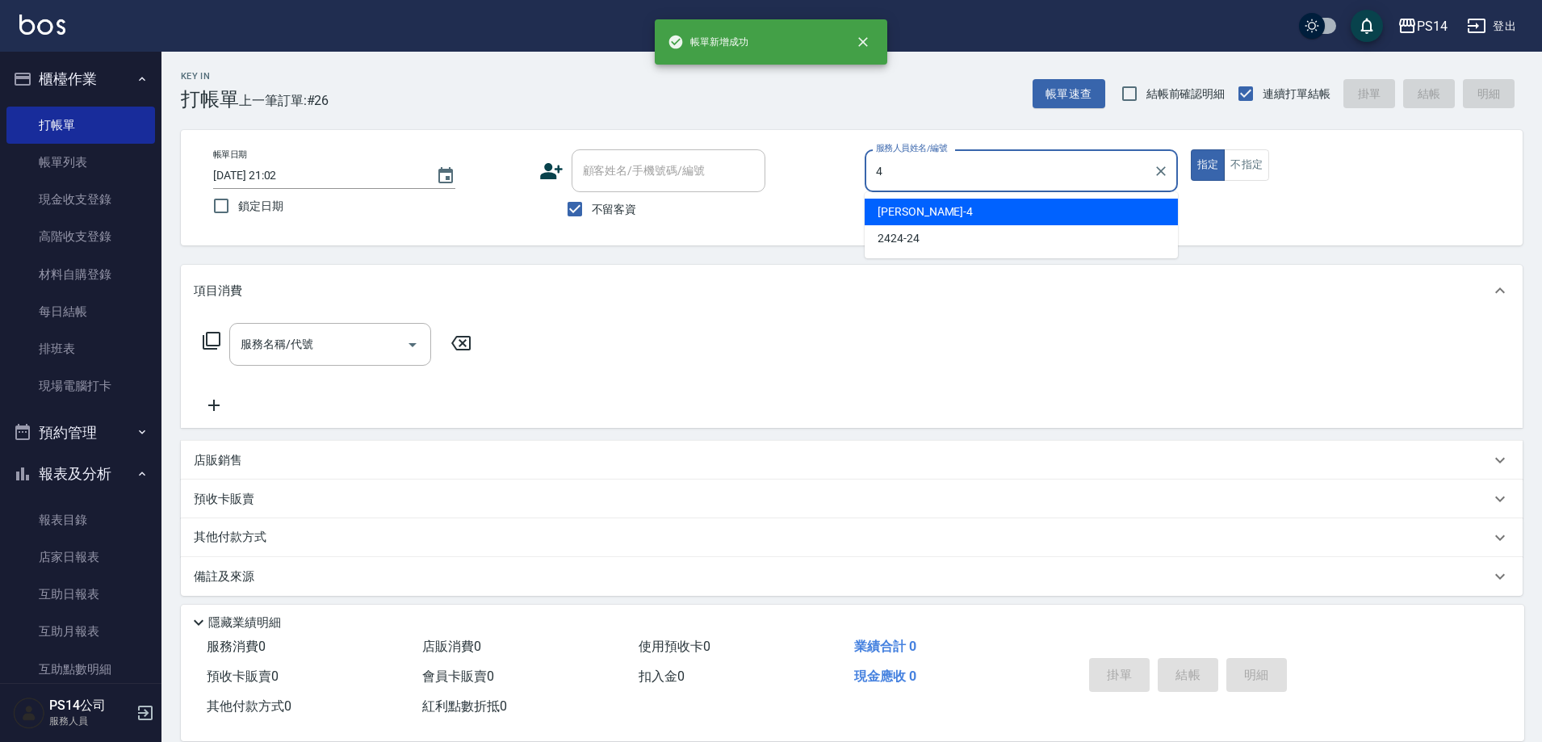
type input "[PERSON_NAME]-4"
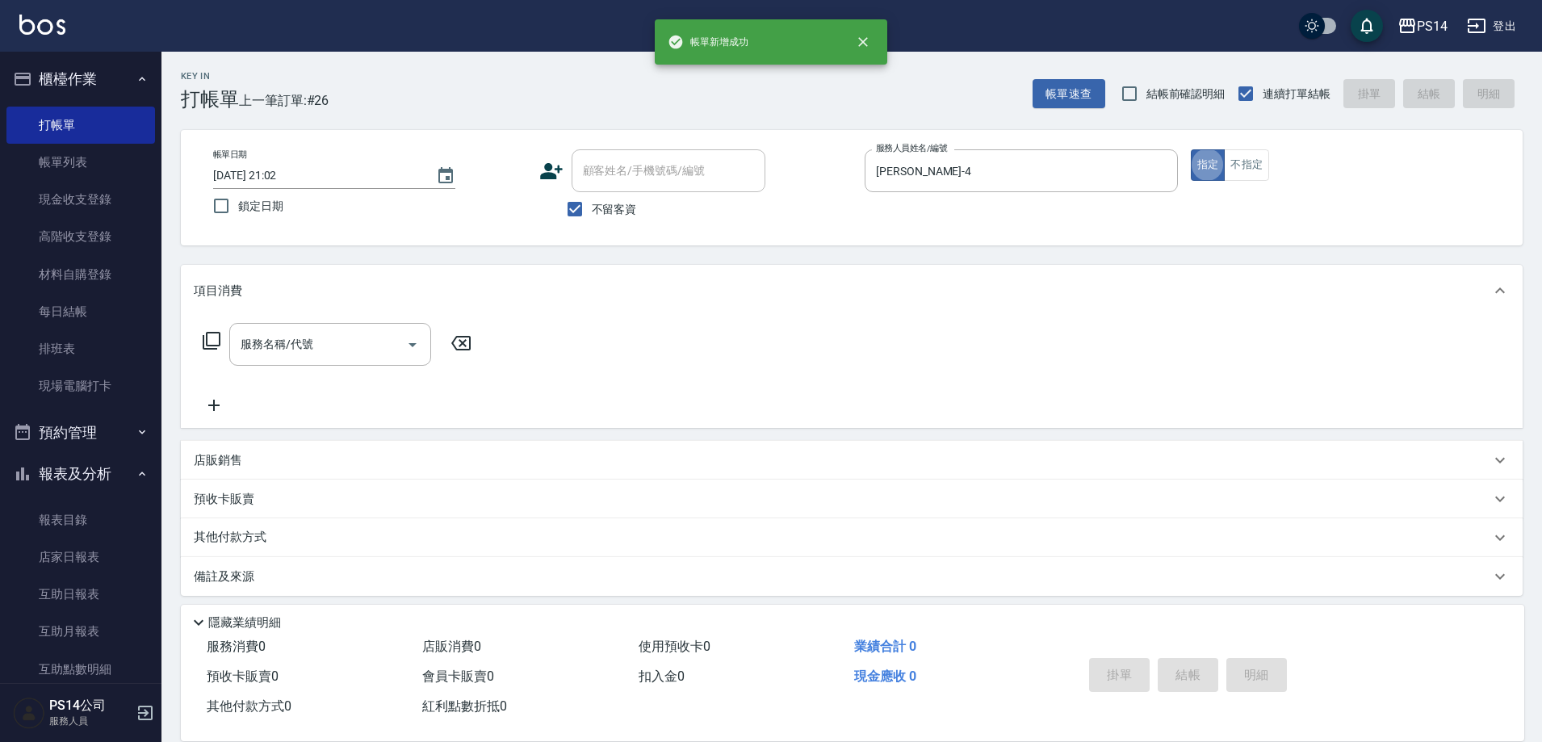
scroll to position [9, 0]
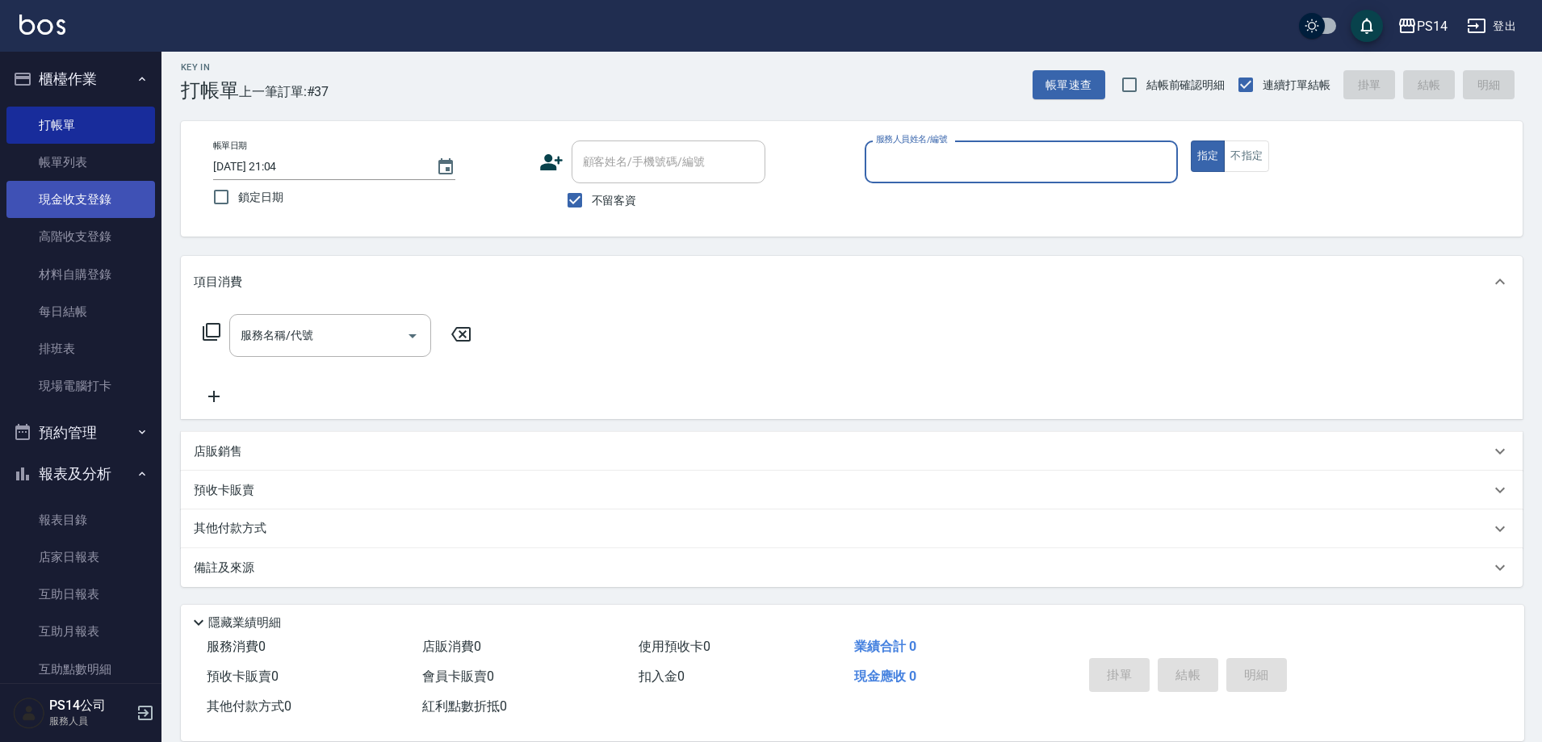
click at [96, 204] on link "現金收支登錄" at bounding box center [80, 199] width 149 height 37
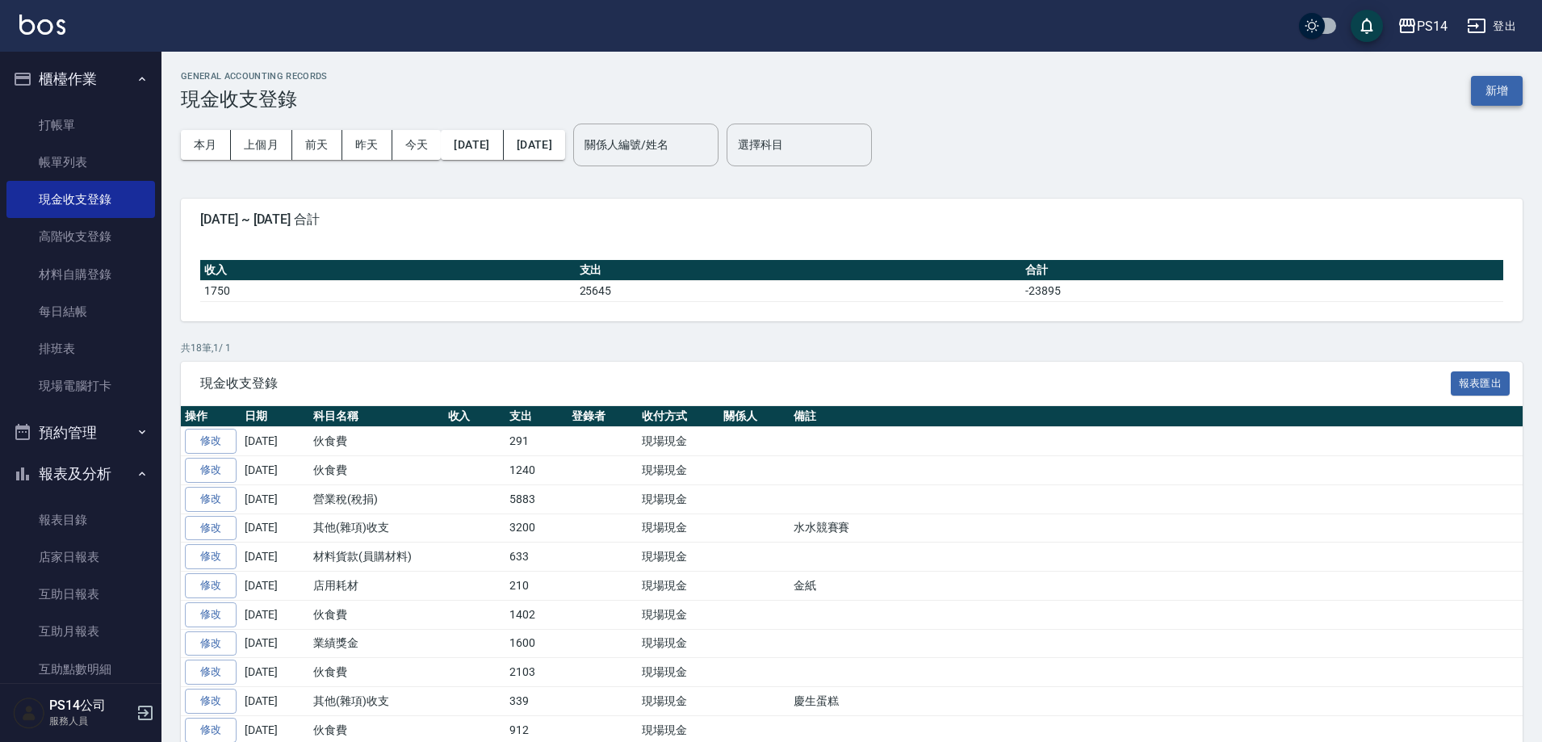
click at [1511, 95] on button "新增" at bounding box center [1497, 91] width 52 height 30
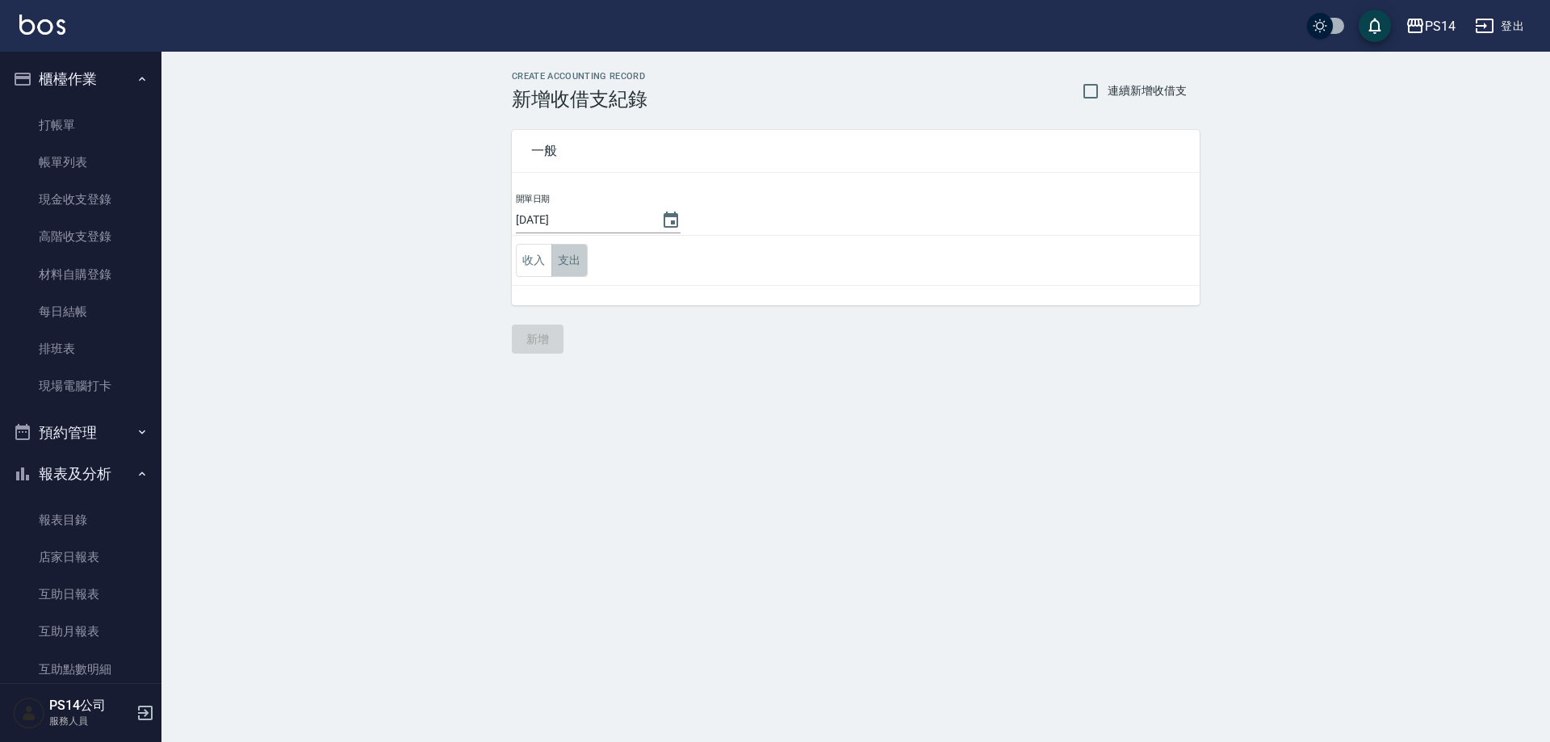
click at [569, 269] on button "支出" at bounding box center [569, 260] width 36 height 33
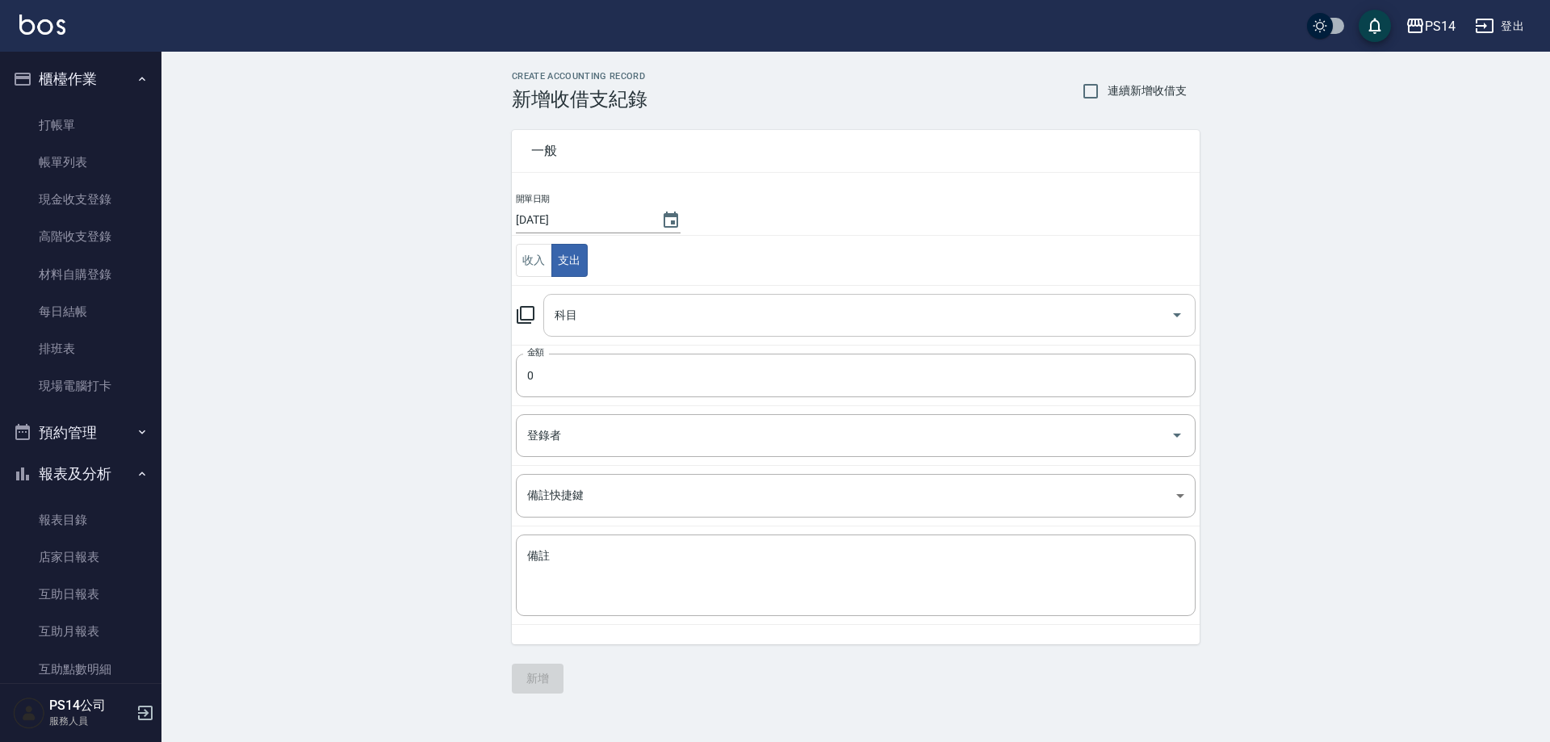
click at [581, 313] on input "科目" at bounding box center [858, 315] width 614 height 28
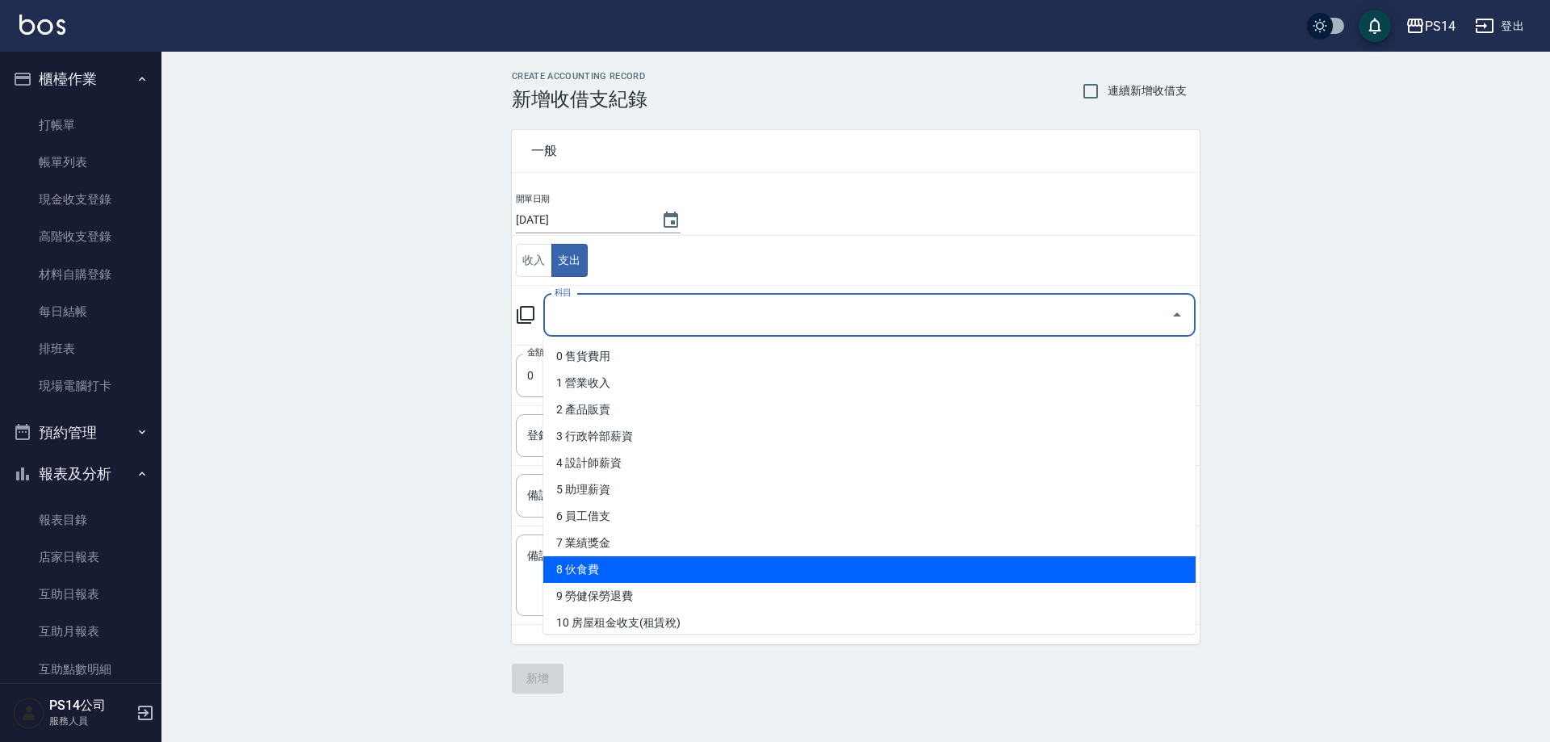
click at [608, 559] on li "8 伙食費" at bounding box center [869, 569] width 652 height 27
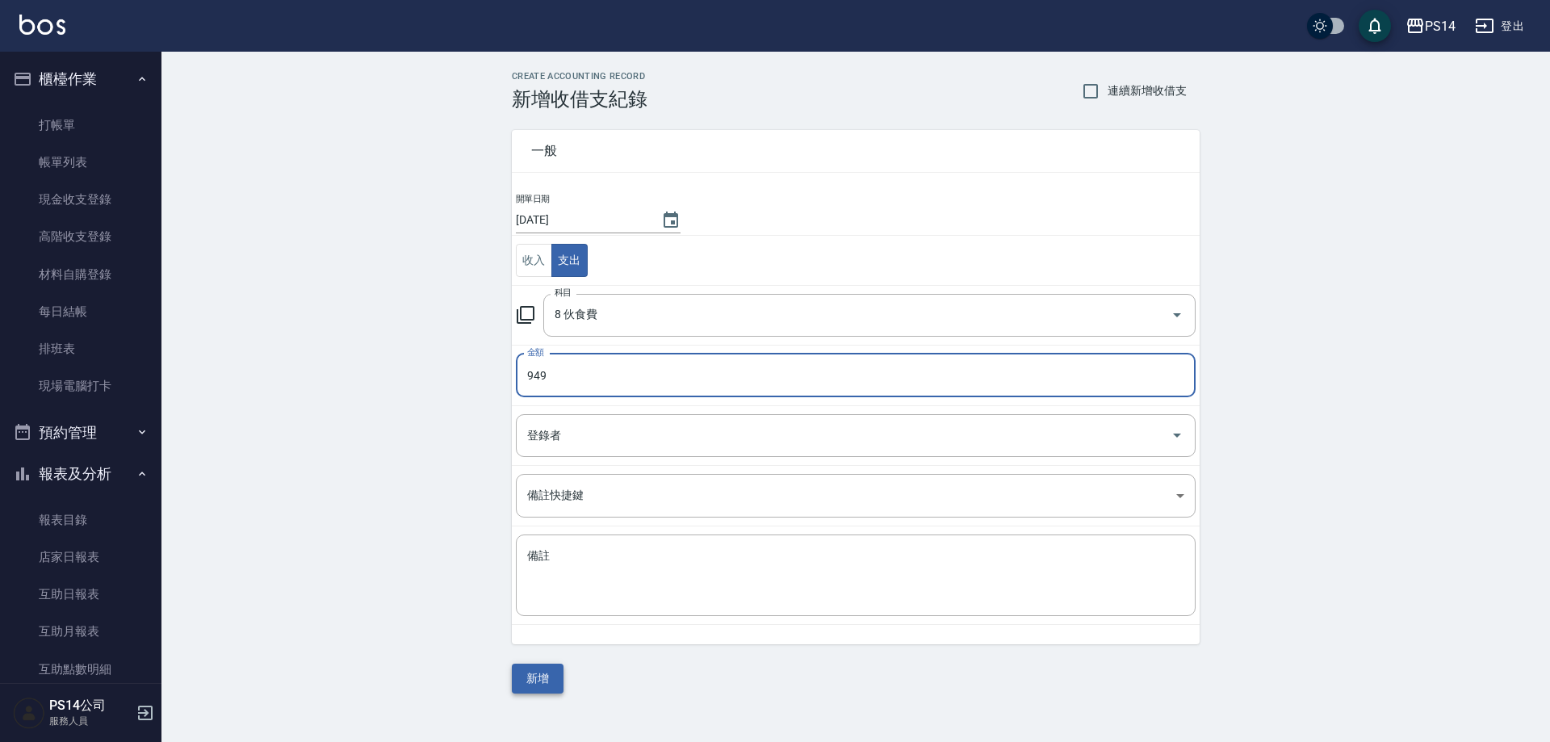
click at [545, 686] on button "新增" at bounding box center [538, 679] width 52 height 30
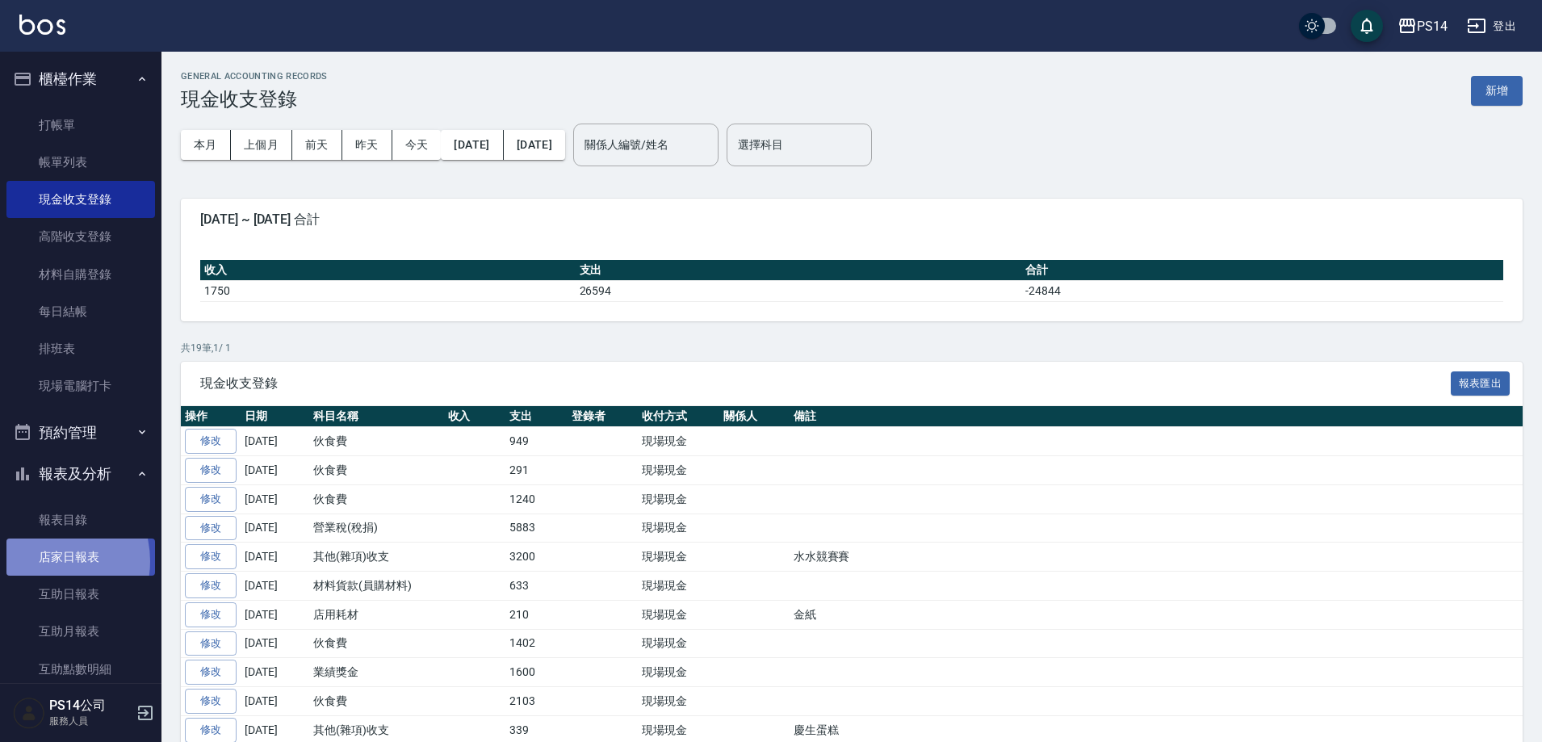
click at [44, 561] on link "店家日報表" at bounding box center [80, 557] width 149 height 37
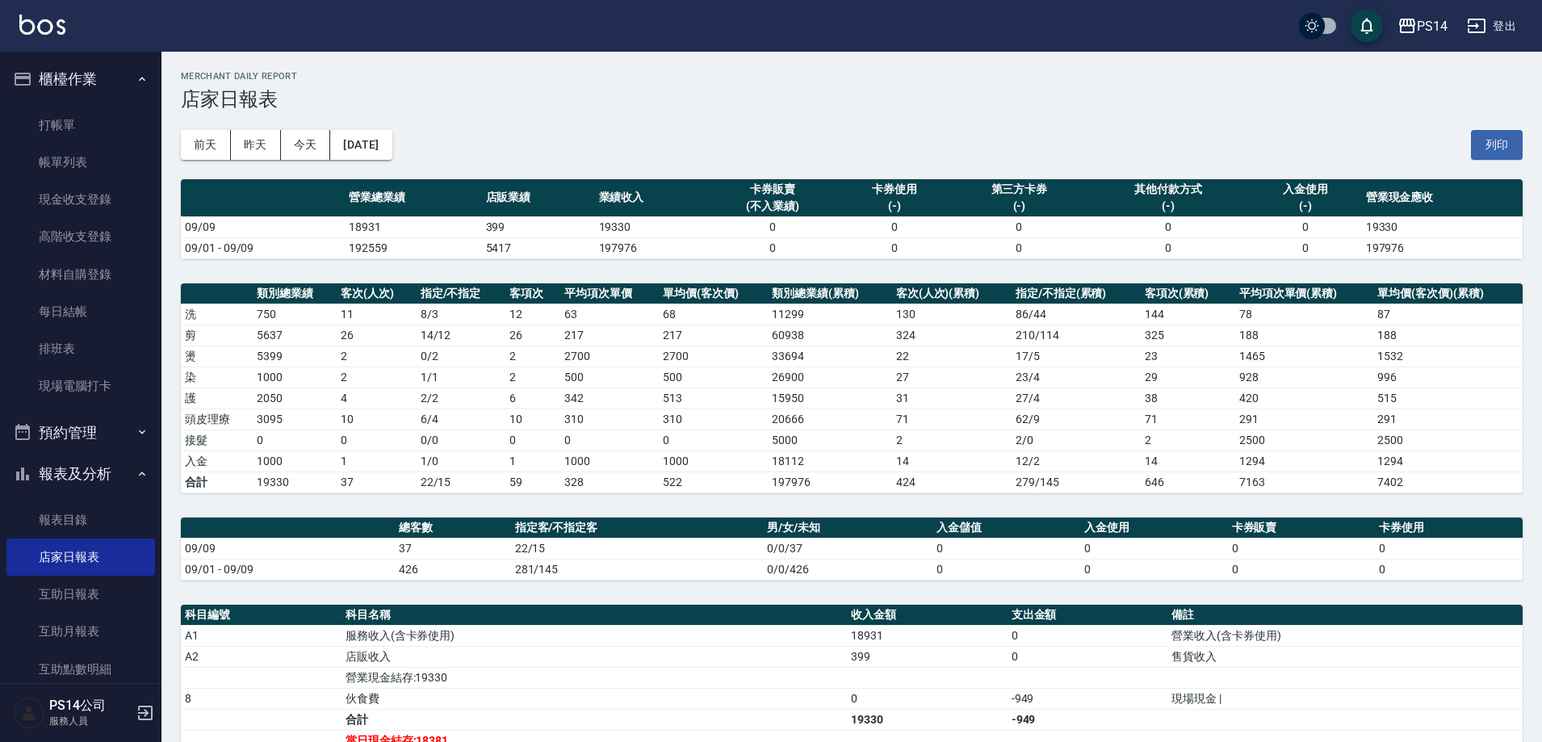
scroll to position [161, 0]
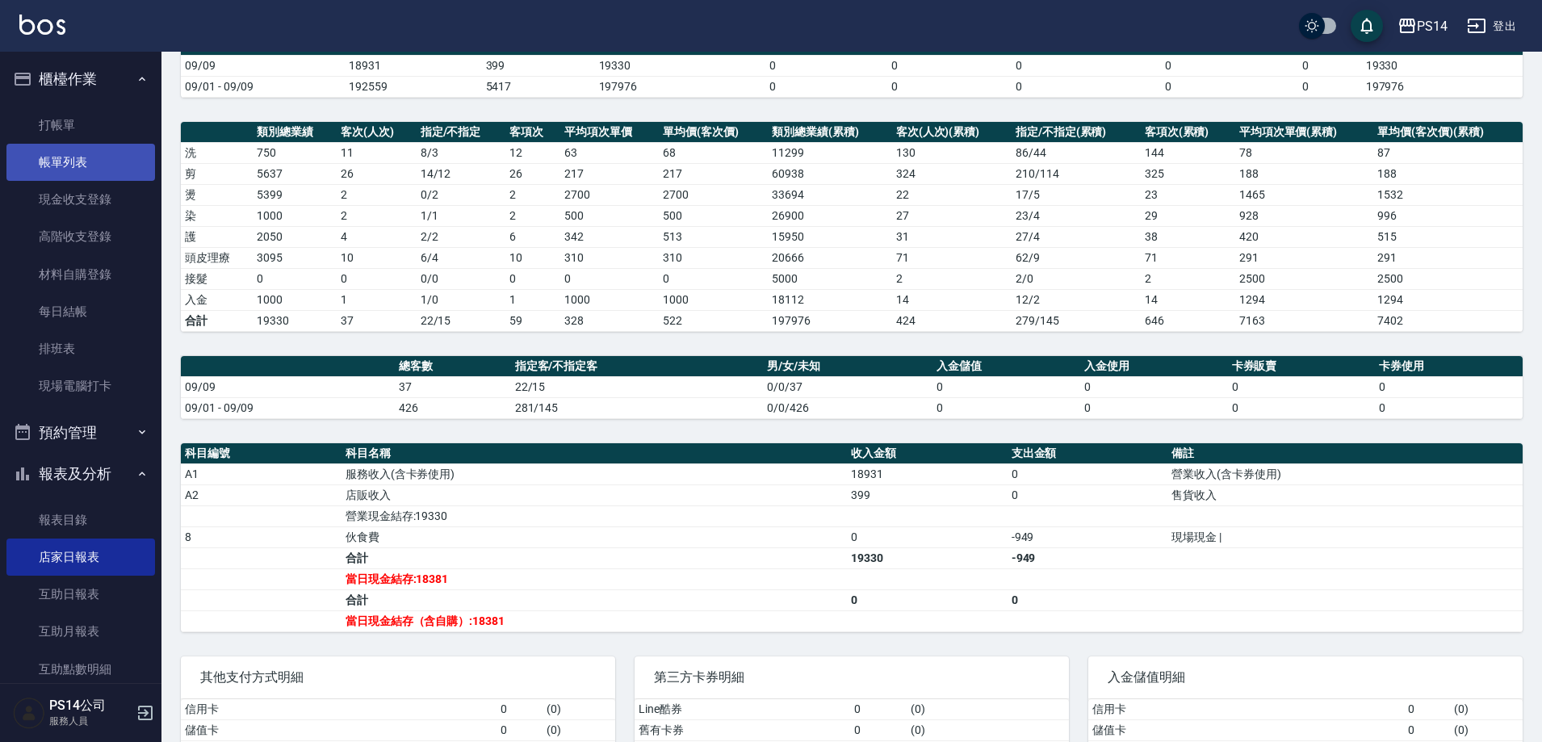
click at [57, 170] on link "帳單列表" at bounding box center [80, 162] width 149 height 37
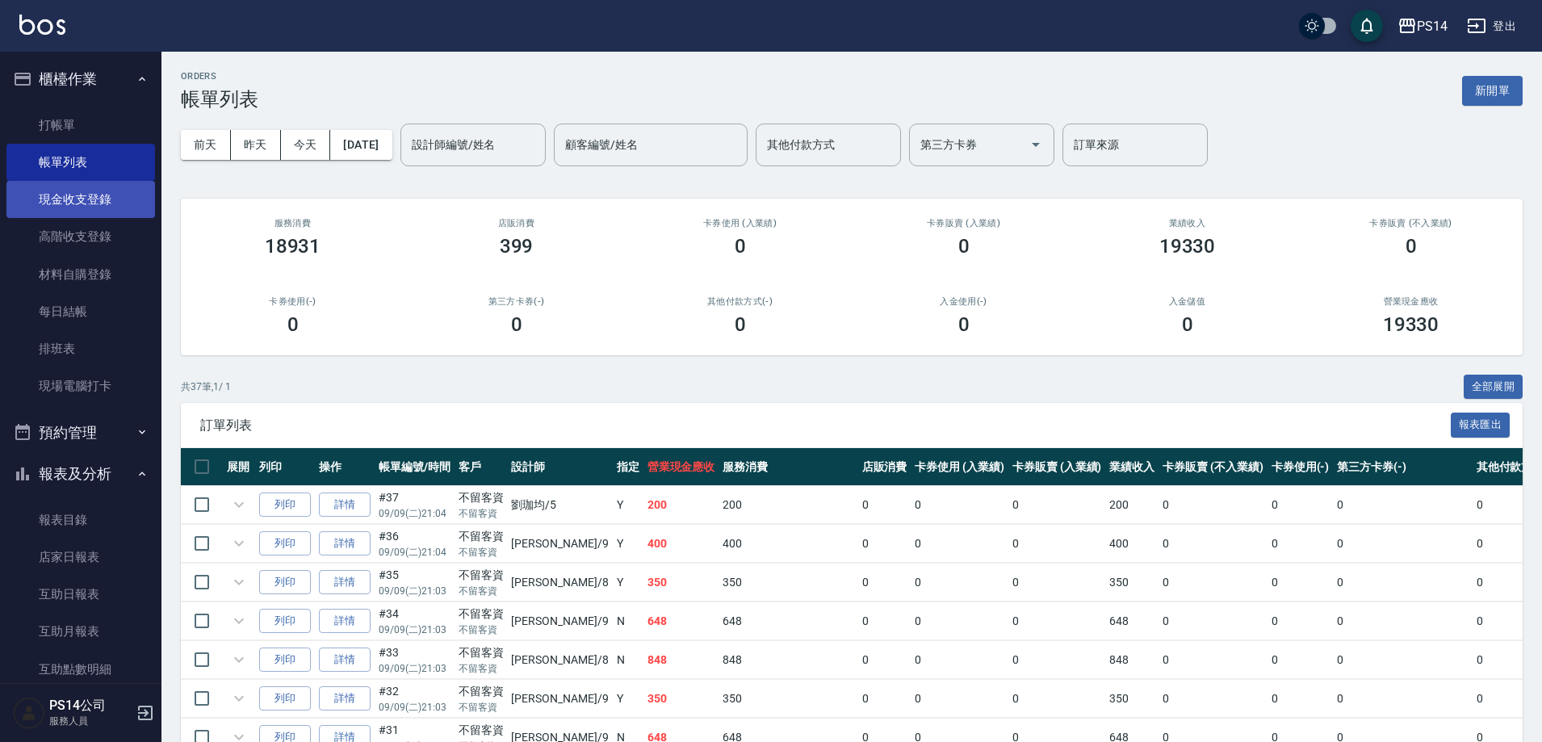
click at [115, 214] on link "現金收支登錄" at bounding box center [80, 199] width 149 height 37
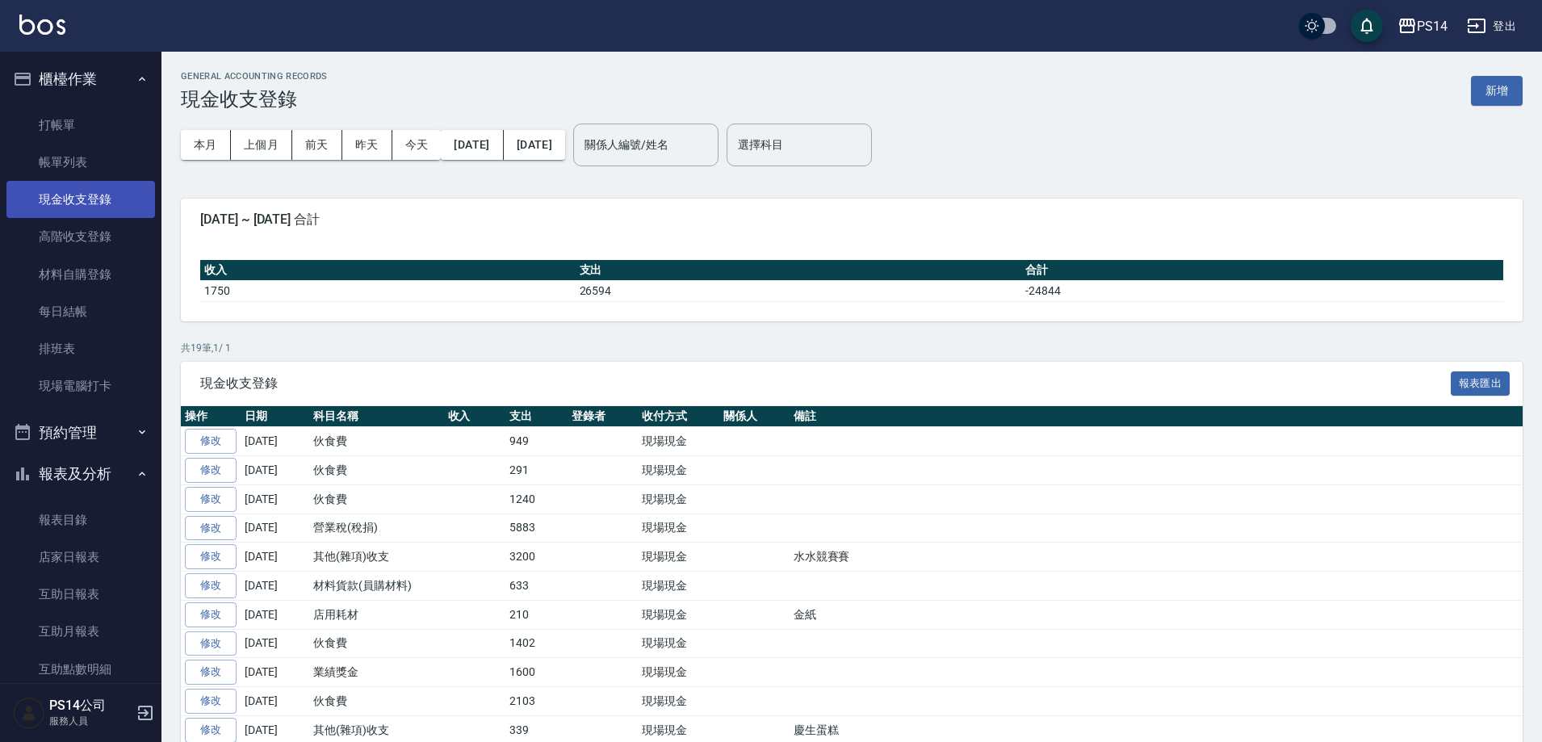
click at [39, 199] on link "現金收支登錄" at bounding box center [80, 199] width 149 height 37
click at [1494, 106] on div "GENERAL ACCOUNTING RECORDS 現金收支登錄 新增" at bounding box center [852, 91] width 1342 height 40
click at [1506, 98] on button "新增" at bounding box center [1497, 91] width 52 height 30
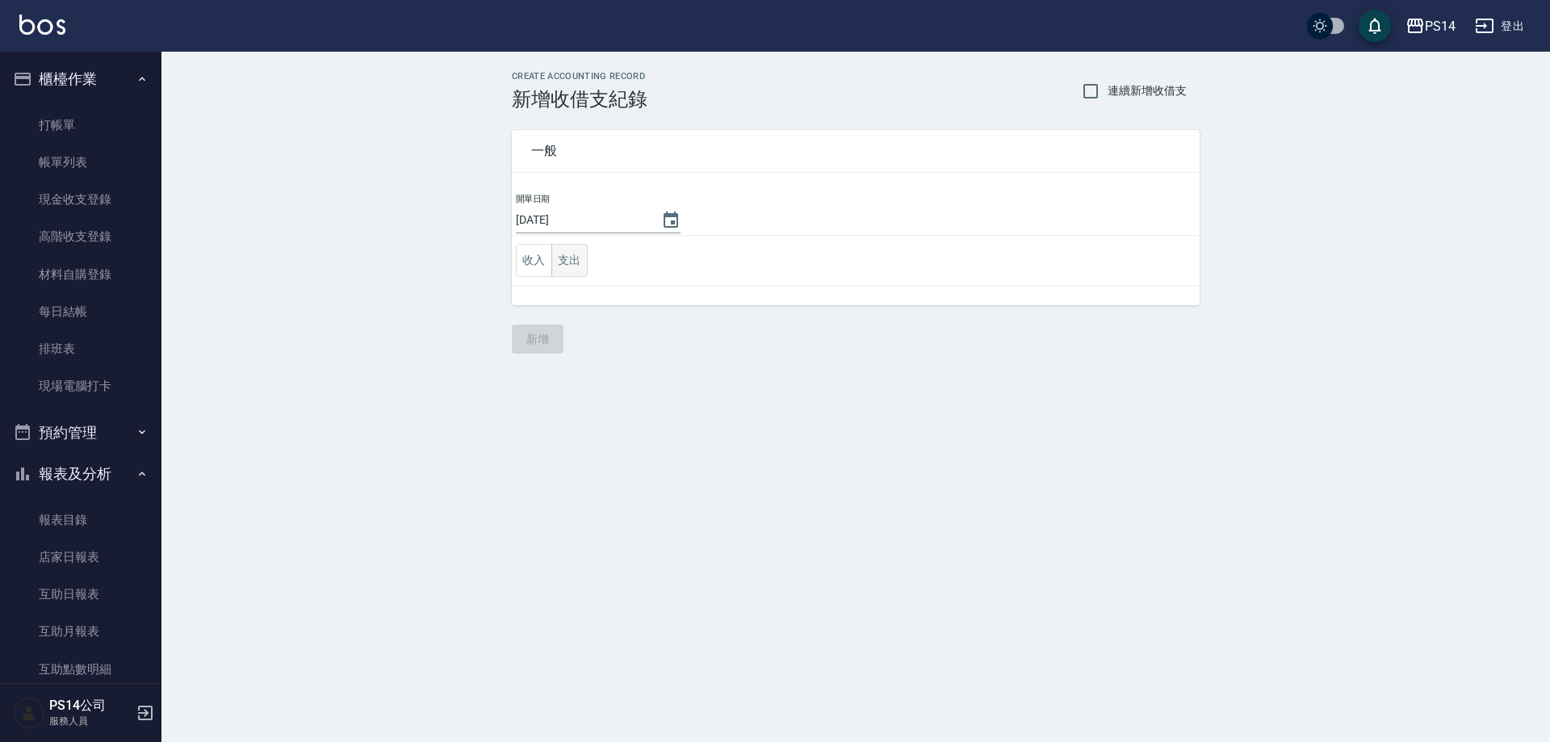
click at [560, 269] on button "支出" at bounding box center [569, 260] width 36 height 33
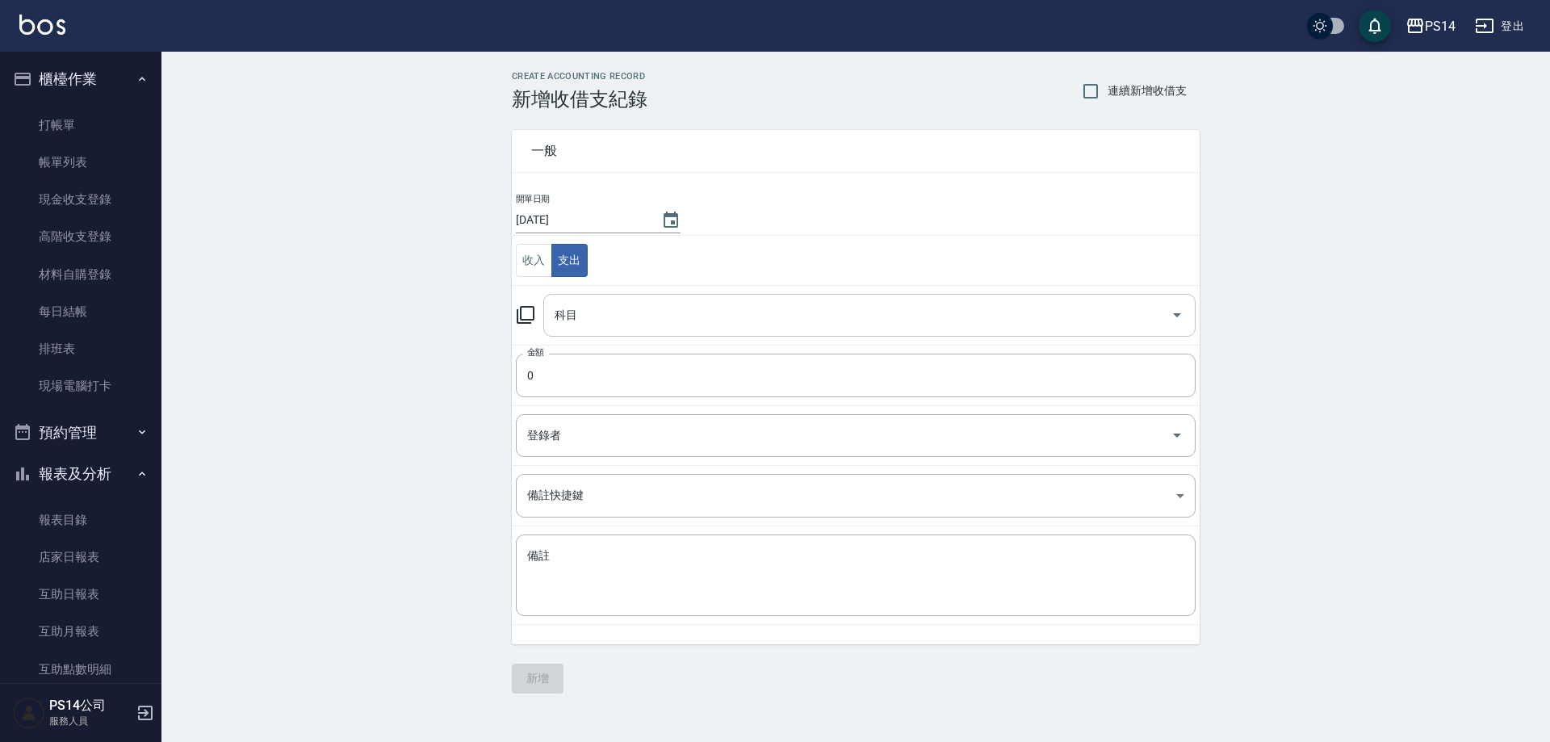
click at [600, 315] on input "科目" at bounding box center [858, 315] width 614 height 28
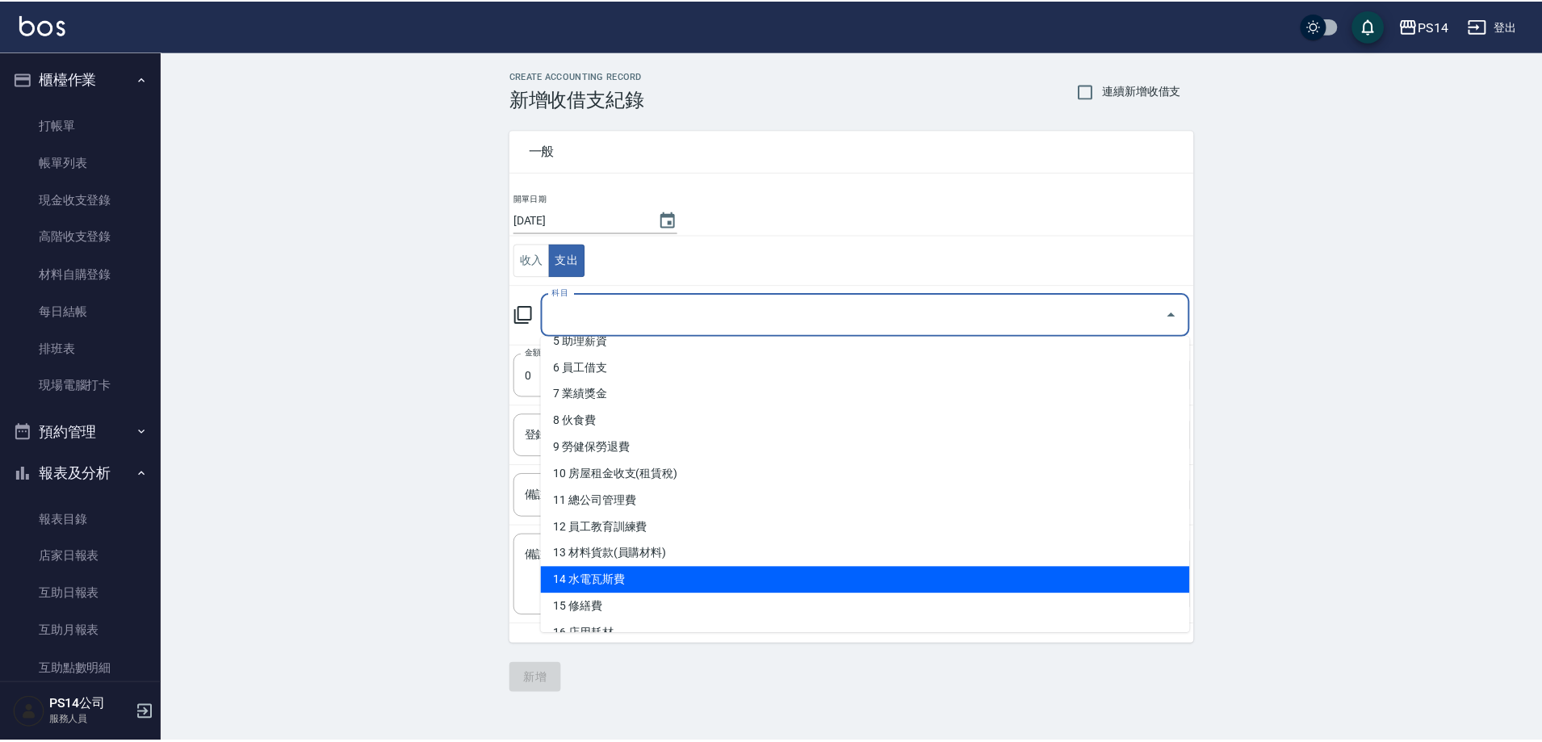
scroll to position [323, 0]
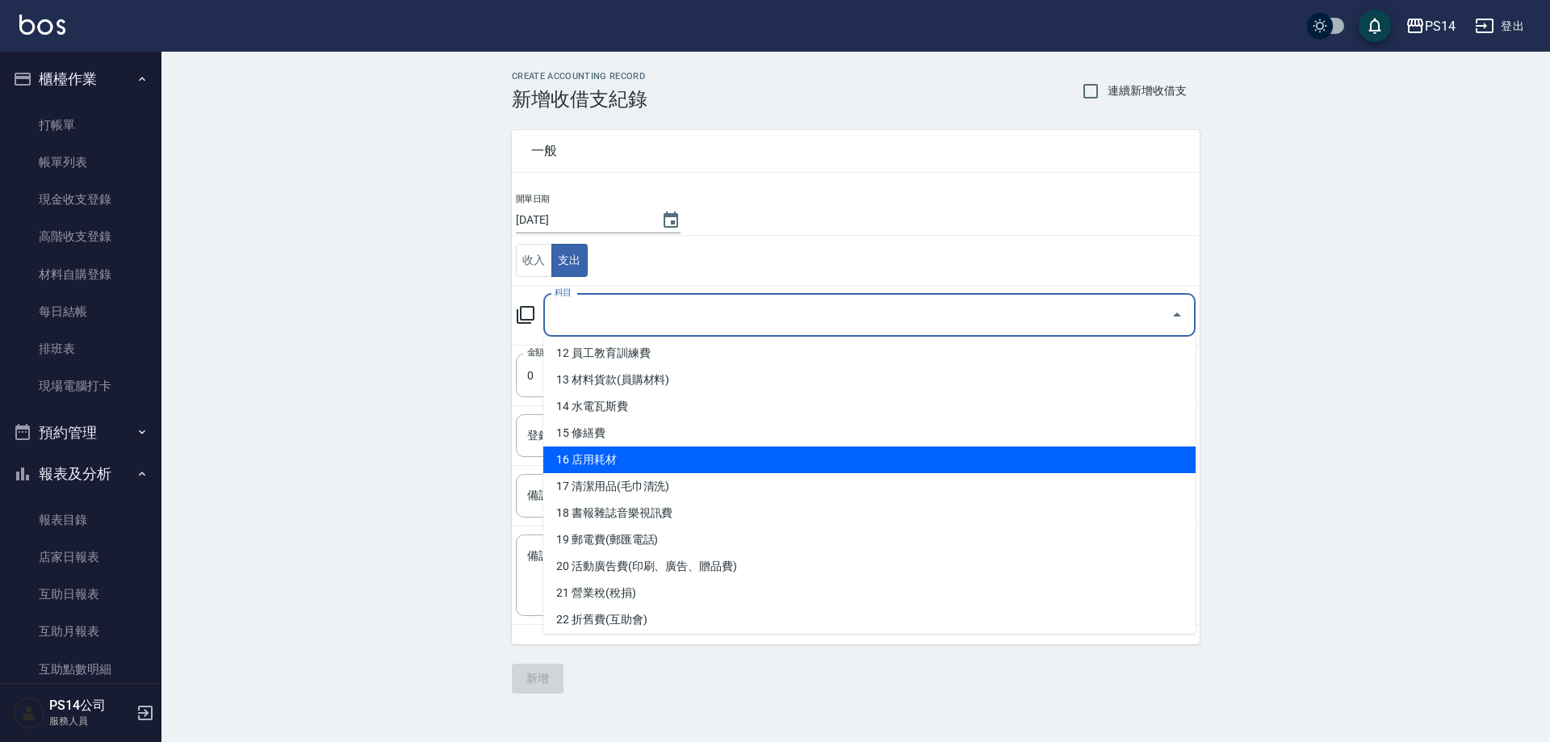
drag, startPoint x: 627, startPoint y: 471, endPoint x: 635, endPoint y: 463, distance: 10.9
click at [628, 469] on li "16 店用耗材" at bounding box center [869, 459] width 652 height 27
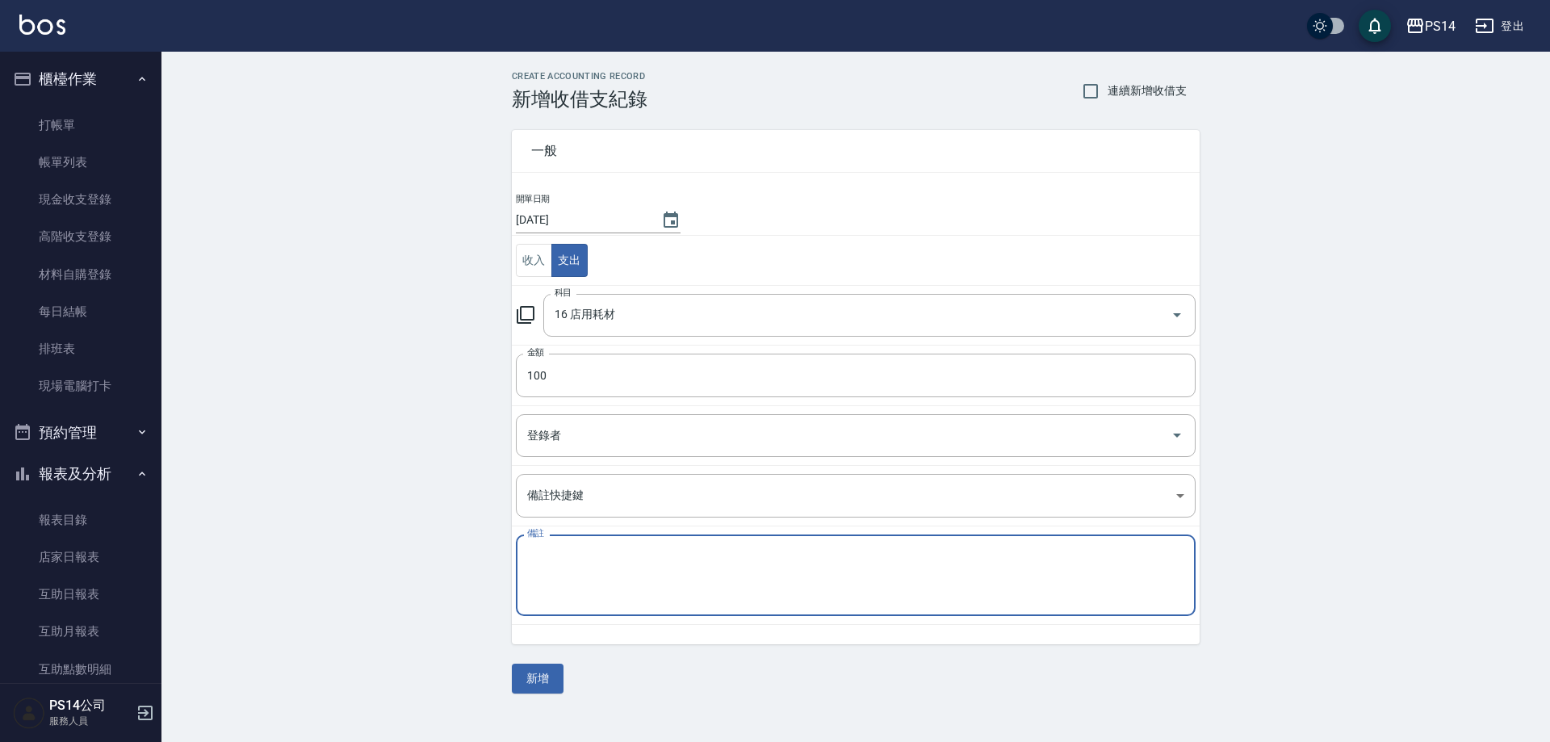
click at [702, 594] on textarea "備註" at bounding box center [855, 575] width 657 height 55
click at [526, 678] on button "新增" at bounding box center [538, 679] width 52 height 30
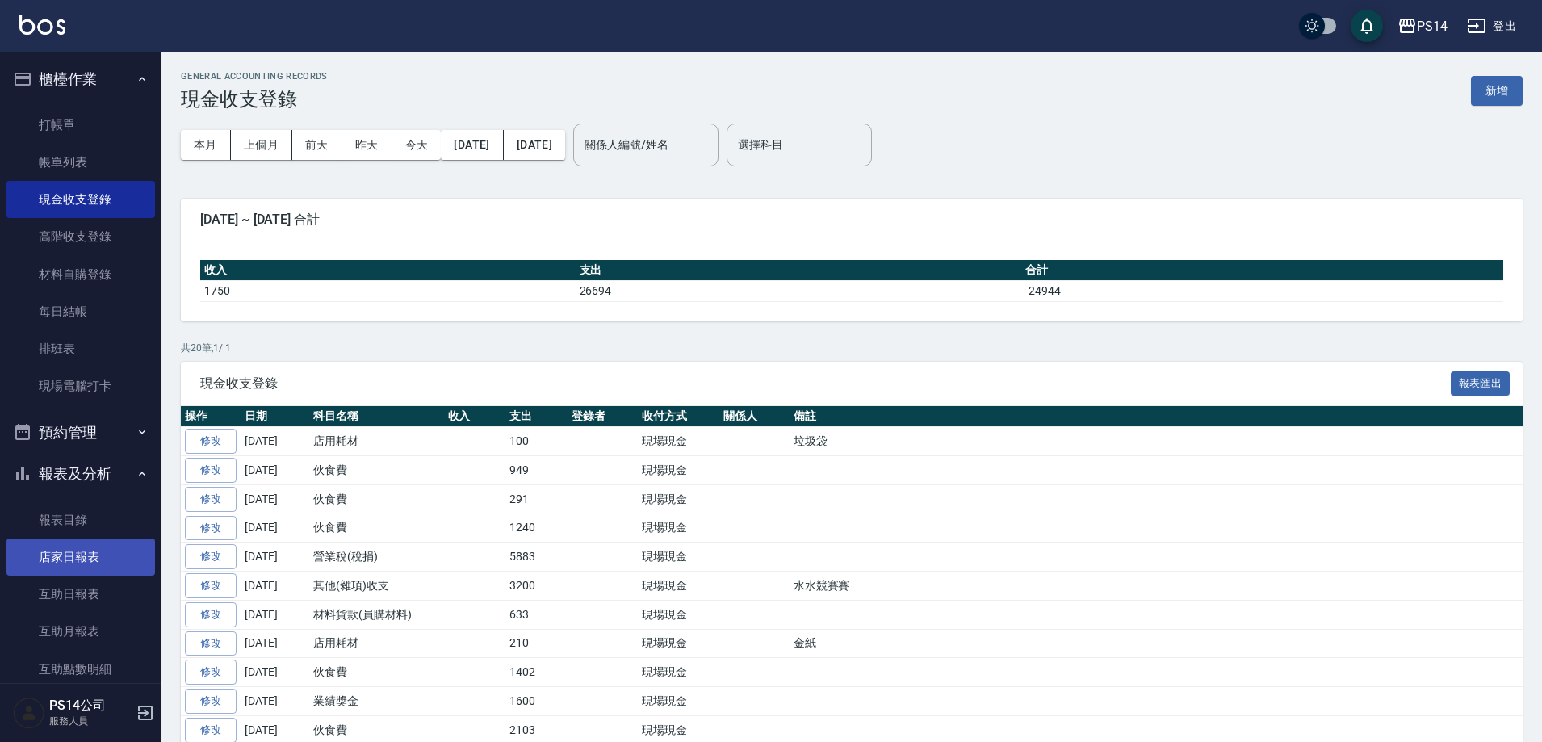
click at [119, 563] on link "店家日報表" at bounding box center [80, 557] width 149 height 37
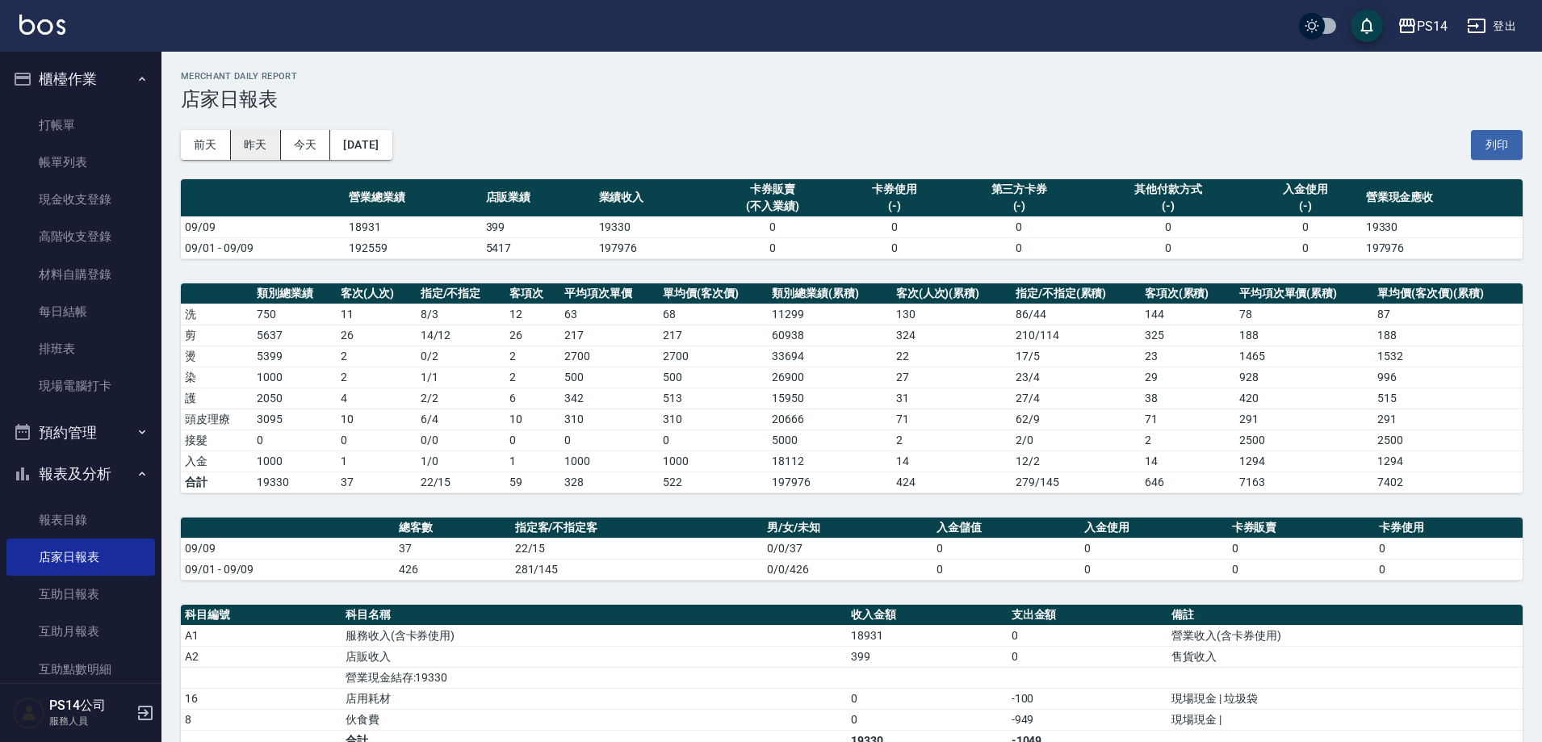
click at [247, 132] on button "昨天" at bounding box center [256, 145] width 50 height 30
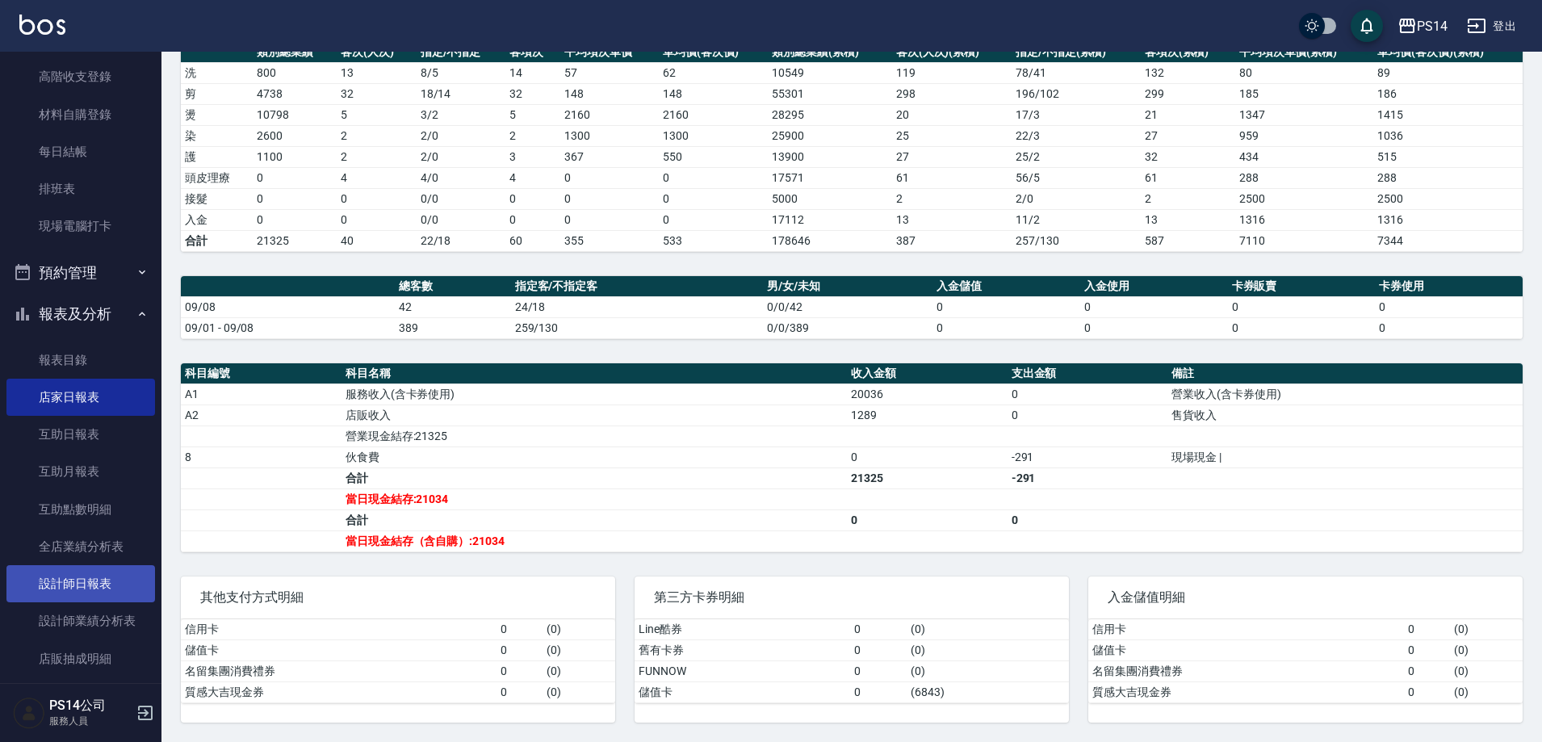
scroll to position [161, 0]
click at [86, 572] on link "設計師日報表" at bounding box center [80, 582] width 149 height 37
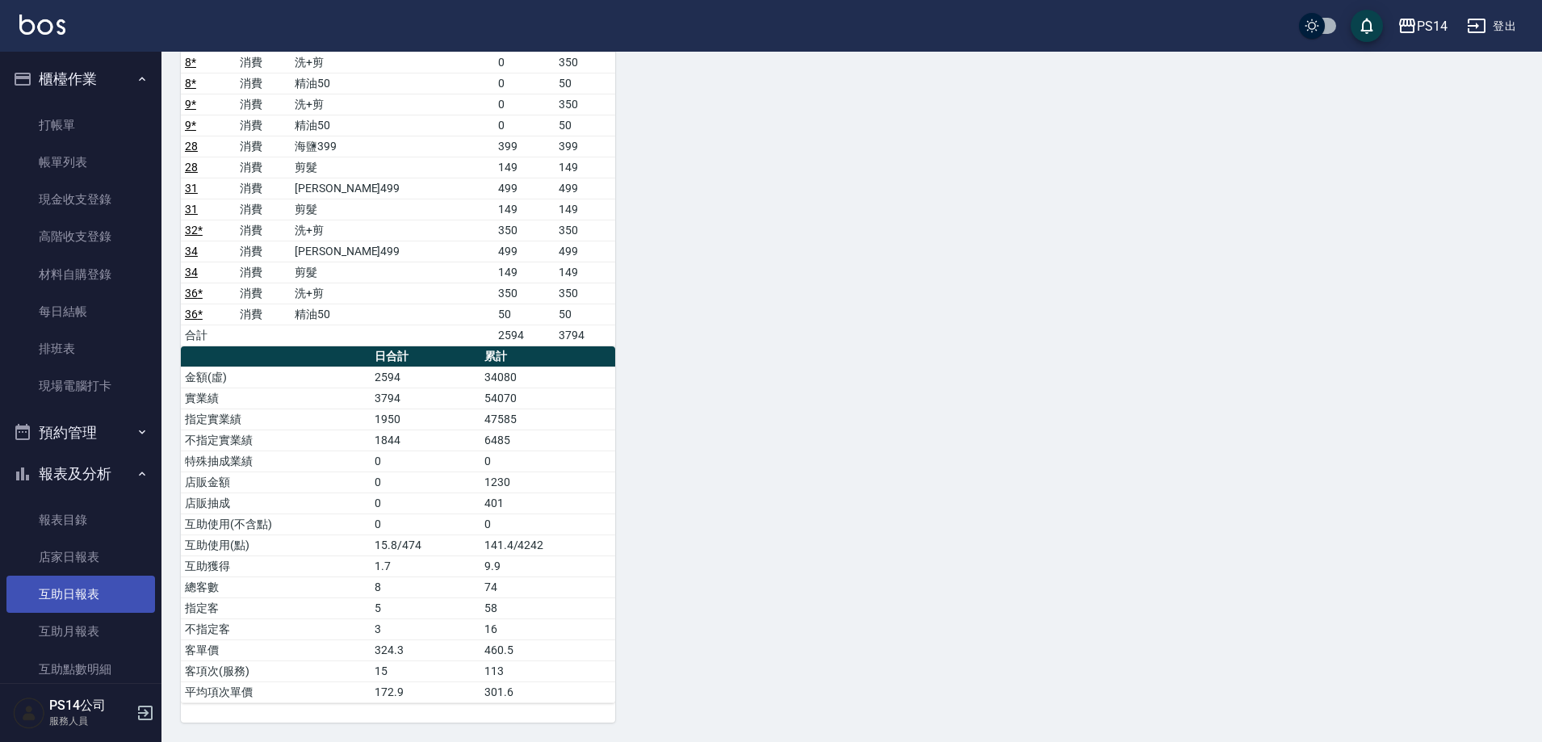
click at [68, 603] on link "互助日報表" at bounding box center [80, 594] width 149 height 37
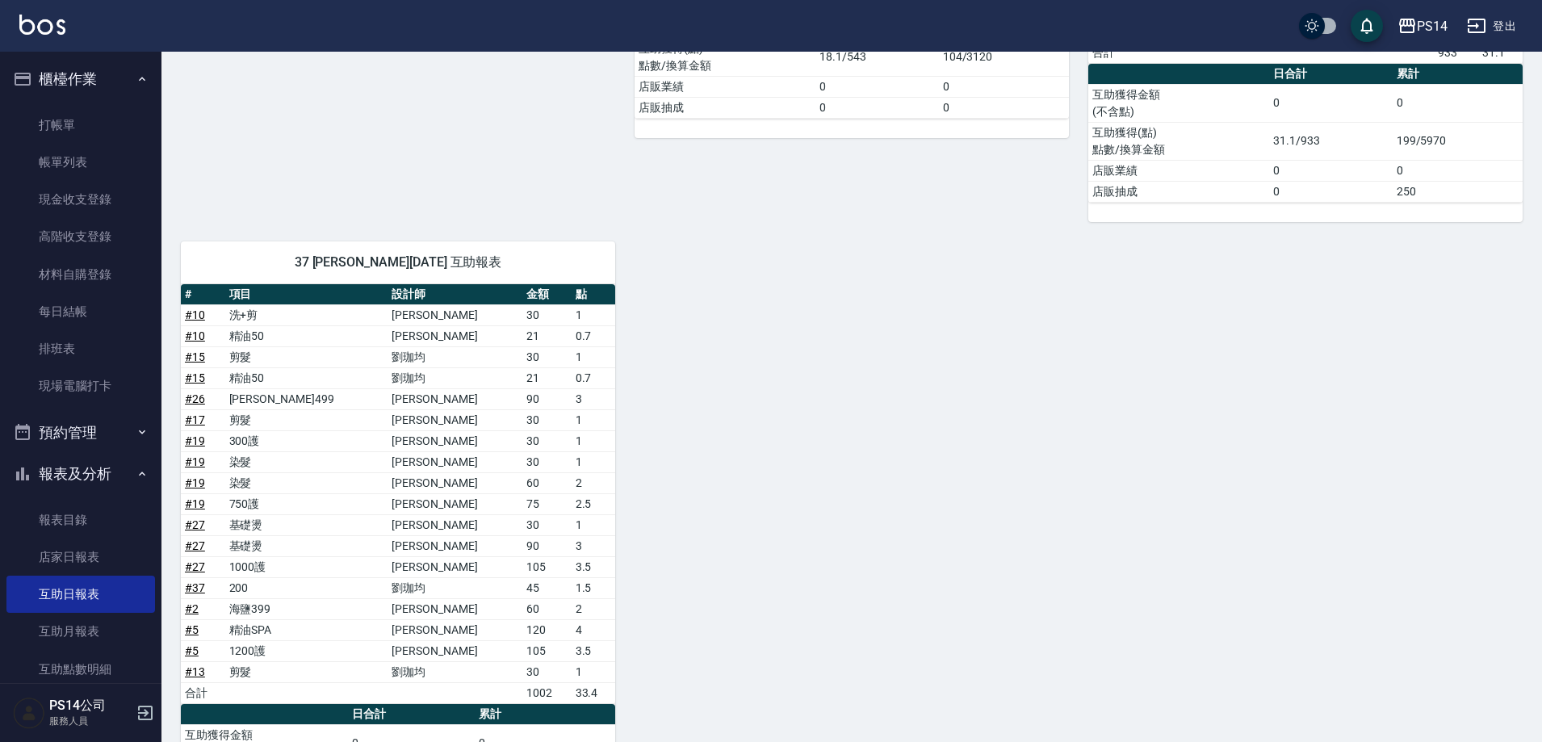
scroll to position [1081, 0]
